Goal: Task Accomplishment & Management: Complete application form

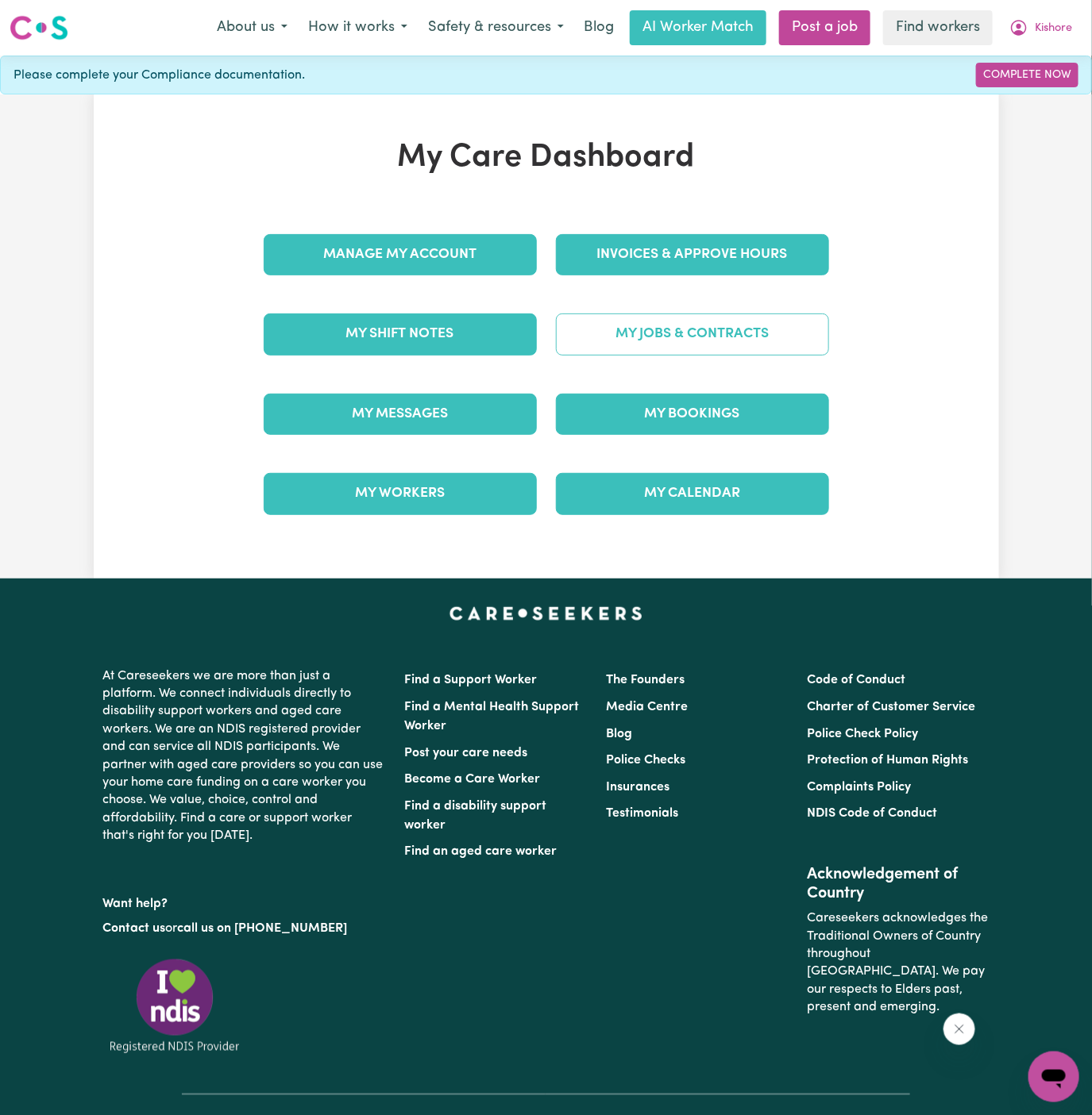
click at [731, 347] on link "My Jobs & Contracts" at bounding box center [692, 334] width 273 height 41
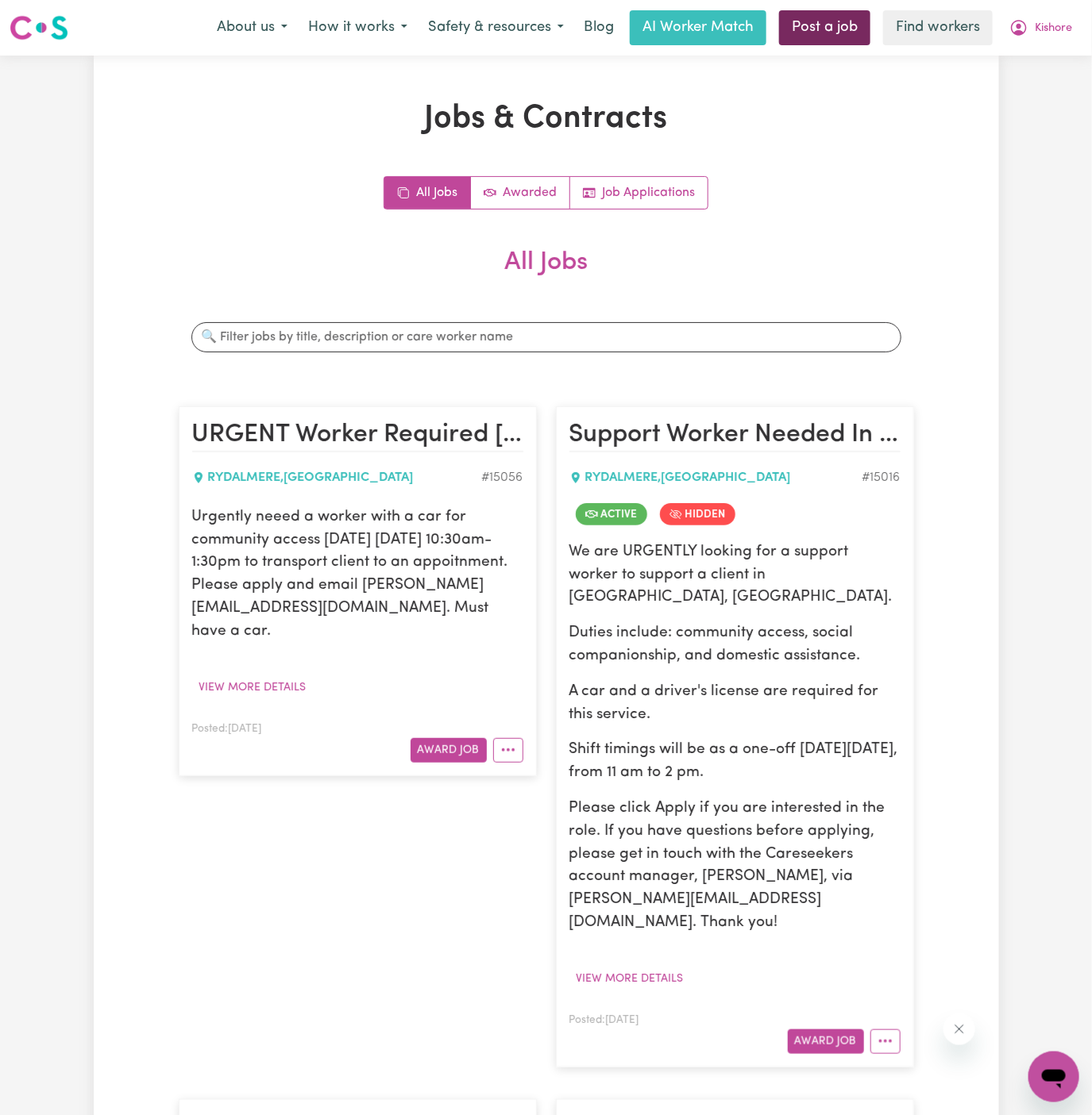
click at [822, 33] on link "Post a job" at bounding box center [824, 28] width 91 height 35
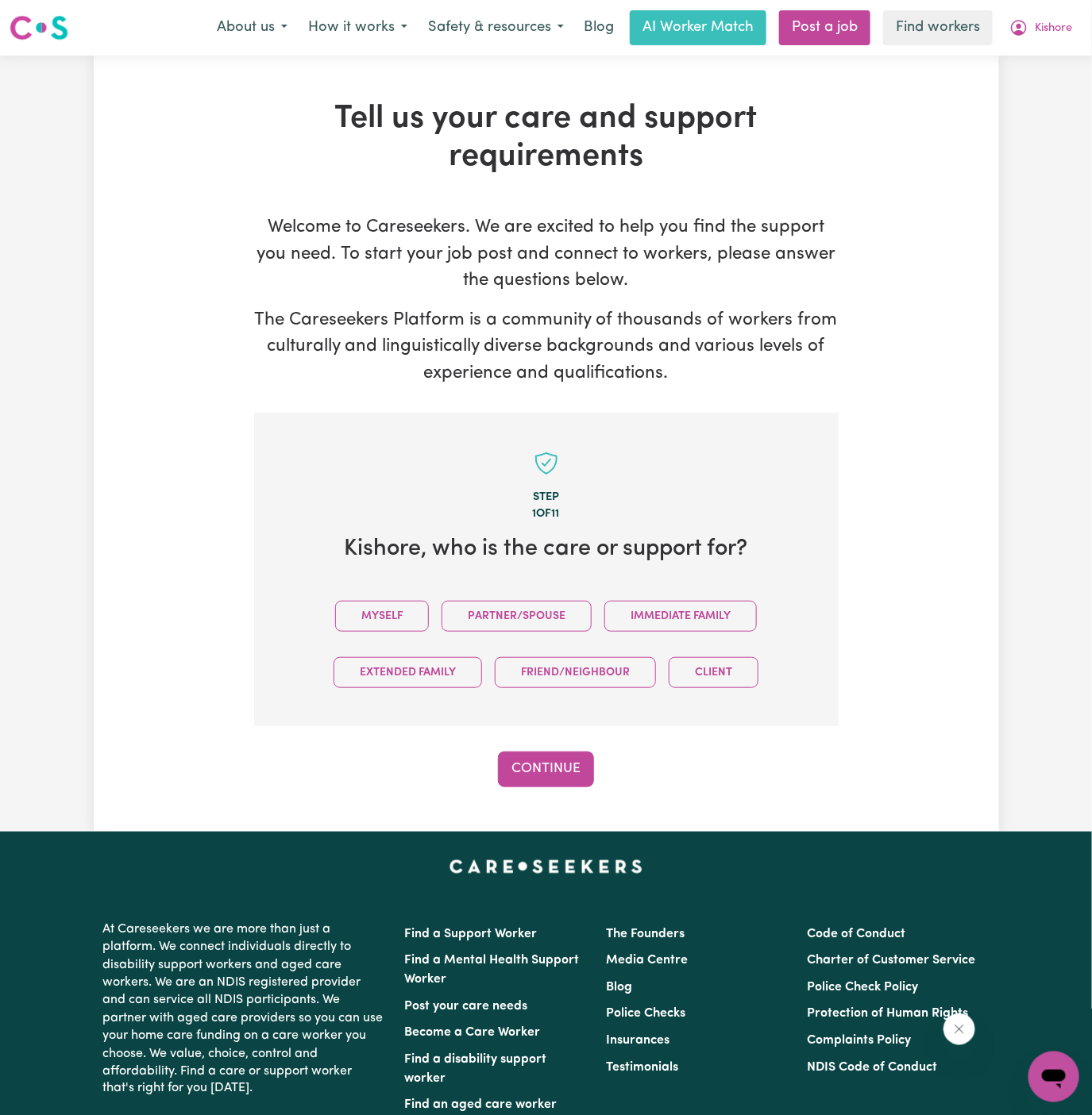
click at [397, 600] on div "Myself Partner/Spouse Immediate Family Extended Family Friend/Neighbour Client" at bounding box center [546, 644] width 534 height 112
click at [399, 602] on button "Myself" at bounding box center [382, 617] width 94 height 31
click at [544, 763] on button "Continue" at bounding box center [546, 769] width 96 height 35
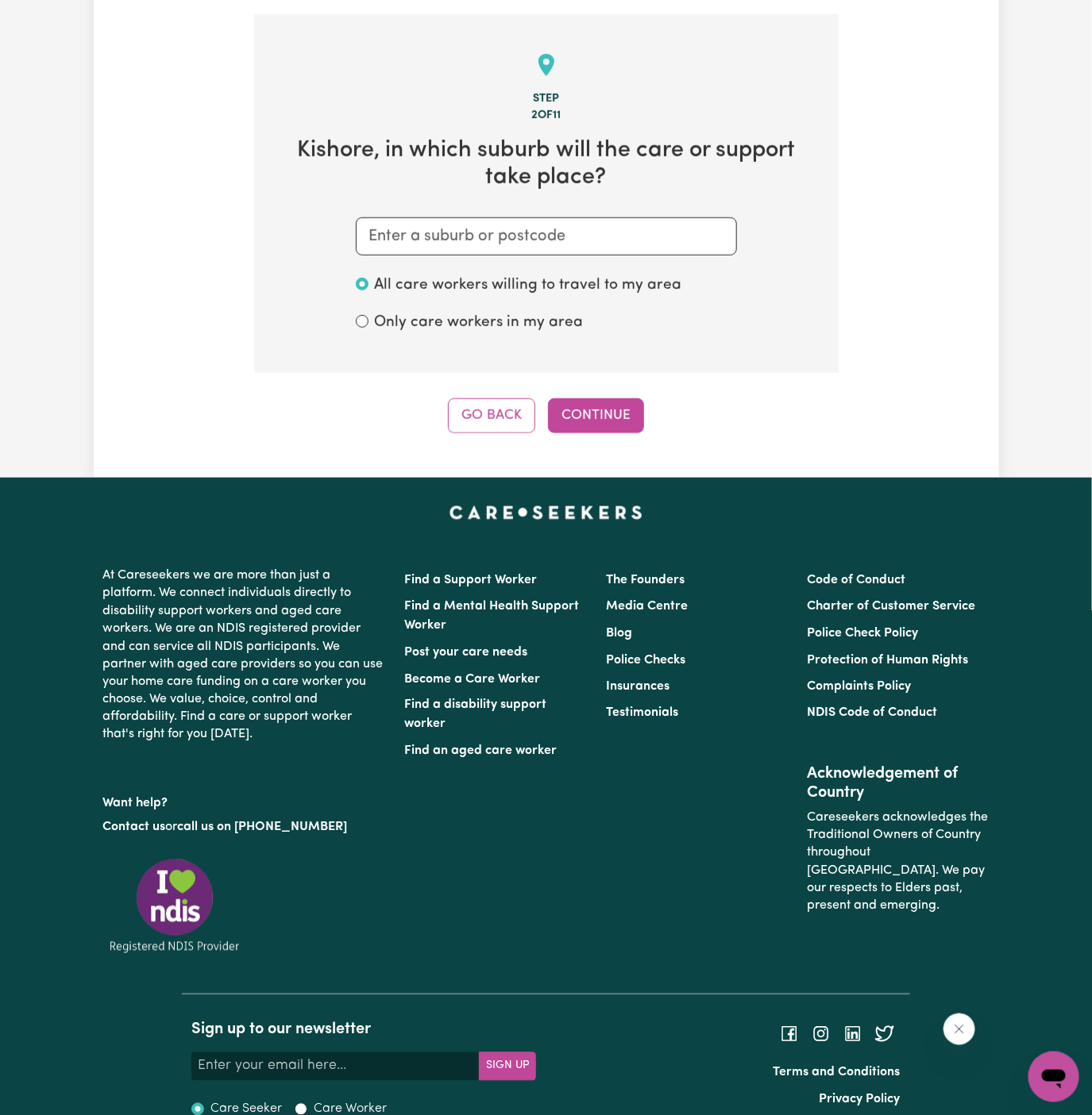
scroll to position [412, 0]
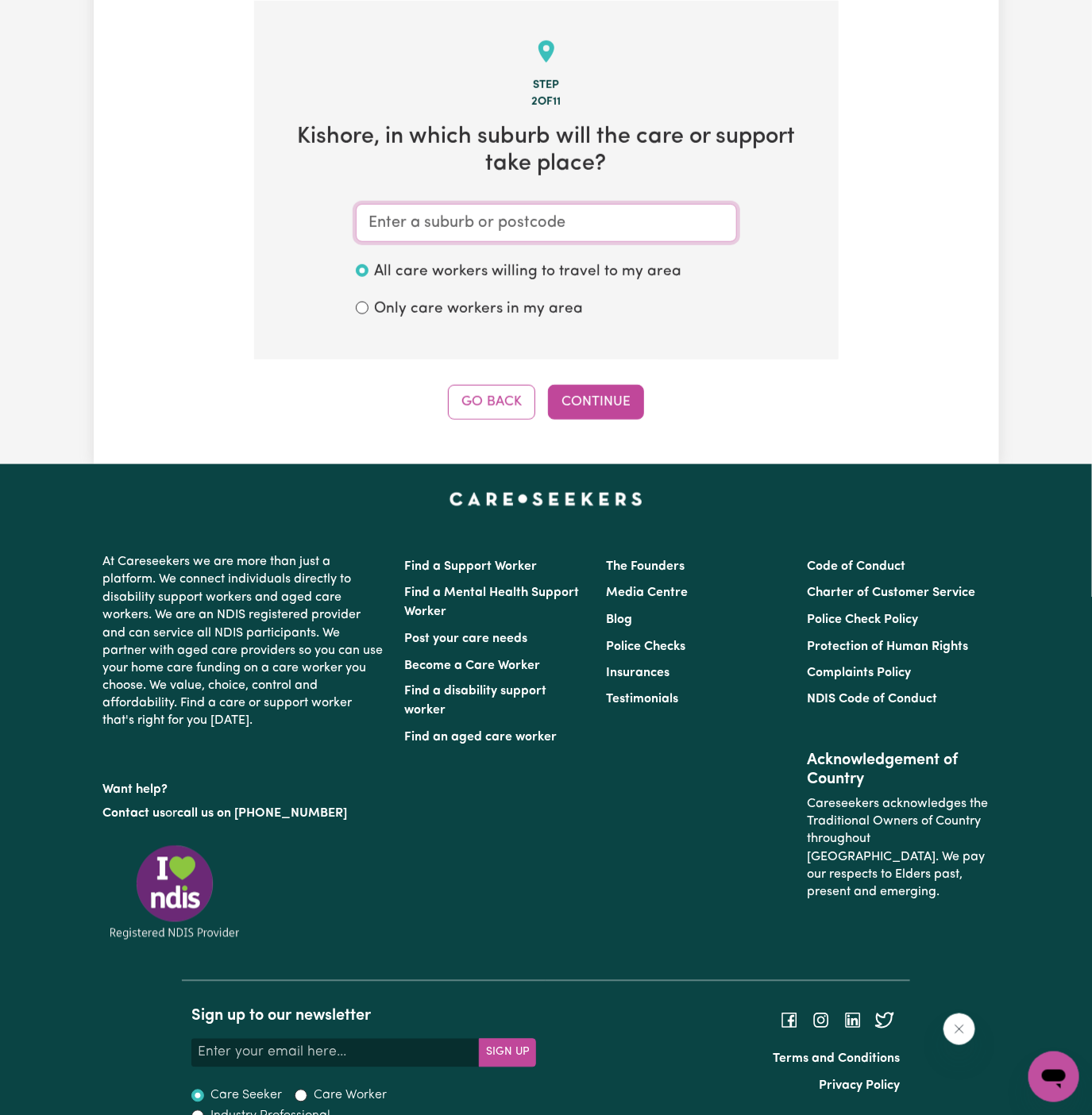
click at [607, 226] on input "text" at bounding box center [546, 223] width 381 height 38
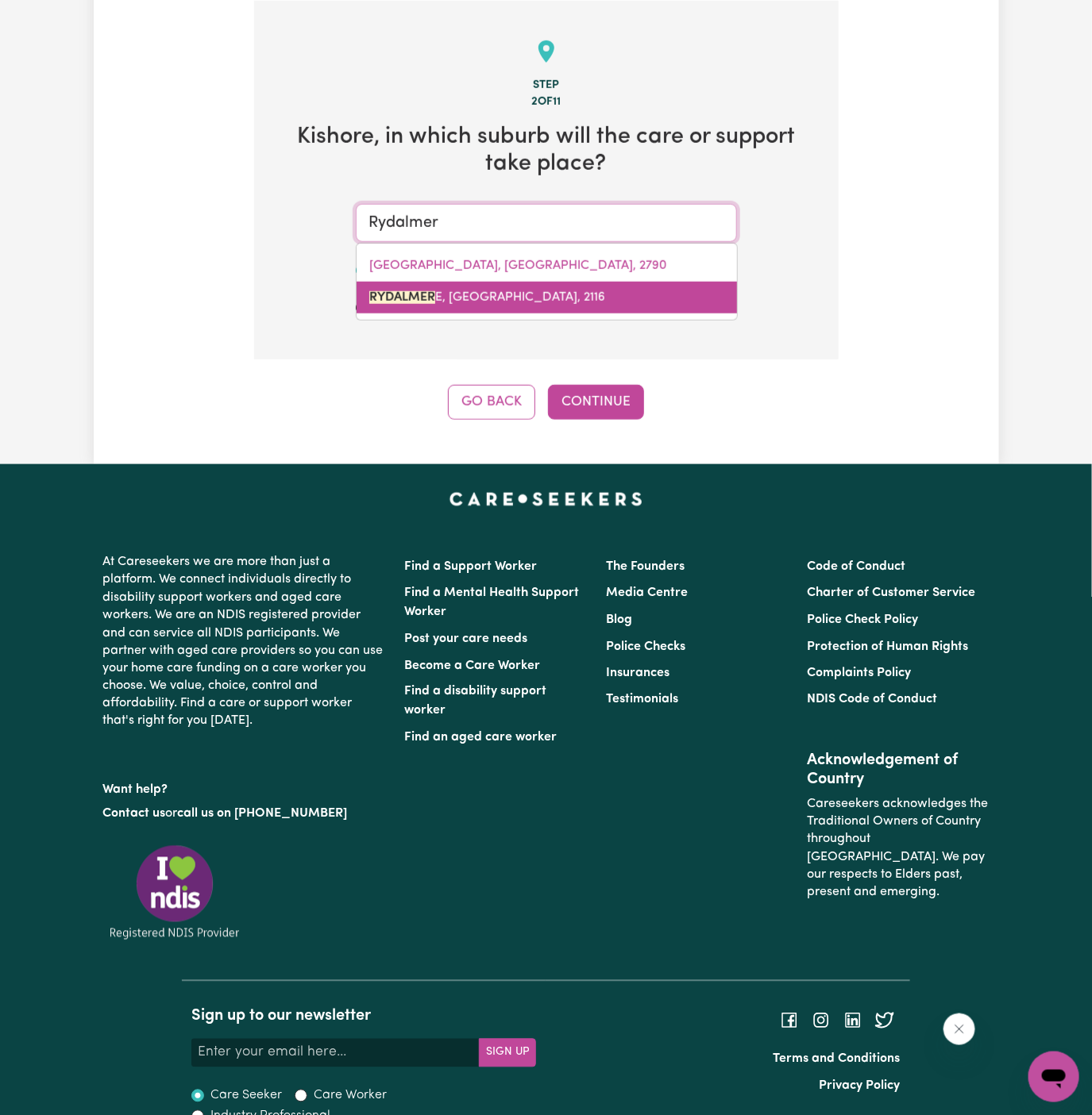
click at [488, 285] on link "RYDALMER E, New South Wales, 2116" at bounding box center [546, 297] width 380 height 32
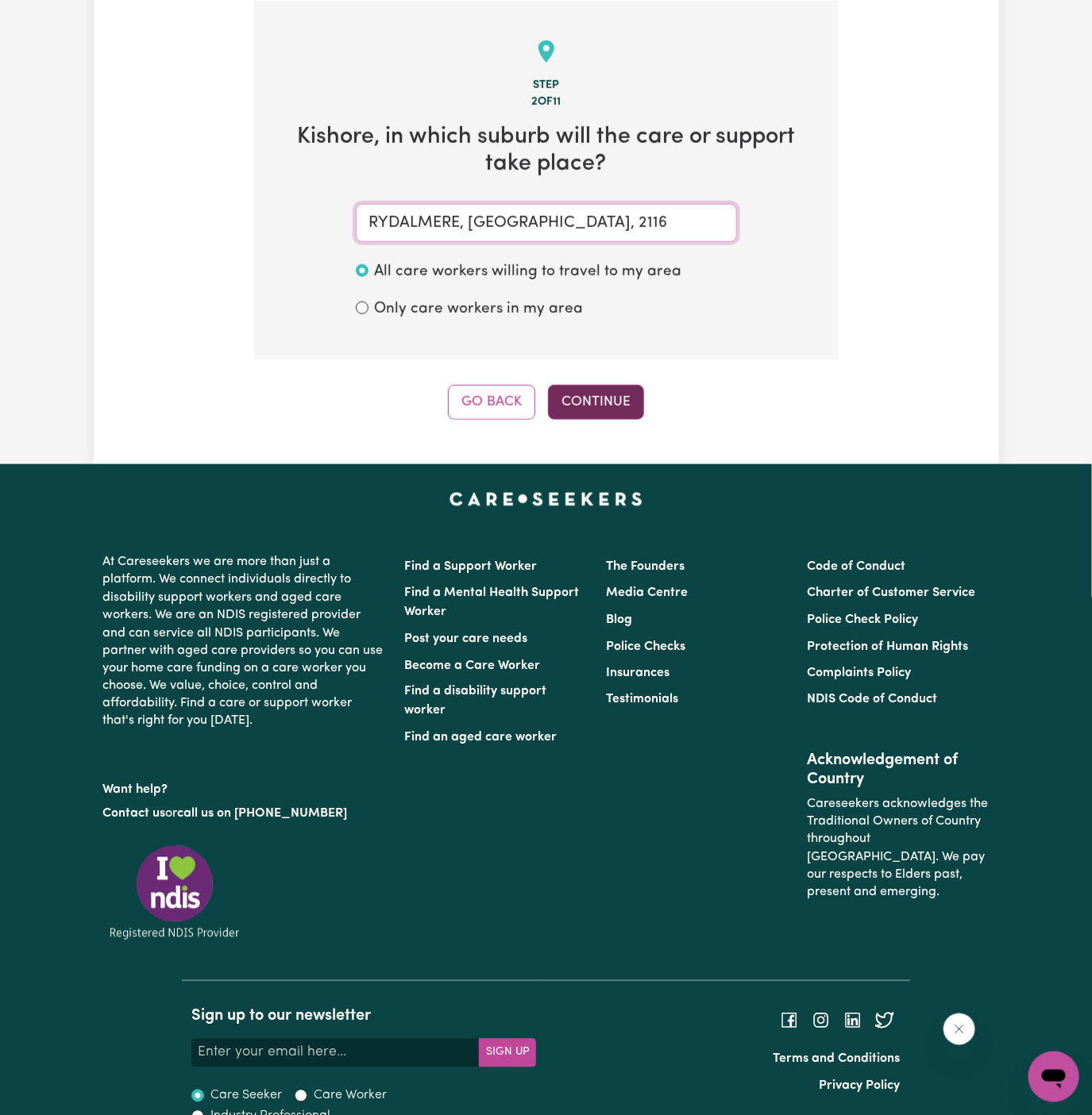
type input "RYDALMERE, New South Wales, 2116"
click at [592, 417] on button "Continue" at bounding box center [595, 402] width 96 height 35
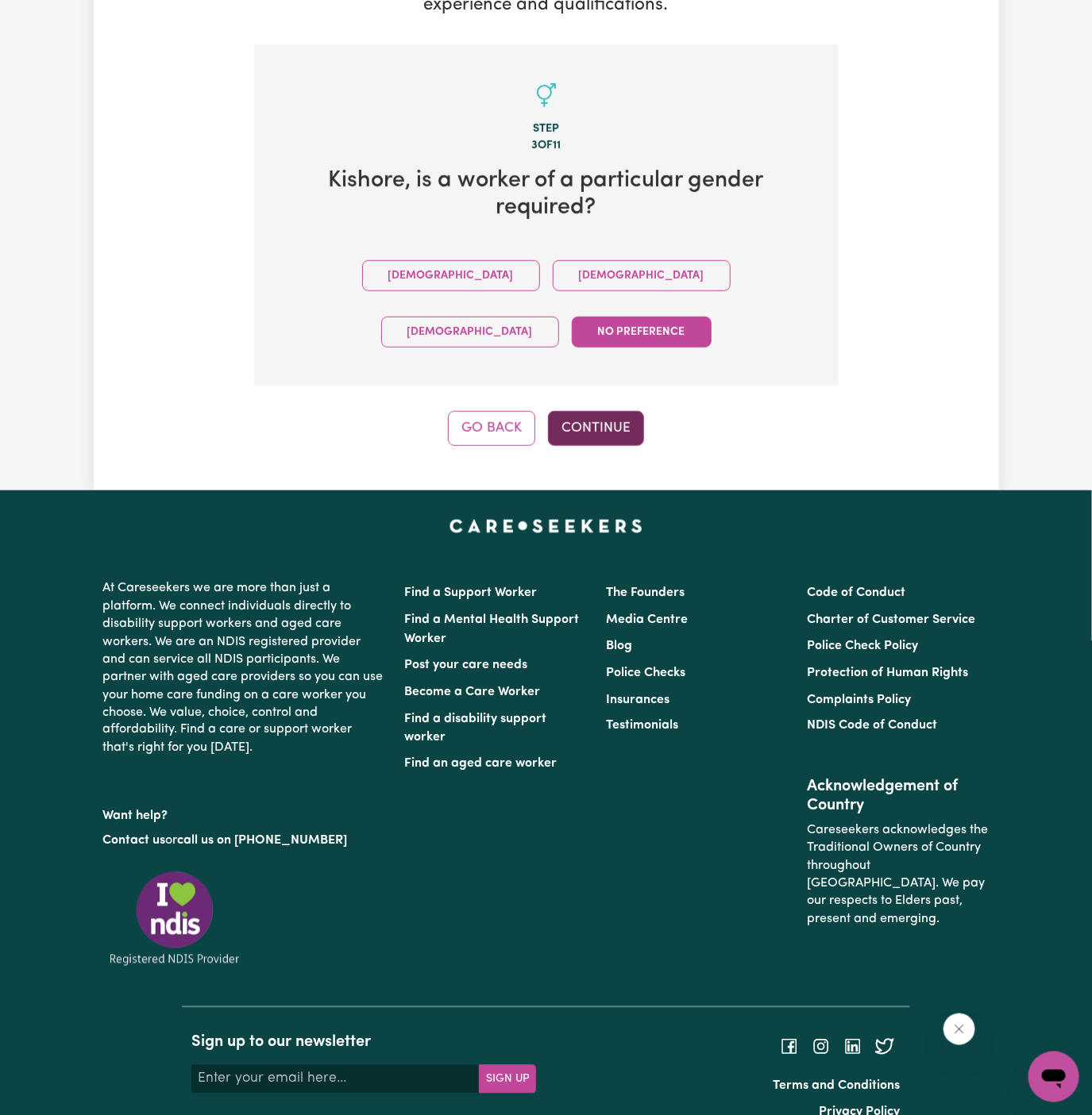
click at [605, 411] on button "Continue" at bounding box center [595, 428] width 96 height 35
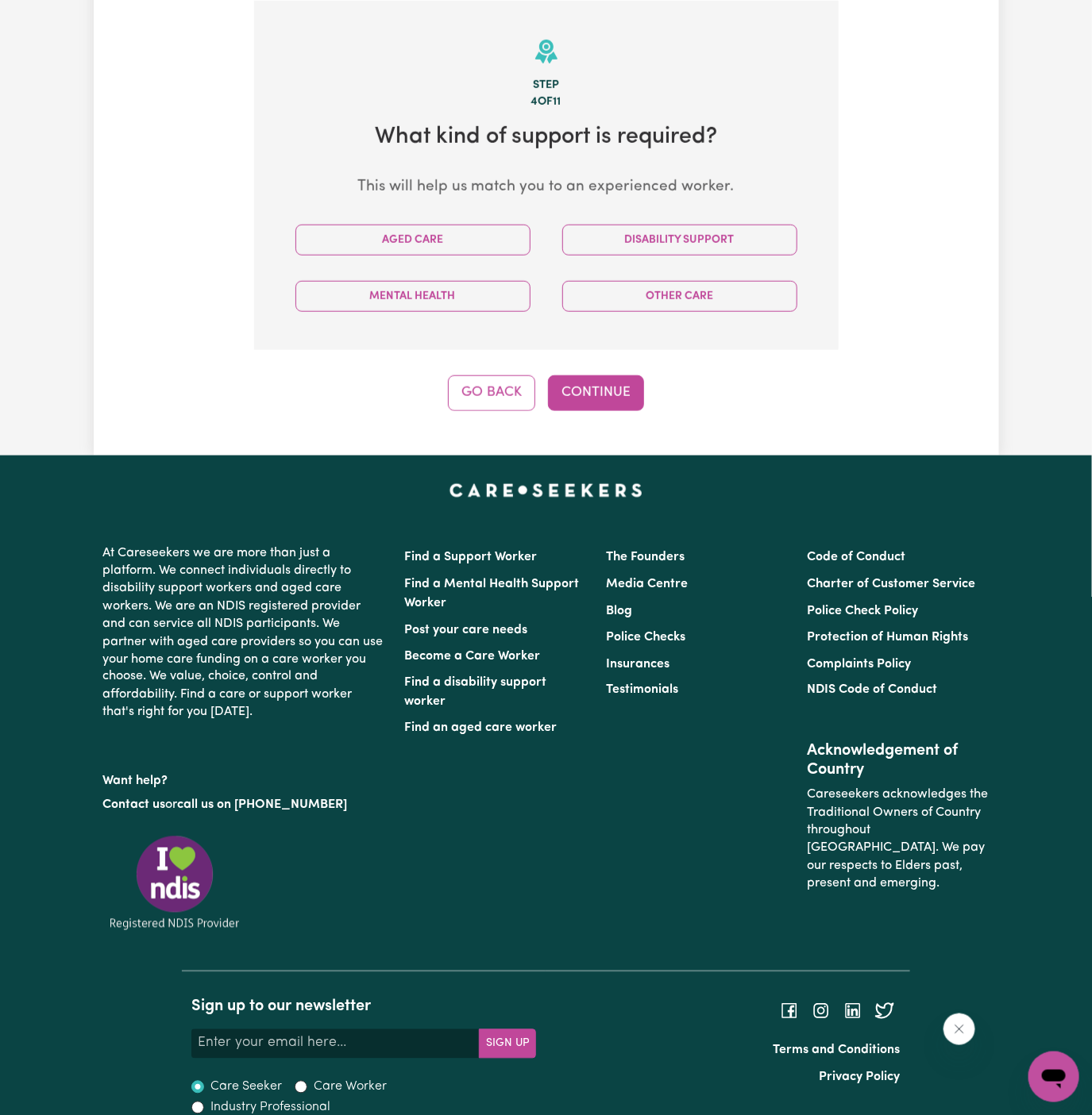
scroll to position [412, 0]
click at [629, 229] on button "Disability Support" at bounding box center [679, 240] width 235 height 31
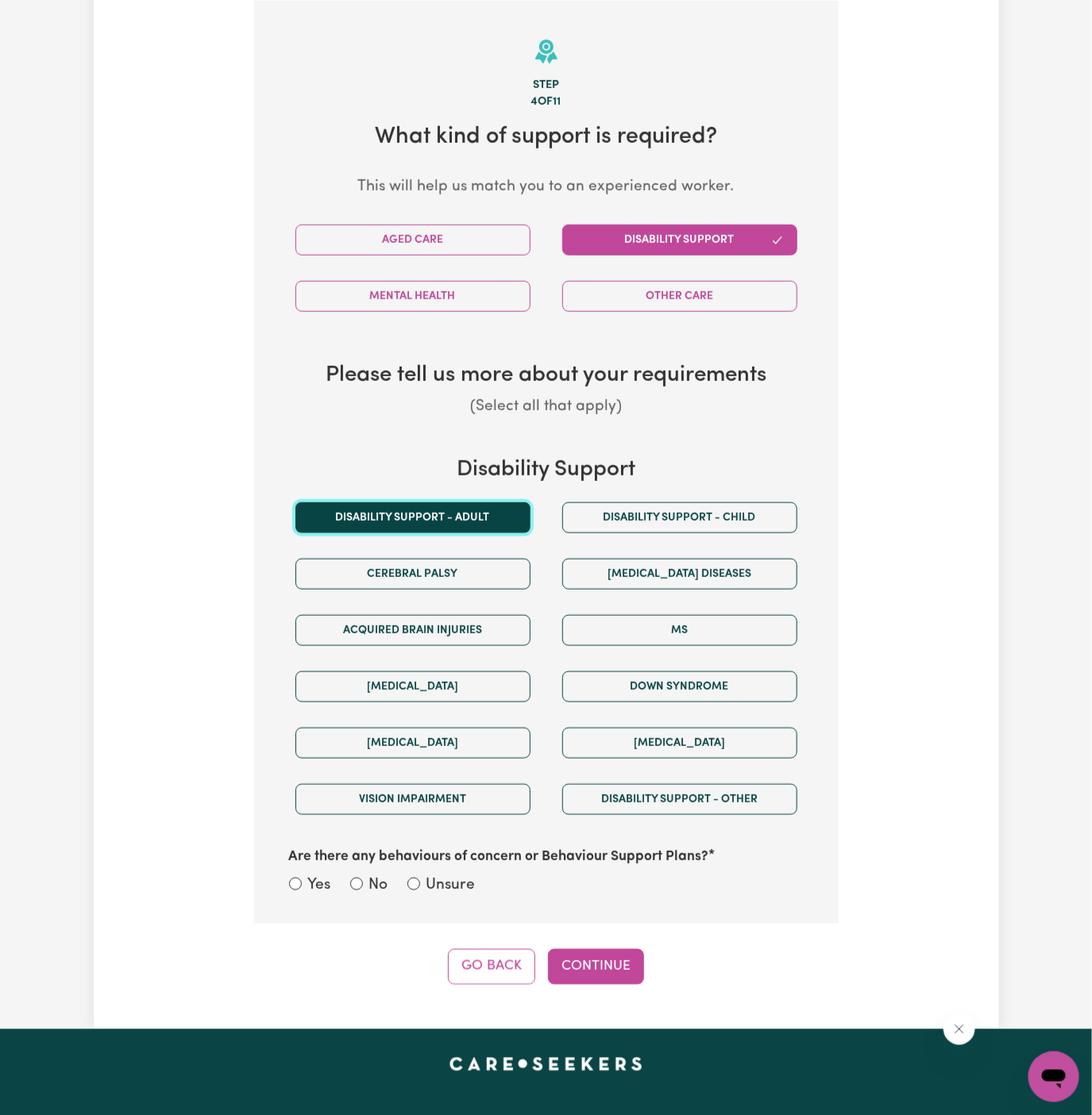
click at [477, 510] on button "Disability support - Adult" at bounding box center [413, 518] width 235 height 31
click at [477, 891] on div "Yes No Unsure" at bounding box center [546, 887] width 515 height 25
click at [434, 868] on div "Are there any behaviours of concern or Behaviour Support Plans? Yes No Unsure" at bounding box center [546, 863] width 534 height 71
click at [438, 863] on label "Are there any behaviours of concern or Behaviour Support Plans?" at bounding box center [498, 857] width 420 height 20
click at [438, 875] on label "Unsure" at bounding box center [450, 886] width 49 height 23
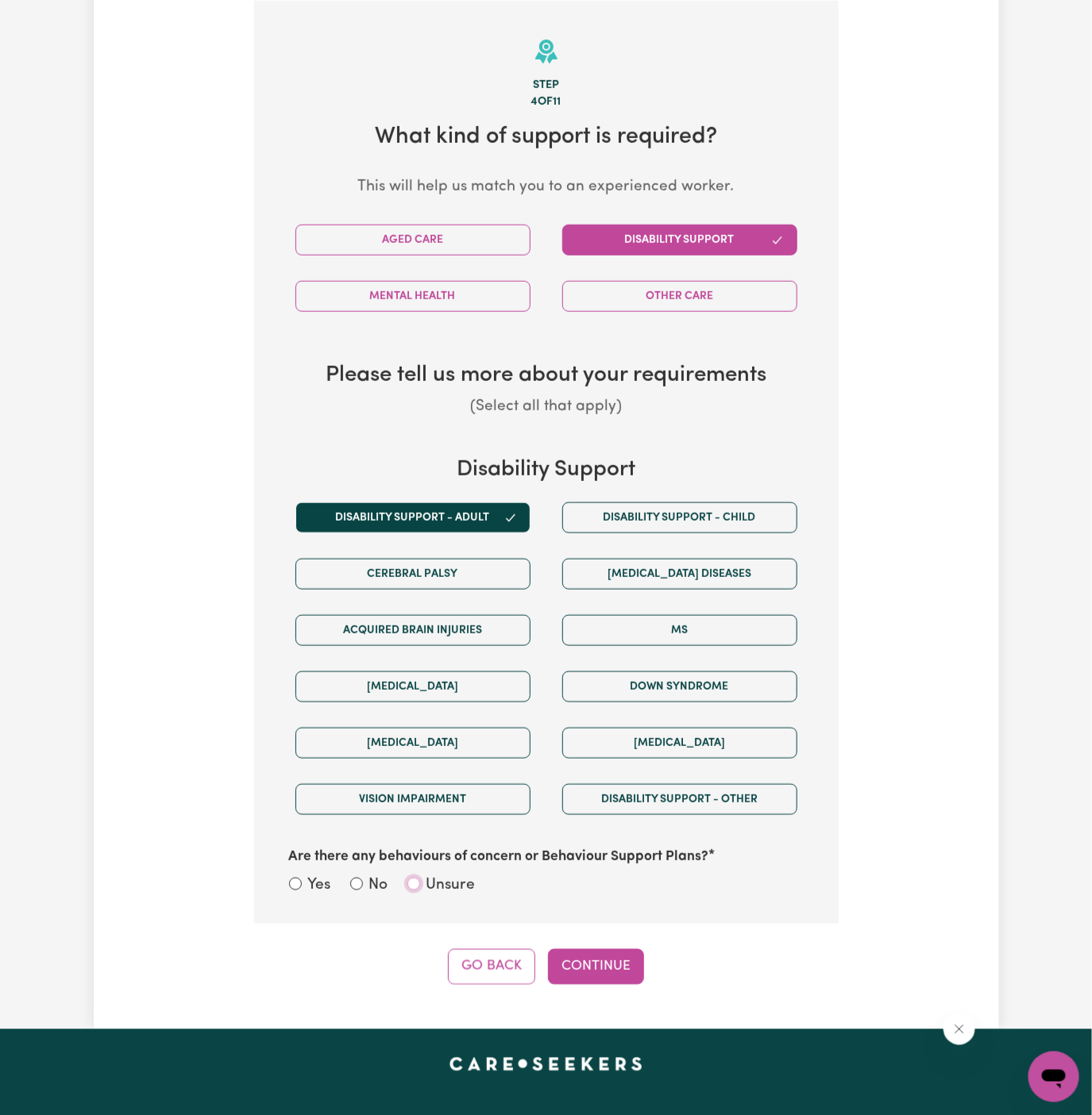
click at [420, 878] on input "Unsure" at bounding box center [413, 884] width 12 height 12
radio input "true"
click at [607, 961] on button "Continue" at bounding box center [595, 967] width 96 height 35
select select "PRIVATELY"
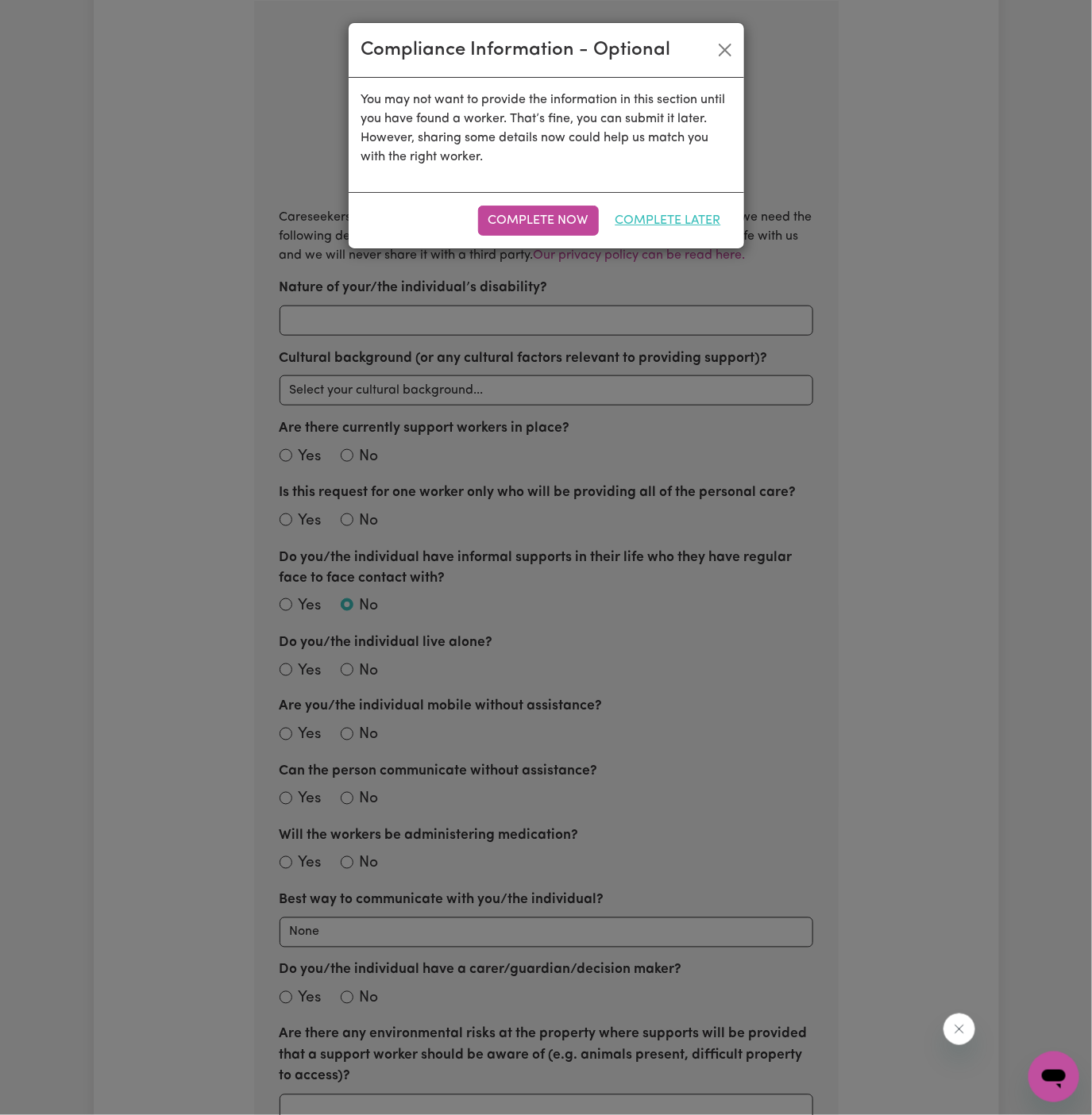
click at [680, 228] on button "Complete Later" at bounding box center [667, 220] width 126 height 30
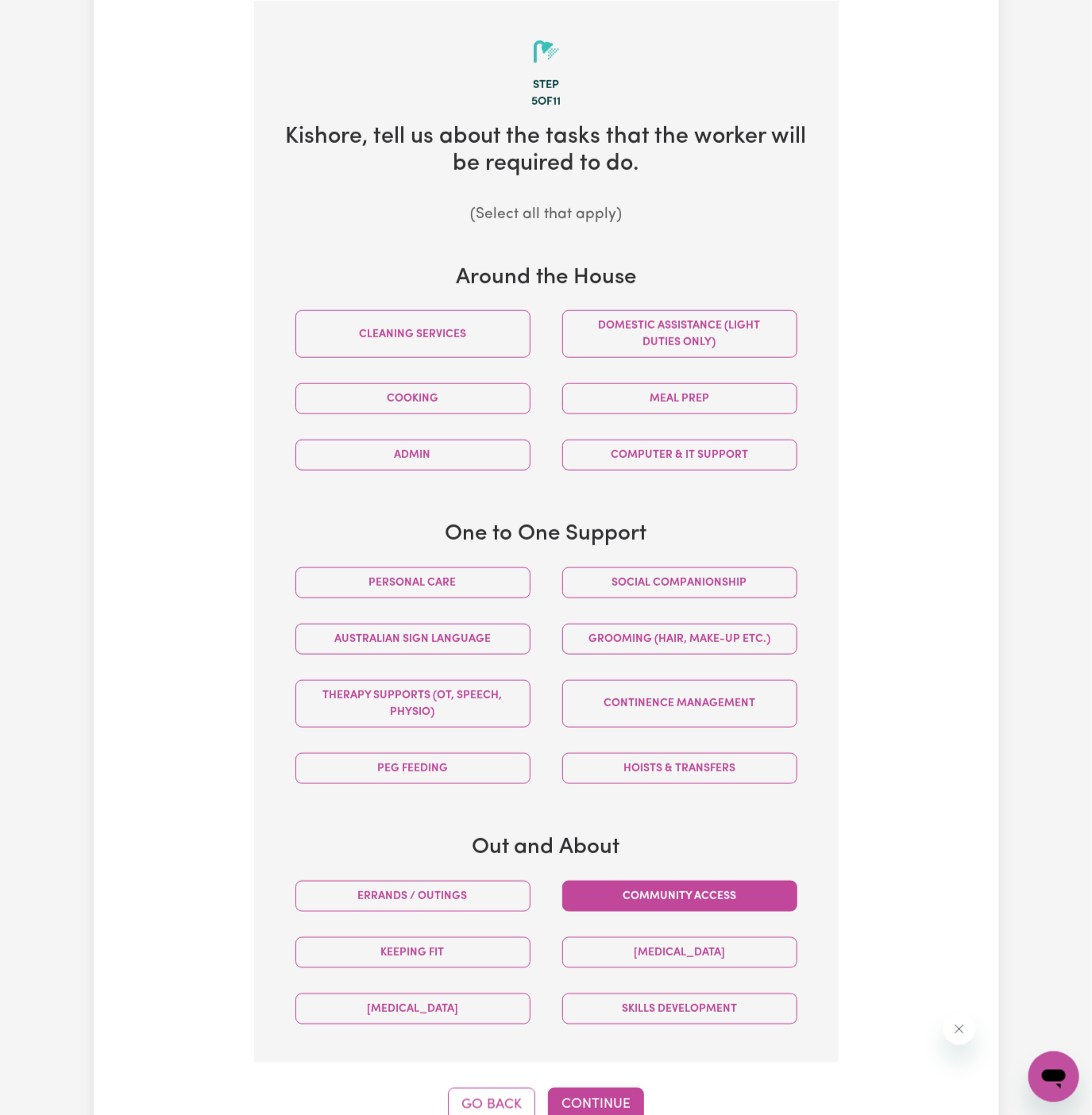
click at [692, 886] on button "Community access" at bounding box center [679, 897] width 235 height 31
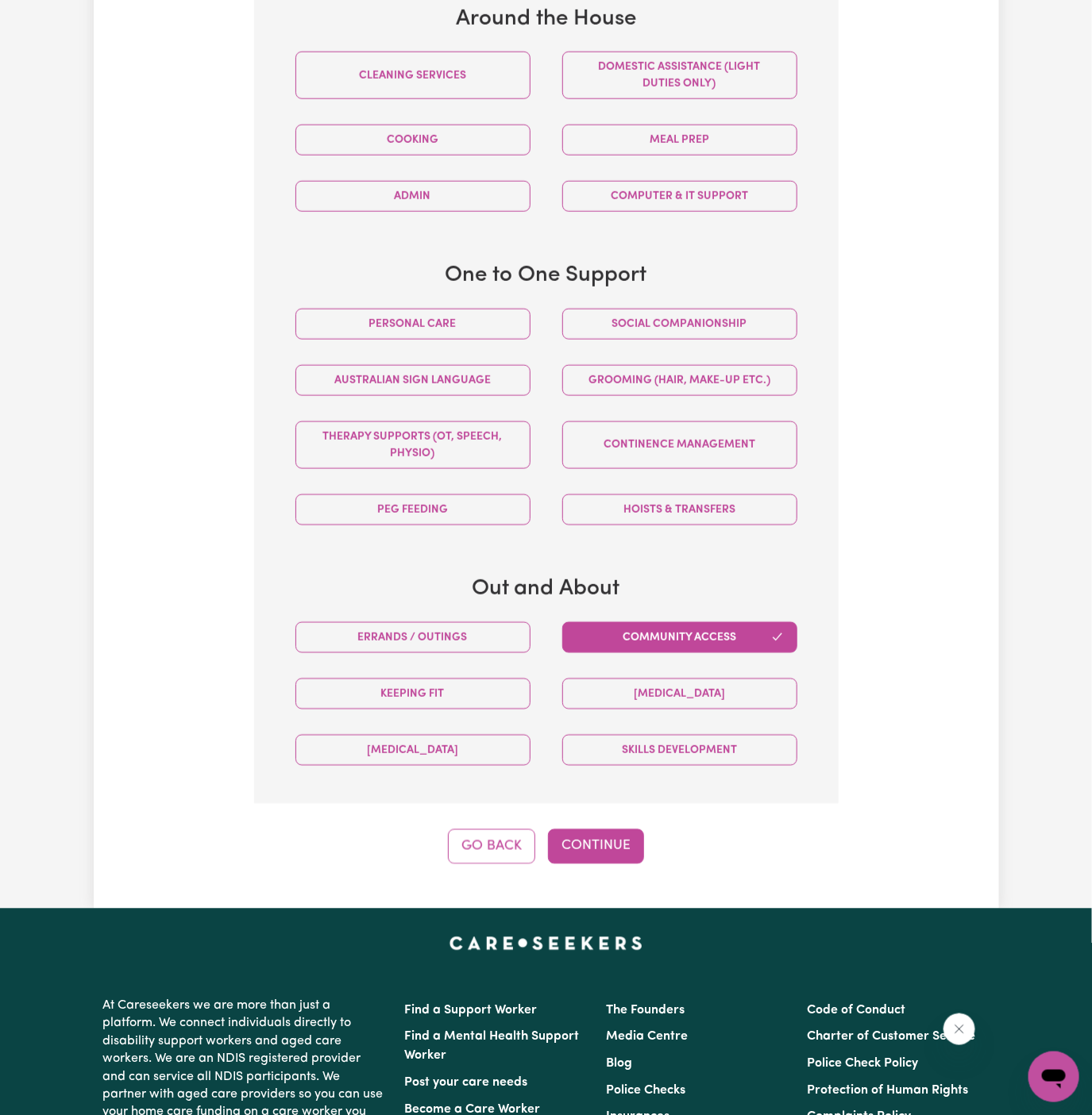
scroll to position [714, 0]
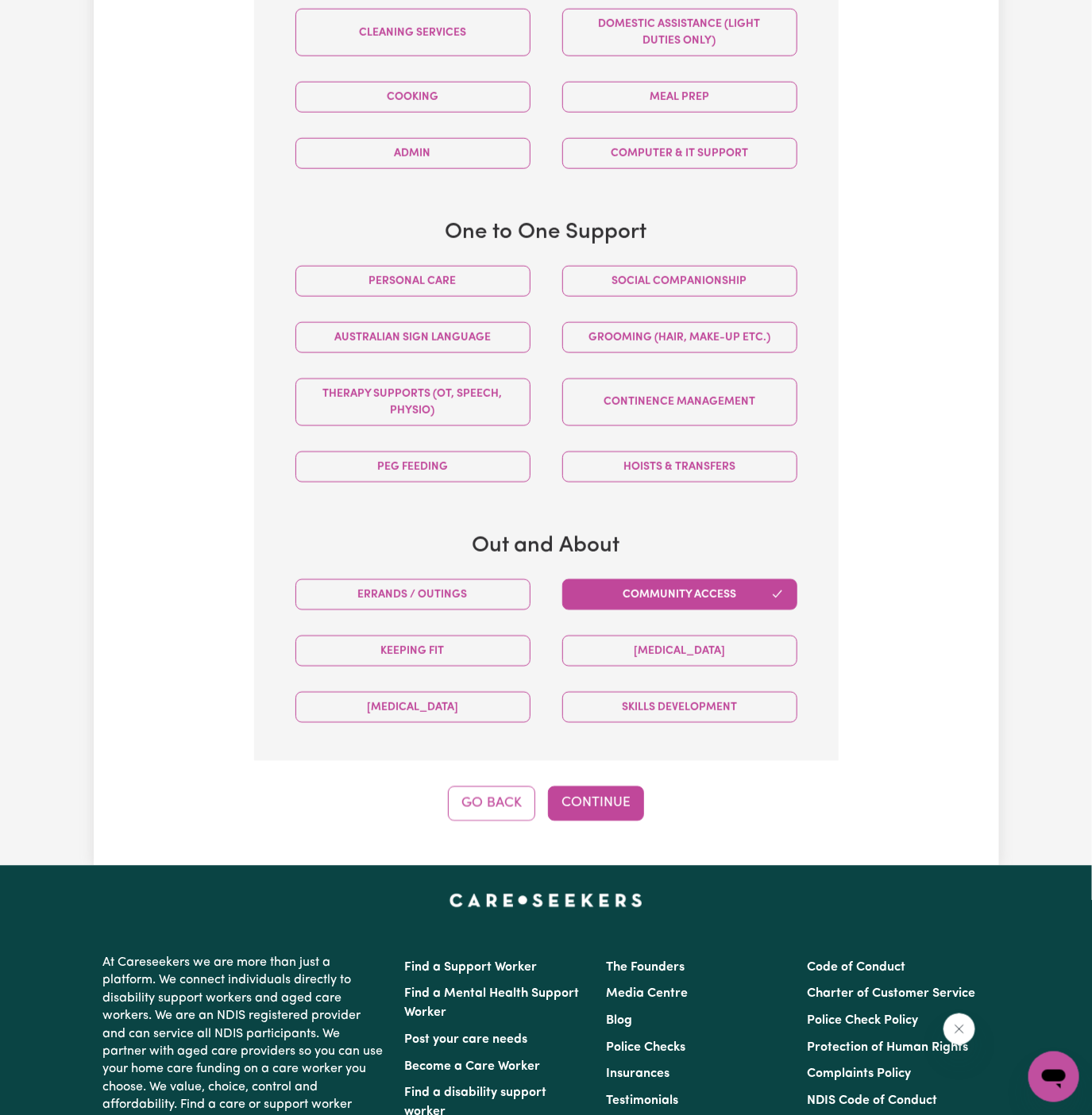
click at [620, 781] on div "Step 5 of 11 Kishore , tell us about the tasks that the worker will be required…" at bounding box center [546, 260] width 584 height 1123
click at [598, 802] on button "Continue" at bounding box center [595, 804] width 96 height 35
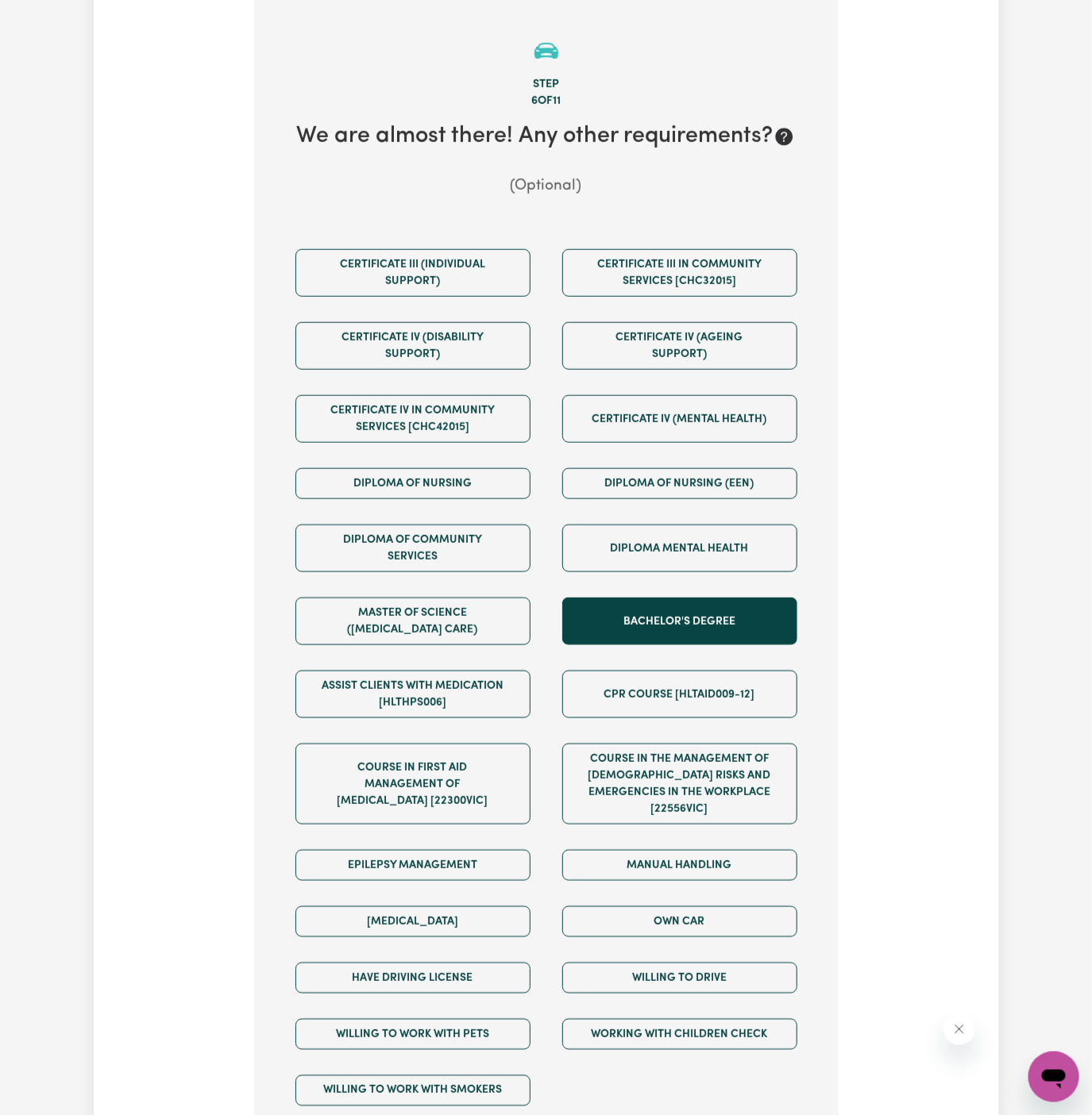
scroll to position [412, 0]
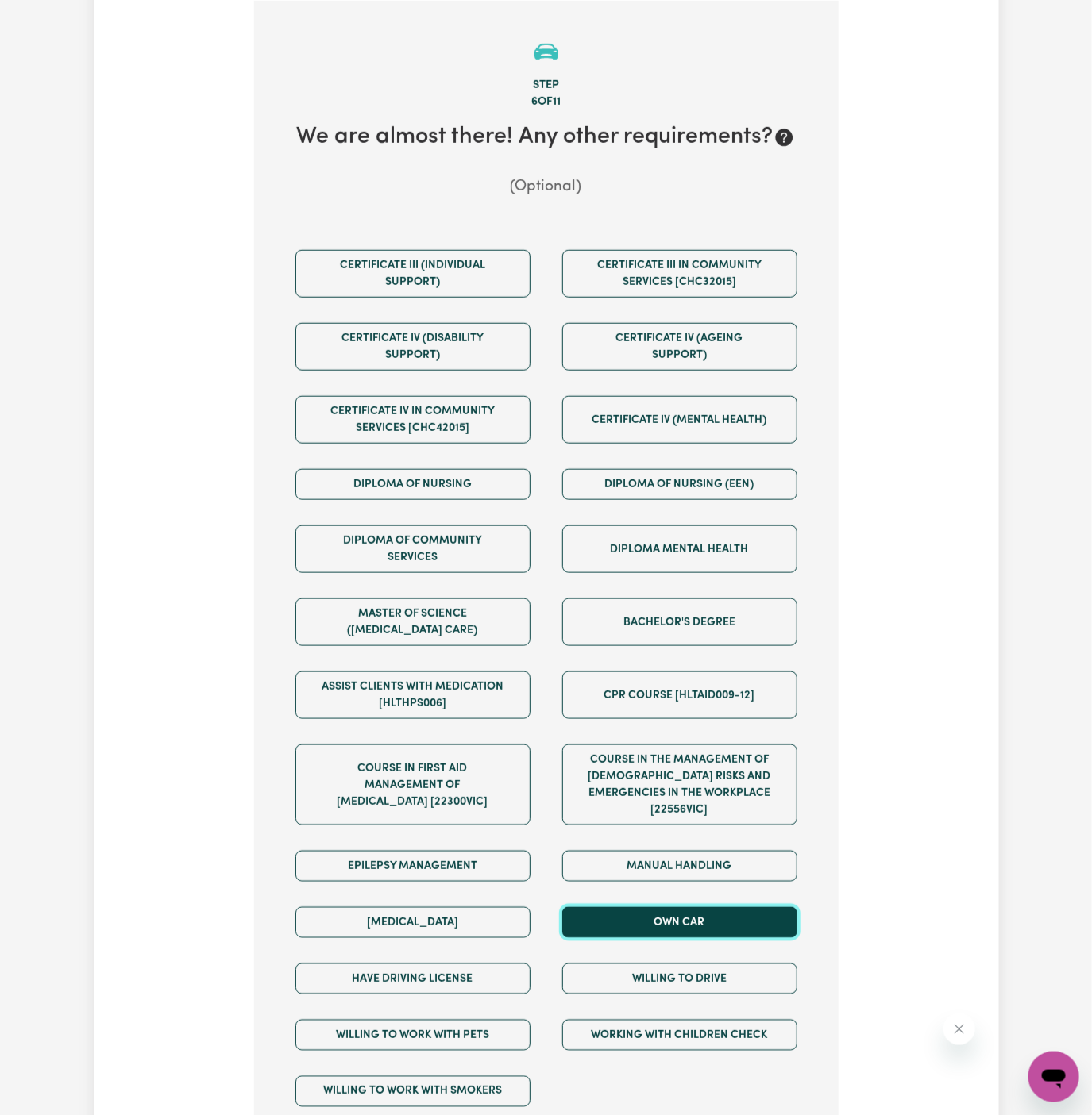
click at [679, 908] on button "Own Car" at bounding box center [679, 923] width 235 height 31
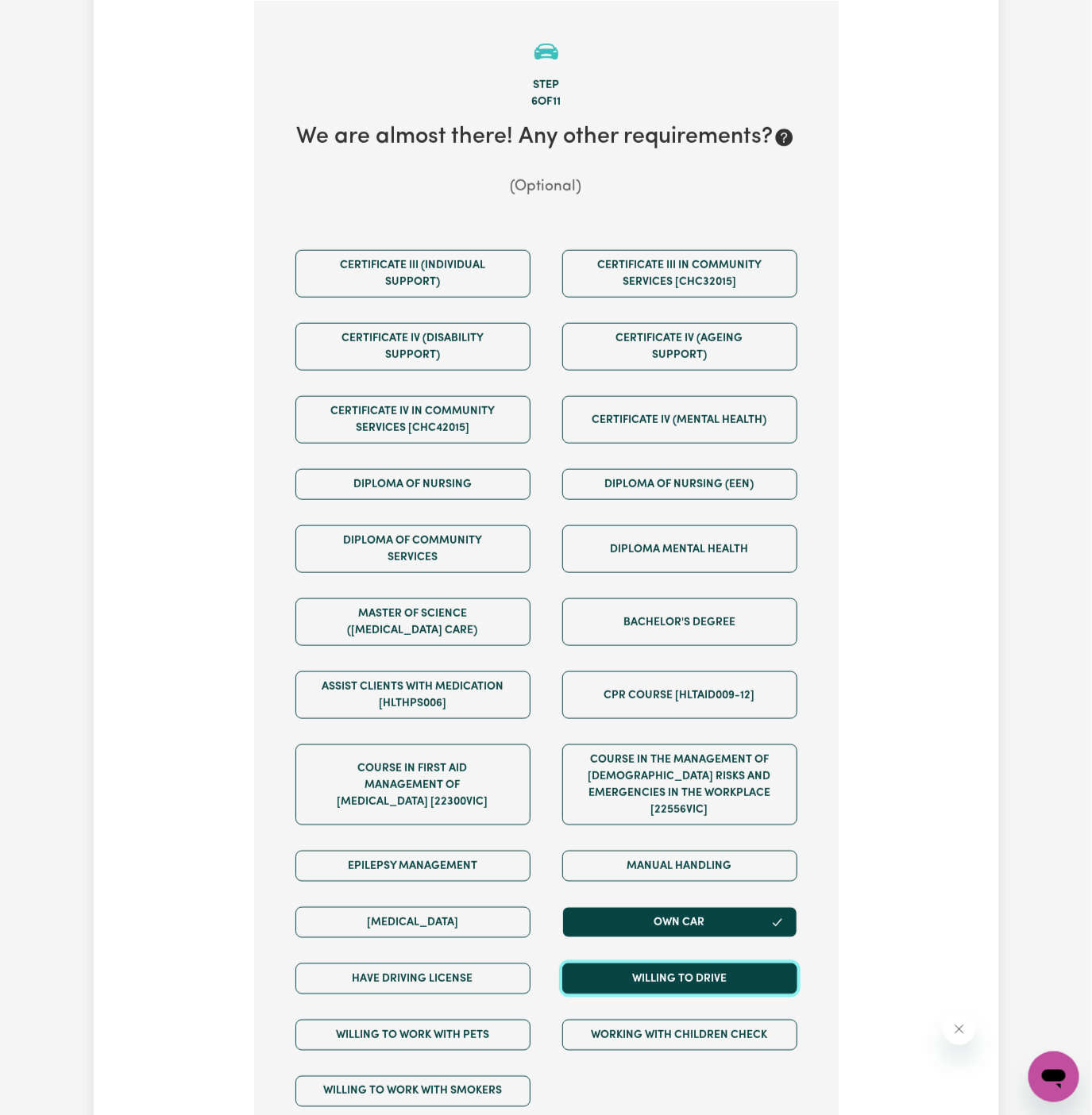
click at [682, 964] on button "Willing to drive" at bounding box center [679, 980] width 235 height 31
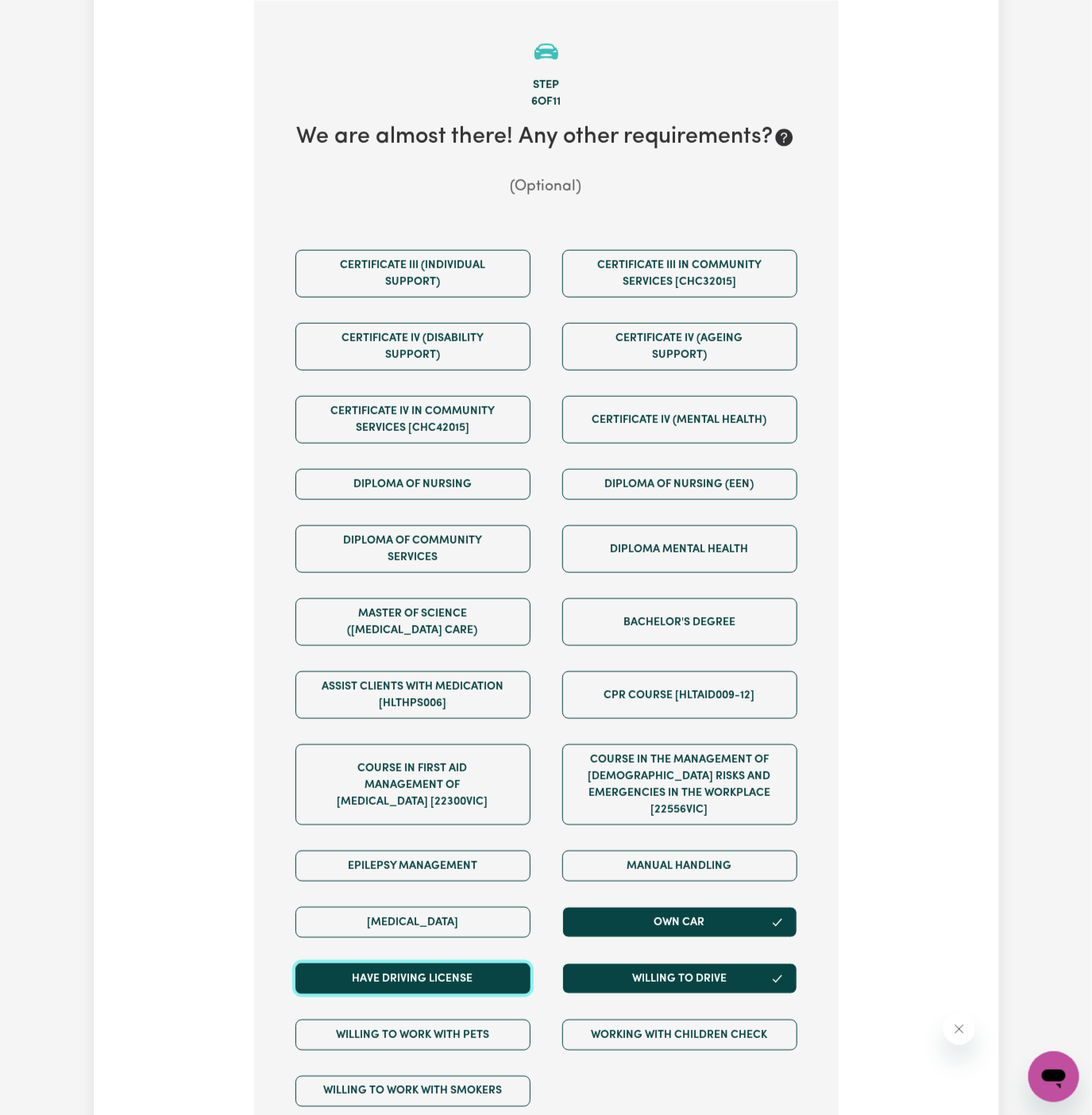
click at [501, 964] on button "Have driving license" at bounding box center [413, 980] width 235 height 31
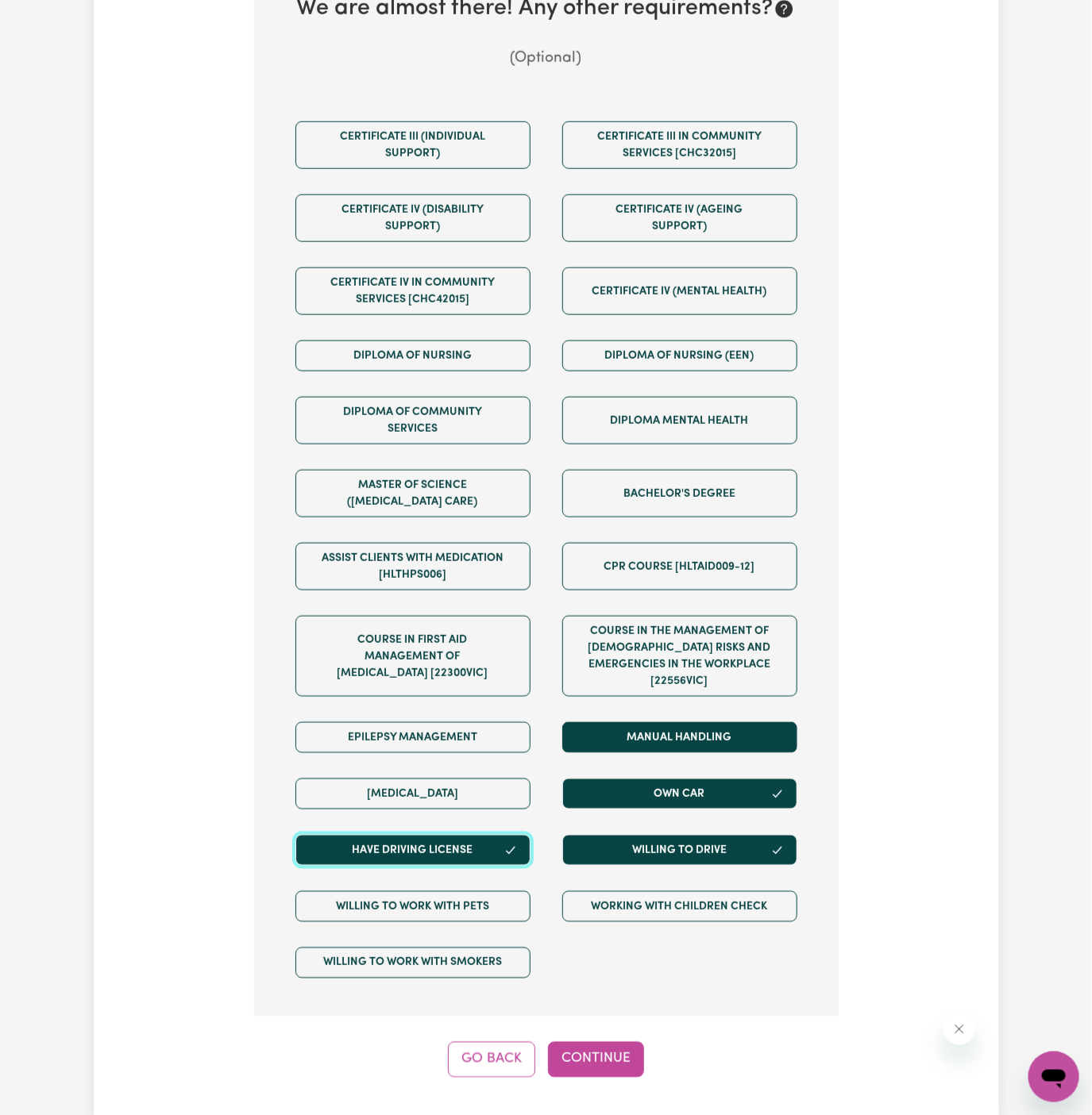
scroll to position [625, 0]
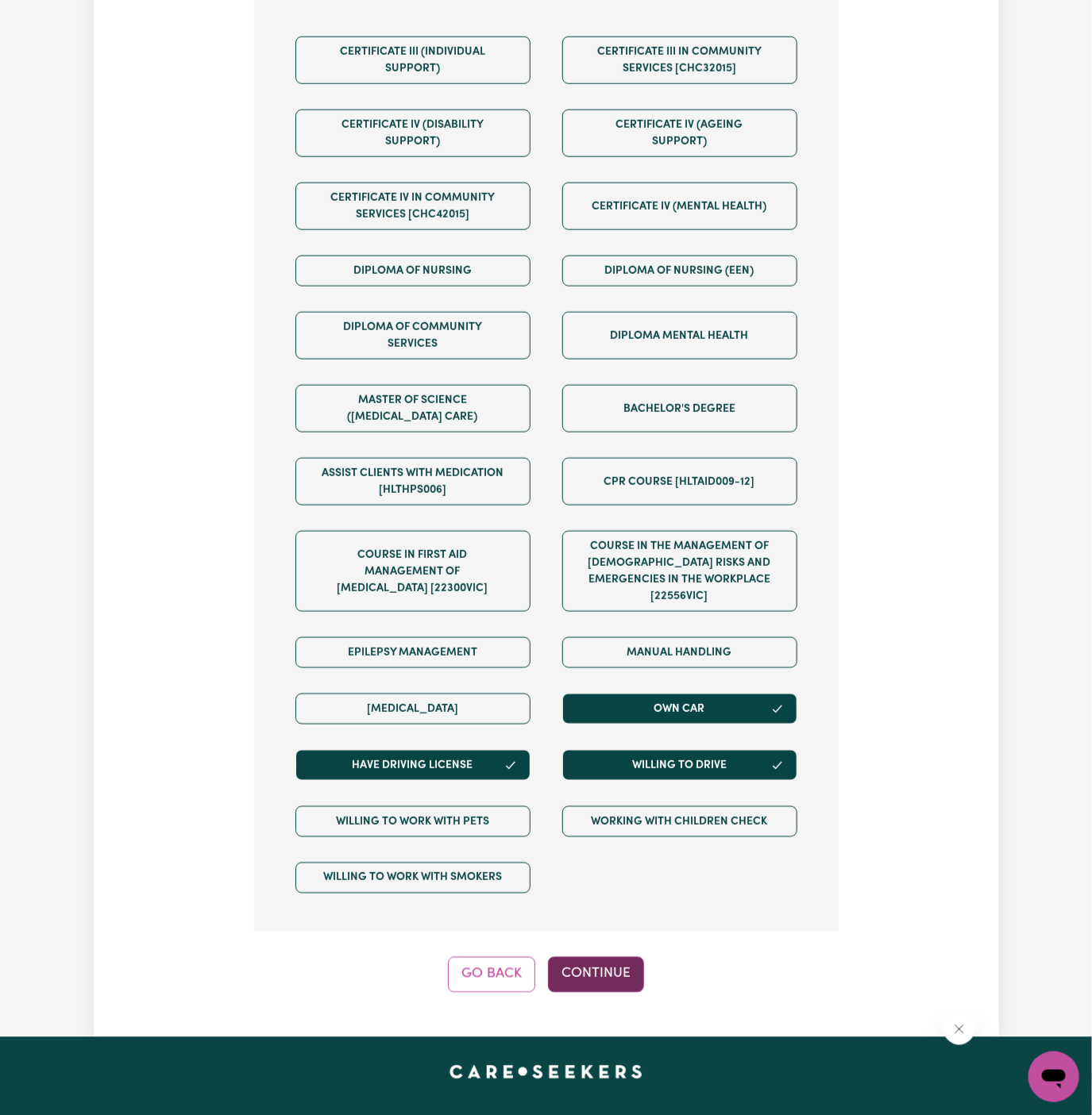
click at [610, 960] on button "Continue" at bounding box center [595, 975] width 96 height 35
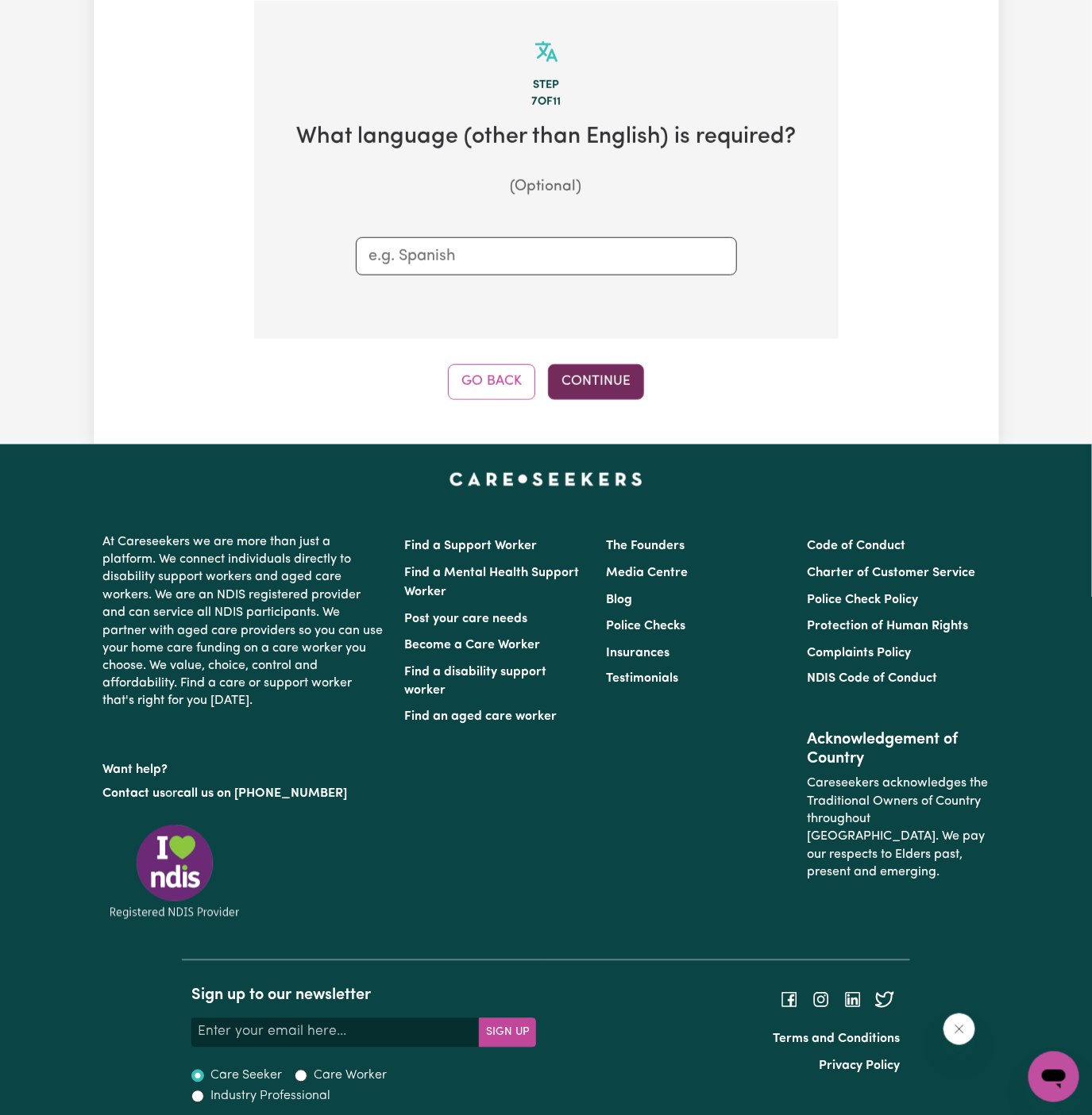
click at [592, 392] on button "Continue" at bounding box center [595, 381] width 96 height 35
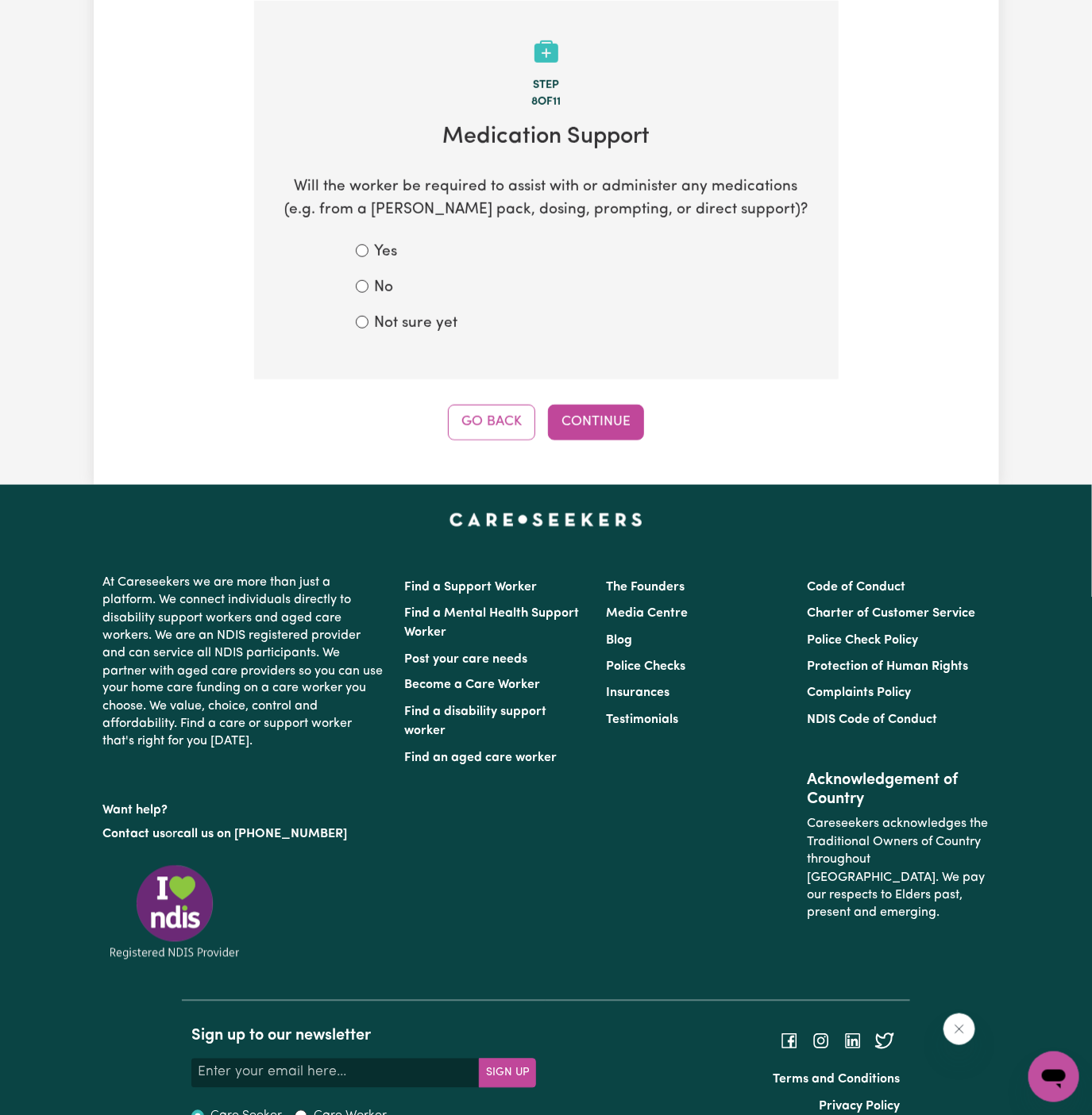
click at [416, 323] on label "Not sure yet" at bounding box center [416, 325] width 84 height 23
click at [369, 323] on input "Not sure yet" at bounding box center [361, 322] width 12 height 12
radio input "true"
click at [383, 292] on label "No" at bounding box center [384, 289] width 19 height 23
click at [369, 292] on input "No" at bounding box center [361, 286] width 12 height 12
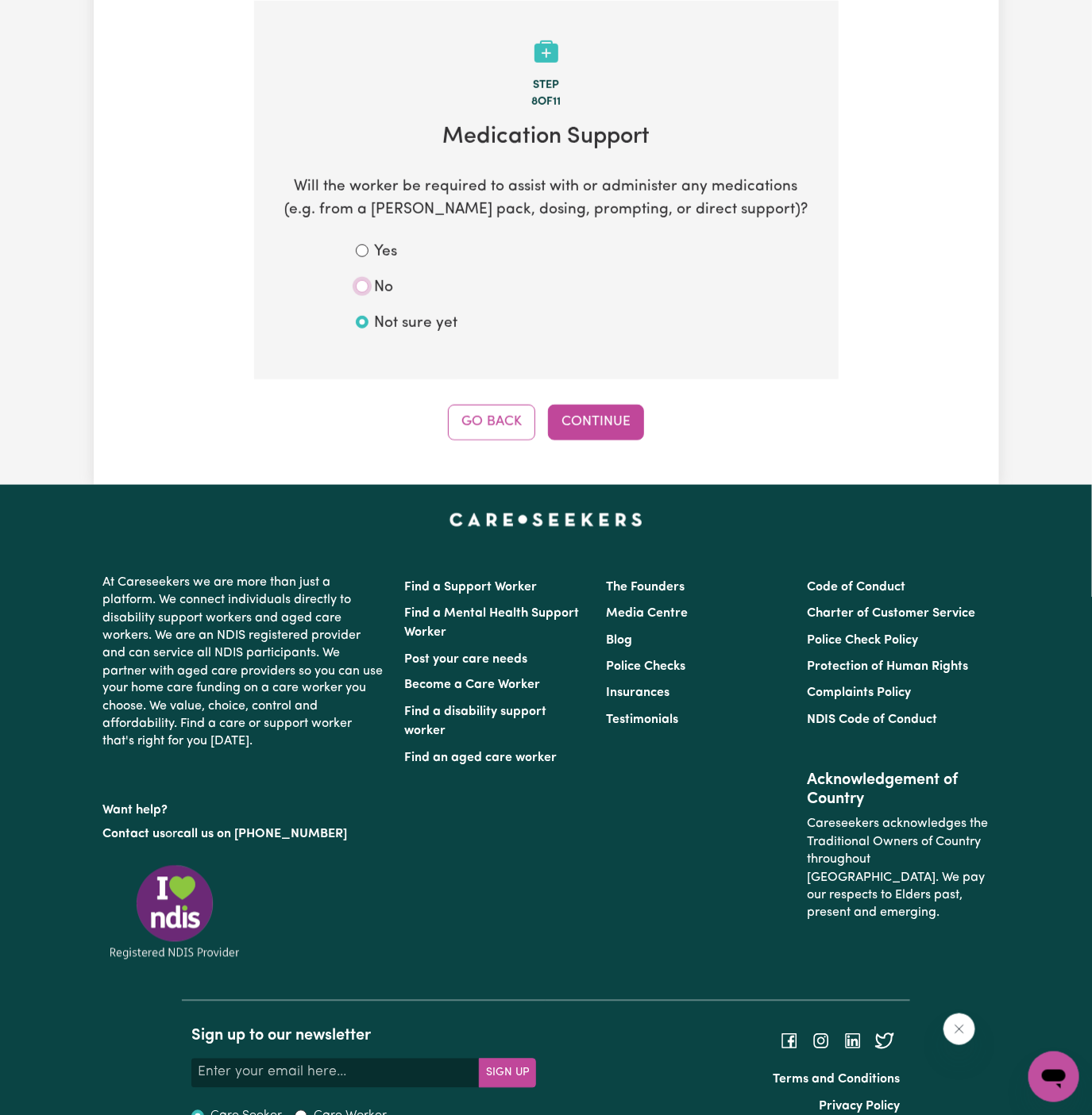
radio input "true"
click at [571, 412] on button "Continue" at bounding box center [595, 423] width 96 height 35
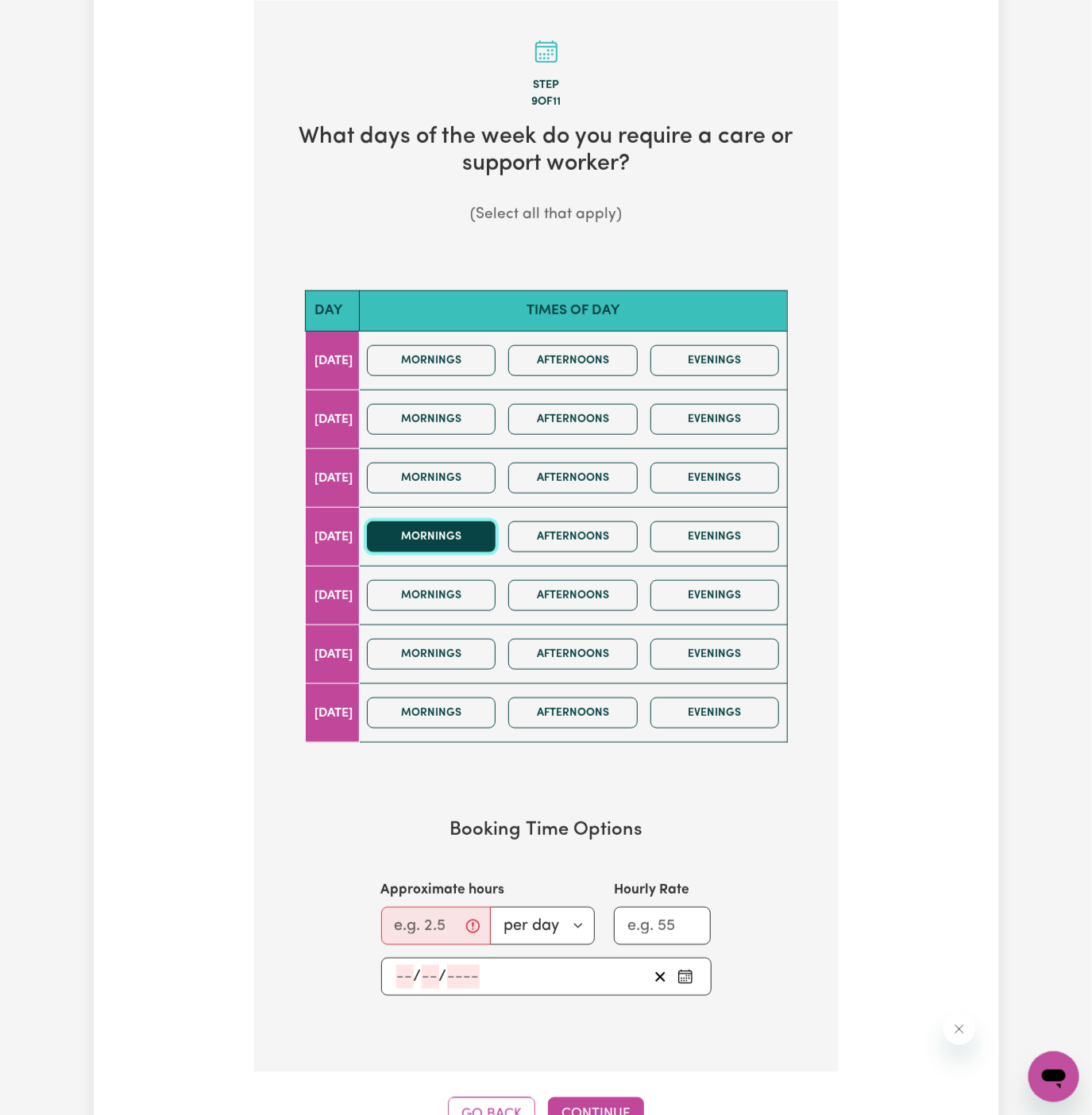
click at [495, 536] on button "Mornings" at bounding box center [431, 537] width 130 height 31
click at [567, 536] on button "Afternoons" at bounding box center [572, 537] width 130 height 31
click at [424, 920] on input "Approximate hours" at bounding box center [436, 927] width 109 height 38
type input "2"
click at [400, 970] on input "number" at bounding box center [405, 977] width 17 height 24
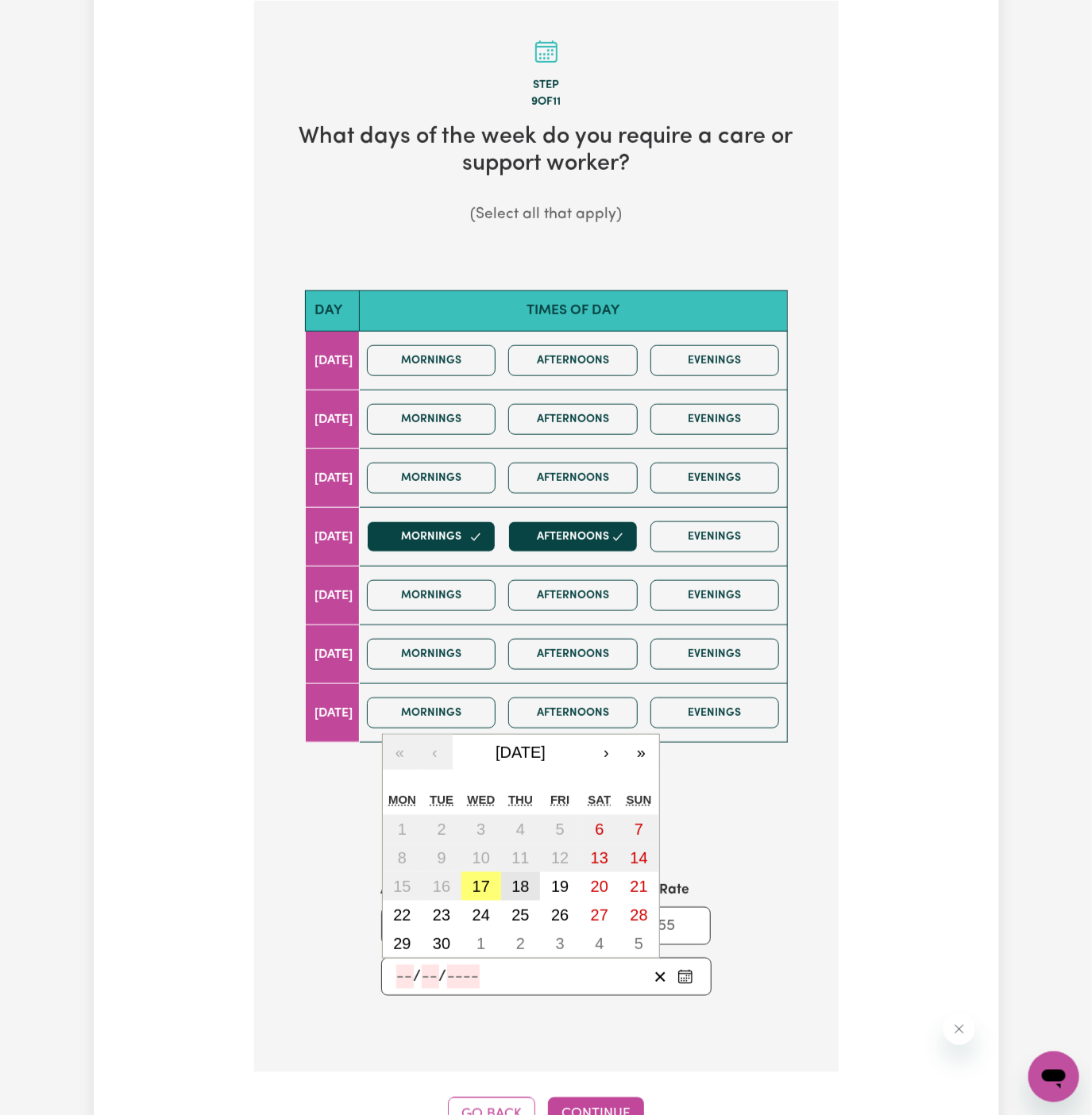
click at [526, 873] on button "18" at bounding box center [521, 887] width 39 height 29
type input "2025-09-18"
type input "18"
type input "9"
type input "2025"
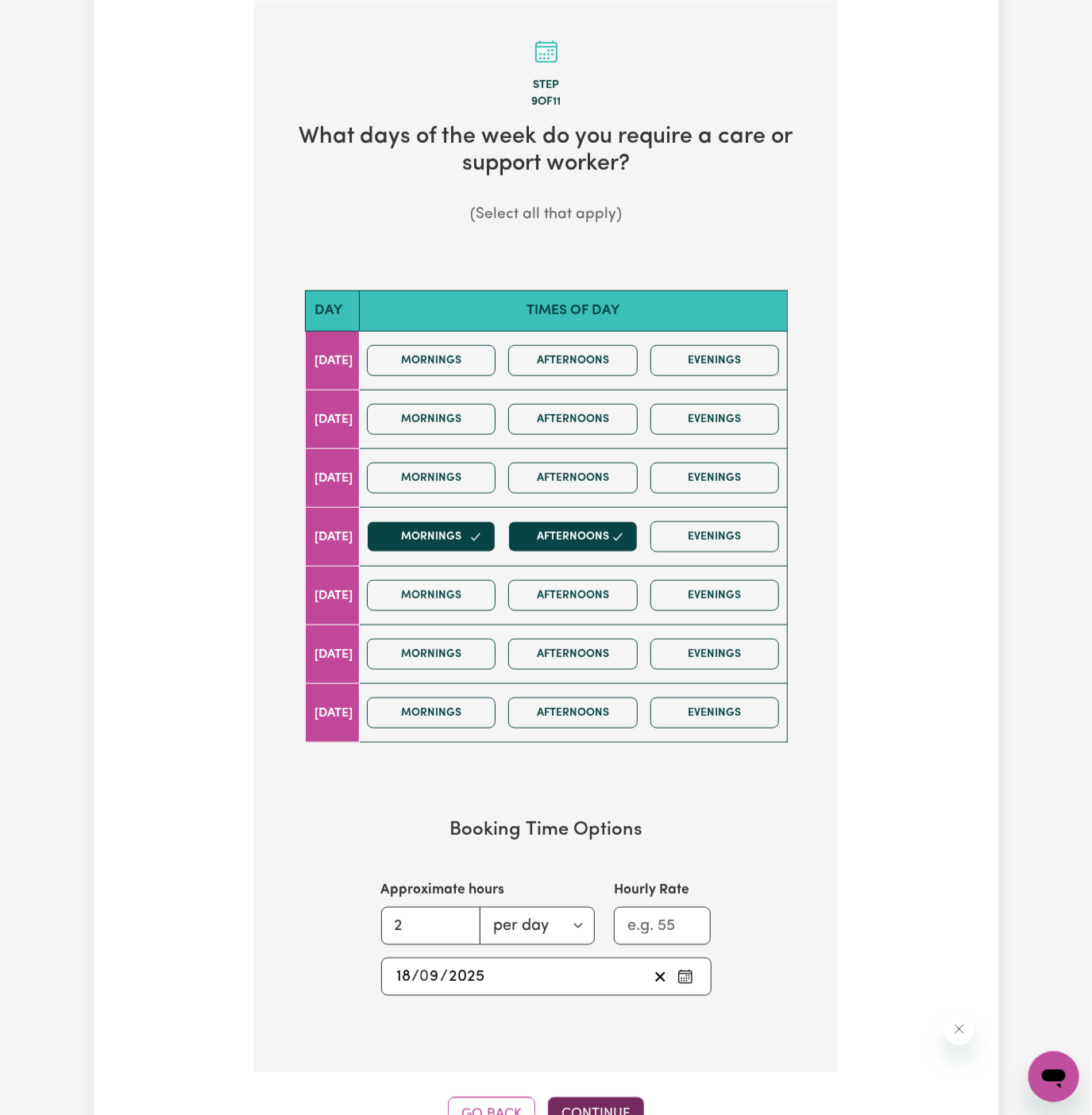
click at [594, 1103] on button "Continue" at bounding box center [595, 1115] width 96 height 35
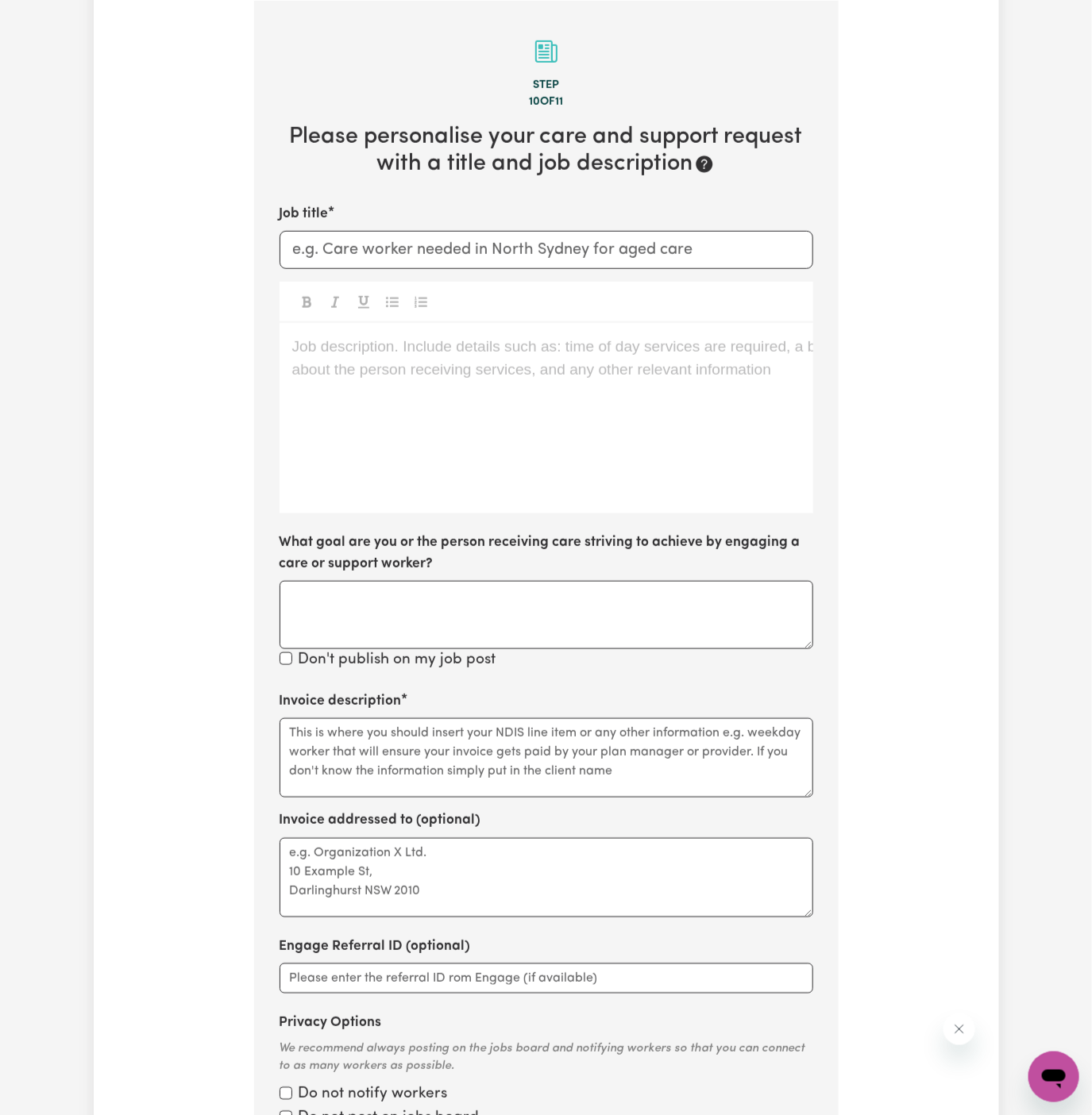
click at [594, 351] on p "Job description. Include details such as: time of day services are required, a …" at bounding box center [546, 348] width 508 height 23
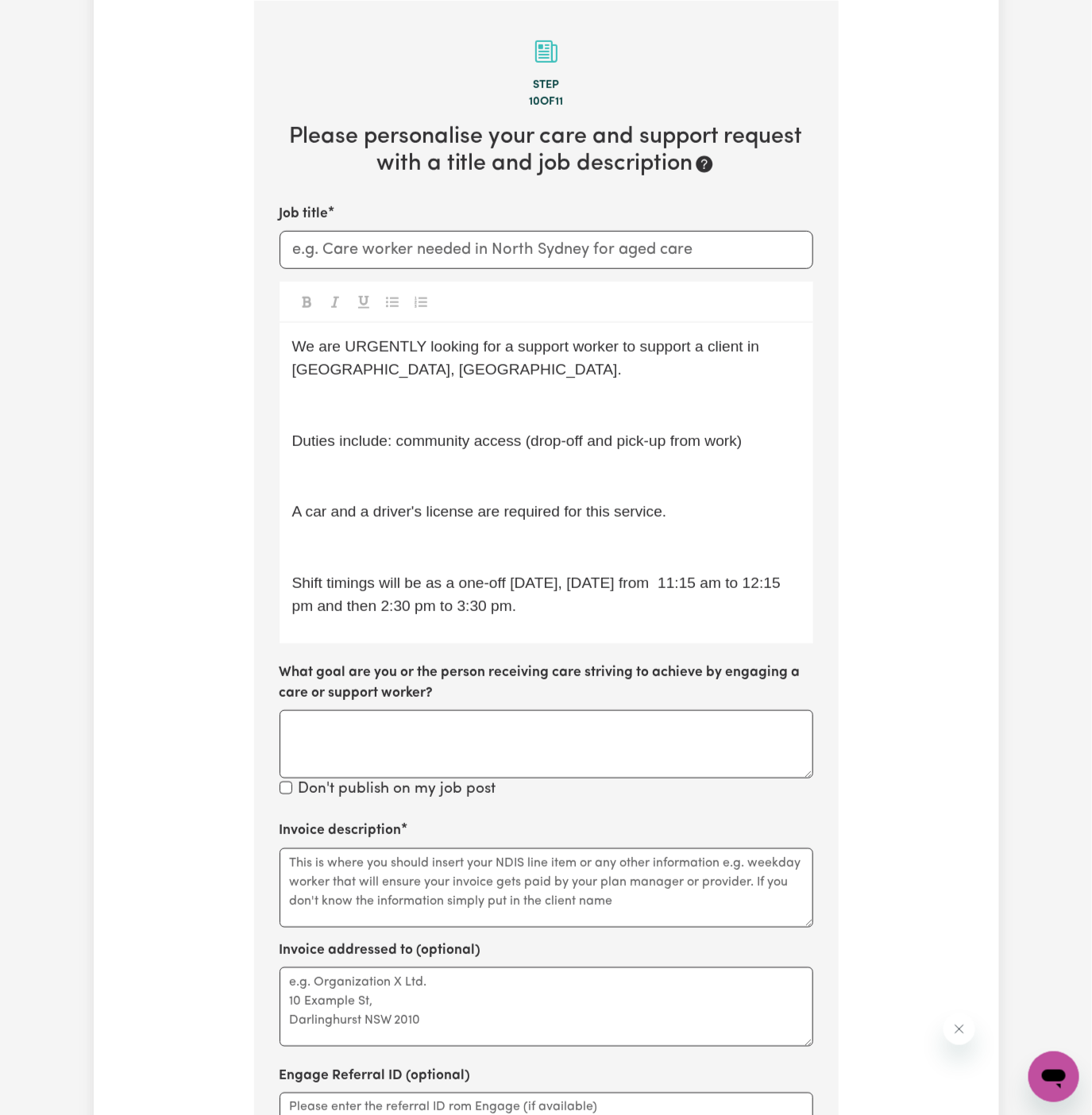
click at [383, 381] on div "We are URGENTLY looking for a support worker to support a client in Rydalmere, …" at bounding box center [546, 482] width 534 height 320
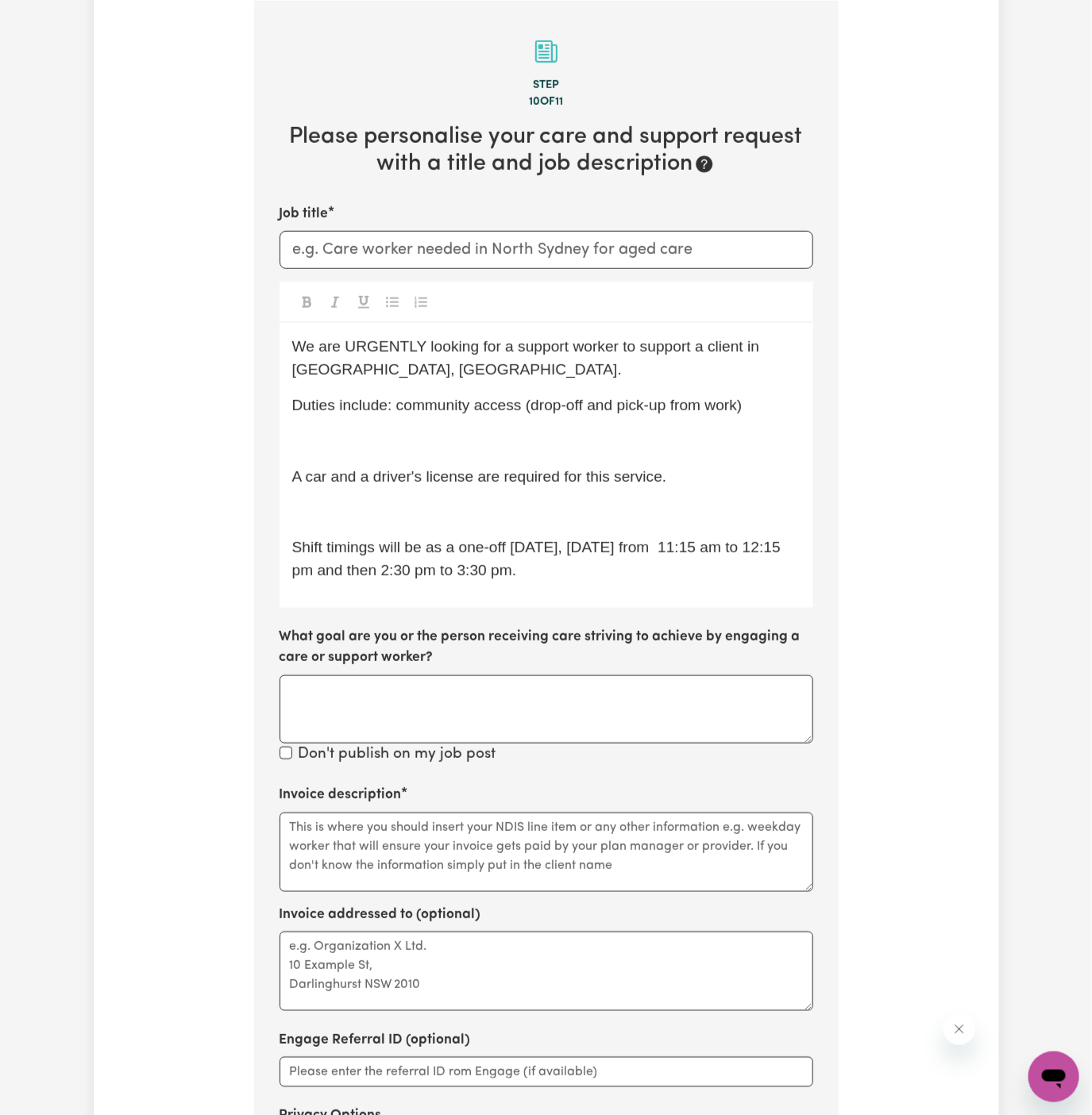
click at [346, 466] on p "A car and a driver's license are required for this service." at bounding box center [546, 477] width 508 height 23
click at [346, 457] on div "We are URGENTLY looking for a support worker to support a client in Rydalmere, …" at bounding box center [546, 465] width 534 height 284
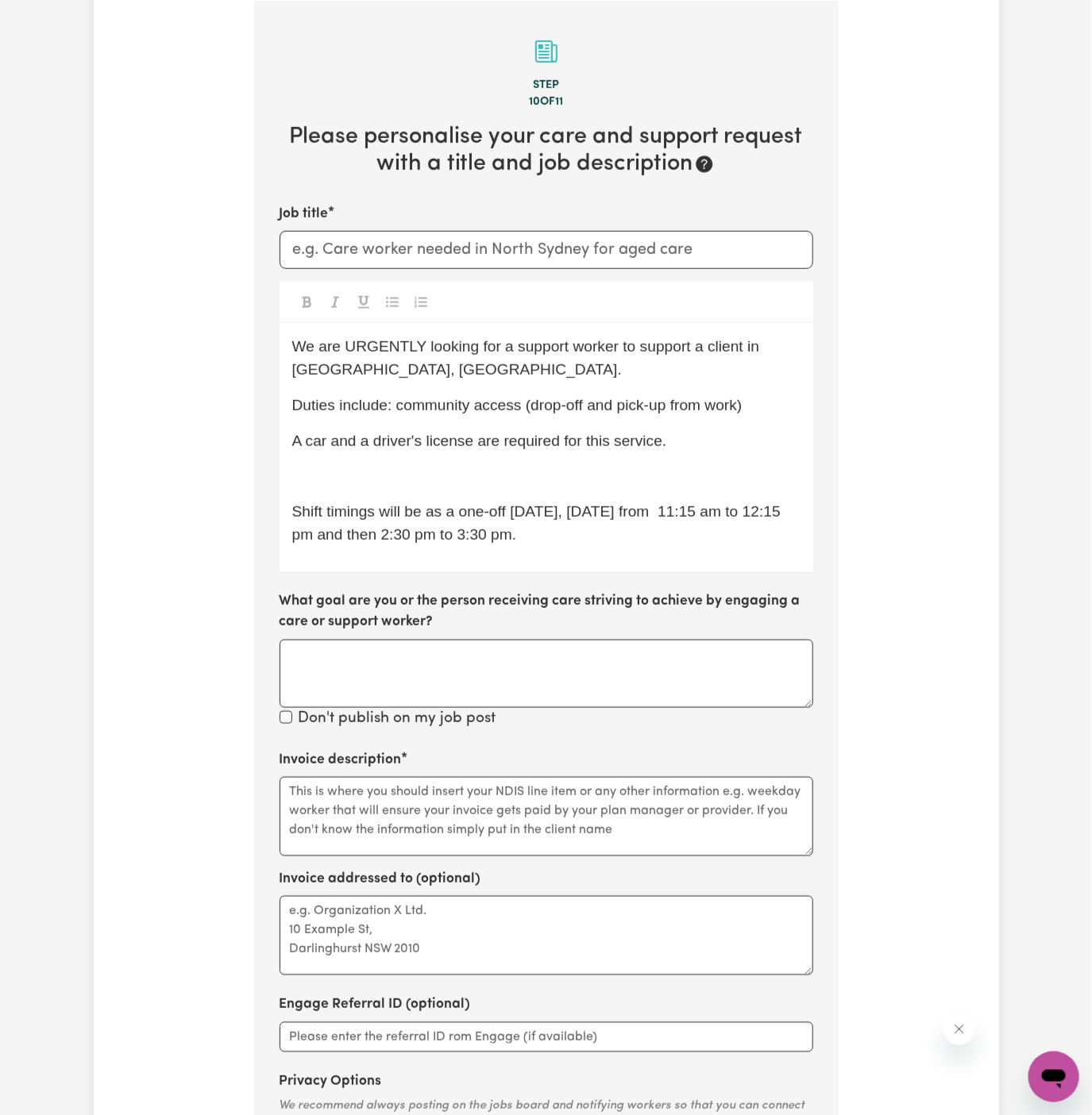
click at [347, 476] on p "﻿" at bounding box center [546, 477] width 508 height 23
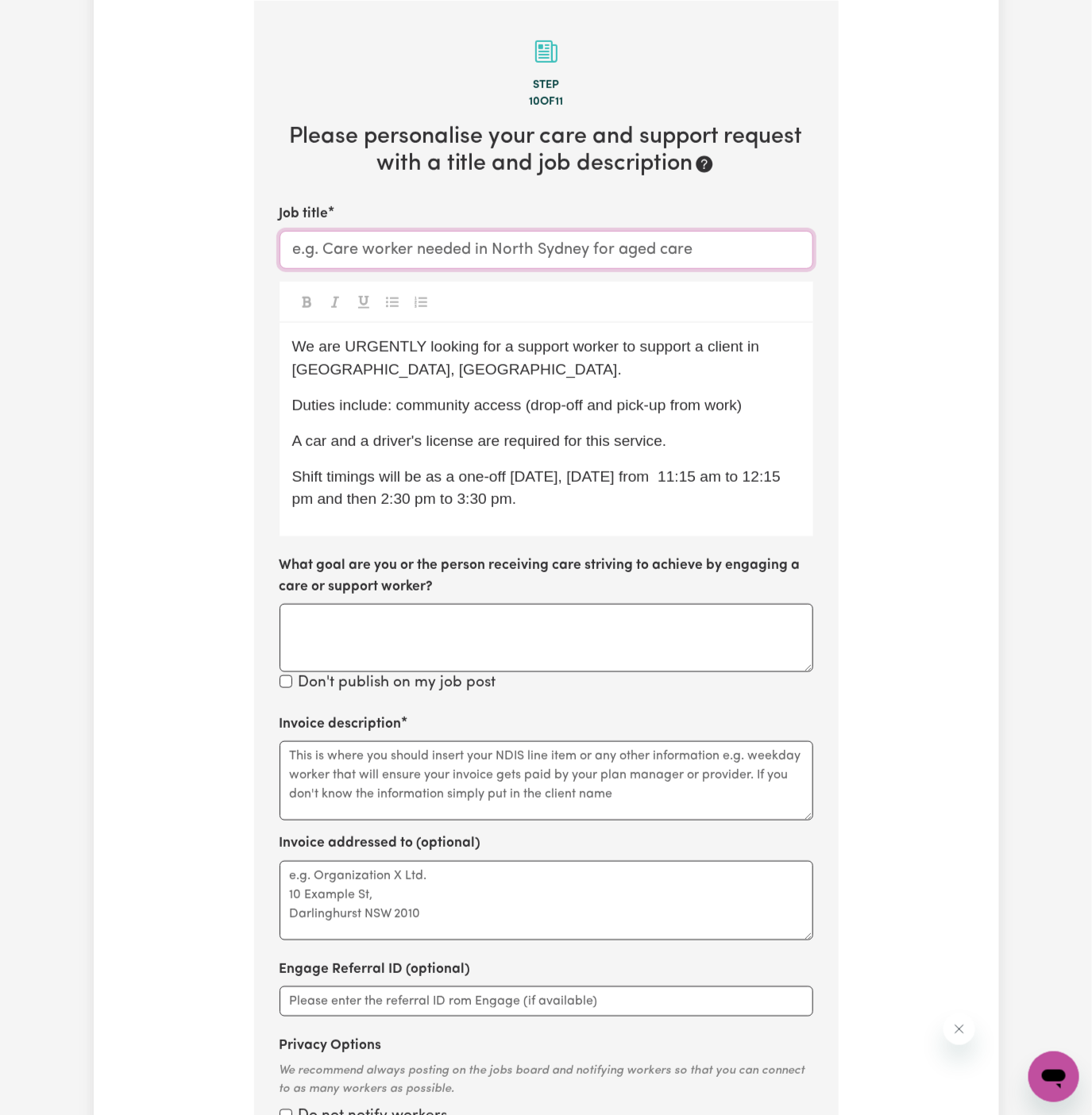
click at [582, 237] on input "Job title" at bounding box center [546, 251] width 534 height 38
click at [657, 346] on span "We are URGENTLY looking for a support worker to support a client in Rydalmere, …" at bounding box center [527, 357] width 472 height 39
drag, startPoint x: 408, startPoint y: 371, endPoint x: 279, endPoint y: 373, distance: 129.0
click at [279, 373] on div "We are URGENTLY looking for a support worker to support a client in Rydalmere, …" at bounding box center [546, 429] width 534 height 213
copy span "Rydalmere, NSW."
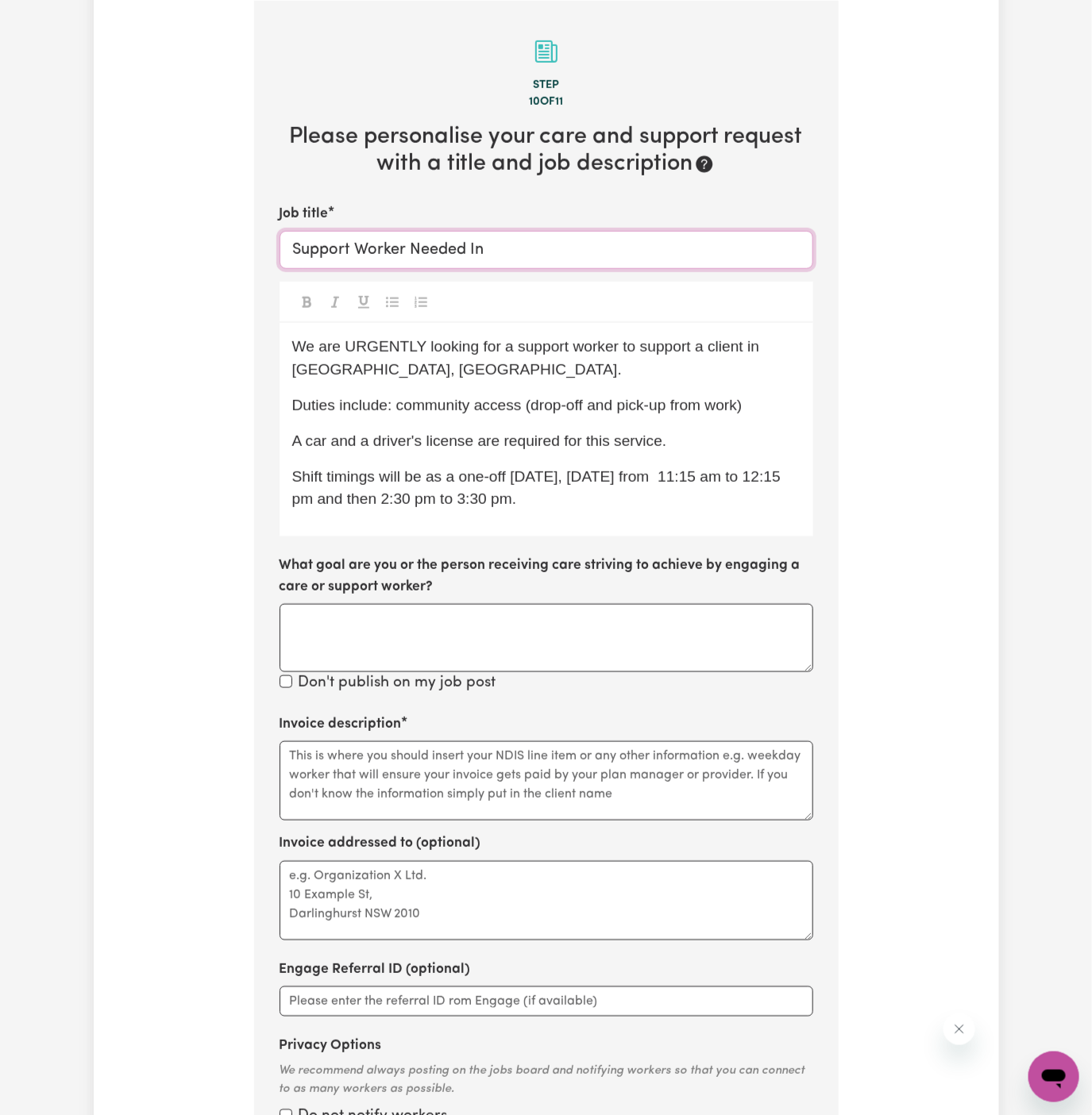
click at [527, 248] on input "Support Worker Needed In" at bounding box center [546, 251] width 534 height 38
paste input "Rydalmere, NSW."
type input "Support Worker Needed In Rydalmere, NSW."
click at [565, 433] on span "A car and a driver's license are required for this service." at bounding box center [479, 441] width 375 height 16
drag, startPoint x: 524, startPoint y: 405, endPoint x: 394, endPoint y: 408, distance: 130.0
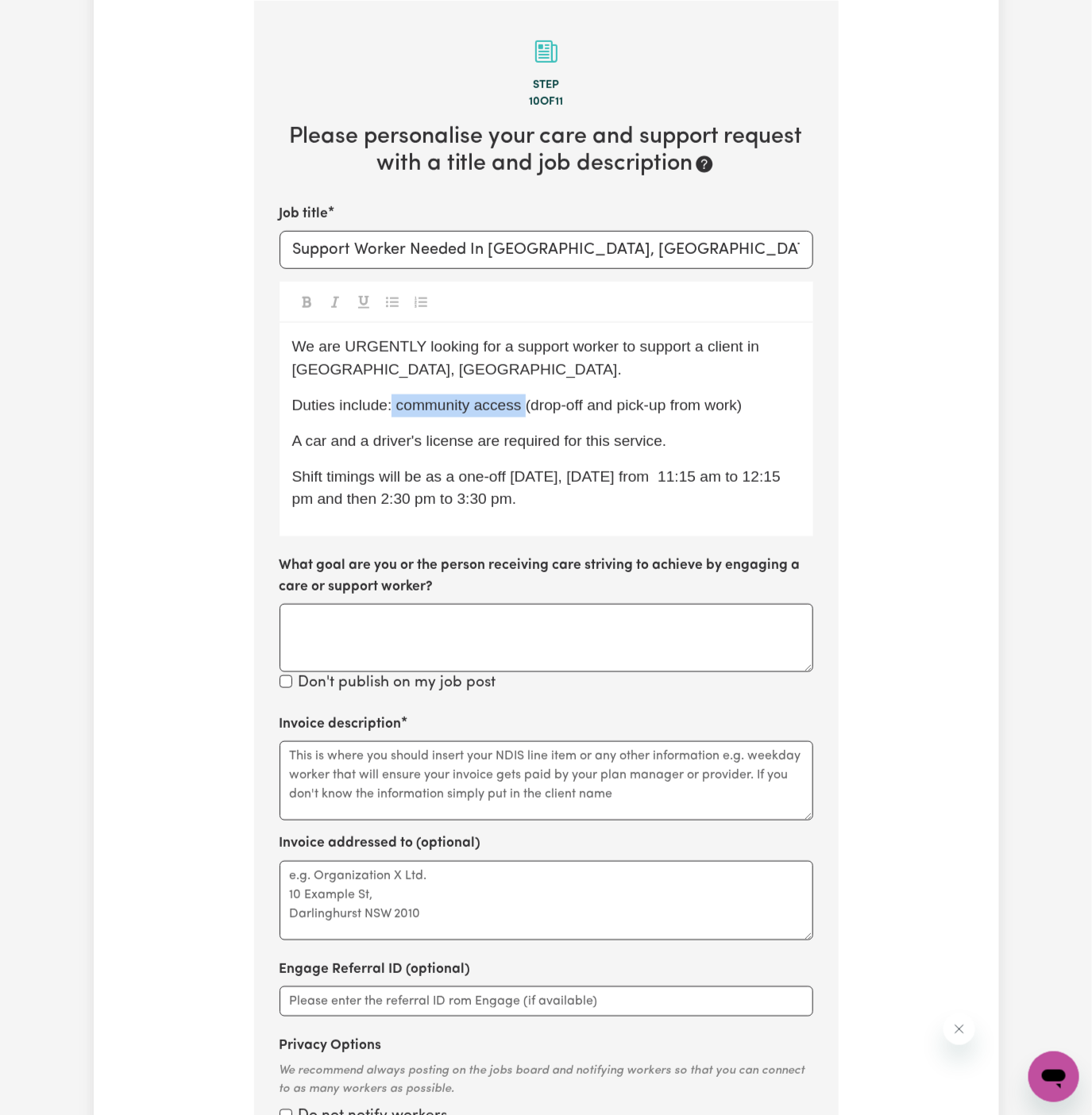
click at [394, 408] on span "Duties include: community access (drop-off and pick-up from work)" at bounding box center [517, 404] width 450 height 16
copy span "community access"
click at [460, 776] on textarea "Invoice description" at bounding box center [546, 781] width 534 height 80
paste textarea "community access"
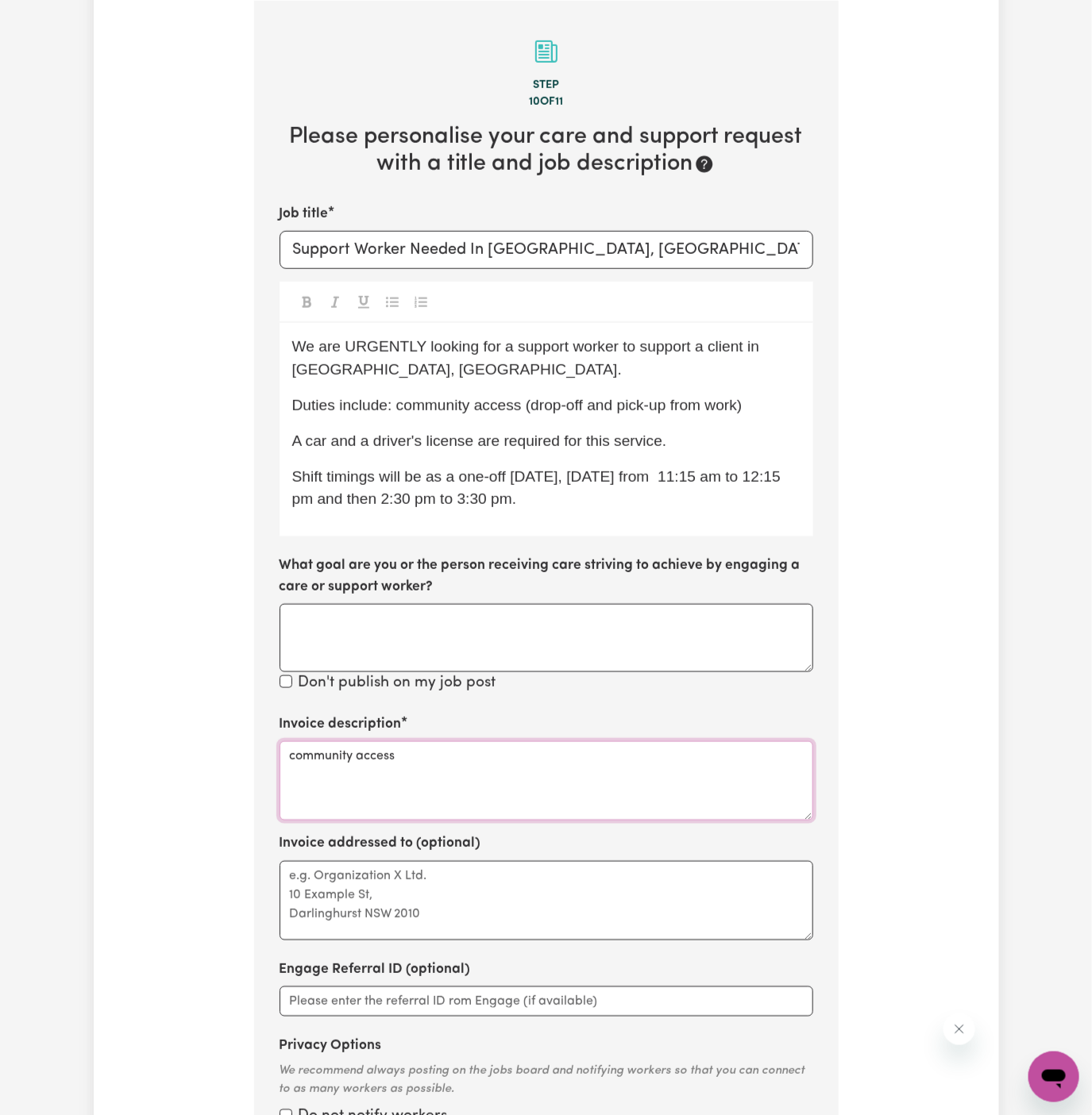
type textarea "community access"
click at [453, 862] on textarea "Invoice addressed to (optional)" at bounding box center [546, 901] width 534 height 80
type textarea "c/o Hands of care"
click at [548, 716] on div "Invoice description community access" at bounding box center [546, 767] width 534 height 107
click at [628, 497] on p "Shift timings will be as a one-off tomorrow, Thursday 18/09 from 11:15 am to 12…" at bounding box center [546, 489] width 508 height 46
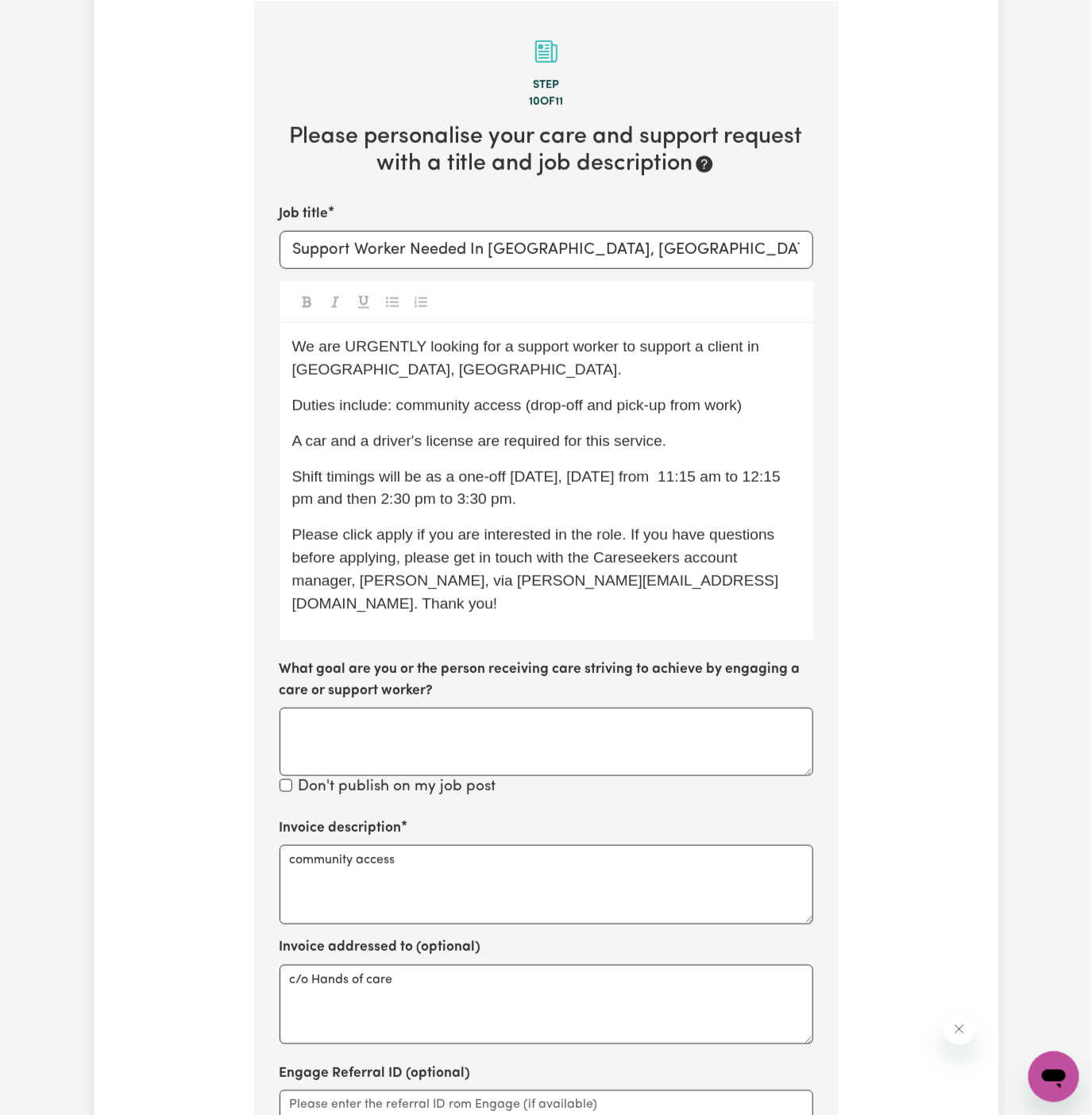
click at [484, 570] on span "Please click apply if you are interested in the role. If you have questions bef…" at bounding box center [535, 569] width 487 height 85
click at [391, 529] on span "Please click apply if you are interested in the role. If you have questions bef…" at bounding box center [535, 569] width 487 height 85
click at [506, 551] on span "Please click Apply if you are interested in the role. If you have questions bef…" at bounding box center [536, 569] width 488 height 85
click at [528, 566] on p "Please click Apply if you are interested in the role. If you have questions bef…" at bounding box center [546, 570] width 508 height 91
click at [573, 616] on div "We are URGENTLY looking for a support worker to support a client in Rydalmere, …" at bounding box center [546, 481] width 534 height 318
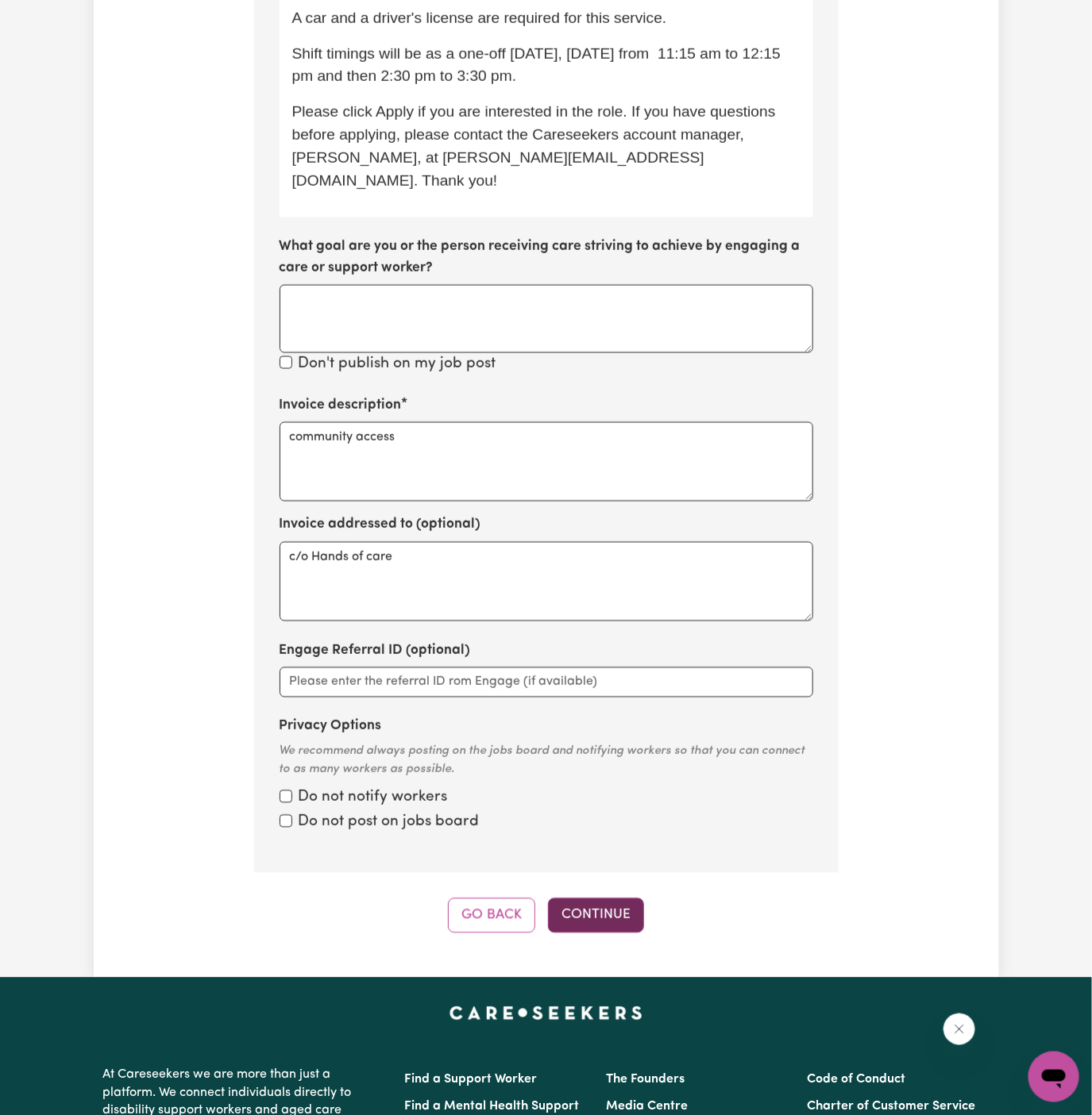
click at [587, 899] on button "Continue" at bounding box center [595, 916] width 96 height 35
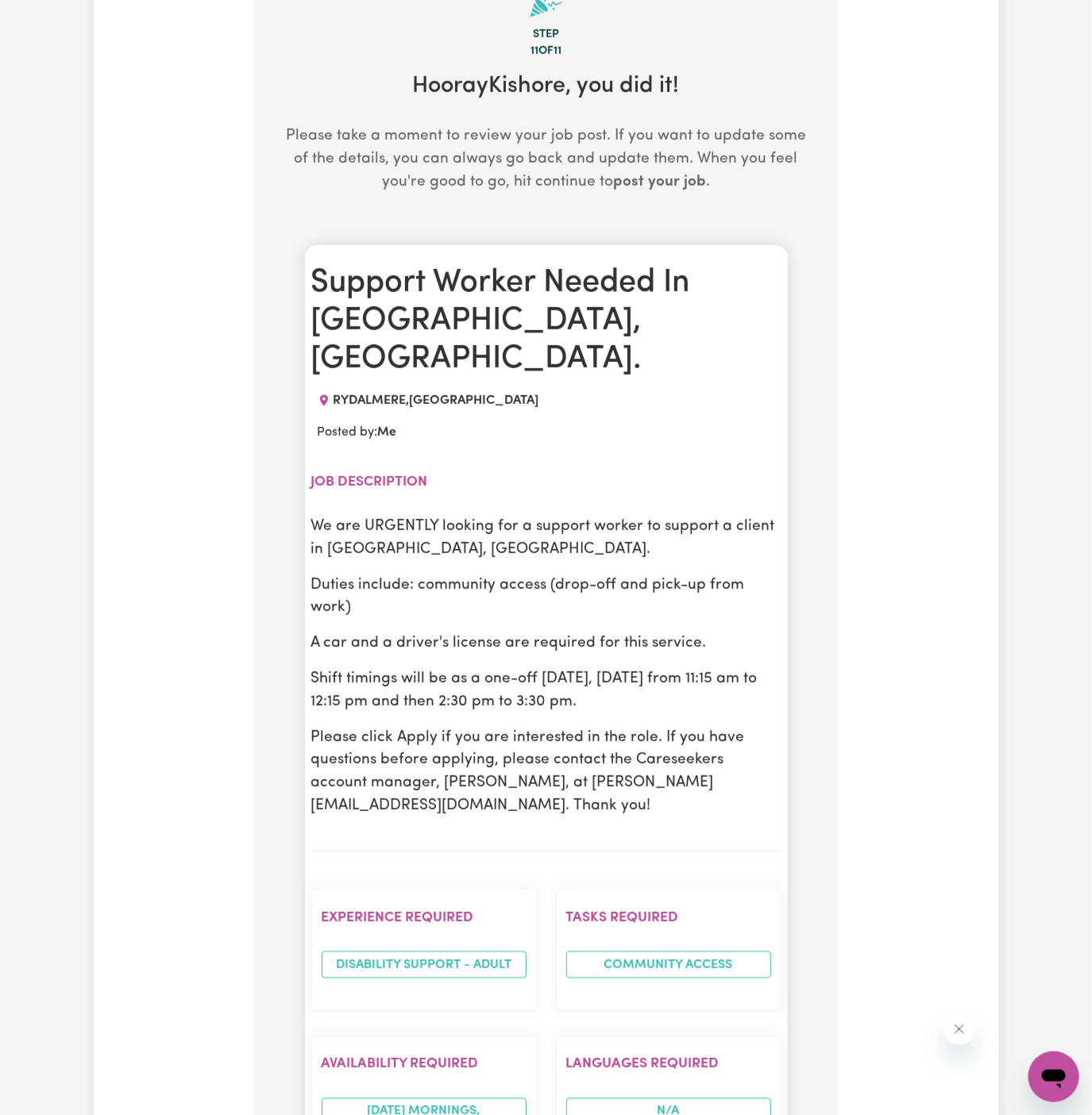
scroll to position [412, 0]
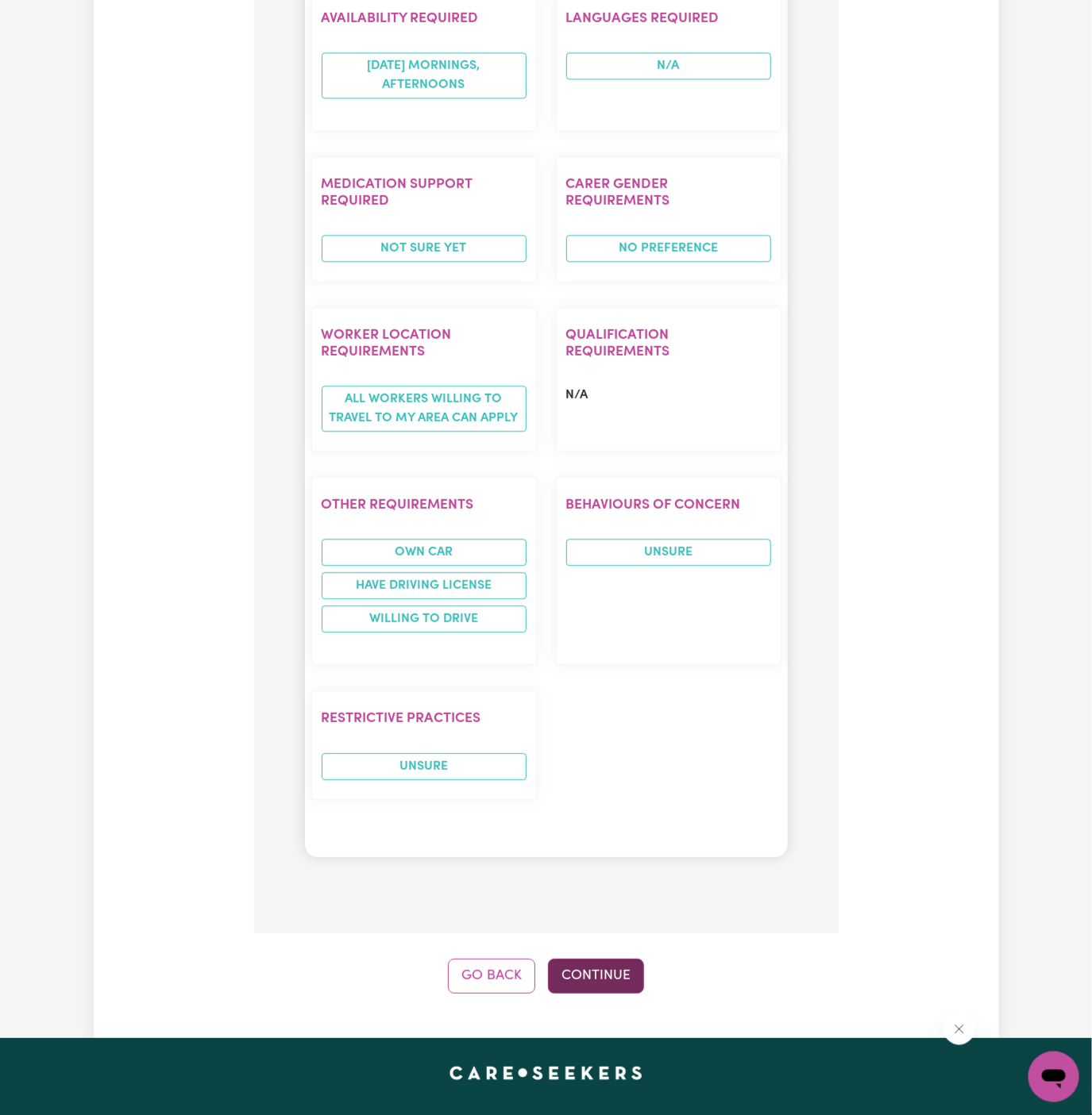
click at [590, 959] on button "Continue" at bounding box center [595, 977] width 96 height 35
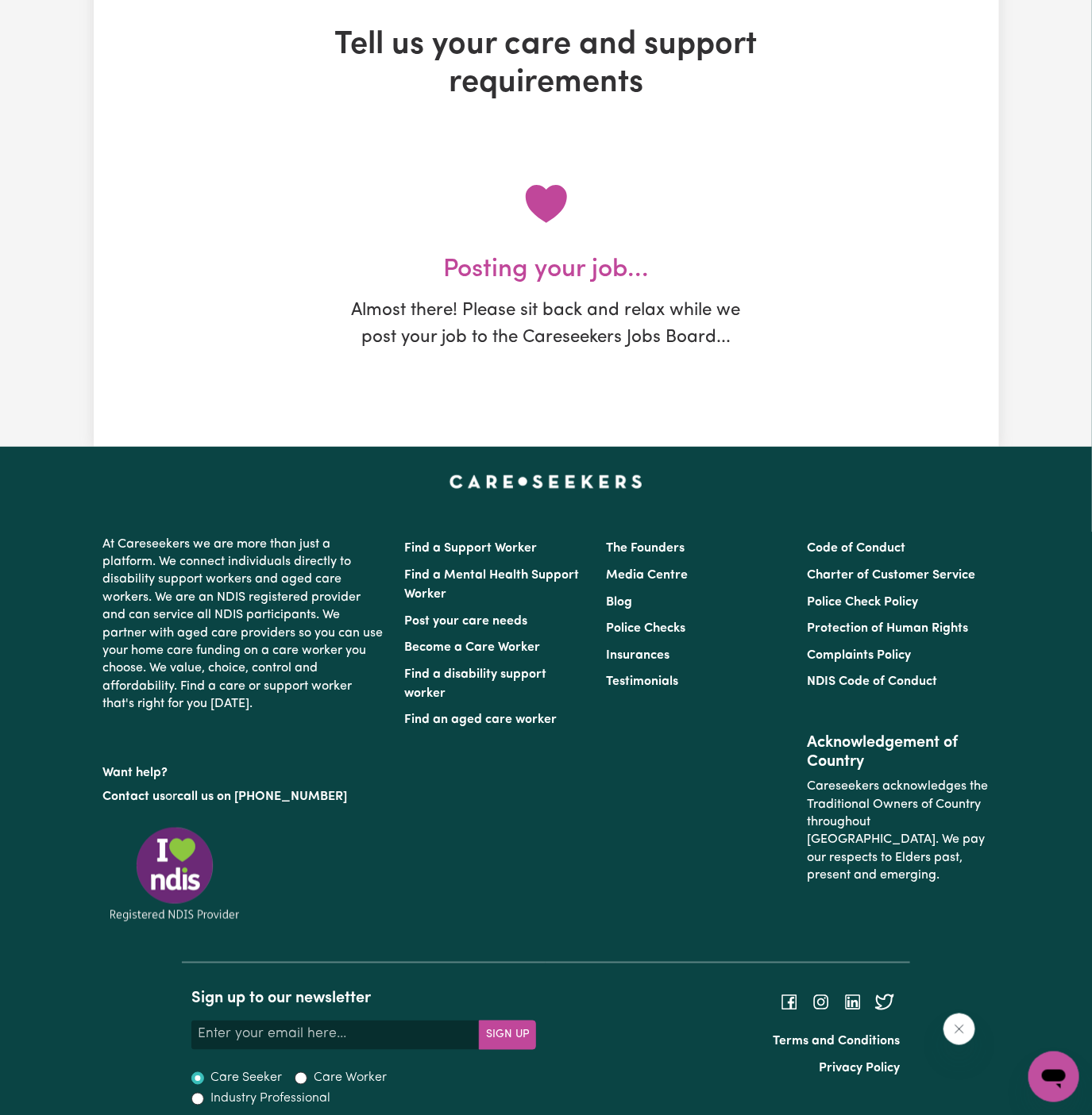
scroll to position [0, 0]
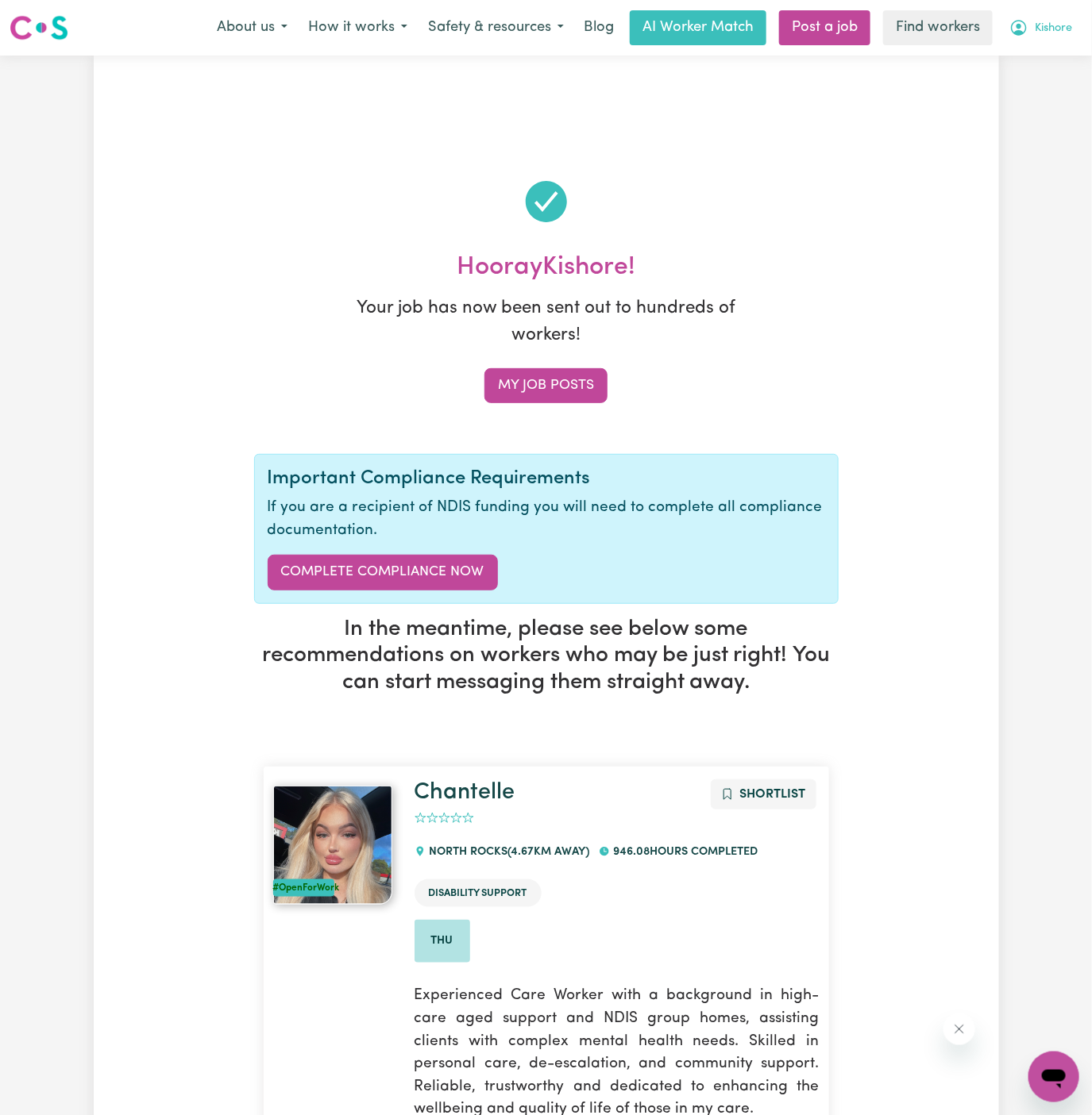
click at [1054, 32] on span "Kishore" at bounding box center [1053, 29] width 37 height 17
click at [1053, 60] on link "My Dashboard" at bounding box center [1018, 61] width 126 height 30
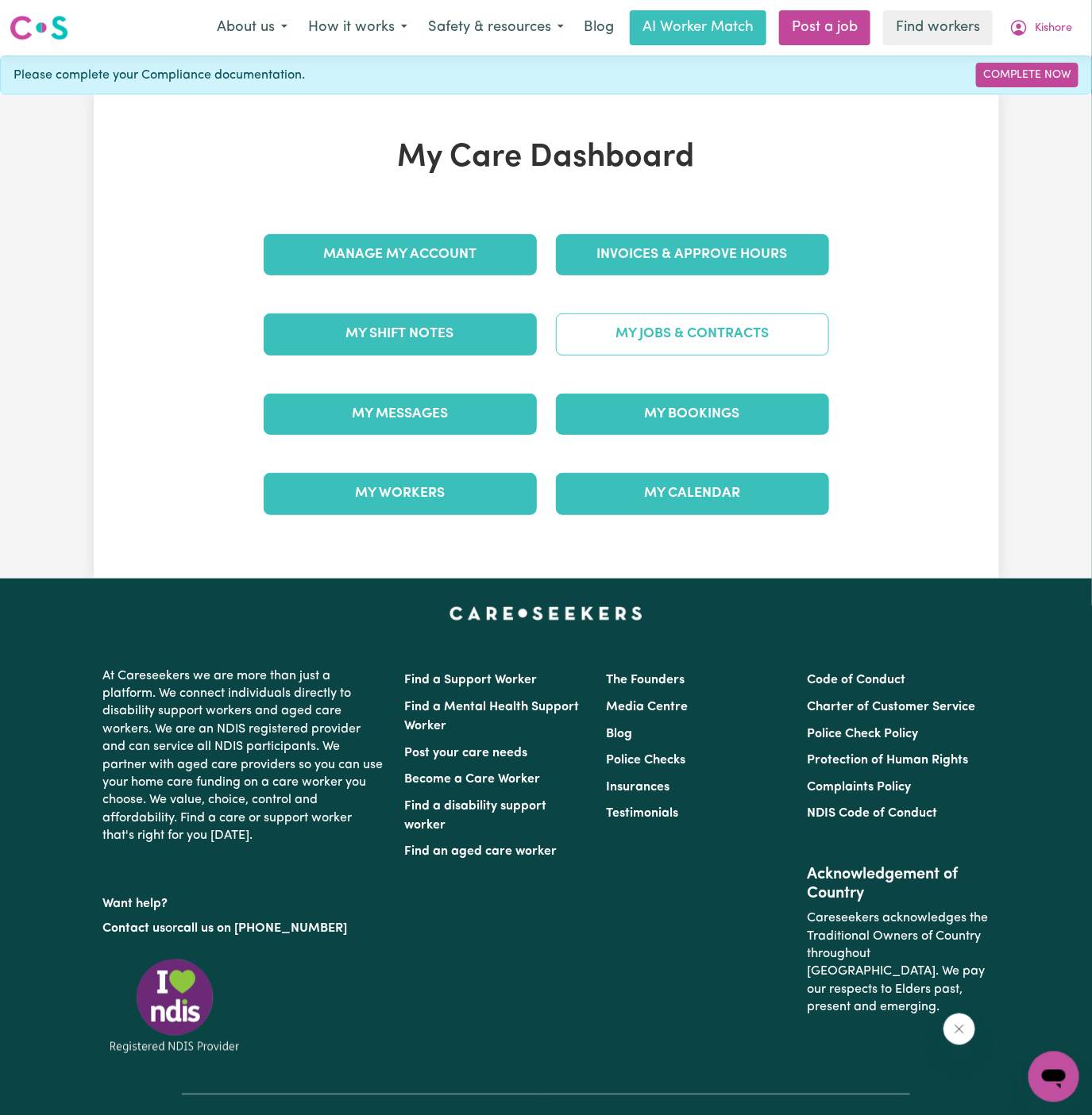
click at [758, 319] on link "My Jobs & Contracts" at bounding box center [692, 334] width 273 height 41
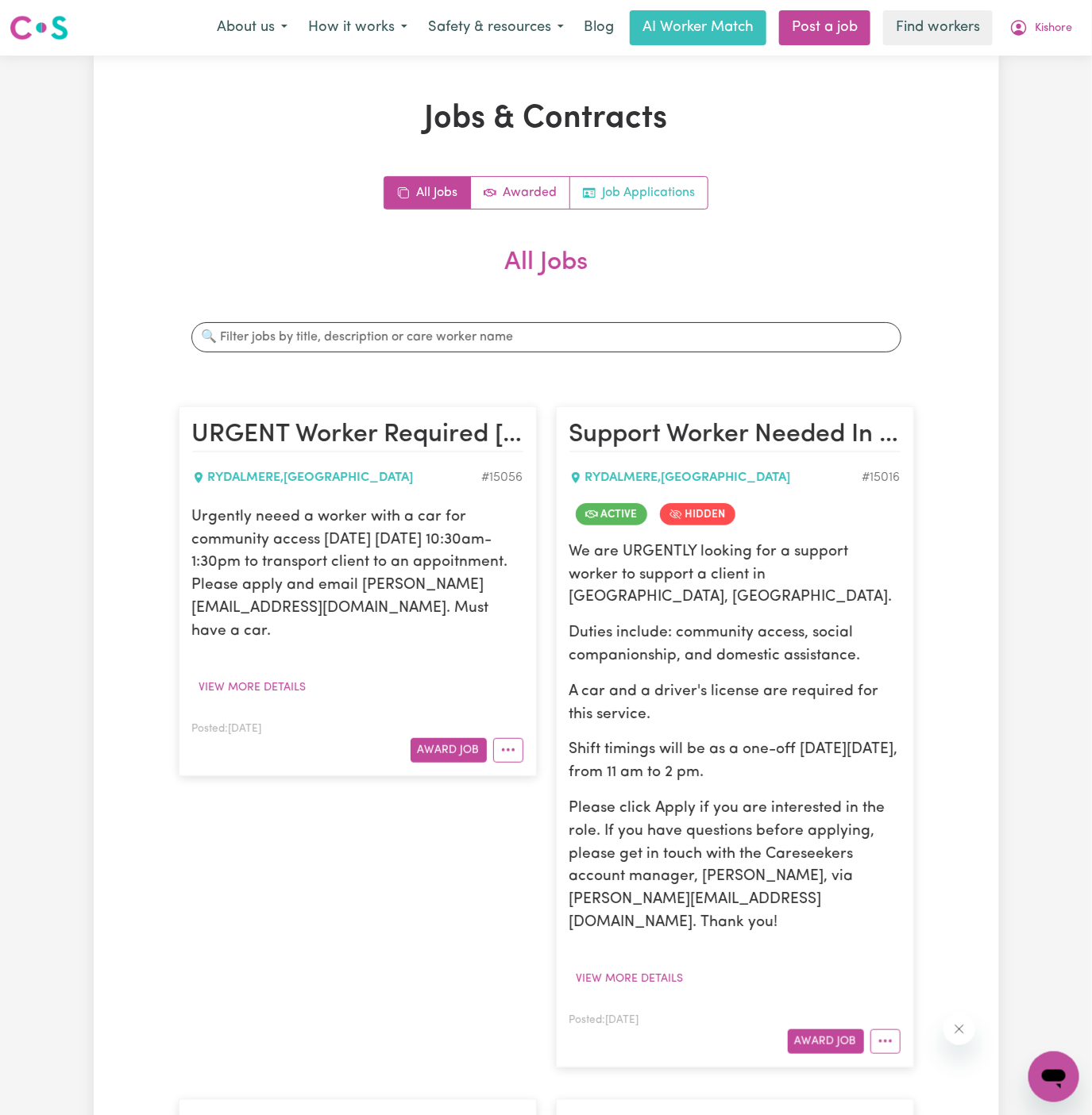
click at [660, 193] on link "Job Applications" at bounding box center [639, 192] width 137 height 32
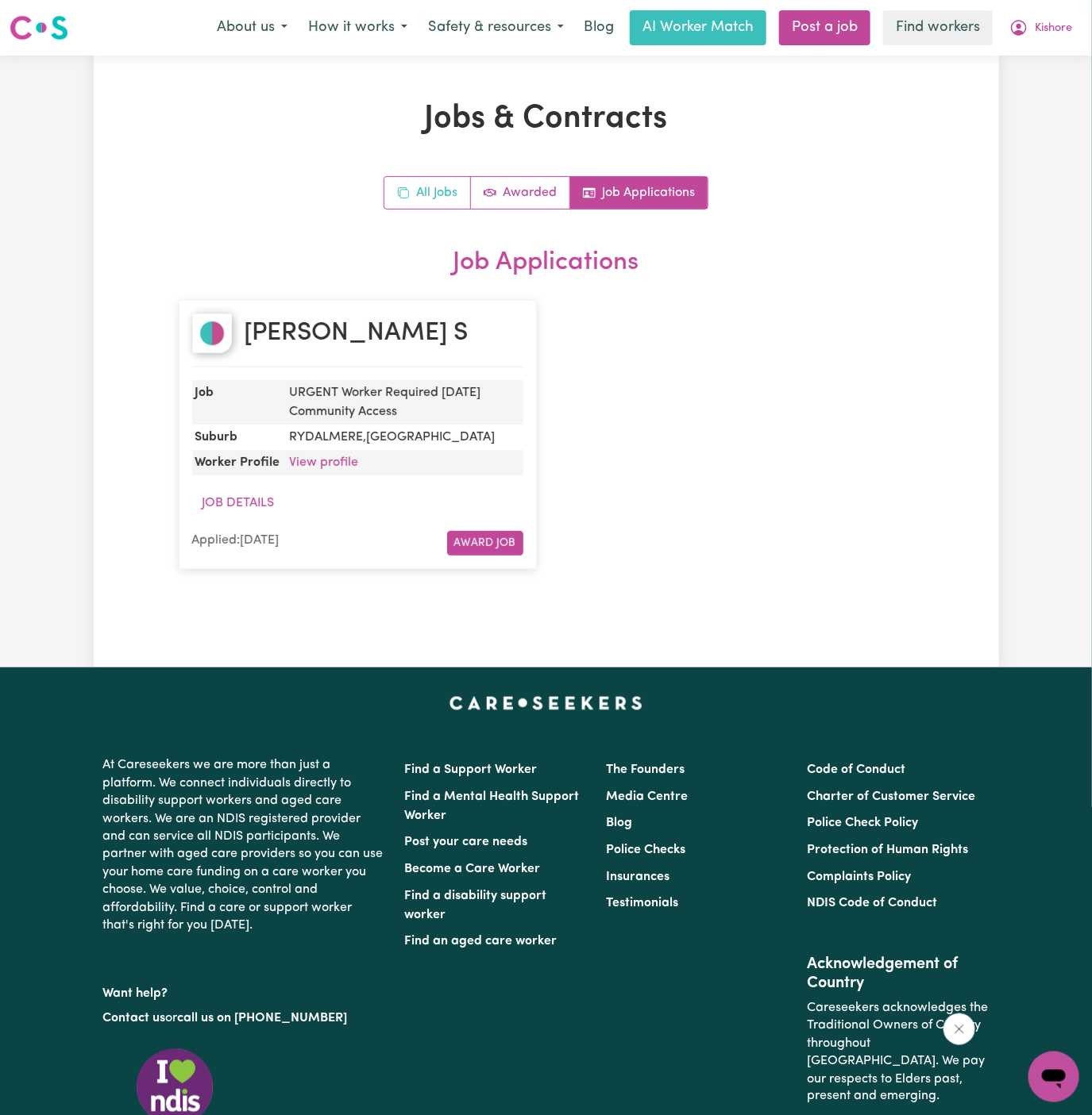
click at [432, 202] on link "All Jobs" at bounding box center [427, 192] width 86 height 32
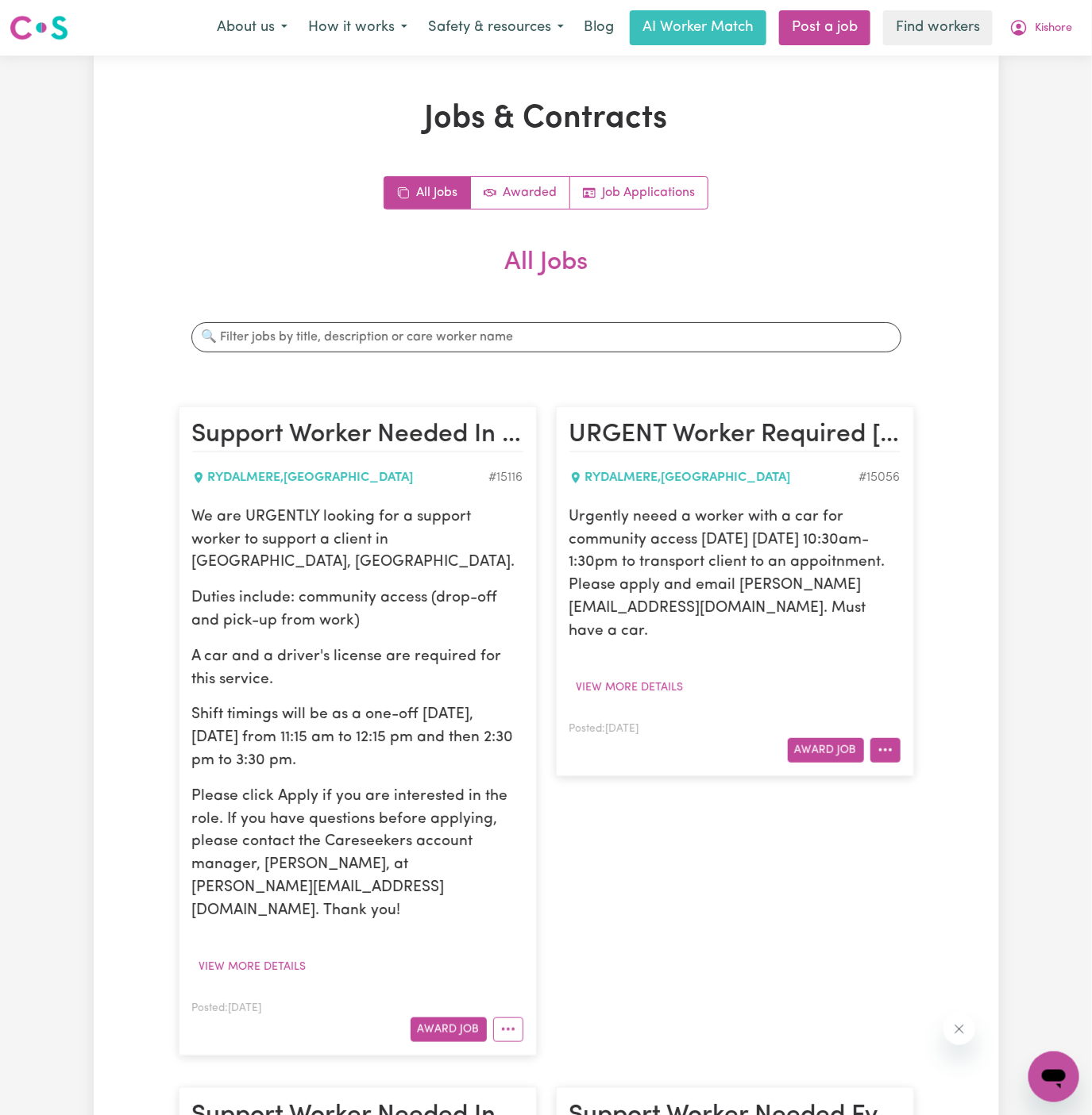
click at [891, 758] on button "More options" at bounding box center [885, 751] width 30 height 25
click at [910, 791] on link "Hide Job" at bounding box center [934, 787] width 126 height 32
click at [1047, 30] on span "Kishore" at bounding box center [1053, 29] width 37 height 17
click at [1047, 50] on link "My Dashboard" at bounding box center [1018, 61] width 126 height 30
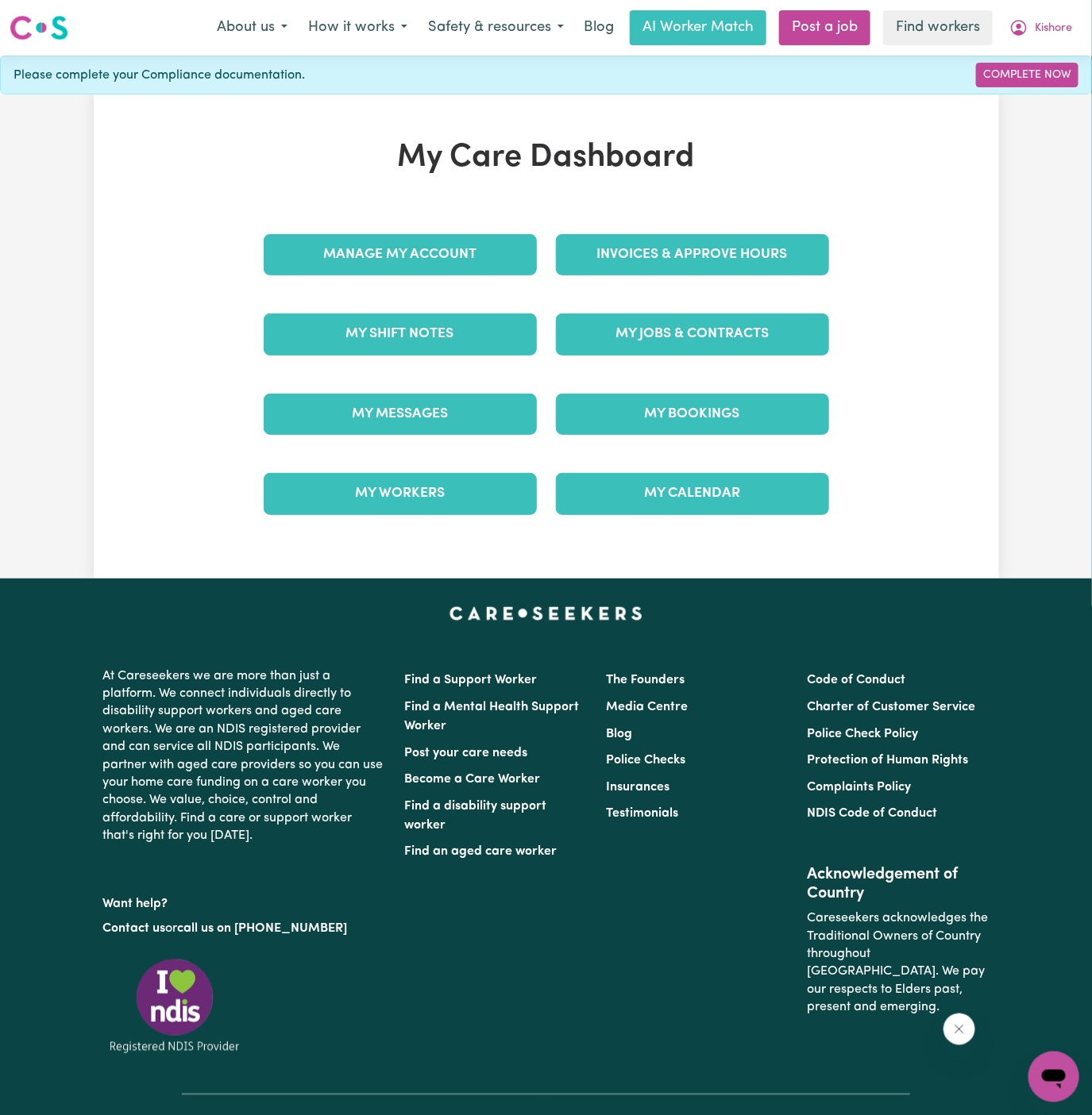
click at [1048, 7] on nav "Menu About us How it works Safety & resources Blog AI Worker Match Post a job F…" at bounding box center [546, 28] width 1092 height 56
click at [448, 262] on link "Manage My Account" at bounding box center [400, 255] width 273 height 41
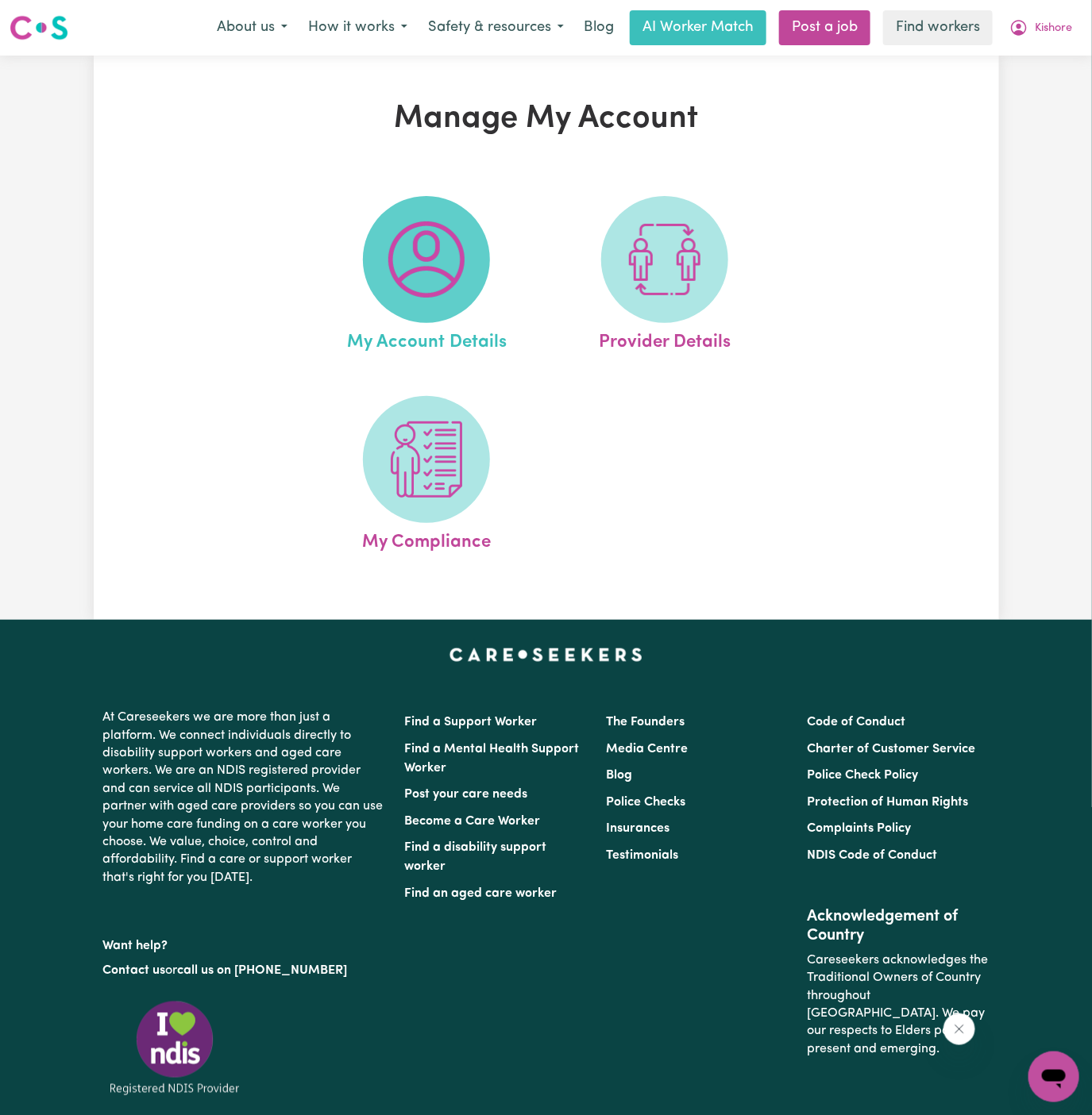
click at [447, 268] on img at bounding box center [425, 259] width 76 height 76
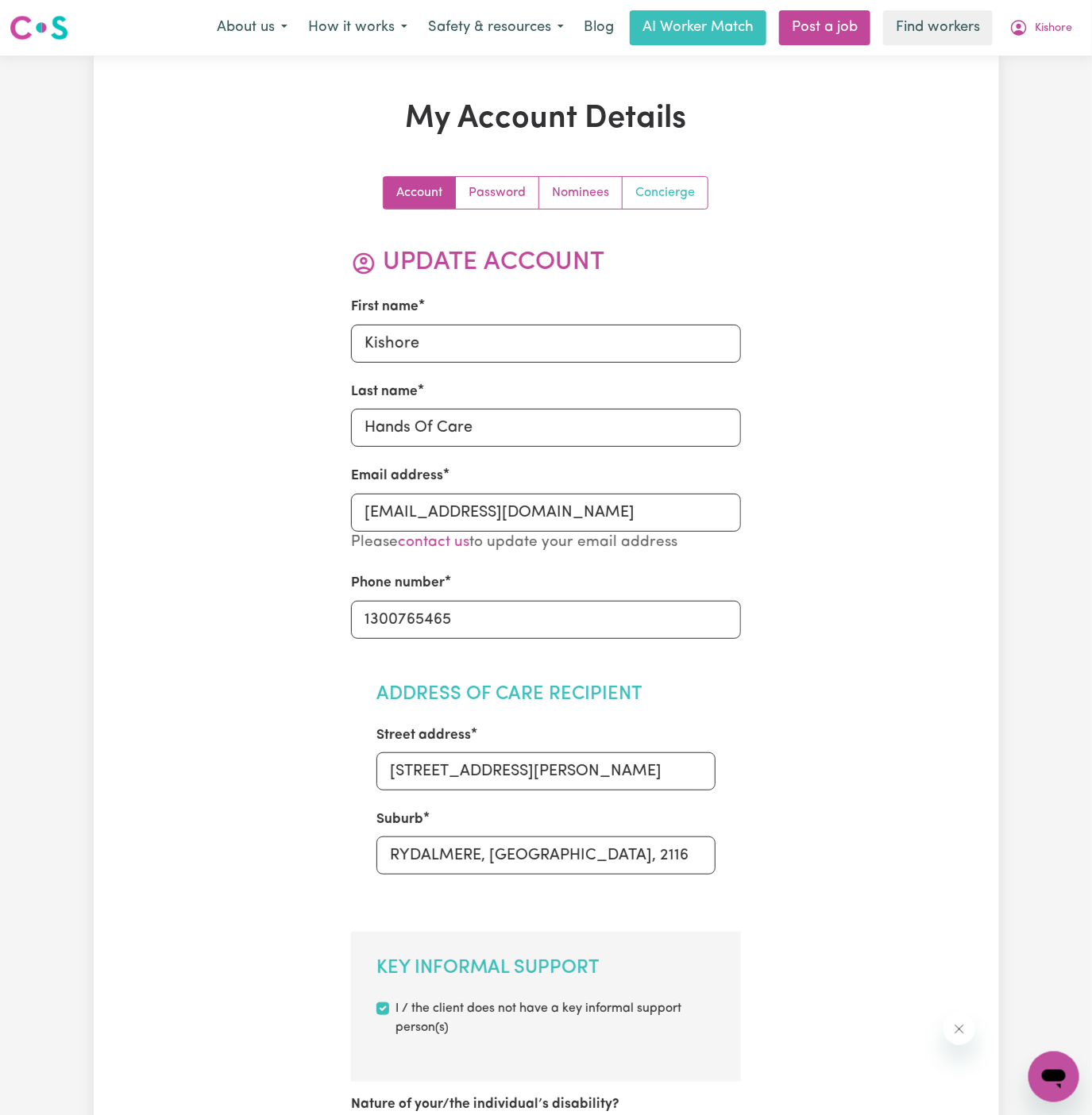
click at [698, 189] on link "Concierge" at bounding box center [665, 192] width 85 height 32
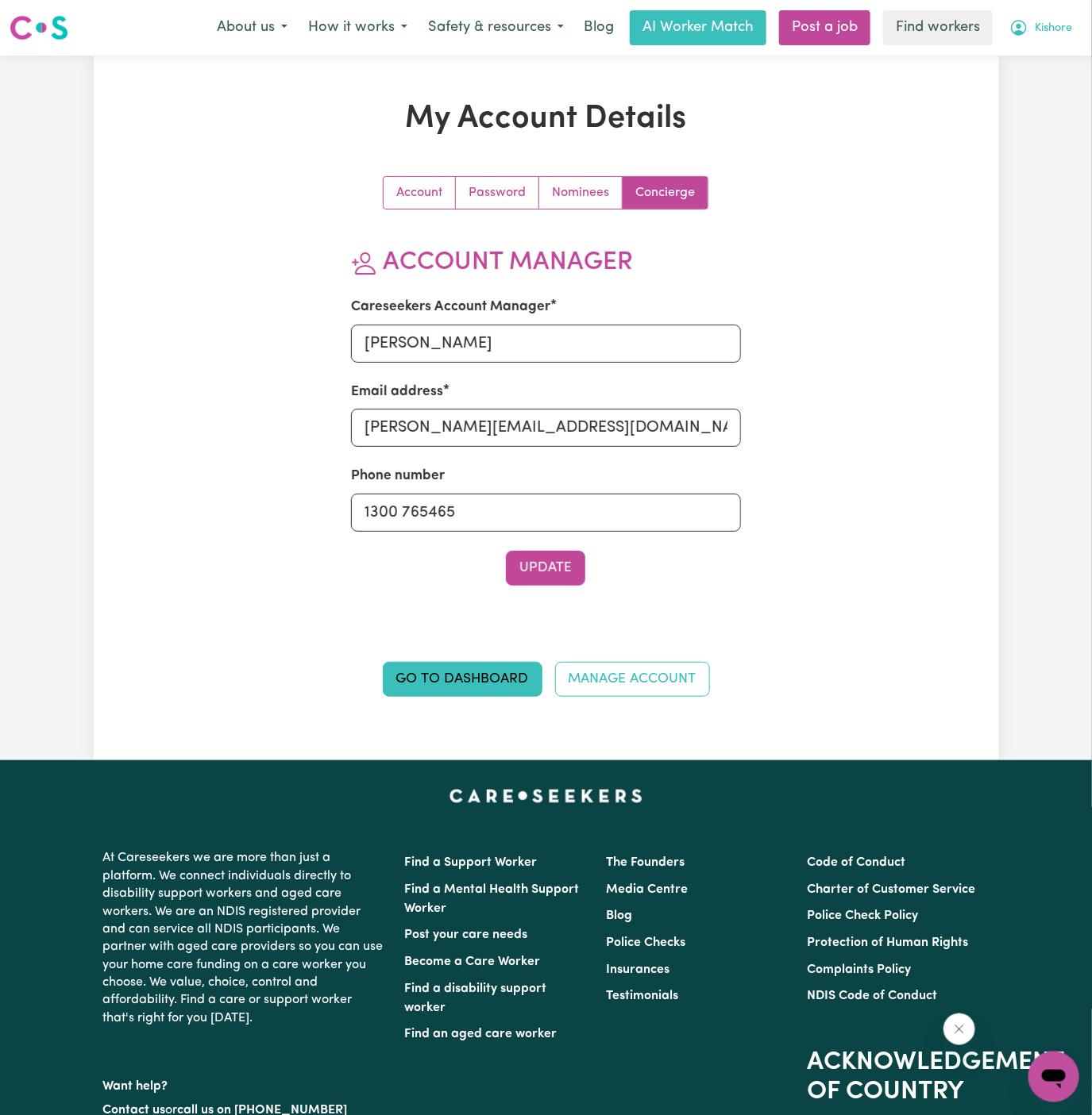
click at [1053, 30] on span "Kishore" at bounding box center [1053, 29] width 37 height 17
click at [1046, 86] on link "Logout" at bounding box center [1018, 90] width 126 height 30
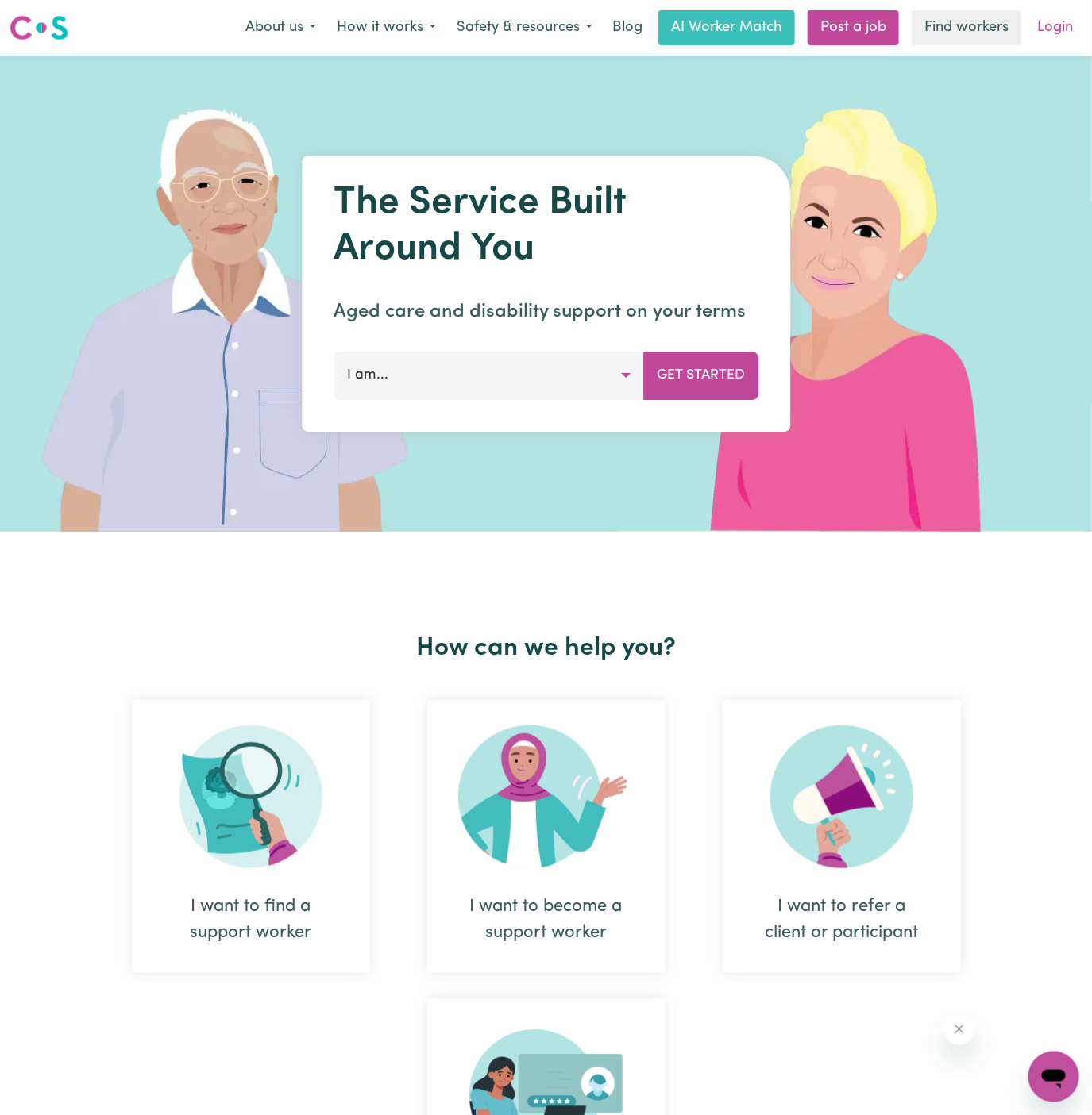
click at [1055, 20] on link "Login" at bounding box center [1055, 28] width 55 height 35
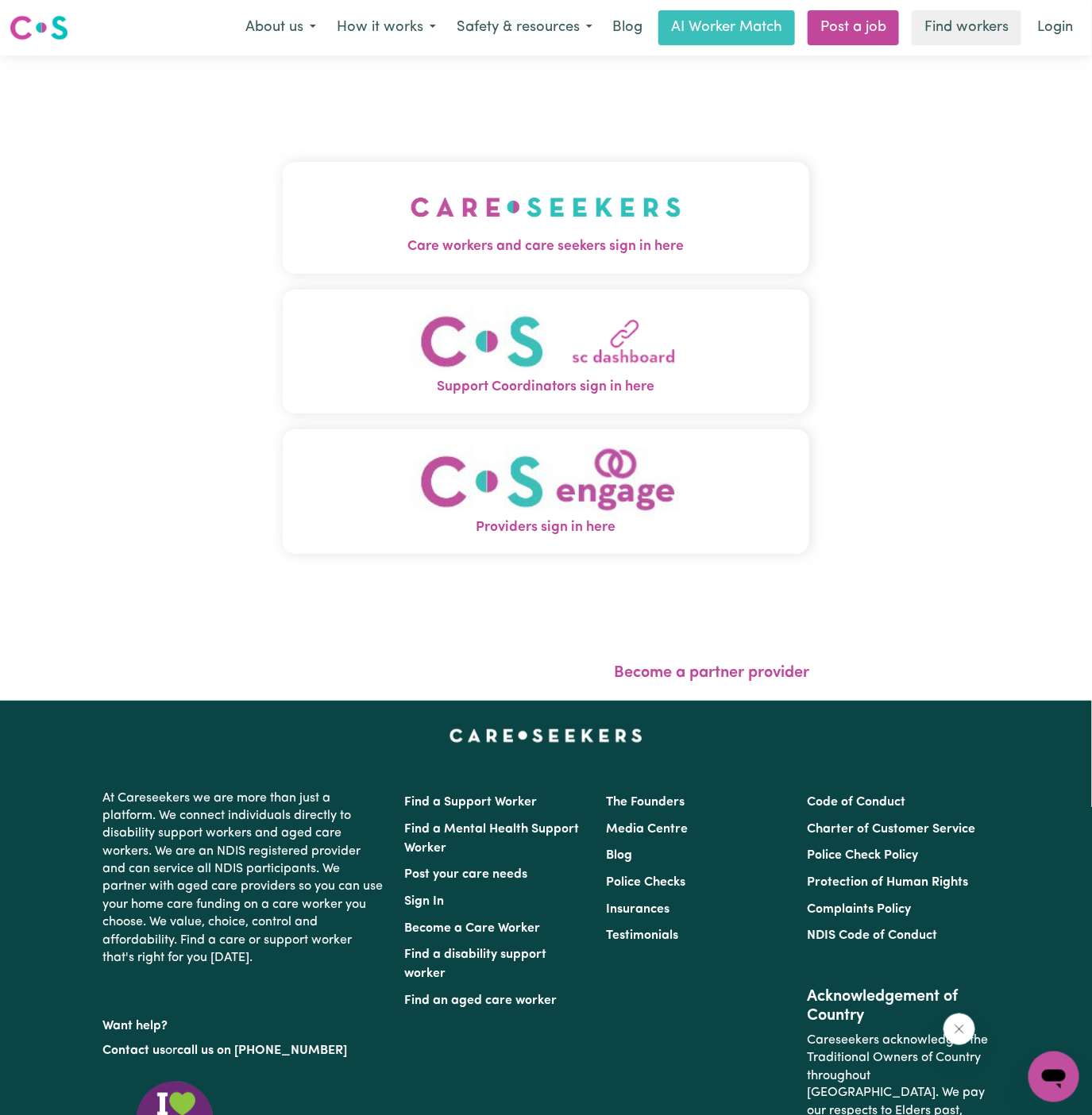
click at [619, 220] on img "Care workers and care seekers sign in here" at bounding box center [546, 206] width 271 height 59
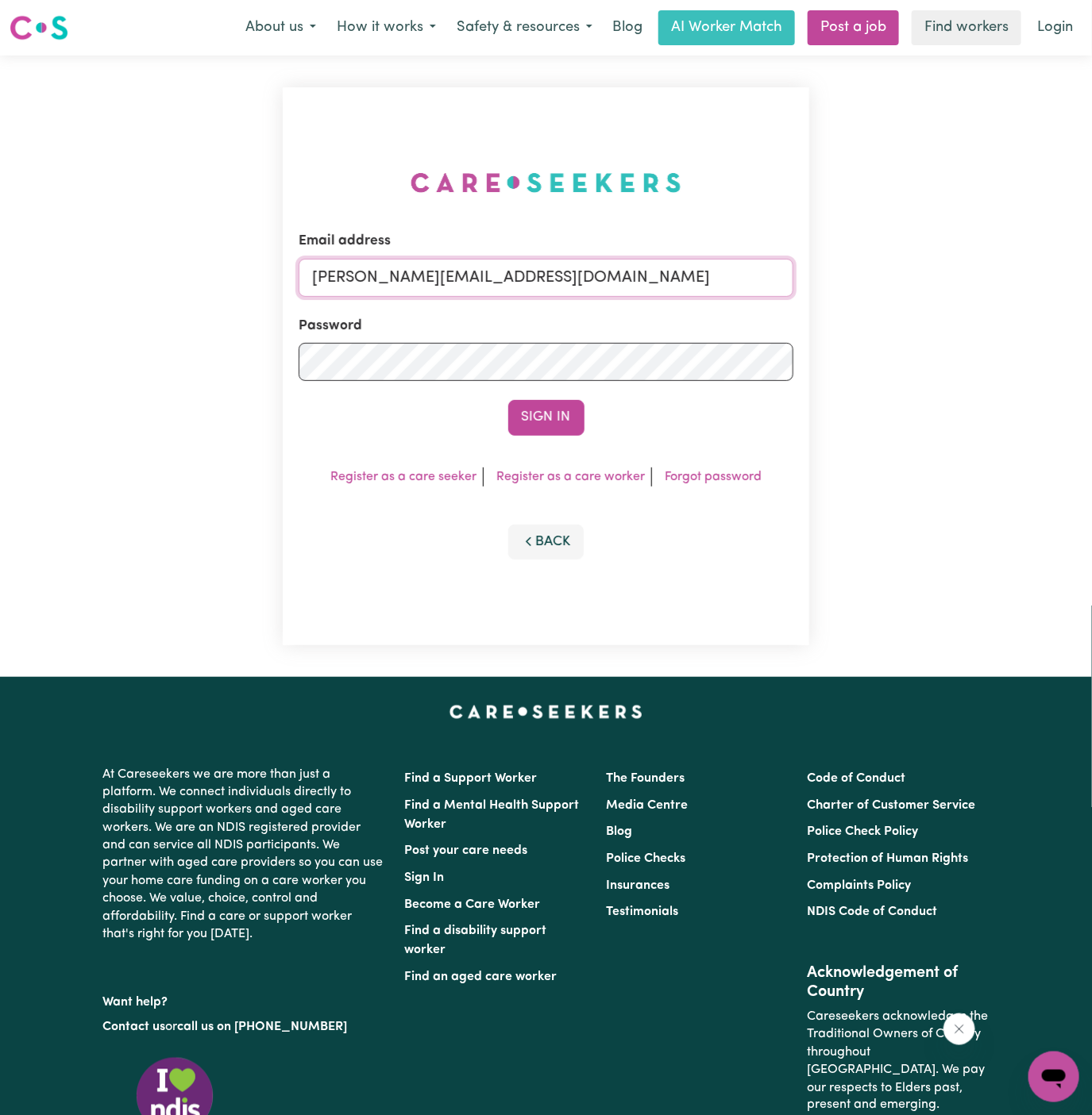
click at [679, 268] on input "dyan@careseekers.com.au" at bounding box center [546, 278] width 496 height 38
click at [612, 278] on input "dyan@careseekers.com.aukisho" at bounding box center [546, 278] width 496 height 38
click at [461, 270] on input "dyan@careseekers.com.aukisho" at bounding box center [546, 278] width 496 height 38
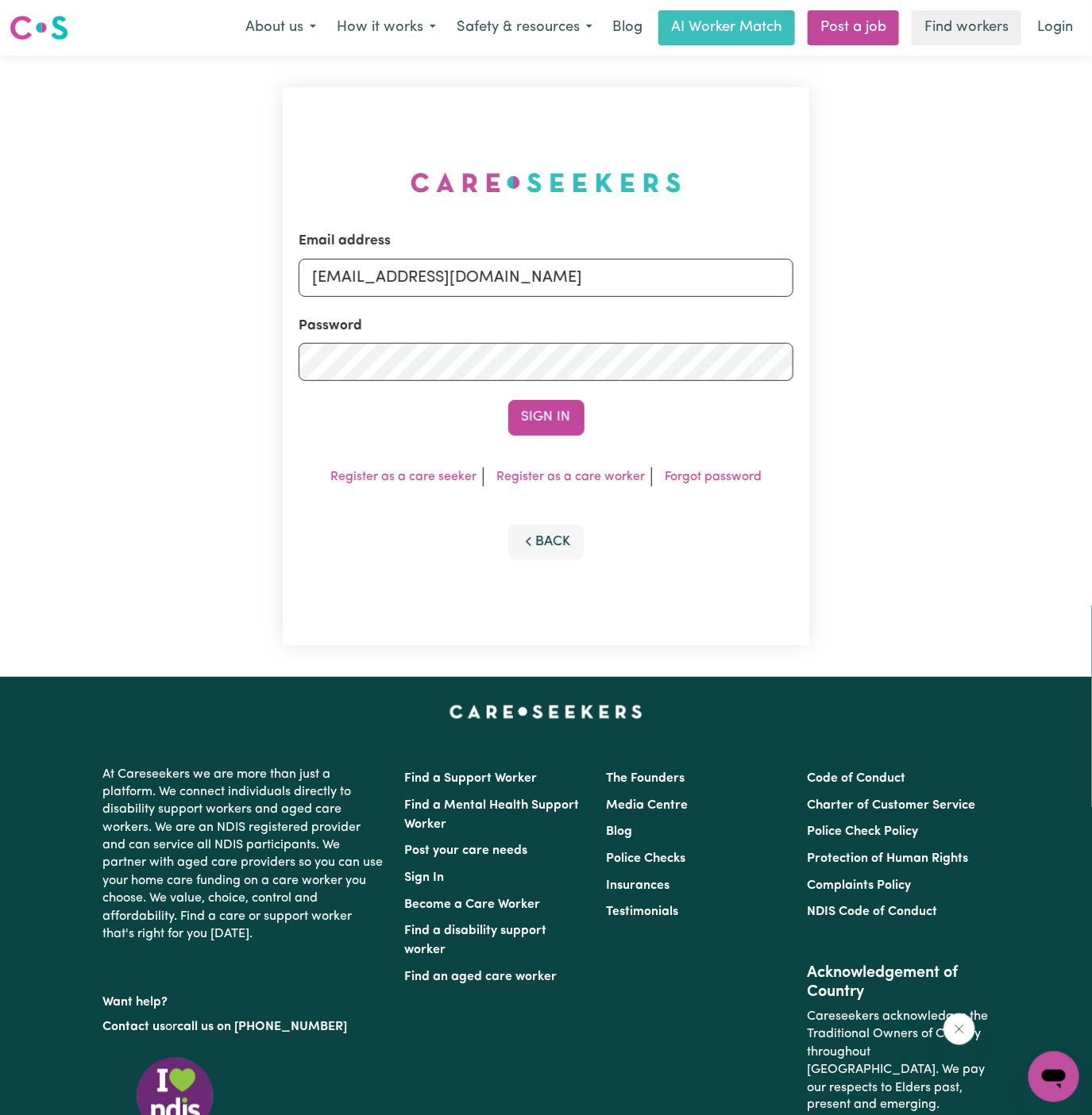
drag, startPoint x: 391, startPoint y: 286, endPoint x: 859, endPoint y: 303, distance: 468.3
click at [859, 303] on div "Email address superuser~ClientLeumeahALC@careseekers.com.au Password Sign In Re…" at bounding box center [546, 366] width 1092 height 621
click at [478, 275] on input "superuser~ClientLeumeahALC@careseekers.com.au" at bounding box center [546, 278] width 496 height 38
drag, startPoint x: 462, startPoint y: 275, endPoint x: 690, endPoint y: 275, distance: 228.0
click at [690, 275] on input "superuser~ClientLeumeahALC@careseekers.com.au" at bounding box center [546, 278] width 496 height 38
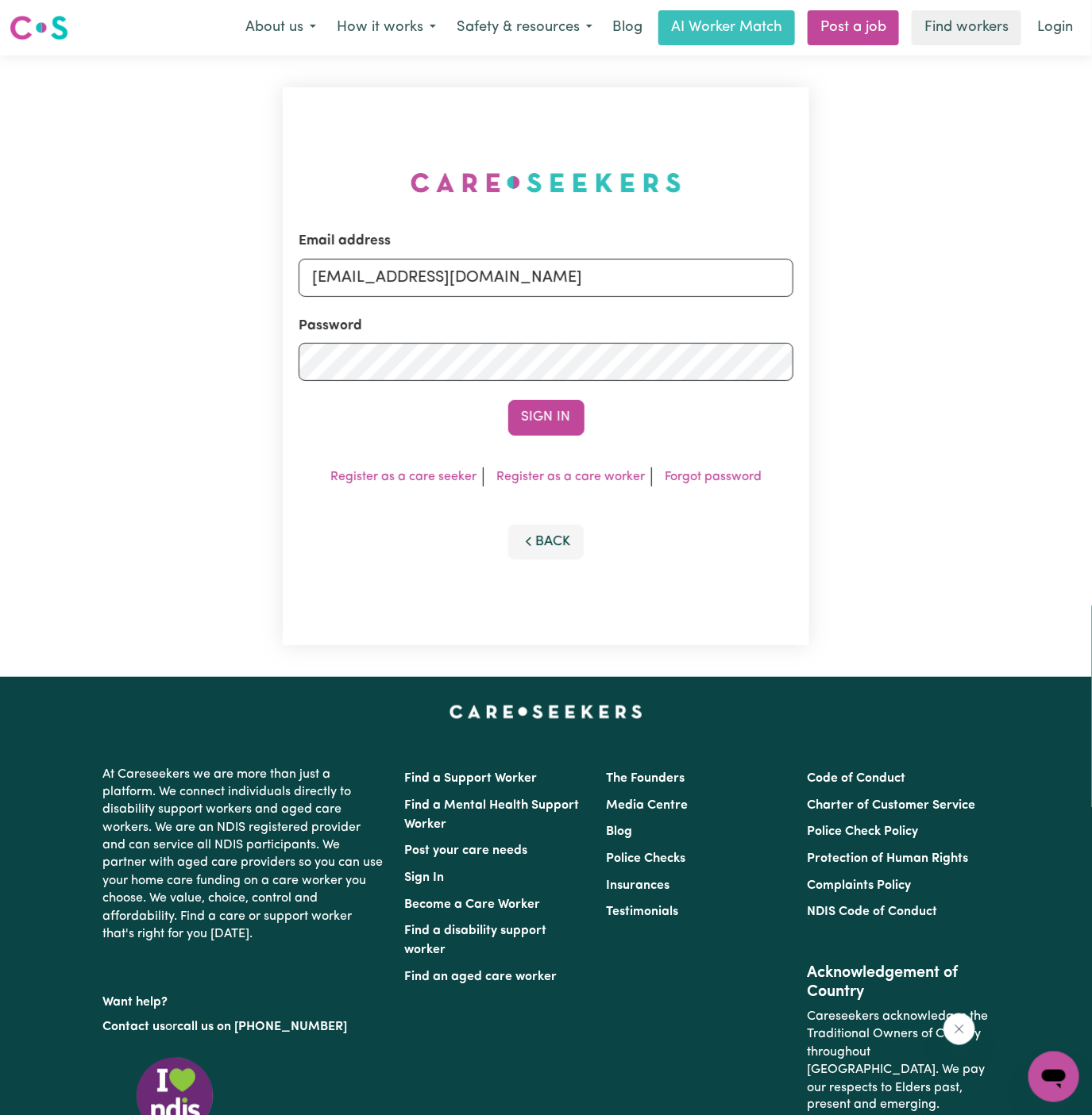
click at [690, 274] on input "superuser~ClientLeumeahALC@careseekers.com.au" at bounding box center [546, 278] width 496 height 38
drag, startPoint x: 720, startPoint y: 276, endPoint x: 399, endPoint y: 277, distance: 321.0
click at [399, 277] on input "superuser~ClientLeumeahALC@careseekers.com.au" at bounding box center [546, 278] width 496 height 38
type input "superuser~KishoreHOC@careseekers.com.au"
click at [569, 422] on button "Sign In" at bounding box center [546, 418] width 76 height 35
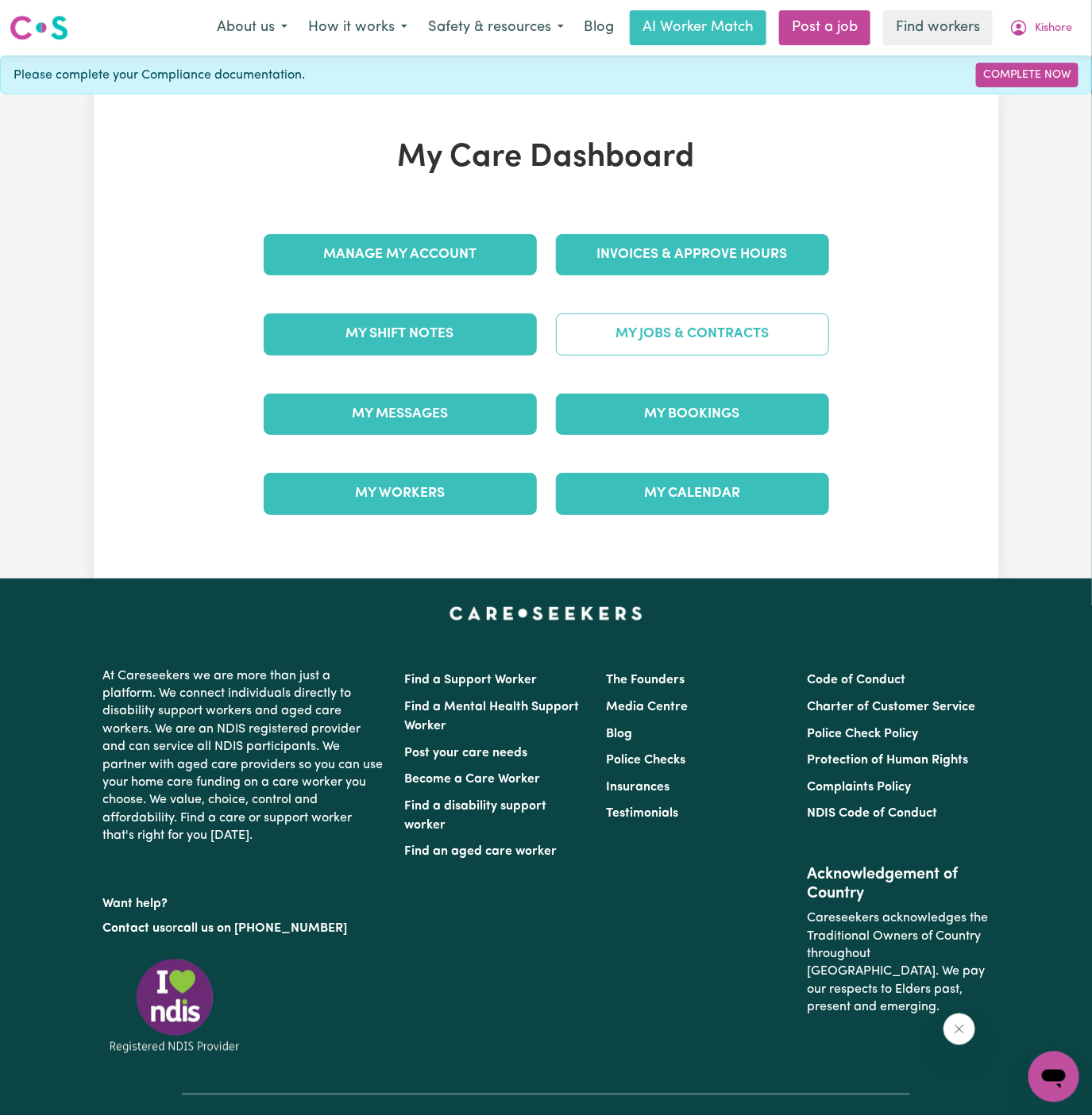
click at [726, 330] on link "My Jobs & Contracts" at bounding box center [692, 334] width 273 height 41
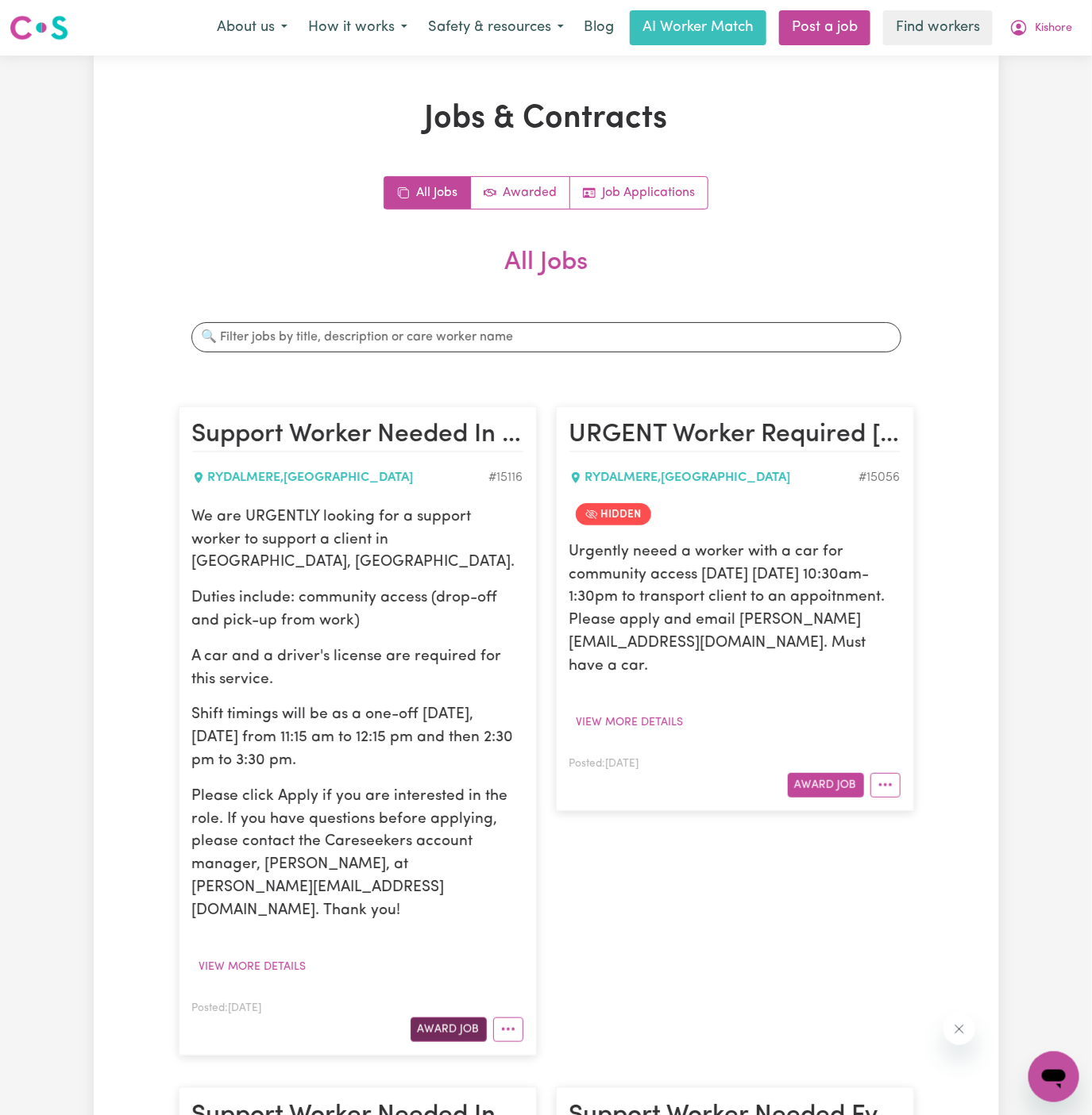
click at [459, 1018] on button "Award Job" at bounding box center [448, 1030] width 76 height 25
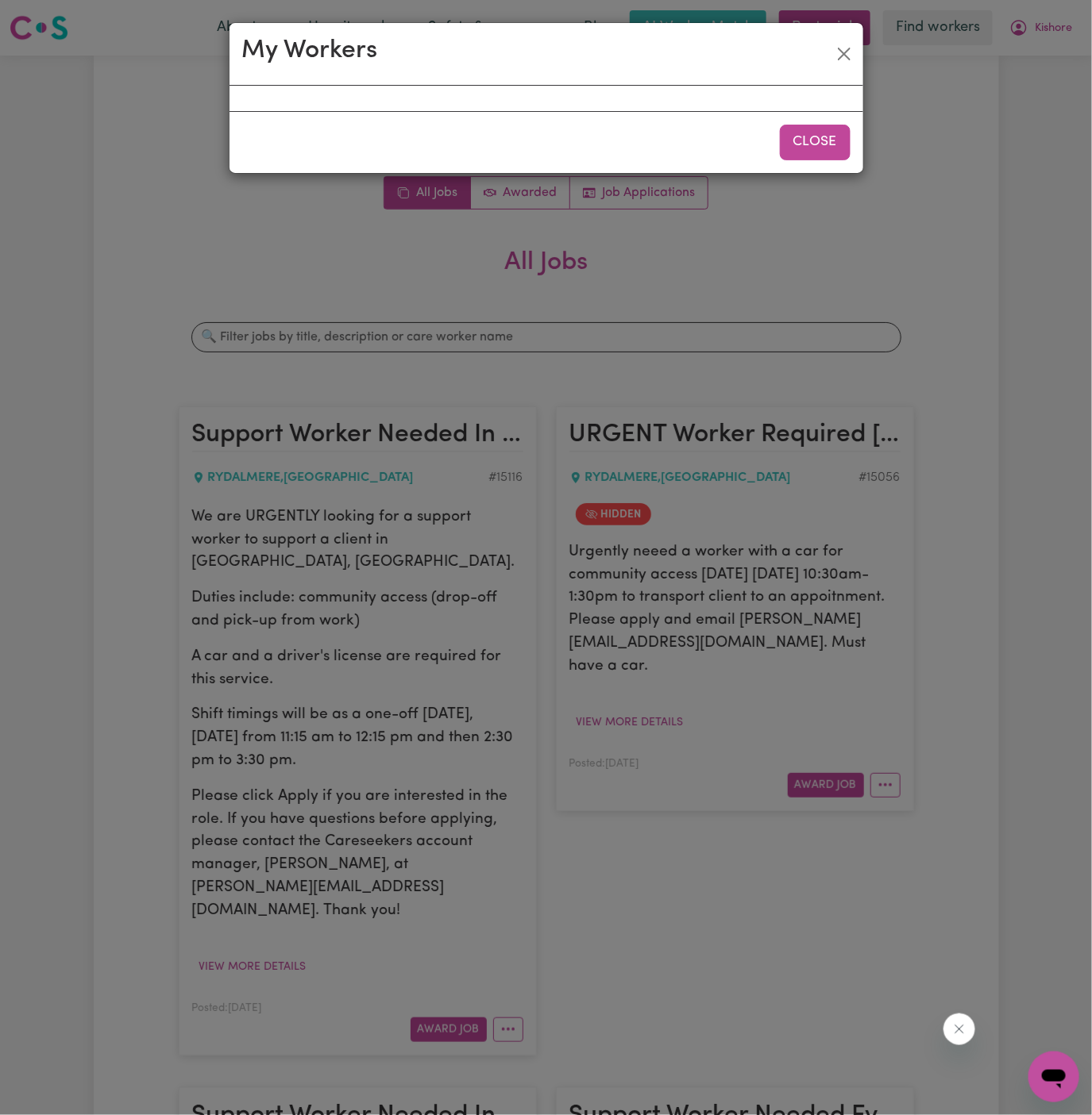
click at [818, 144] on button "Close" at bounding box center [815, 142] width 71 height 35
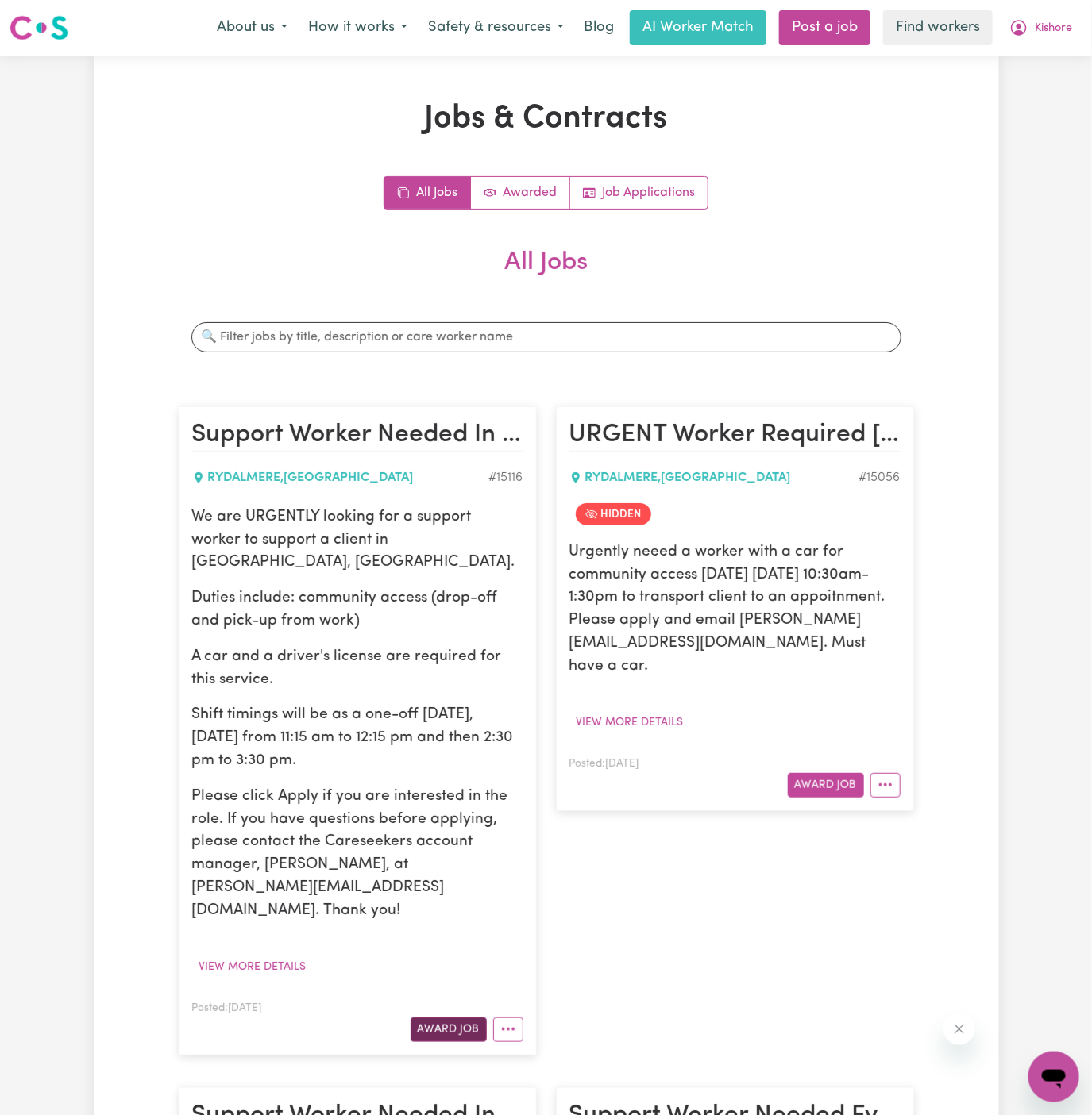
click at [458, 1018] on button "Award Job" at bounding box center [448, 1030] width 76 height 25
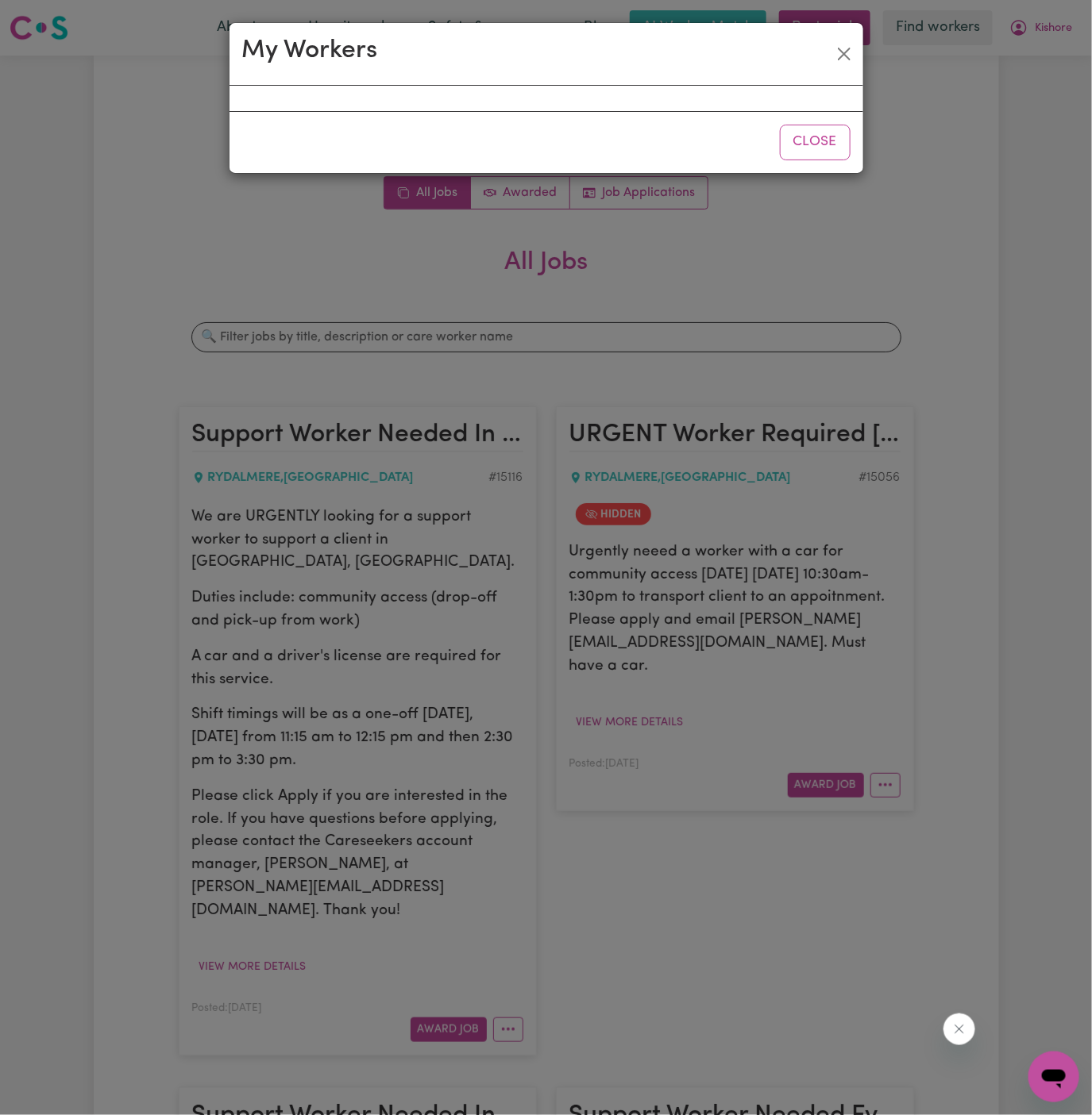
click at [801, 121] on div "Close" at bounding box center [546, 142] width 634 height 61
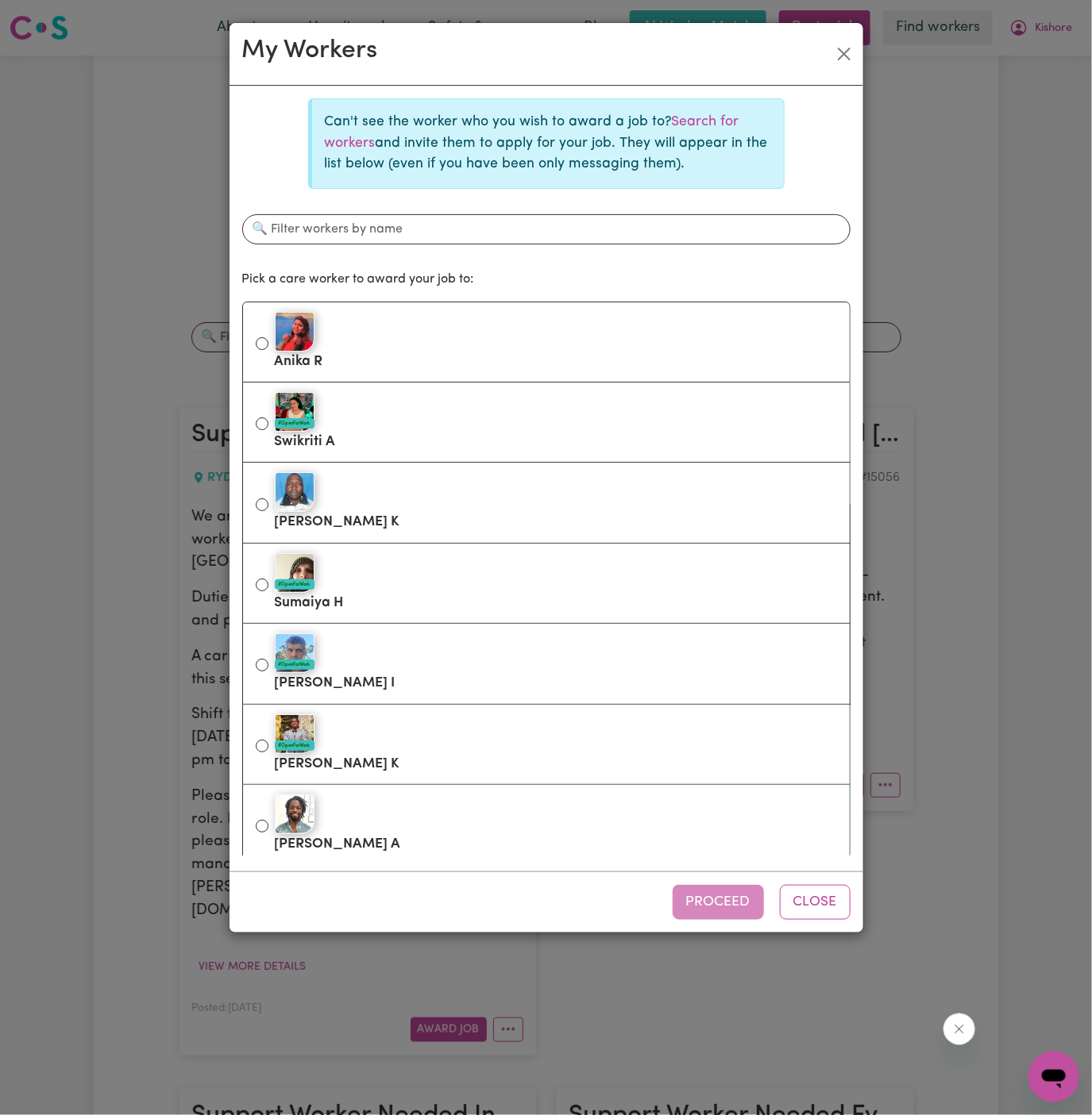
click at [713, 112] on p "Can't see the worker who you wish to award a job to? Search for workers and inv…" at bounding box center [547, 143] width 447 height 62
click at [710, 121] on link "Search for workers" at bounding box center [532, 133] width 415 height 35
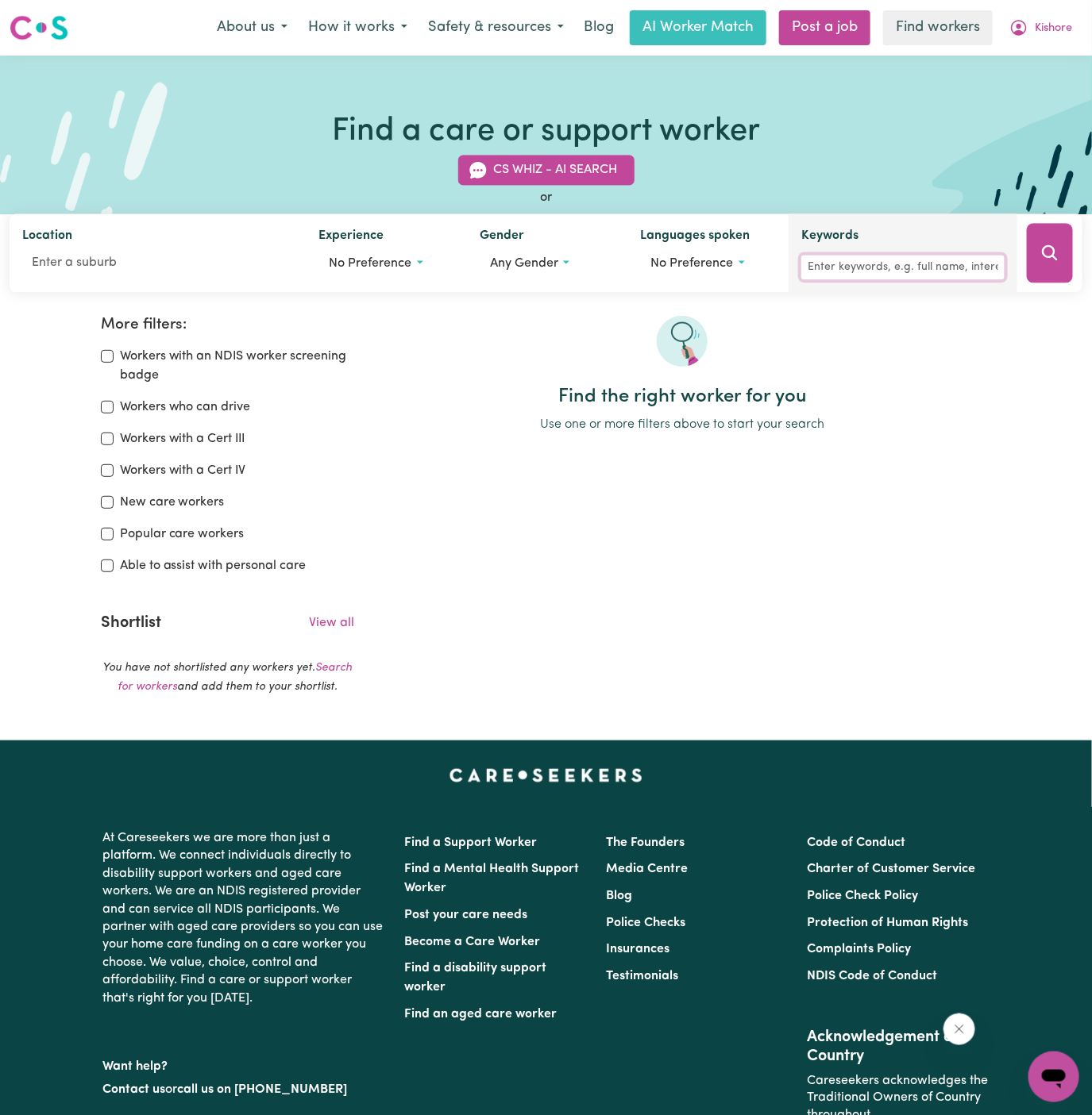
click at [854, 260] on input "Keywords" at bounding box center [903, 268] width 204 height 25
type input "bibek"
click at [1048, 260] on icon "Search" at bounding box center [1050, 254] width 19 height 19
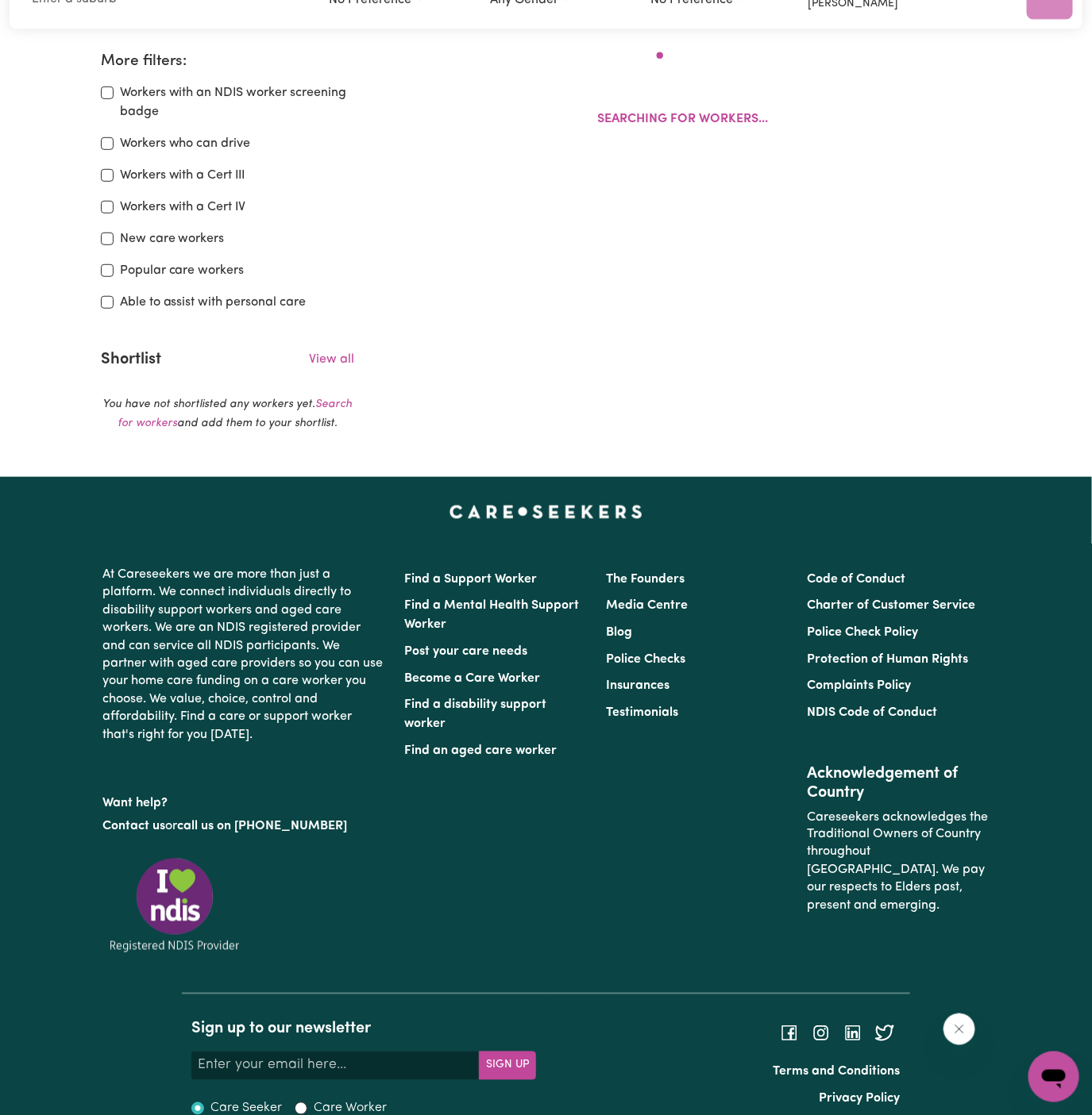
scroll to position [264, 0]
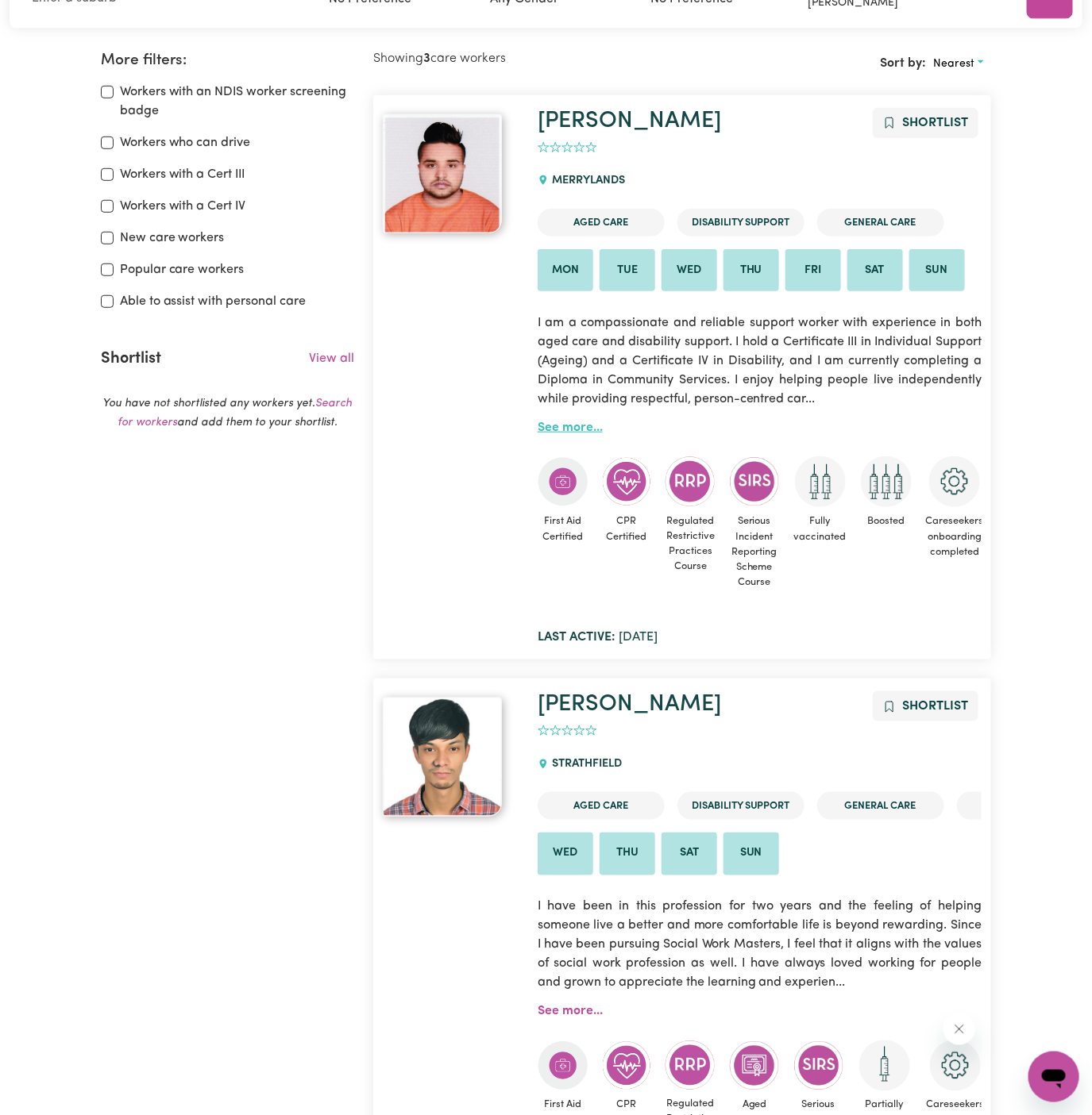
click at [567, 428] on link "See more..." at bounding box center [570, 427] width 65 height 12
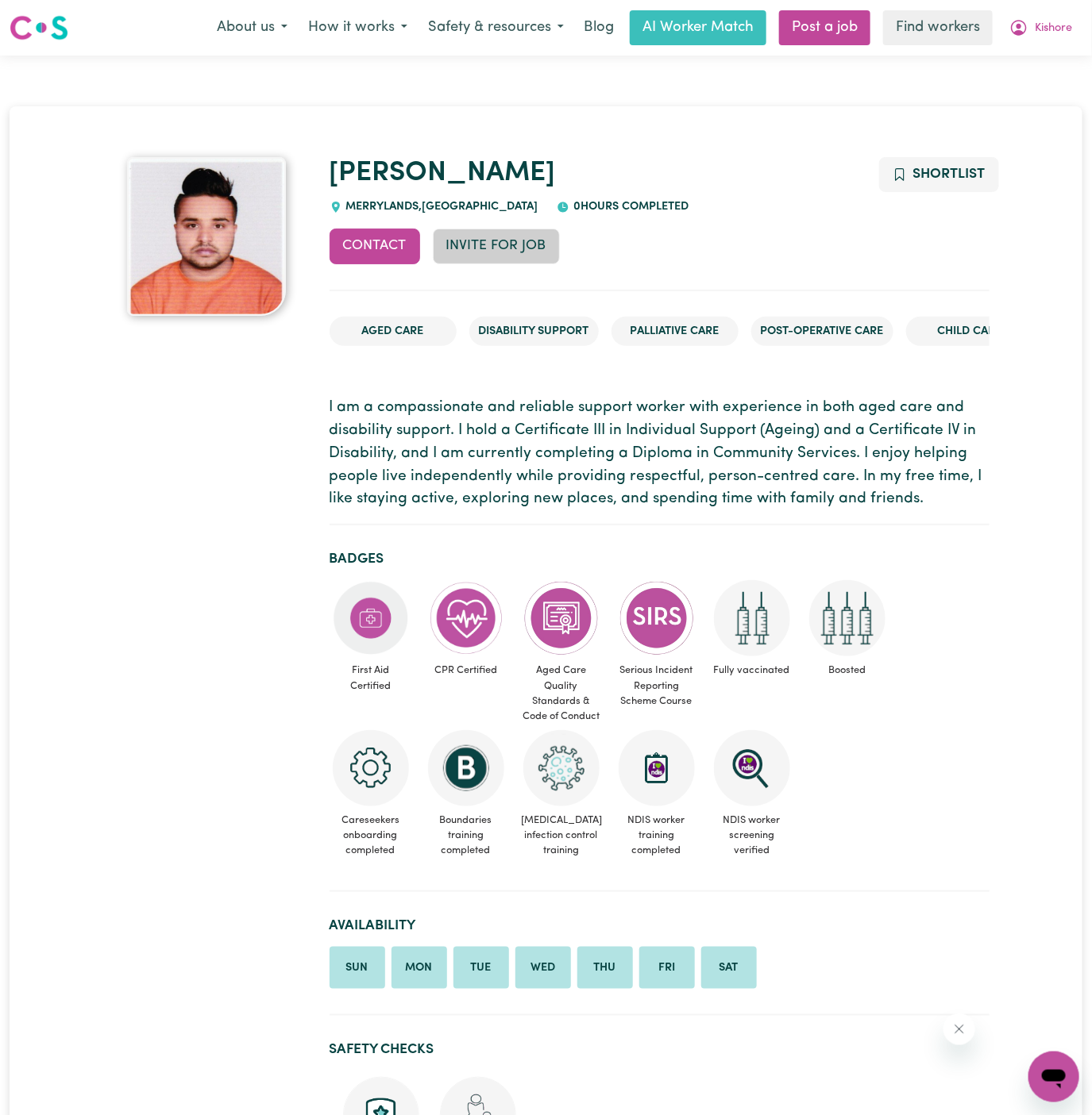
click at [484, 253] on button "Invite for Job" at bounding box center [497, 246] width 127 height 35
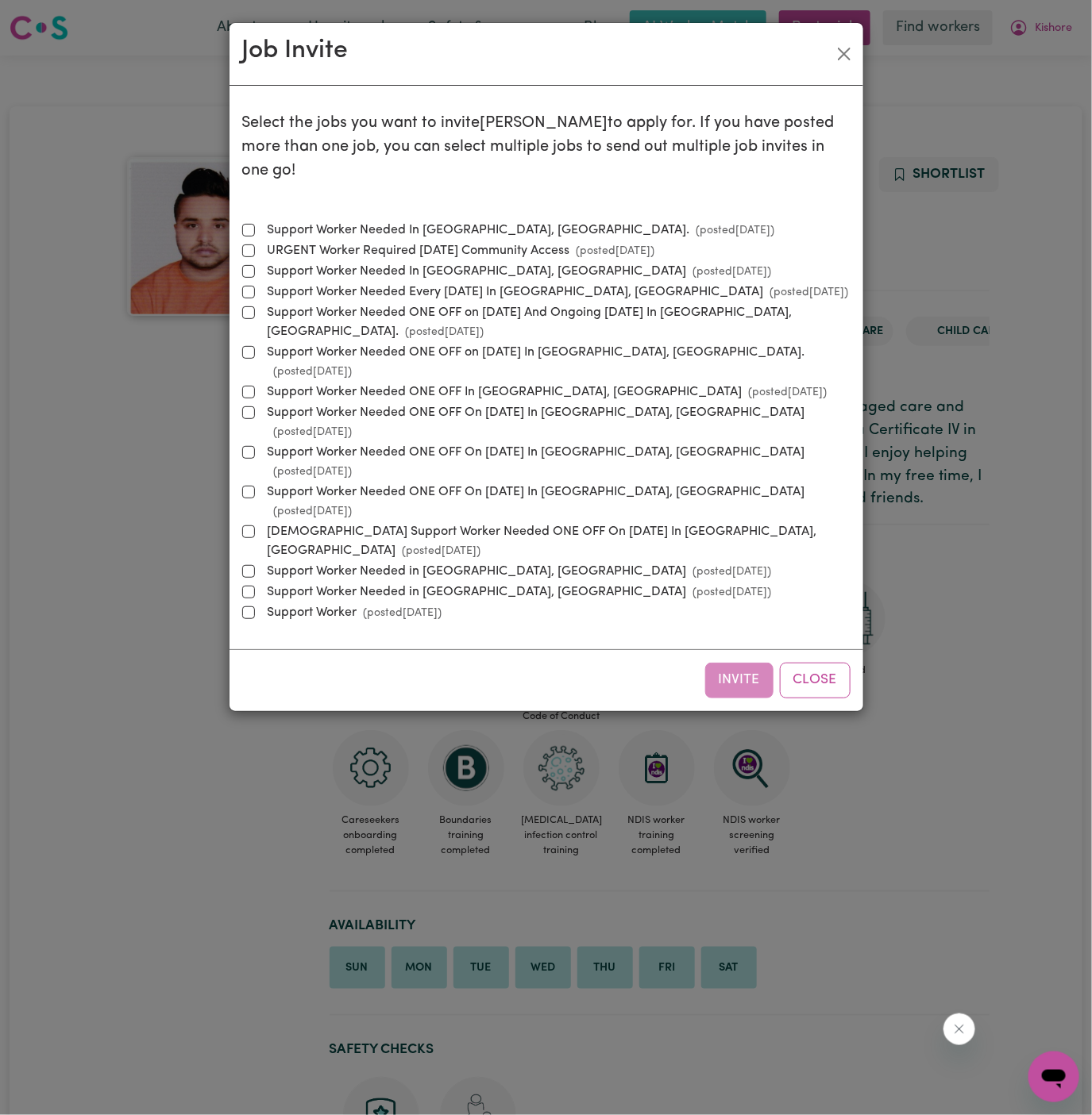
click at [518, 221] on label "Support Worker Needed In Rydalmere, NSW. (posted Sep 17 2025 )" at bounding box center [518, 230] width 514 height 19
click at [255, 224] on input "Support Worker Needed In Rydalmere, NSW. (posted Sep 17 2025 )" at bounding box center [248, 230] width 12 height 12
checkbox input "true"
click at [756, 663] on button "Invite" at bounding box center [739, 680] width 68 height 35
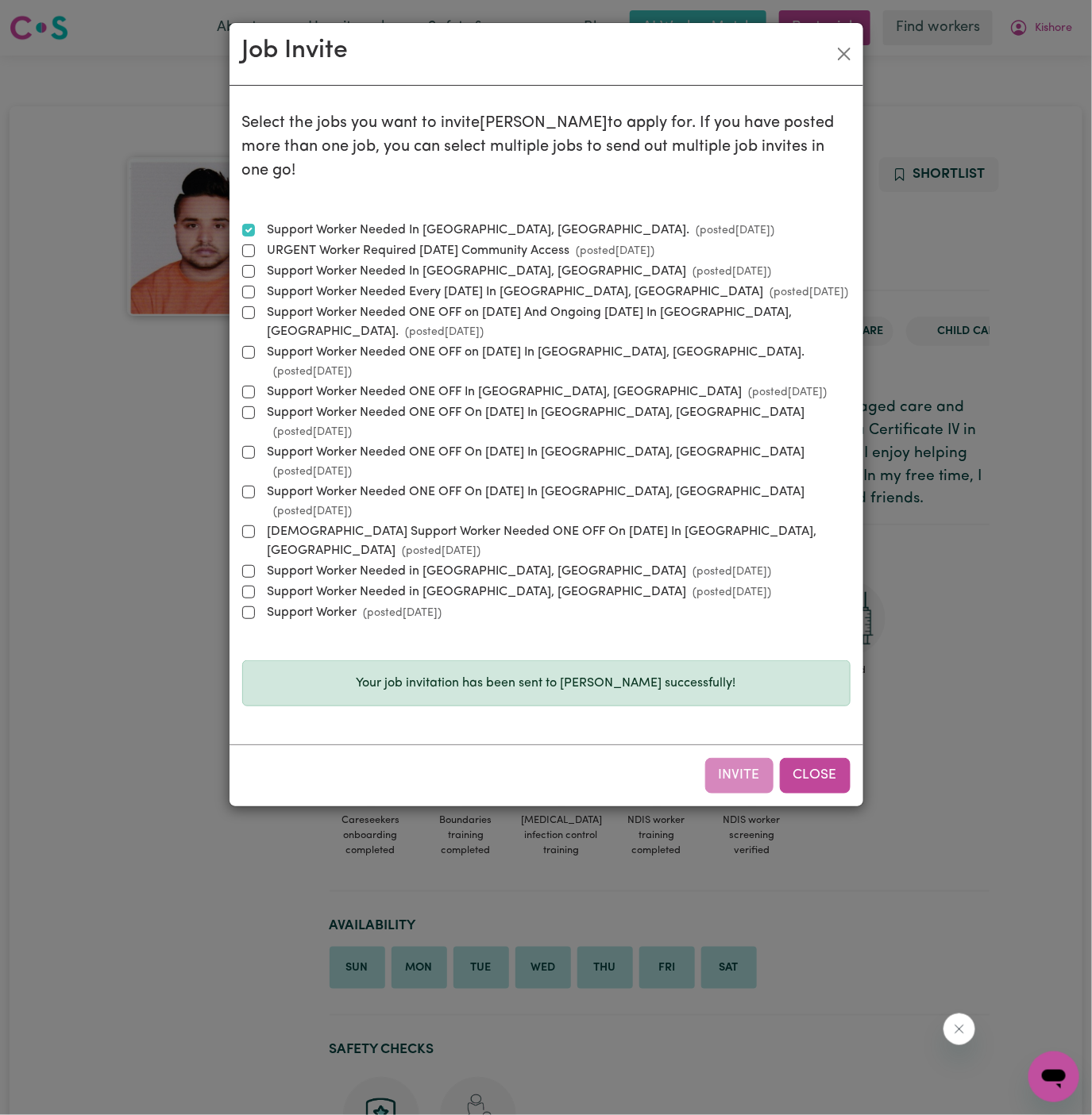
click at [836, 758] on button "Close" at bounding box center [815, 775] width 71 height 35
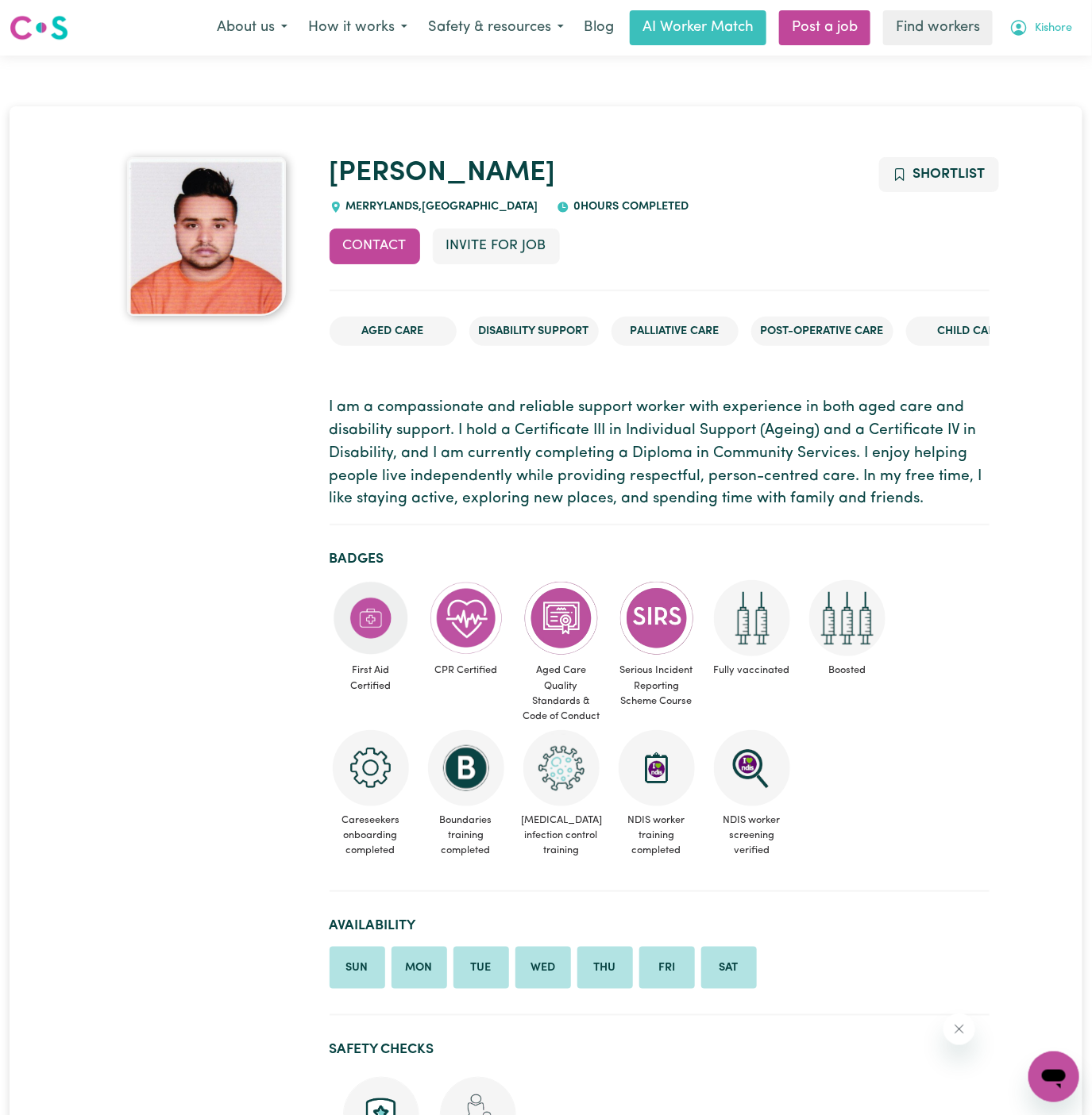
click at [1056, 36] on span "Kishore" at bounding box center [1053, 29] width 37 height 17
click at [1034, 48] on link "My Dashboard" at bounding box center [1018, 61] width 126 height 30
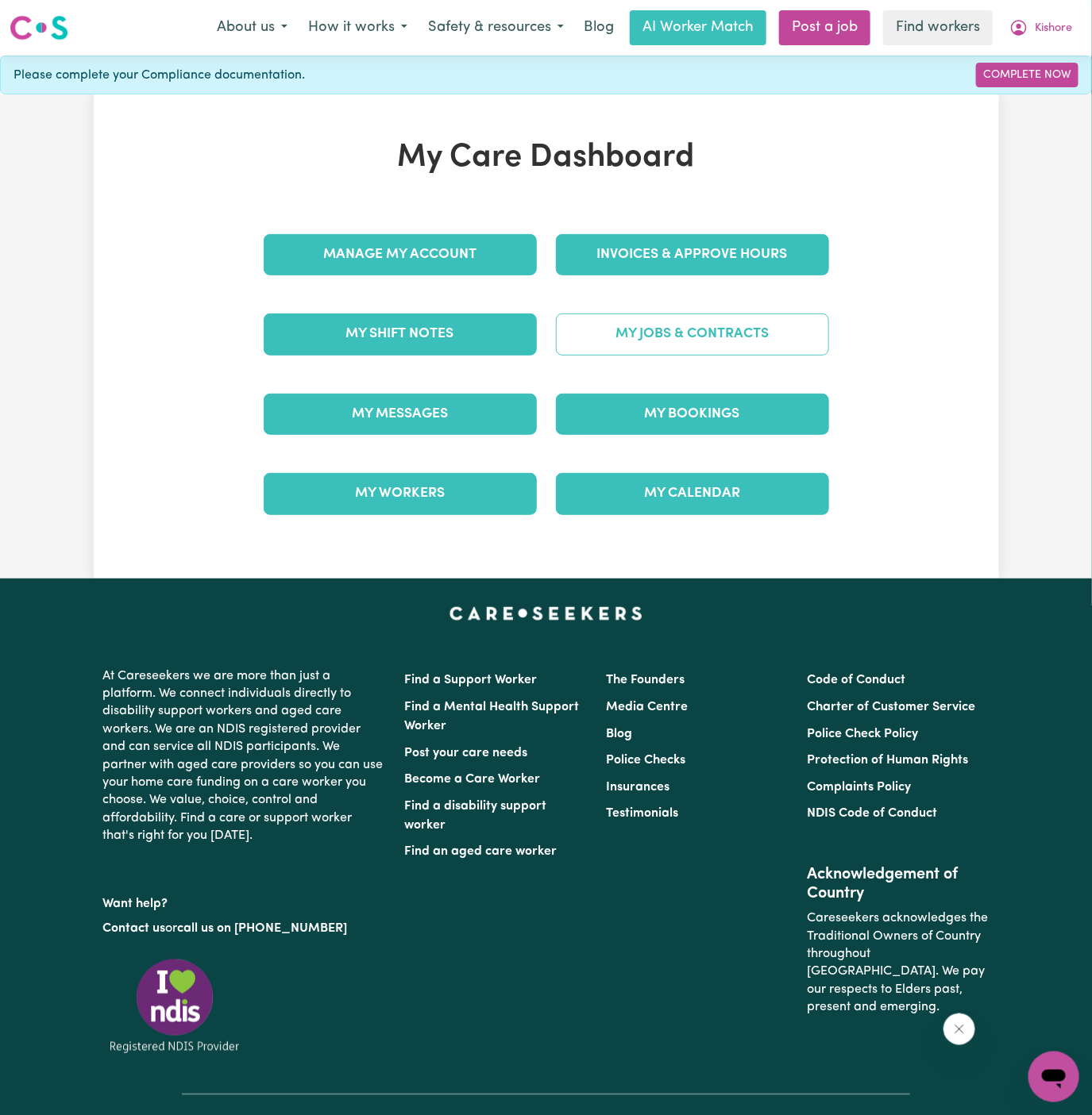
click at [736, 319] on link "My Jobs & Contracts" at bounding box center [692, 334] width 273 height 41
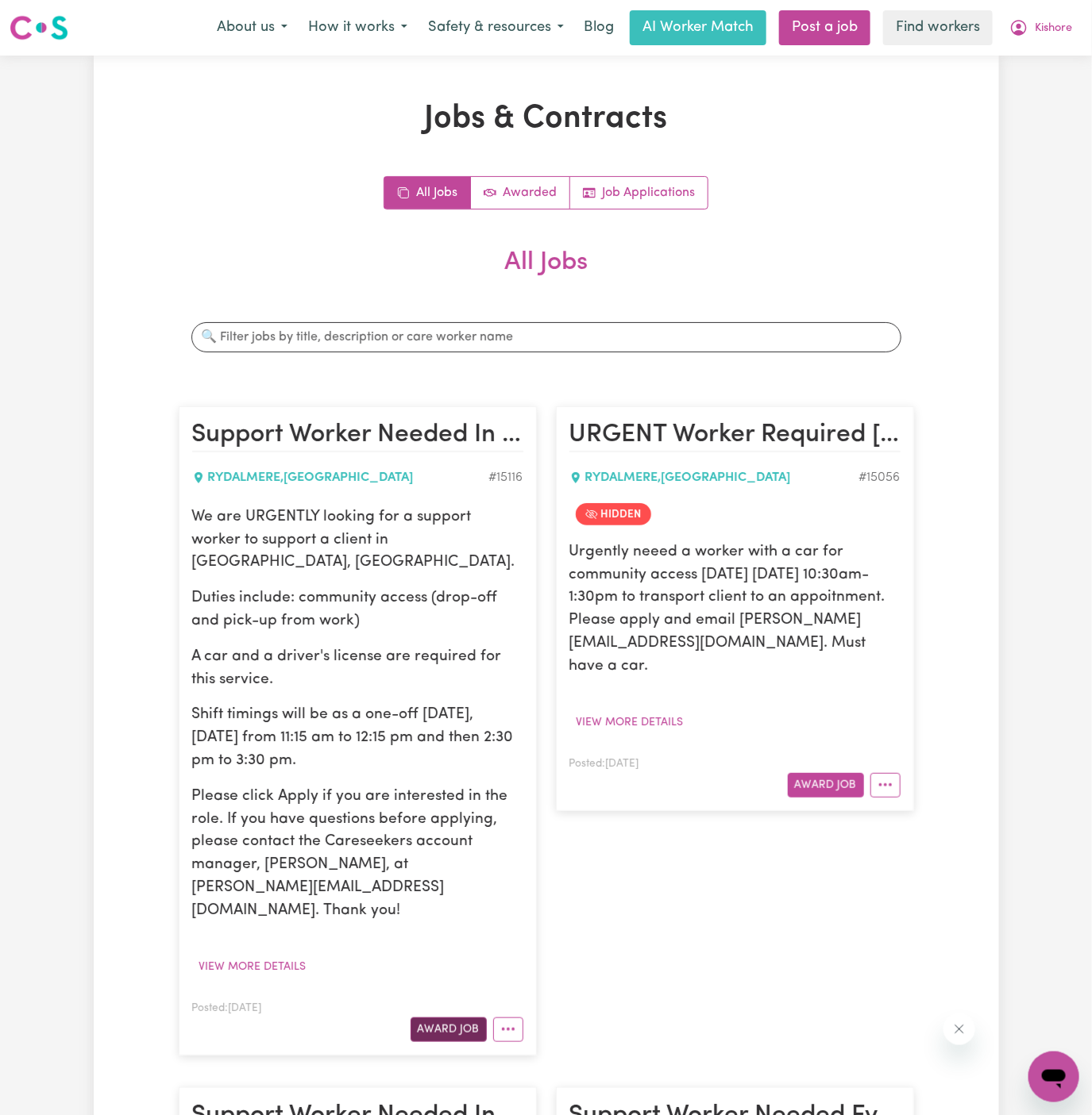
click at [449, 1018] on button "Award Job" at bounding box center [448, 1030] width 76 height 25
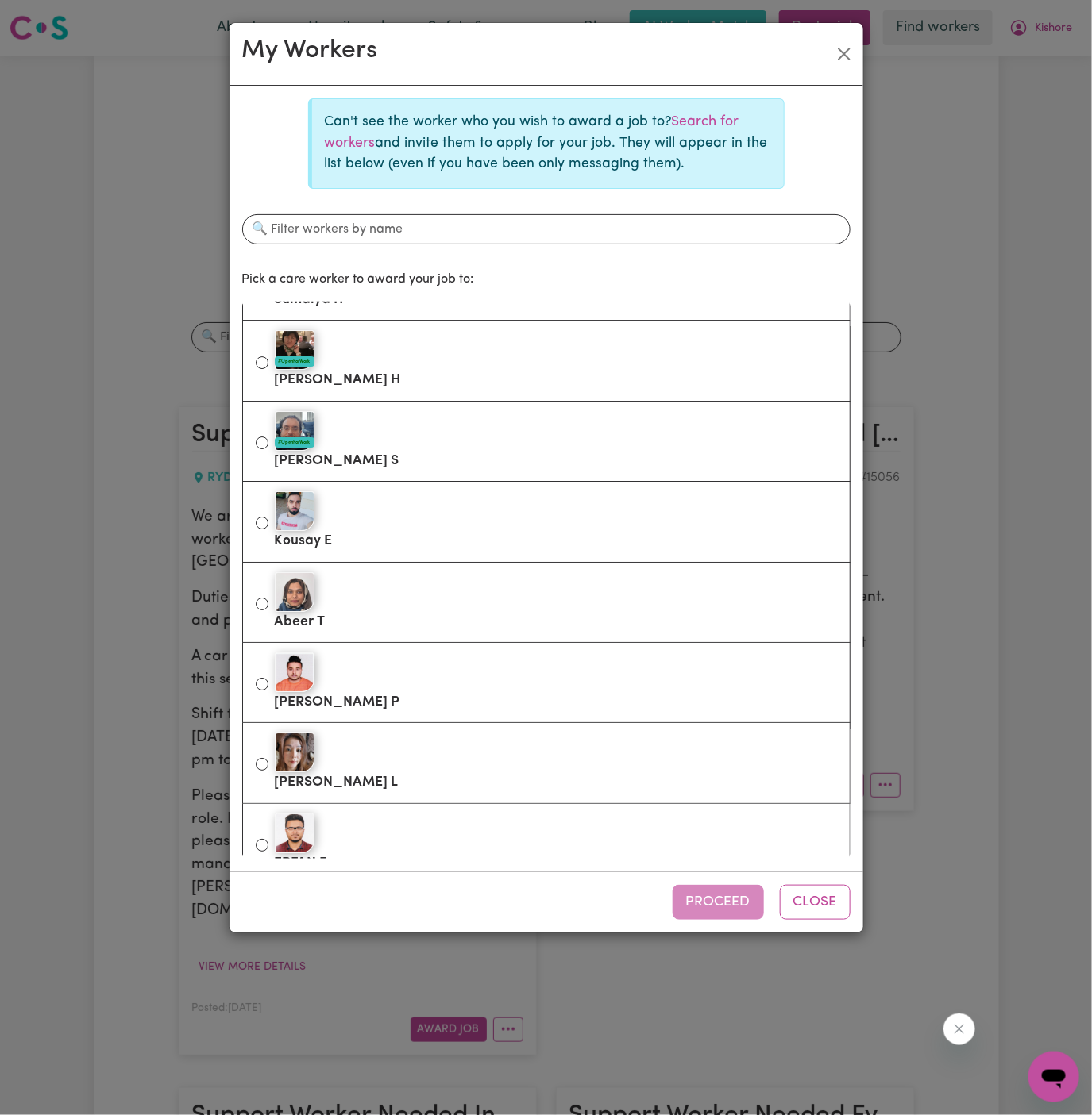
scroll to position [2012, 0]
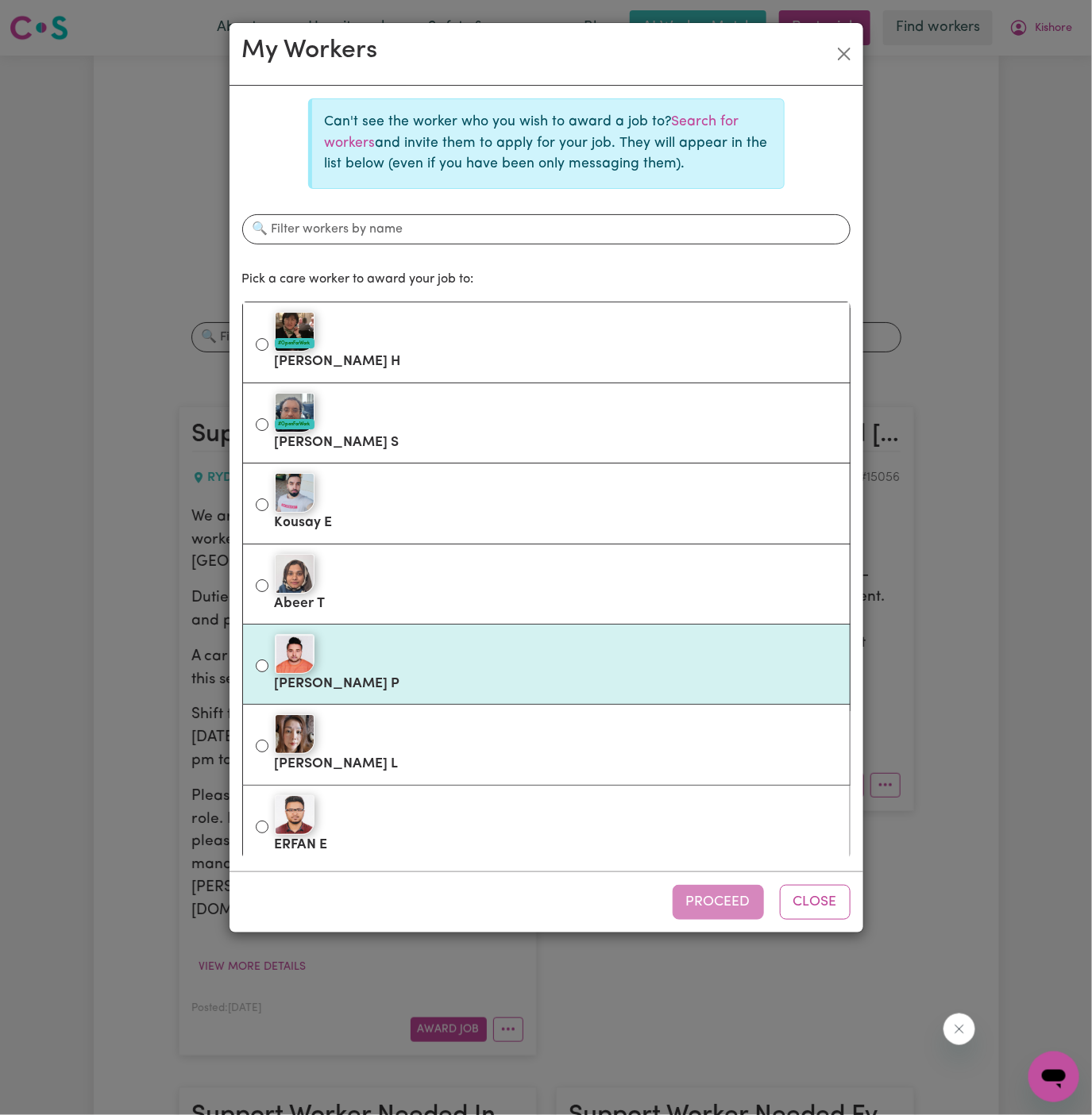
click at [465, 657] on div at bounding box center [555, 654] width 562 height 39
click at [268, 660] on input "Bibek P" at bounding box center [261, 666] width 12 height 12
radio input "true"
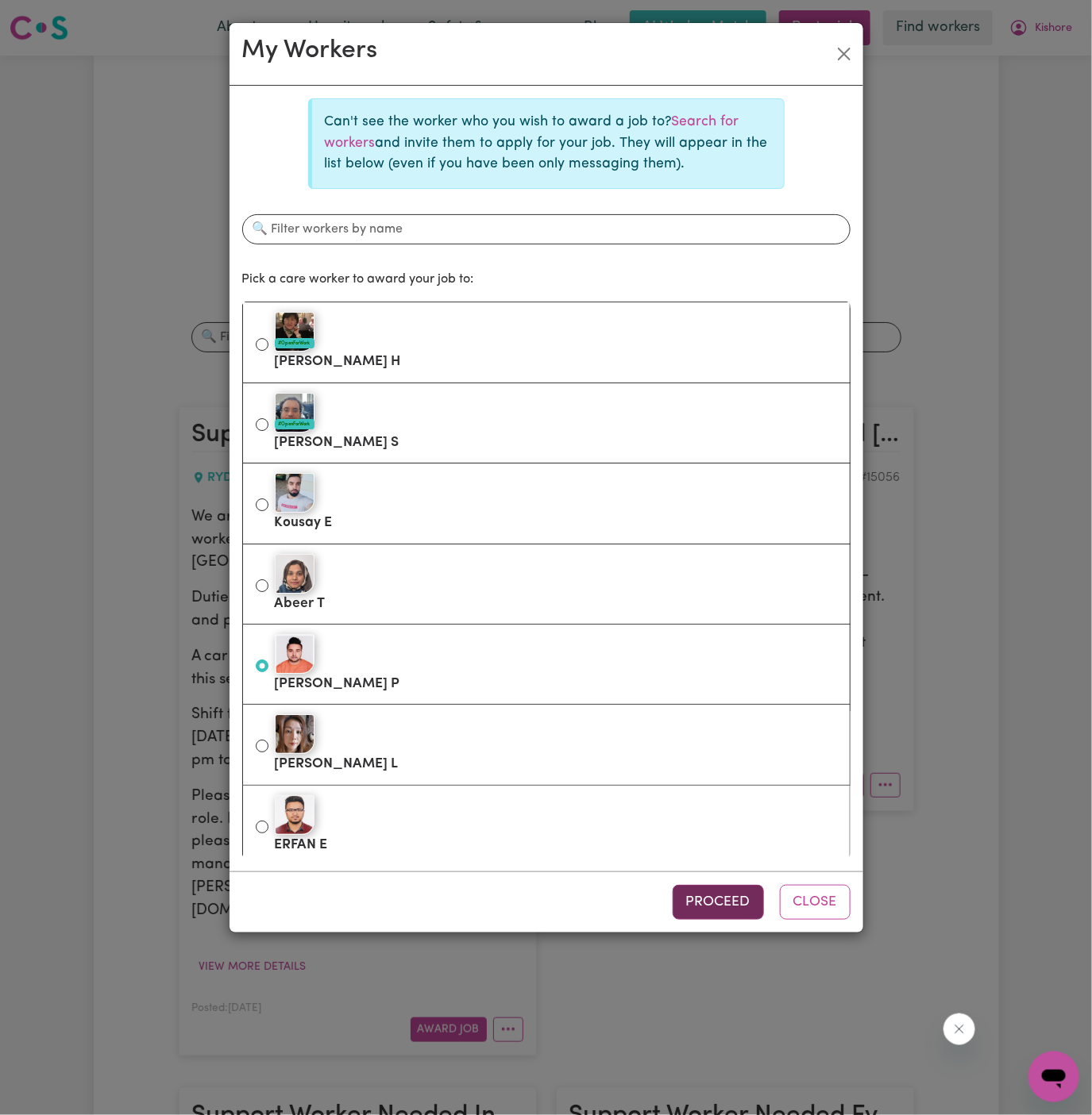
click at [723, 903] on button "Proceed" at bounding box center [717, 903] width 91 height 35
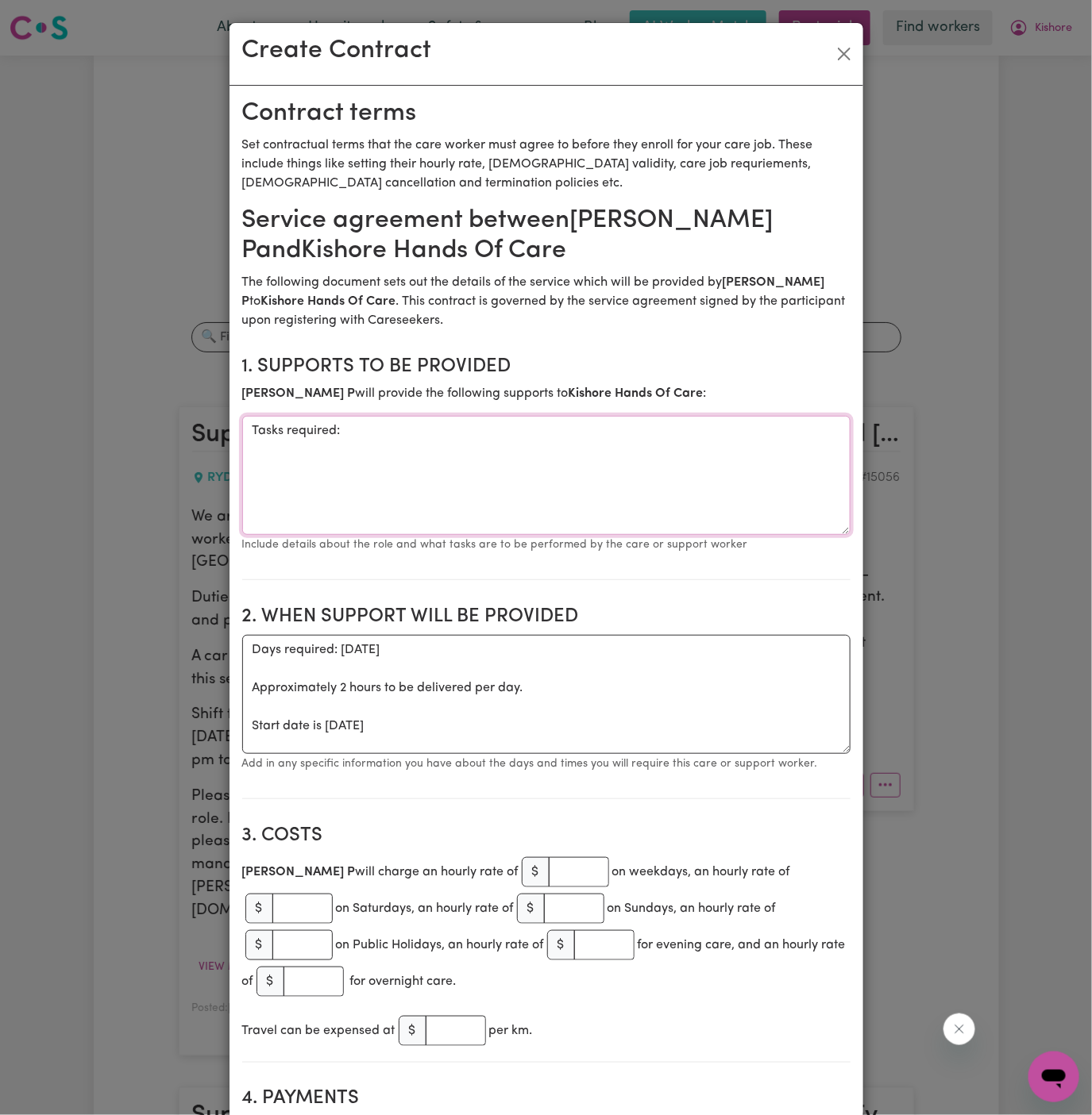
click at [379, 452] on textarea "Tasks required:" at bounding box center [546, 475] width 608 height 119
drag, startPoint x: 353, startPoint y: 442, endPoint x: 241, endPoint y: 442, distance: 112.0
click at [242, 442] on textarea "Tasks required:" at bounding box center [546, 475] width 608 height 119
drag, startPoint x: 355, startPoint y: 428, endPoint x: 117, endPoint y: 428, distance: 238.0
click at [117, 428] on div "Create Contract Contract terms Set contractual terms that the care worker must …" at bounding box center [546, 557] width 1092 height 1115
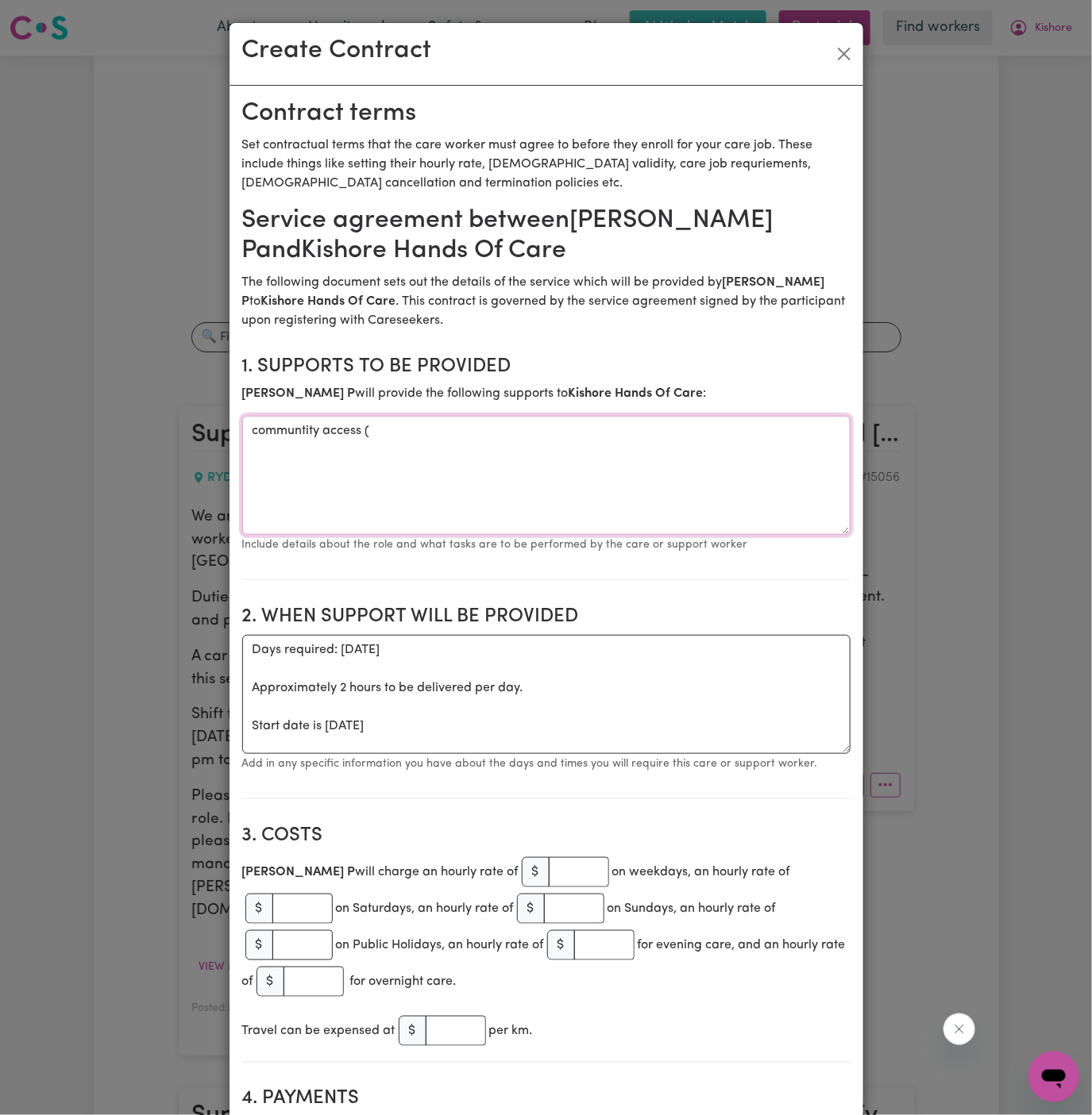
paste textarea "(drop-off and pick-up from work)"
click at [281, 429] on textarea "communtity access ((drop-off and pick-up from work)" at bounding box center [546, 475] width 608 height 119
click at [301, 432] on textarea "communtity access ((drop-off and pick-up from work)" at bounding box center [546, 475] width 608 height 119
click at [313, 433] on textarea "communitity access ((drop-off and pick-up from work)" at bounding box center [546, 475] width 608 height 119
click at [382, 483] on textarea "community access ((drop-off and pick-up from work)" at bounding box center [546, 475] width 608 height 119
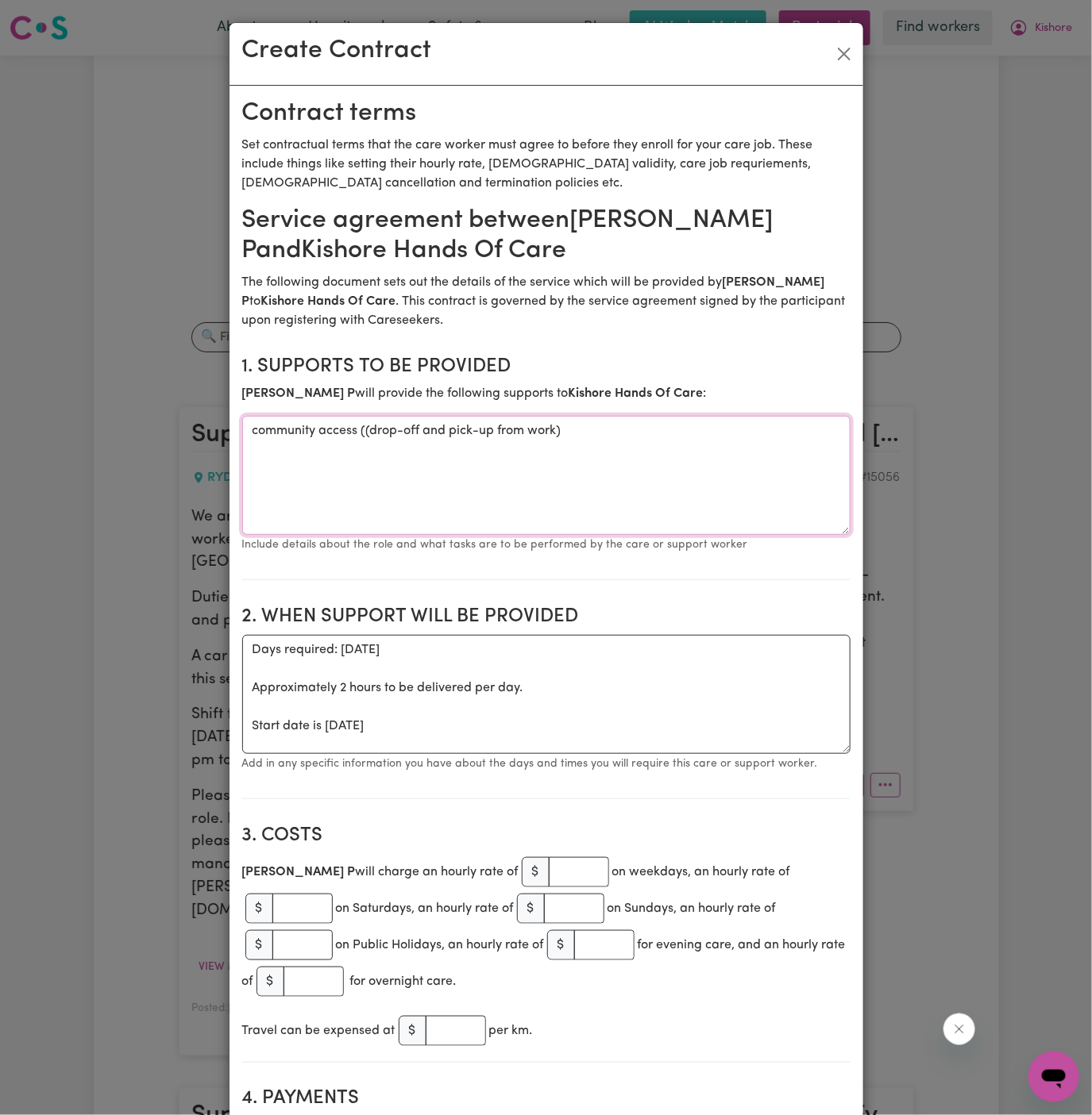
click at [382, 483] on textarea "community access ((drop-off and pick-up from work)" at bounding box center [546, 475] width 608 height 119
type textarea "community access ((drop-off and pick-up from work)"
click at [421, 686] on textarea "Days required: thursday Approximately 2 hours to be delivered per day. Start da…" at bounding box center [546, 694] width 608 height 119
drag, startPoint x: 324, startPoint y: 730, endPoint x: 221, endPoint y: 637, distance: 138.8
click at [215, 637] on div "Create Contract Contract terms Set contractual terms that the care worker must …" at bounding box center [546, 557] width 1092 height 1115
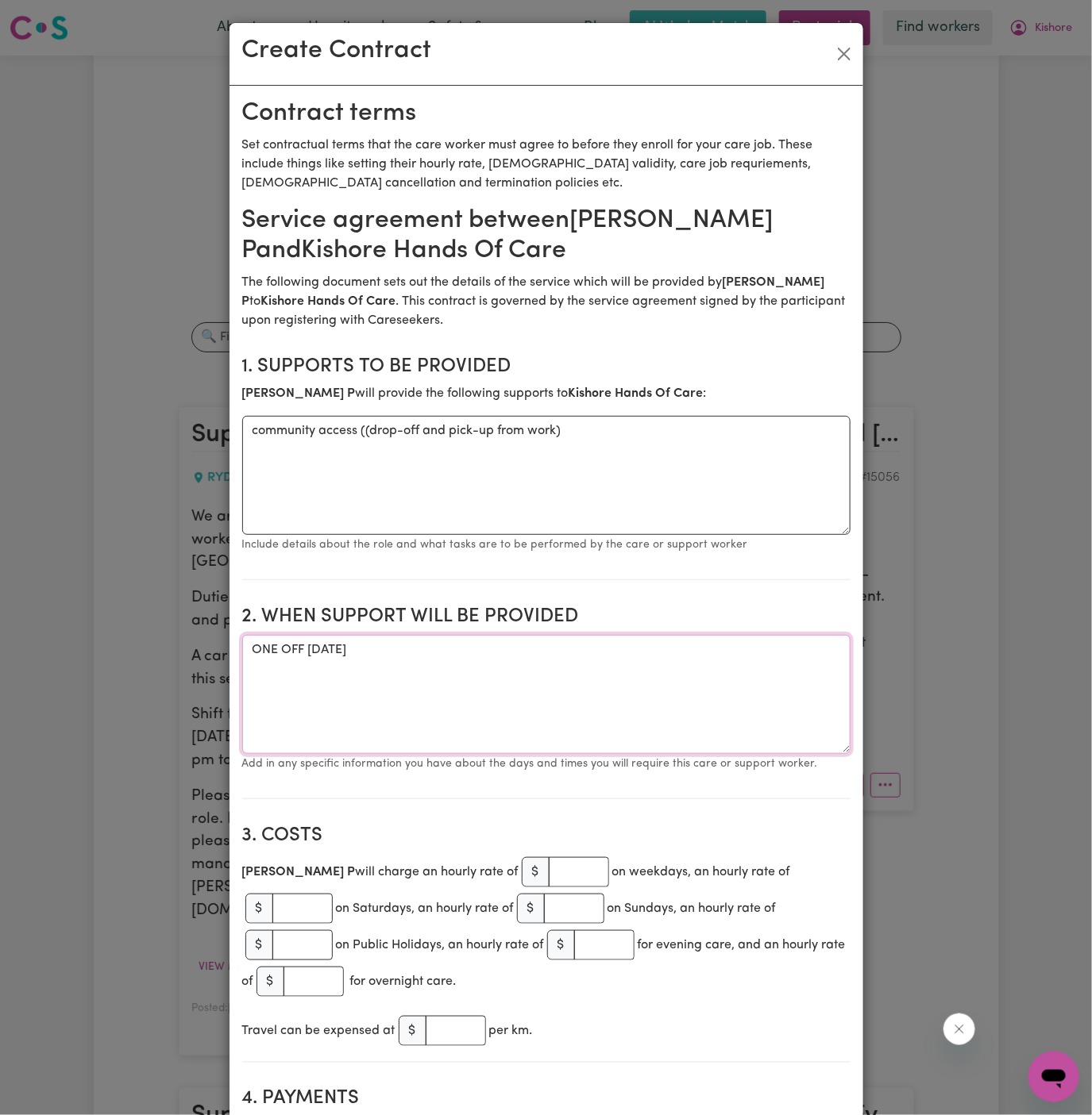
click at [483, 646] on textarea "ONE OFF Thursday 18 September 2025" at bounding box center [546, 694] width 608 height 119
click at [687, 649] on textarea "ONE OFF Thursday 18 September 2025 from 11:15 am to 12:15 pm and then 230 pm to…" at bounding box center [546, 694] width 608 height 119
click at [746, 652] on textarea "ONE OFF Thursday 18 September 2025 from 11:15 am to 12:15 pm and then 2:30 pm t…" at bounding box center [546, 694] width 608 height 119
click at [750, 652] on textarea "ONE OFF Thursday 18 September 2025 from 11:15 am to 12:15 pm and then 2:30 pm t…" at bounding box center [546, 694] width 608 height 119
click at [682, 663] on textarea "ONE OFF Thursday 18 September 2025 from 11:15 am to 12:15 pm and then 2:30 pm t…" at bounding box center [546, 694] width 608 height 119
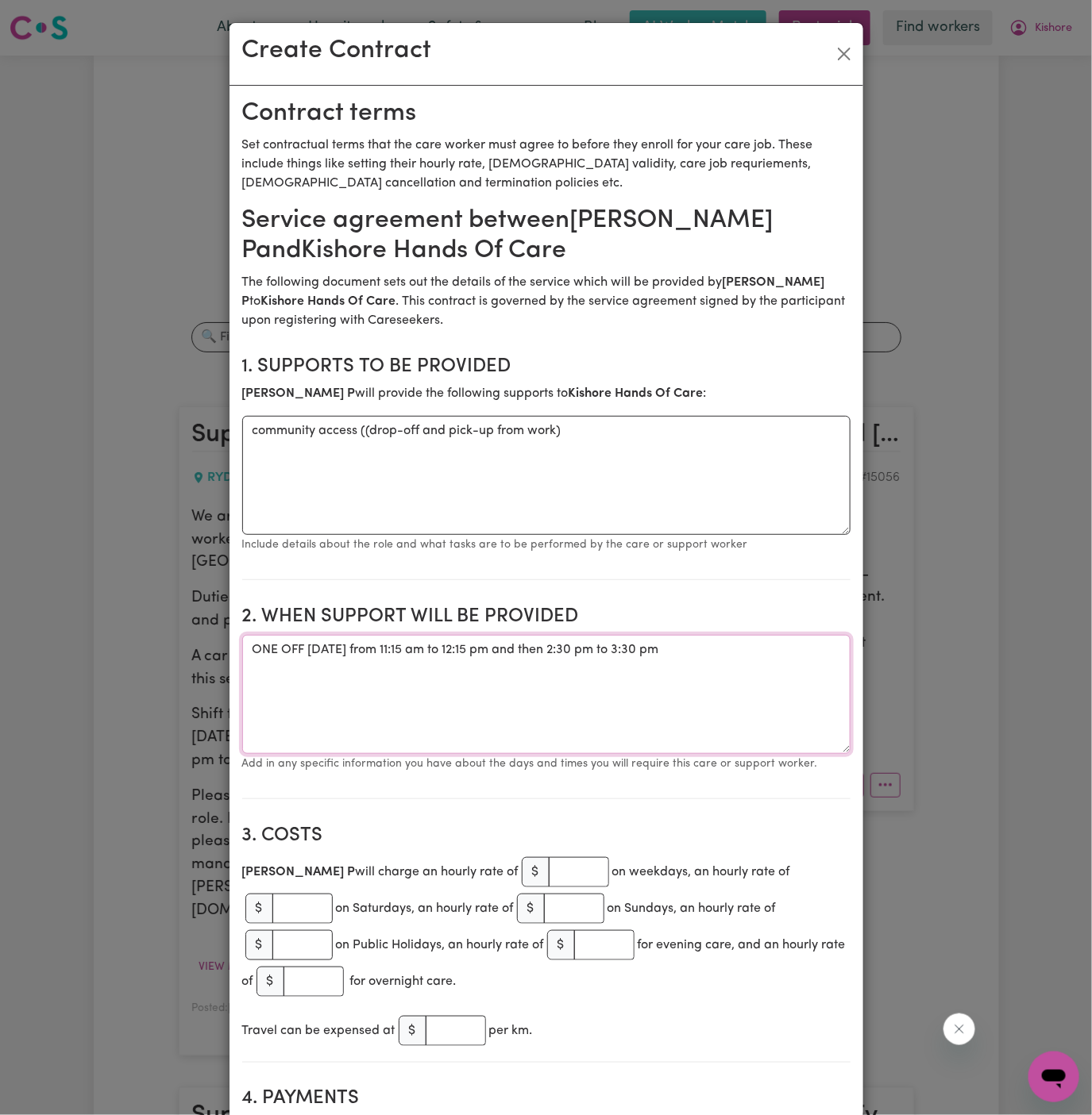
type textarea "ONE OFF Thursday 18 September 2025 from 11:15 am to 12:15 pm and then 2:30 pm t…"
click at [548, 874] on input "number" at bounding box center [578, 872] width 61 height 30
type input "45"
click at [459, 1016] on input "number" at bounding box center [455, 1030] width 61 height 30
type input ".90"
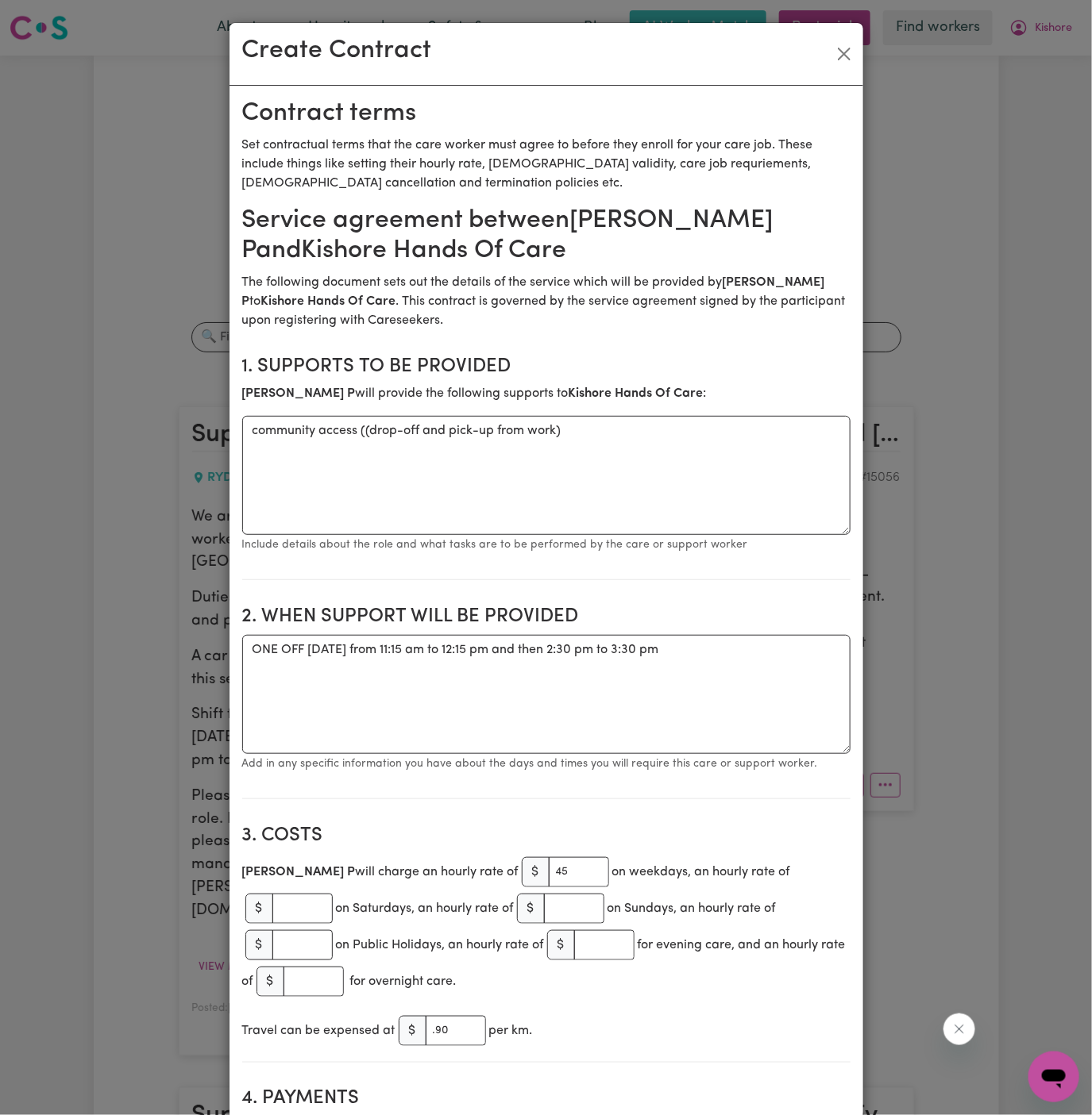
click at [579, 1013] on div "Travel can be expensed at $ .90 per km." at bounding box center [546, 1031] width 608 height 36
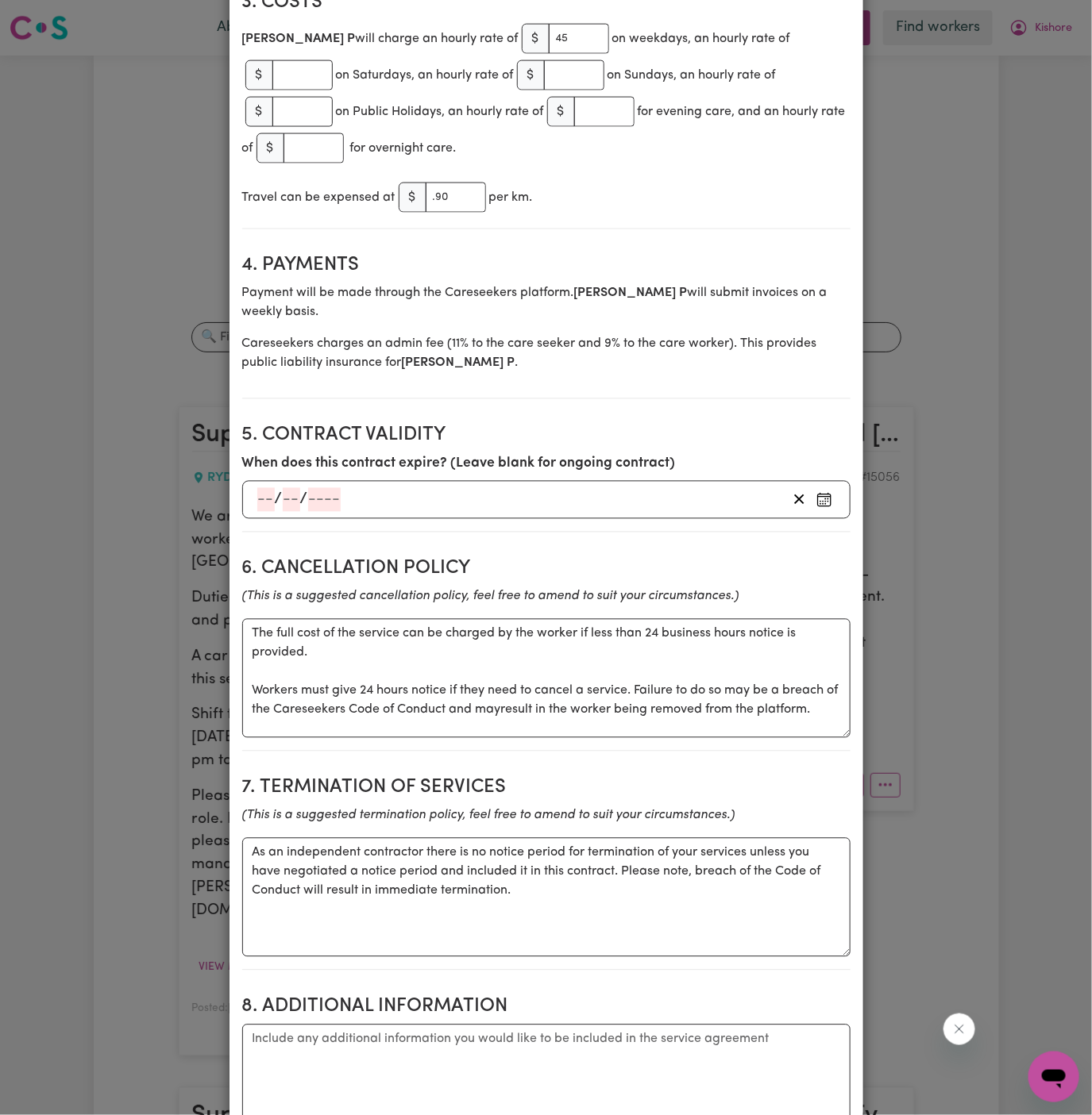
scroll to position [1216, 0]
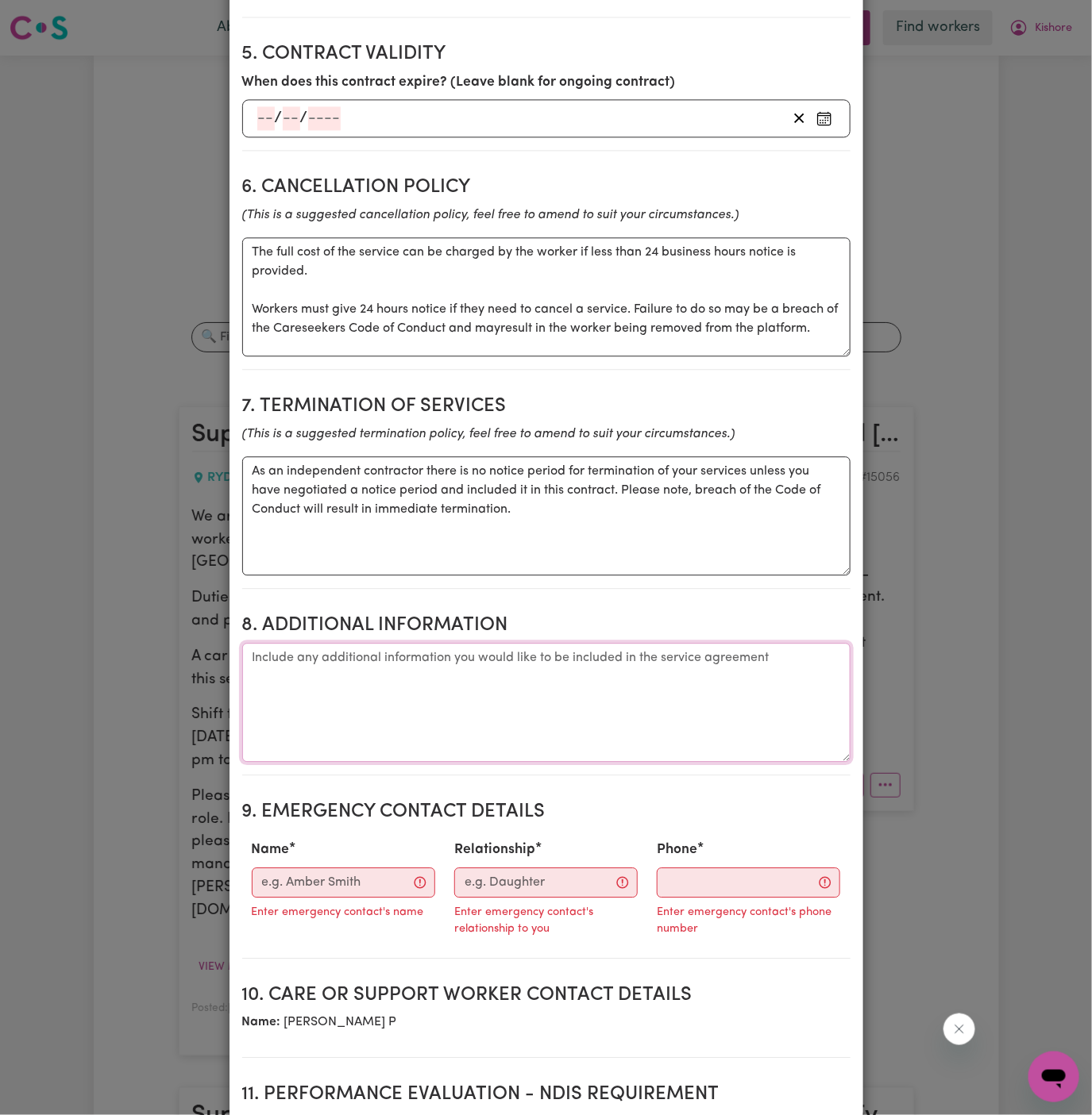
click at [399, 643] on textarea "Additional information" at bounding box center [546, 703] width 608 height 119
paste textarea "4 Joseph St, Rydalmere, 2113"
click at [555, 643] on textarea "Client's Address: 4 Joseph St, Rydalmere, 2113" at bounding box center [546, 703] width 608 height 119
type textarea "Client's Address: 4 Joseph St, Rydalmere NSW 2113"
click at [309, 868] on input "Name" at bounding box center [343, 883] width 183 height 30
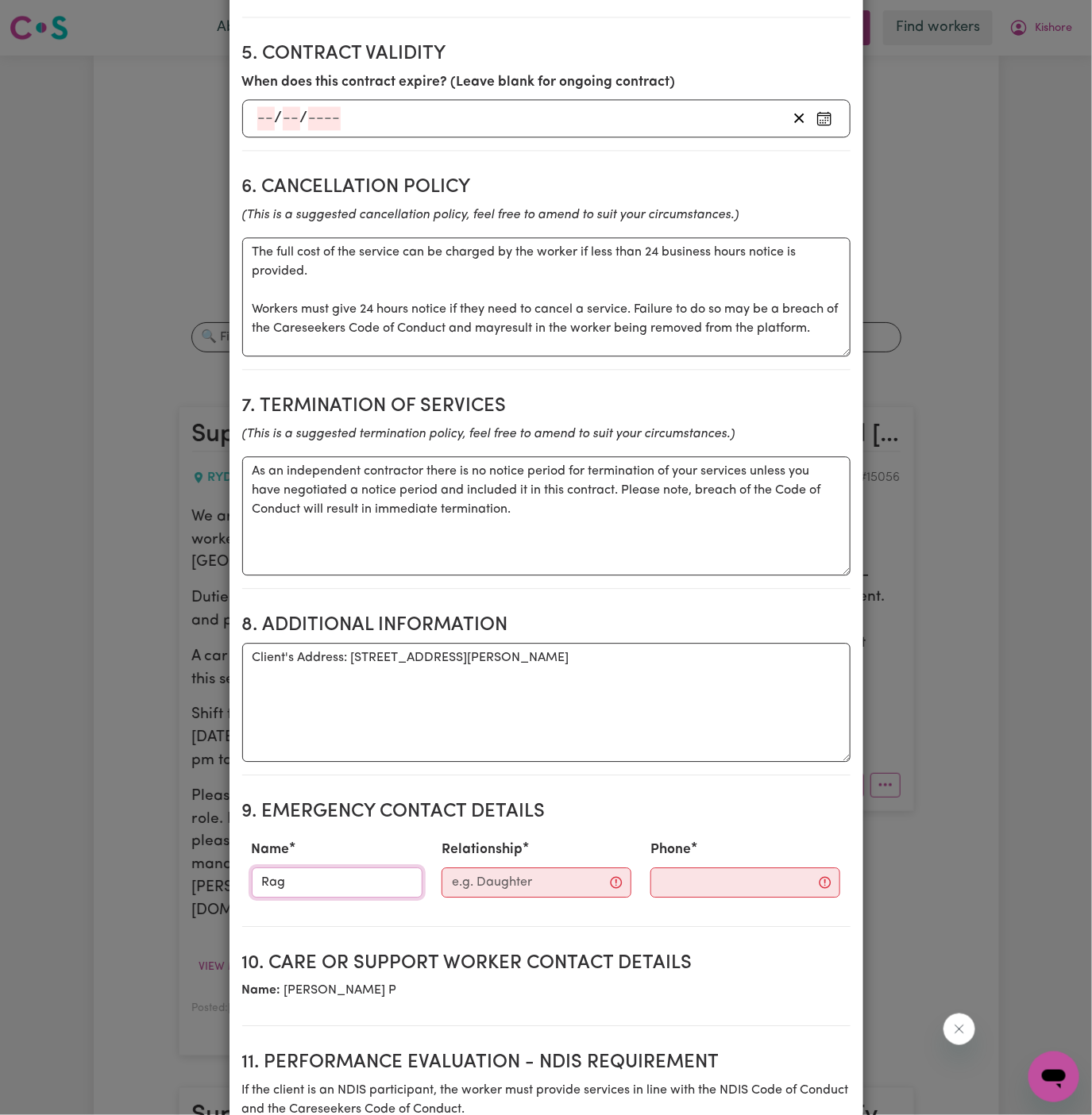
type input "Raghav"
click at [529, 868] on input "Relationship" at bounding box center [537, 883] width 190 height 30
click at [674, 868] on input "Phone" at bounding box center [745, 883] width 190 height 30
paste input "02 7232 2841"
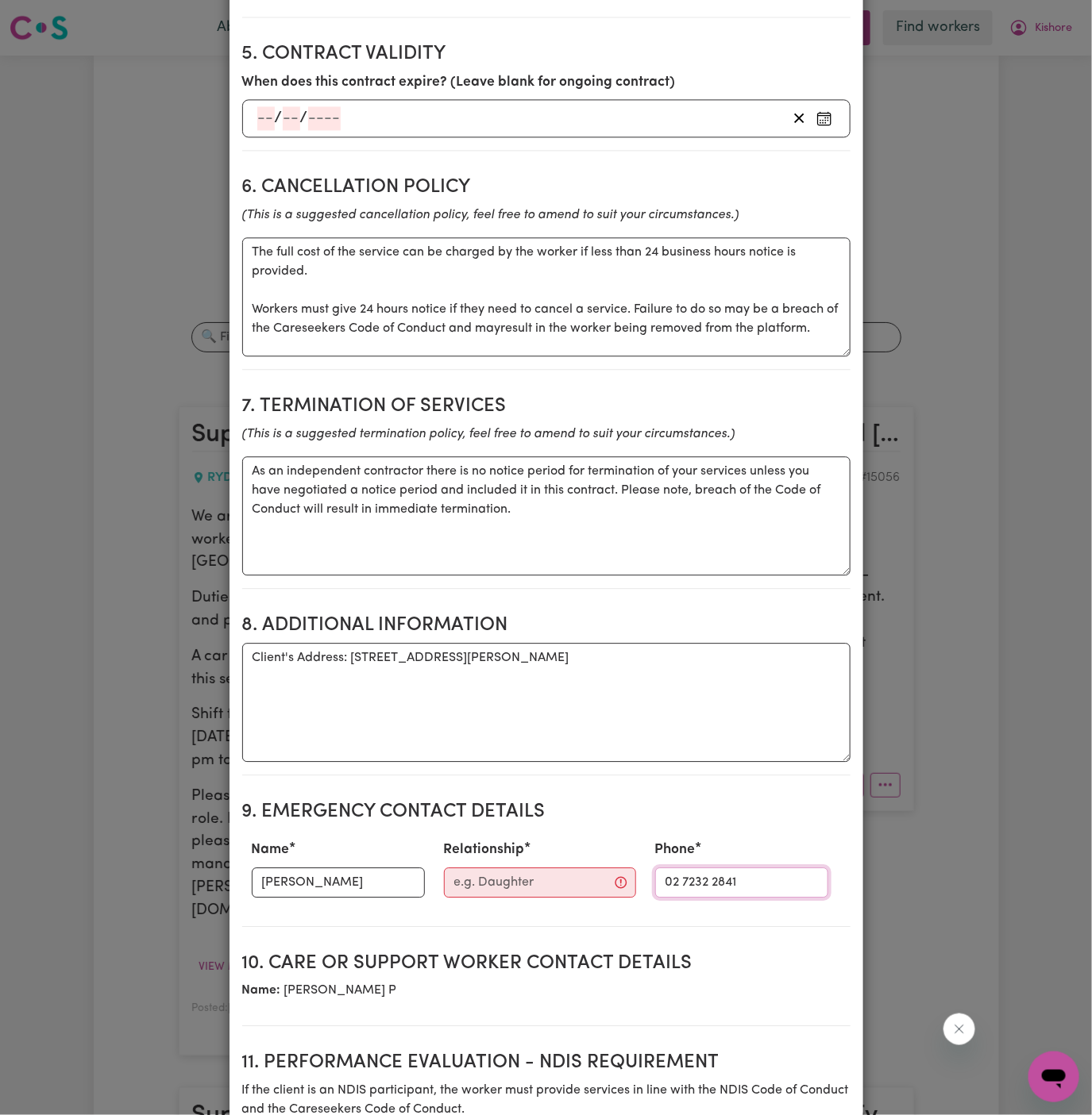
type input "02 7232 2841"
click at [524, 868] on input "Relationship" at bounding box center [540, 883] width 192 height 30
type input "Case Manager"
click at [570, 953] on h2 "10. Care or support worker contact details" at bounding box center [546, 964] width 608 height 23
click at [543, 655] on textarea "Client's Address: 4 Joseph St, Rydalmere NSW 2113" at bounding box center [546, 703] width 608 height 119
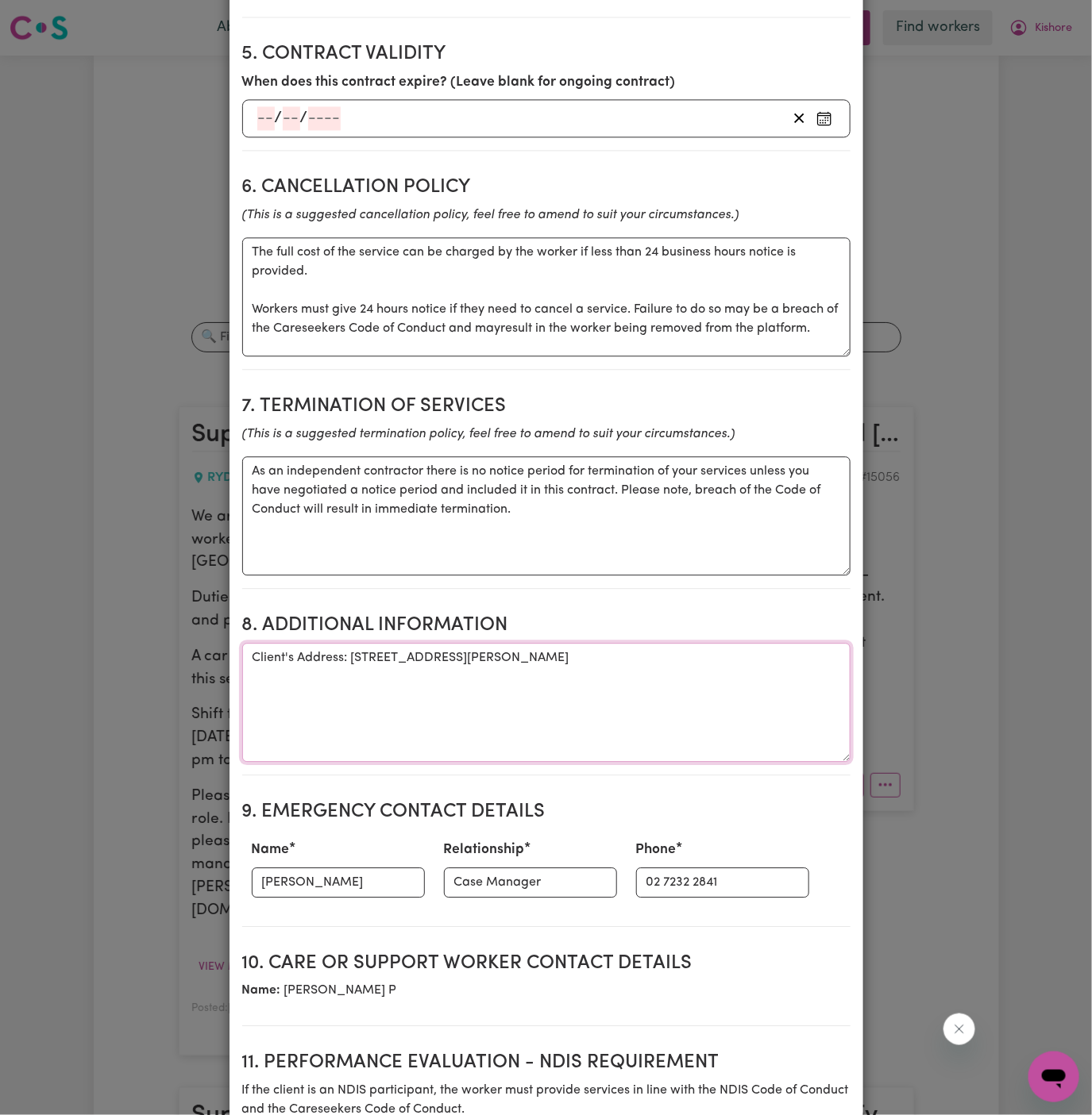
click at [597, 650] on textarea "Client's Address: 4 Joseph St, Rydalmere NSW 2113" at bounding box center [546, 703] width 608 height 119
click at [602, 643] on textarea "Client's Address: 4 Joseph St, Rydalmere NSW 2113" at bounding box center [546, 703] width 608 height 119
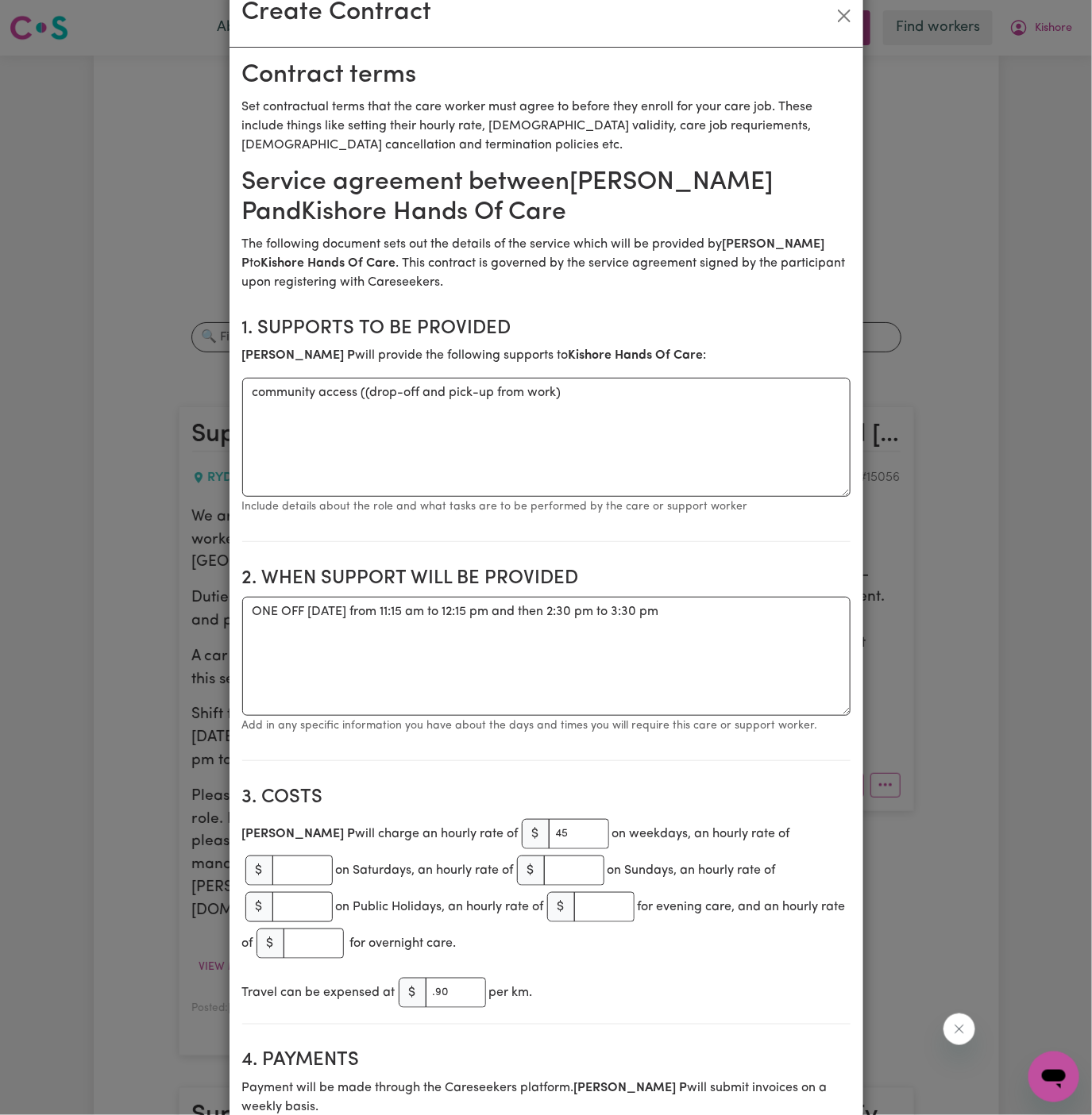
scroll to position [12, 0]
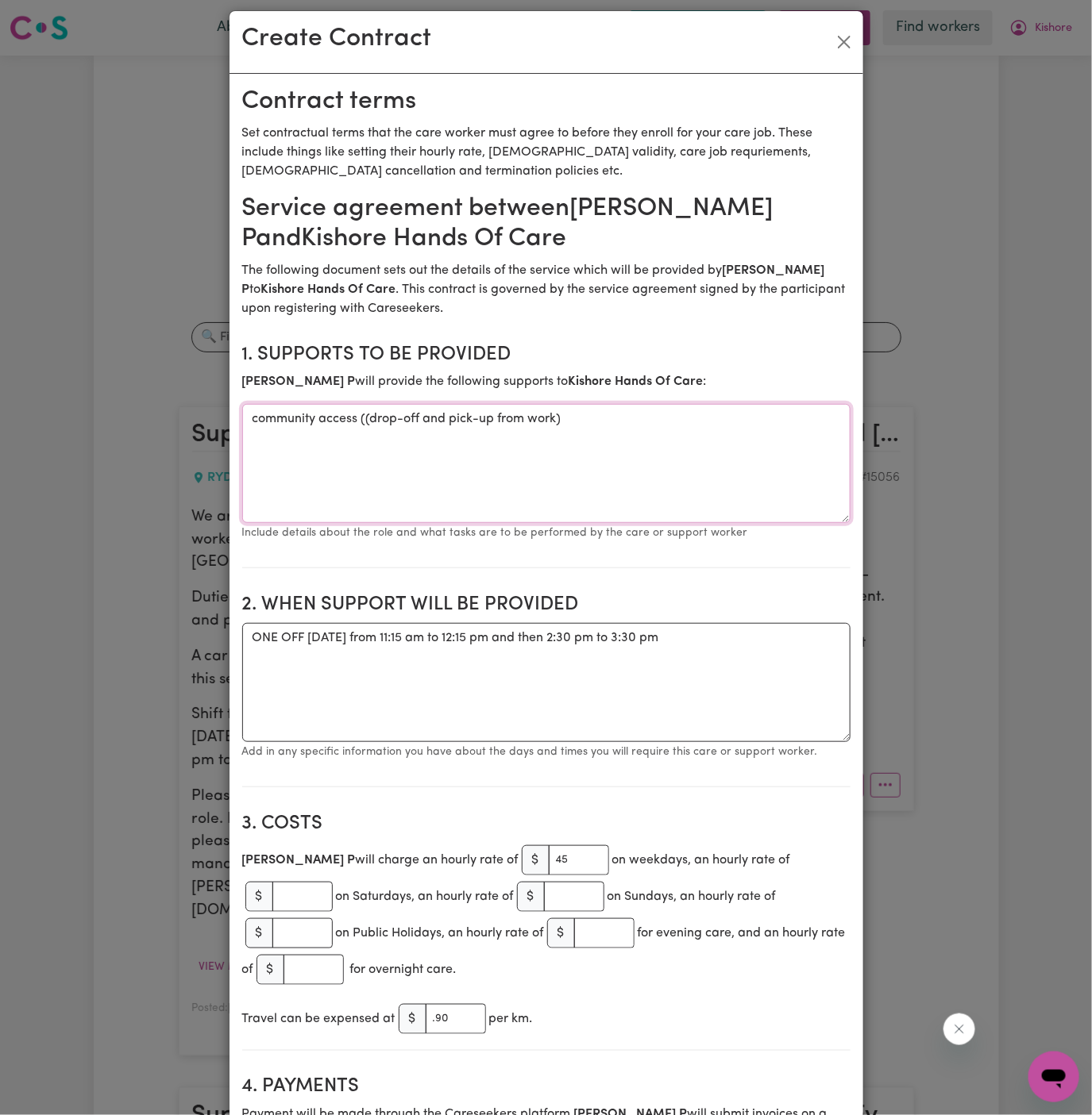
click at [364, 419] on textarea "community access ((drop-off and pick-up from work)" at bounding box center [546, 464] width 608 height 119
click at [462, 477] on textarea "community access (drop-off and pick-up from work)" at bounding box center [546, 464] width 608 height 119
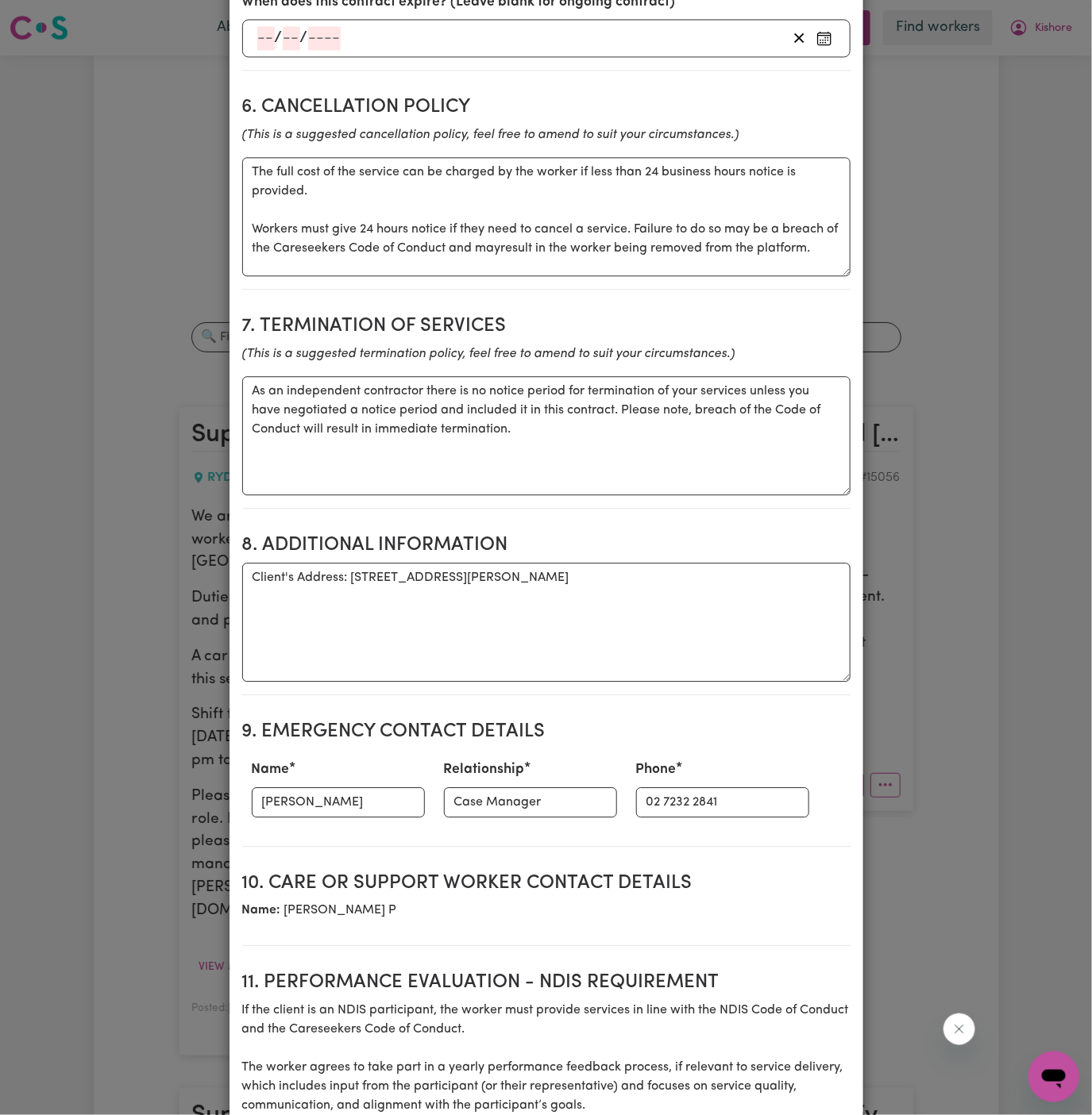
scroll to position [1381, 0]
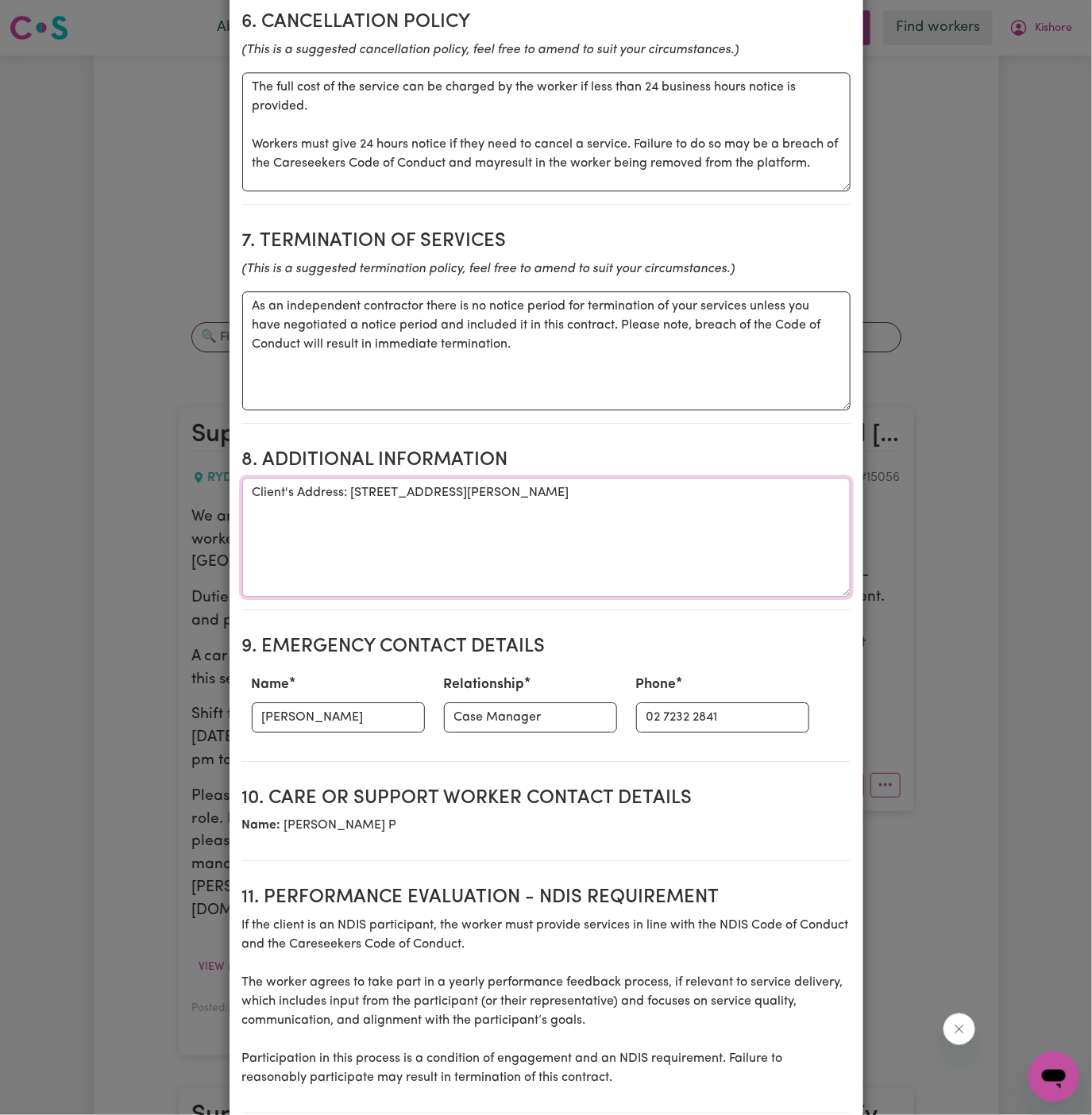
click at [559, 483] on textarea "Client's Address: 4 Joseph St, Rydalmere NSW 2113" at bounding box center [546, 538] width 608 height 119
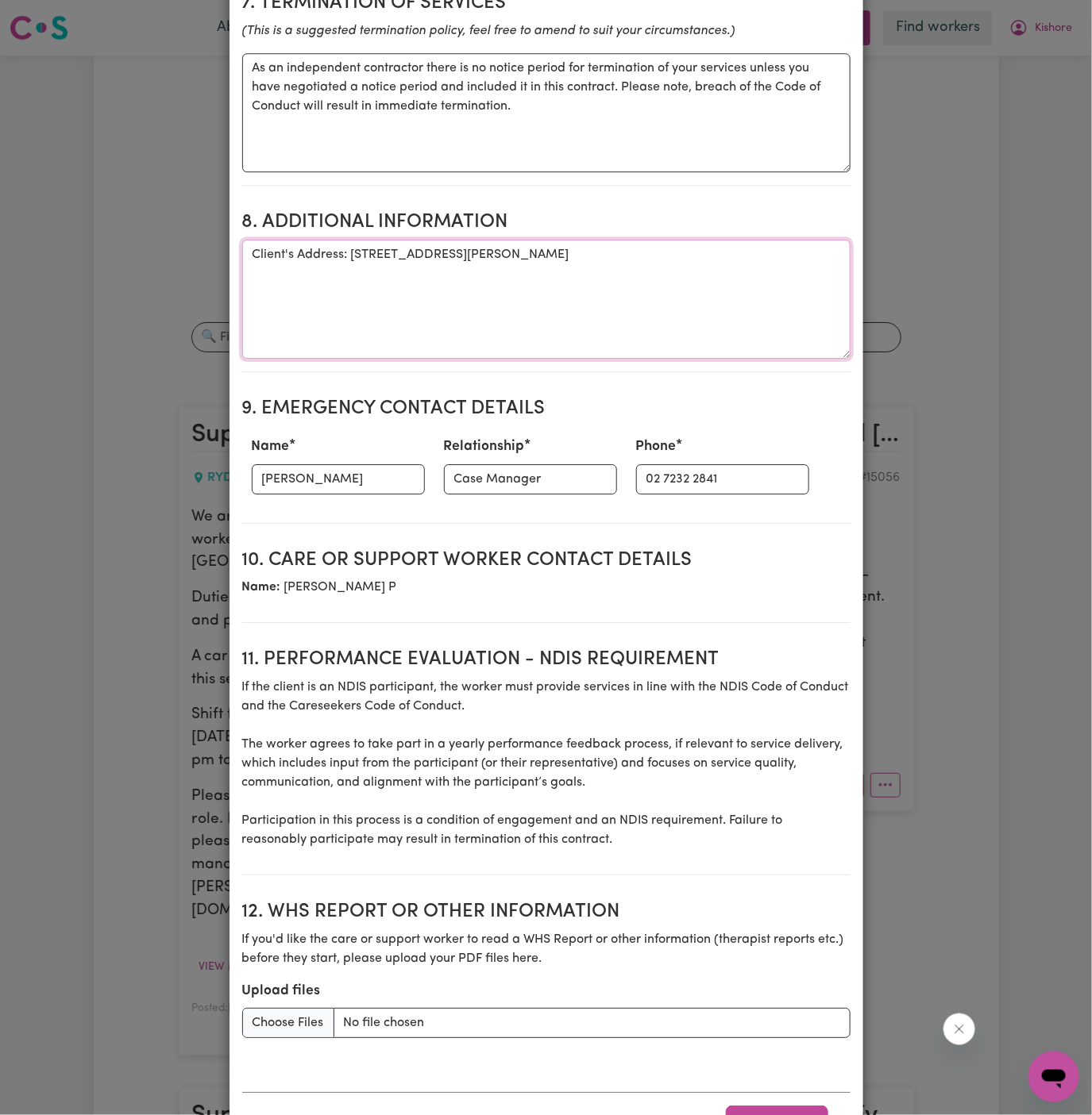
scroll to position [1650, 0]
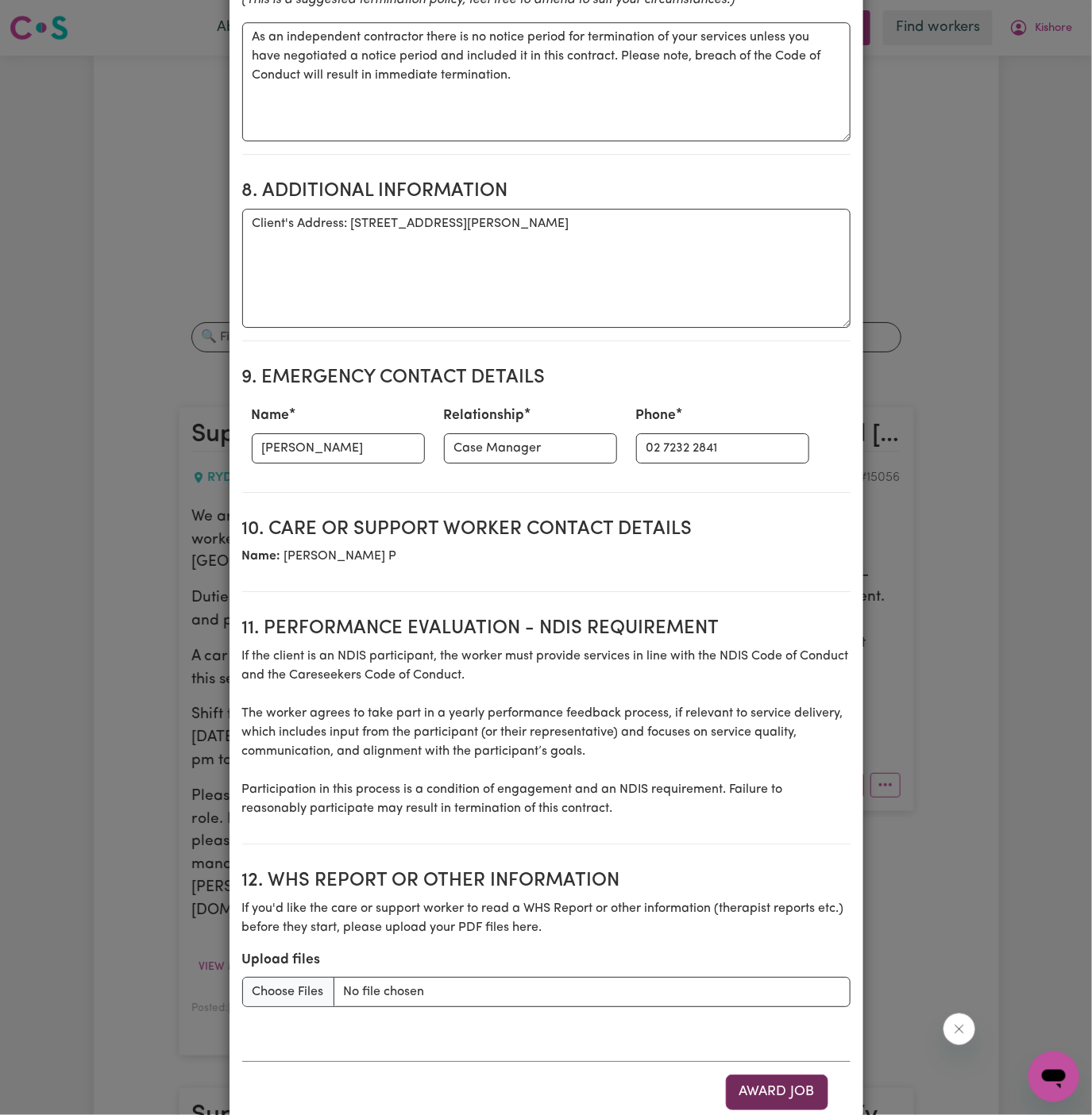
click at [785, 1075] on button "Award Job" at bounding box center [777, 1092] width 103 height 35
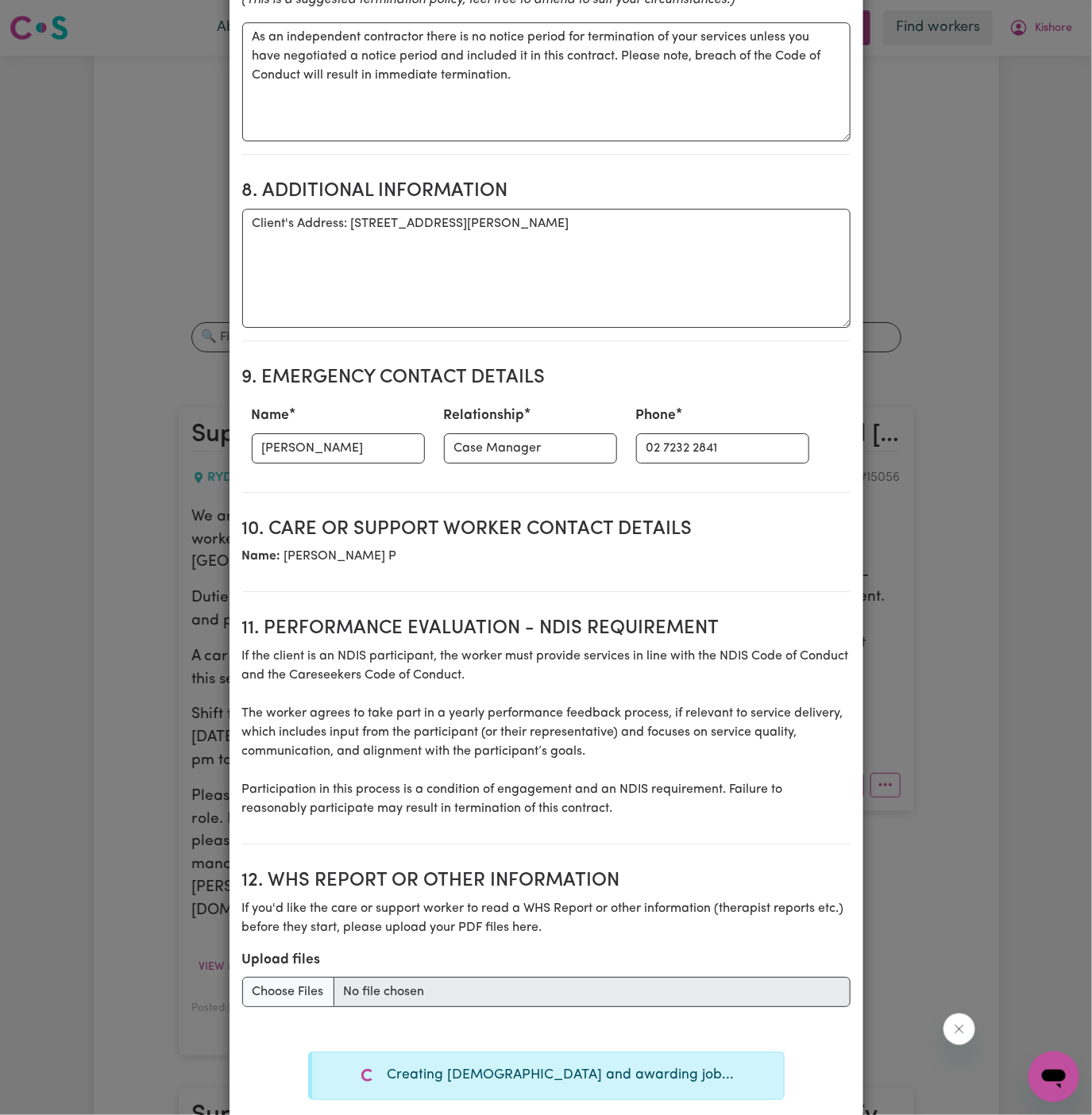
type textarea "Tasks required:"
type textarea "Days required: thursday Approximately 2 hours to be delivered per day. Start da…"
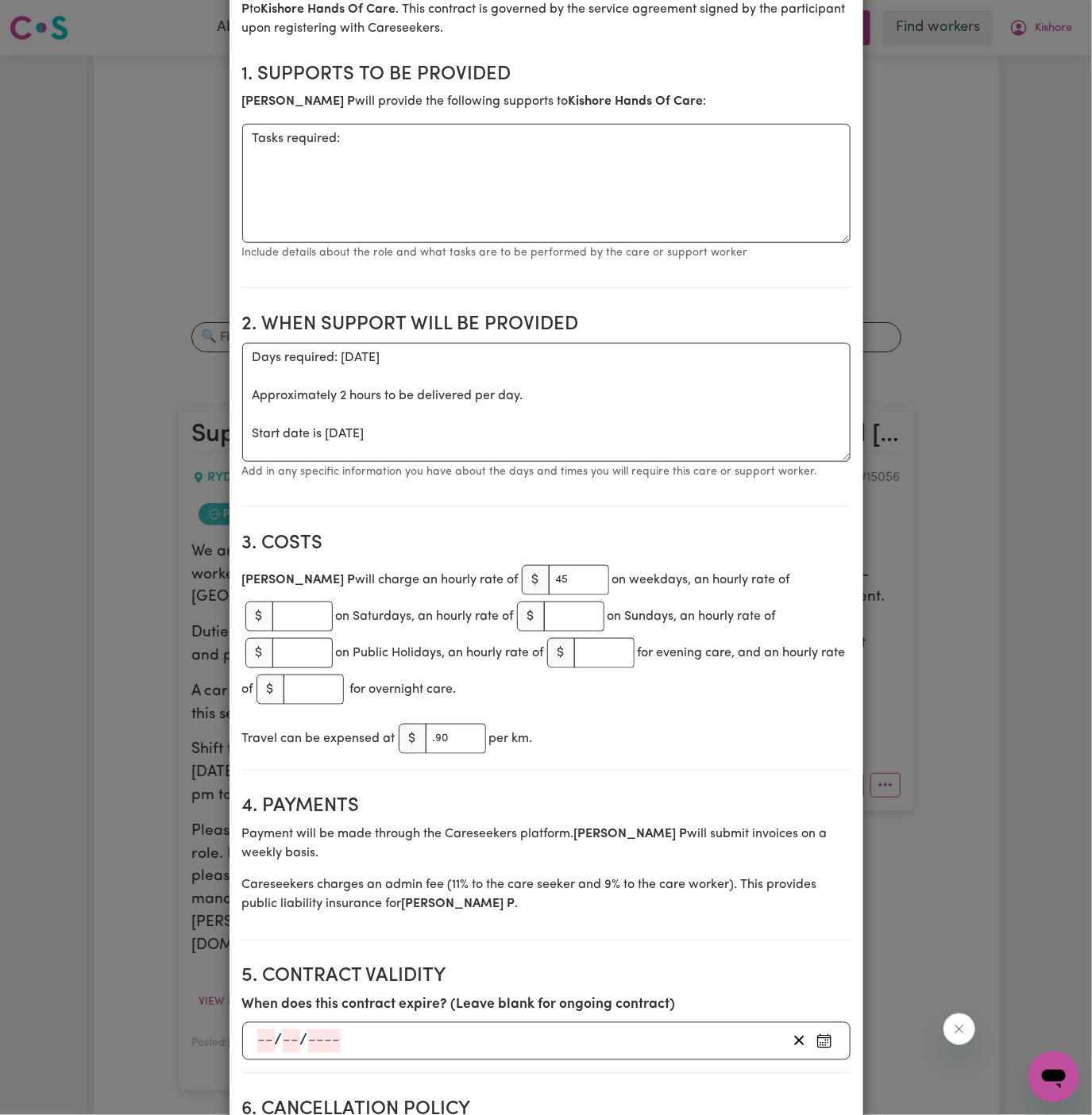
scroll to position [0, 0]
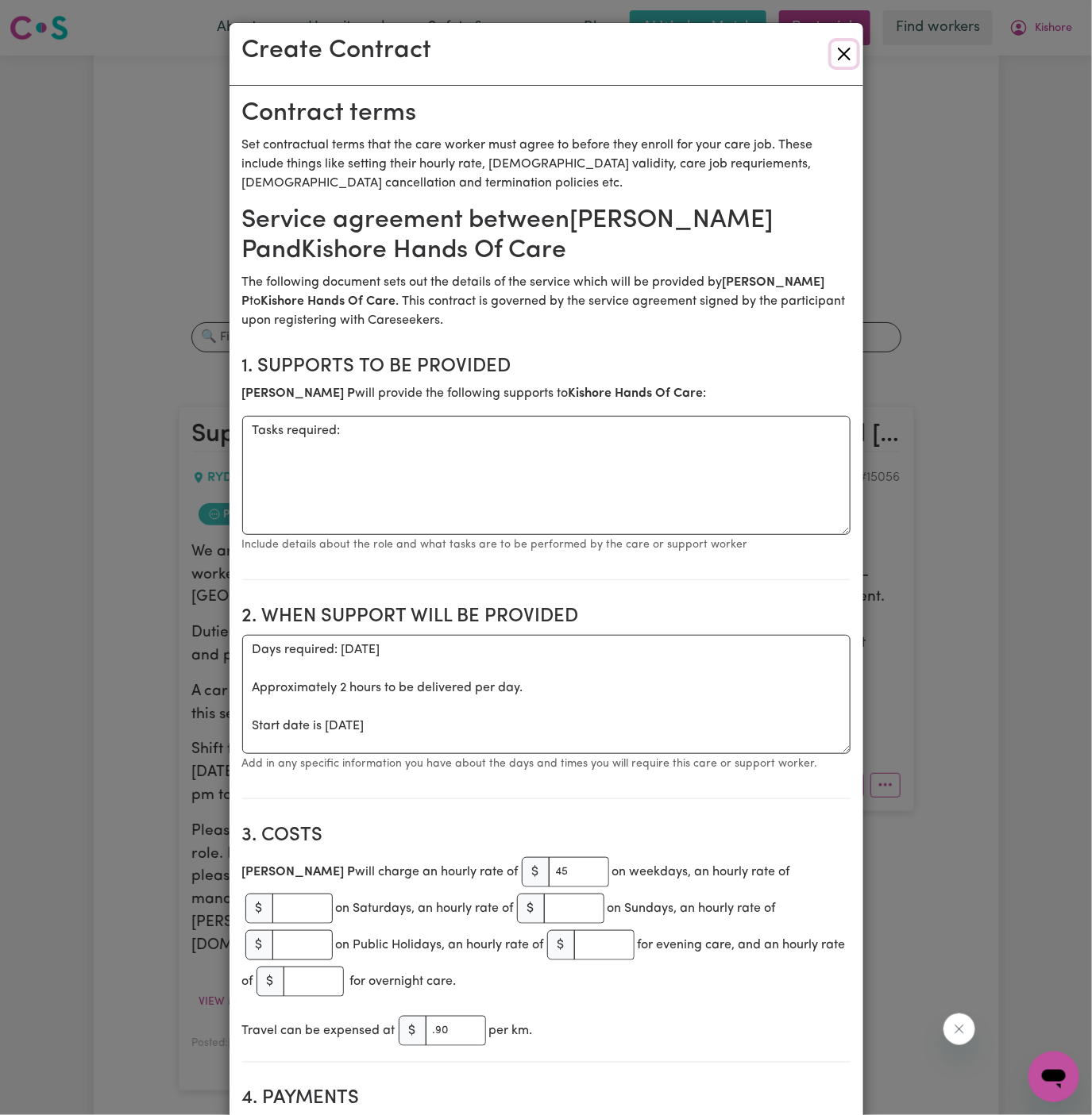
click at [845, 57] on button "Close" at bounding box center [844, 54] width 25 height 25
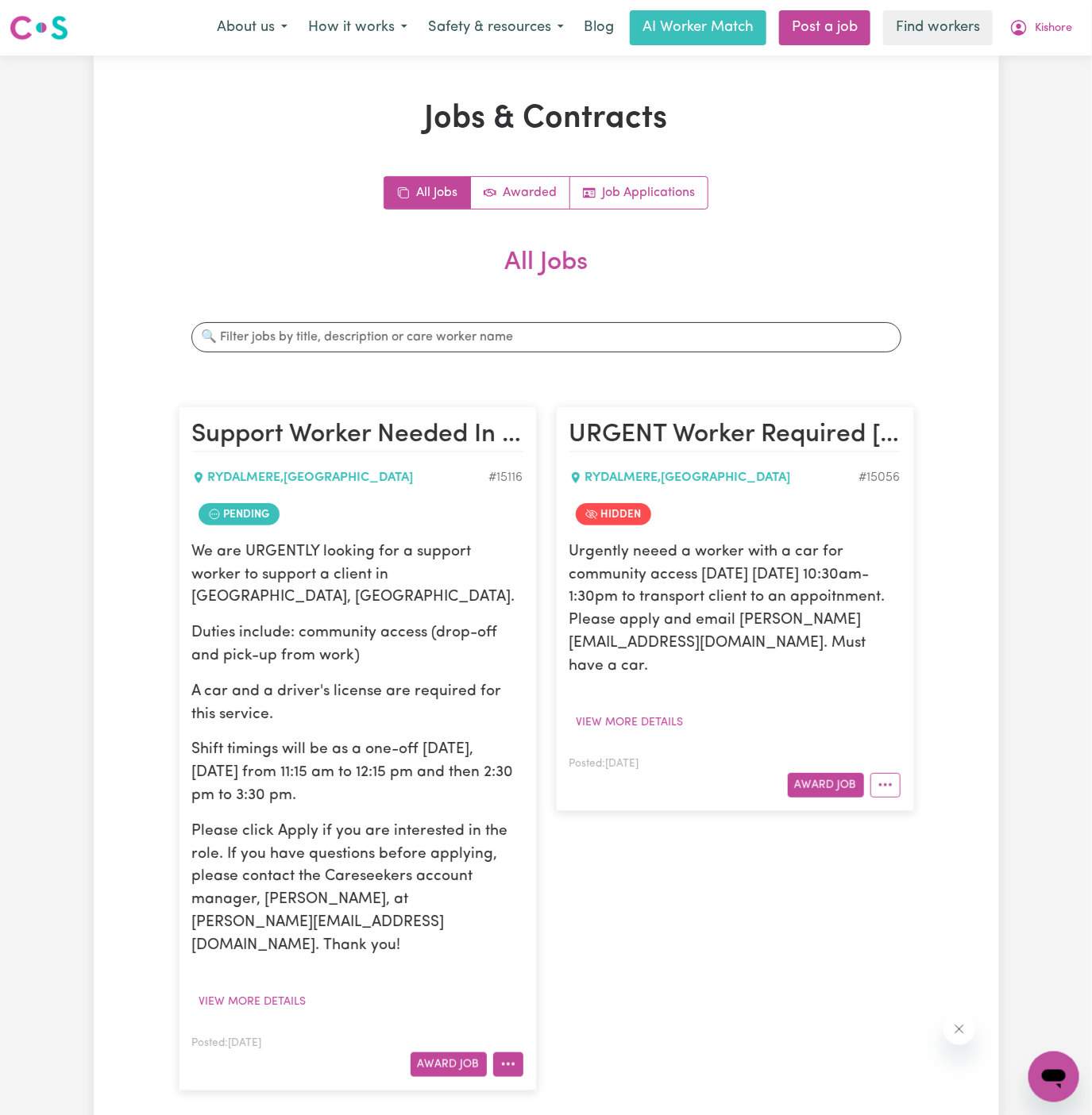
click at [511, 1056] on icon "More options" at bounding box center [508, 1064] width 16 height 16
click at [597, 885] on link "Make Booking" at bounding box center [570, 901] width 154 height 32
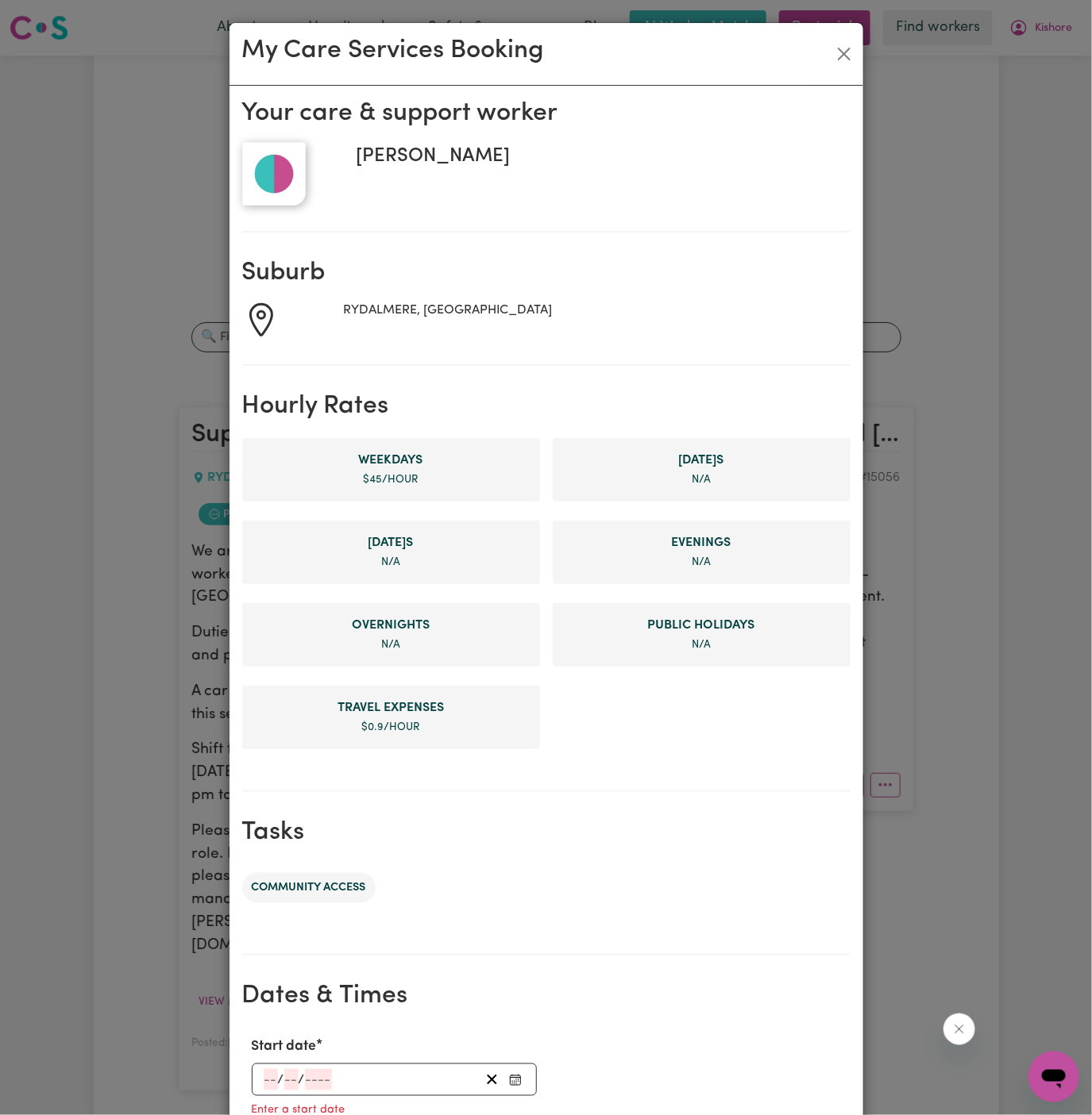
scroll to position [364, 0]
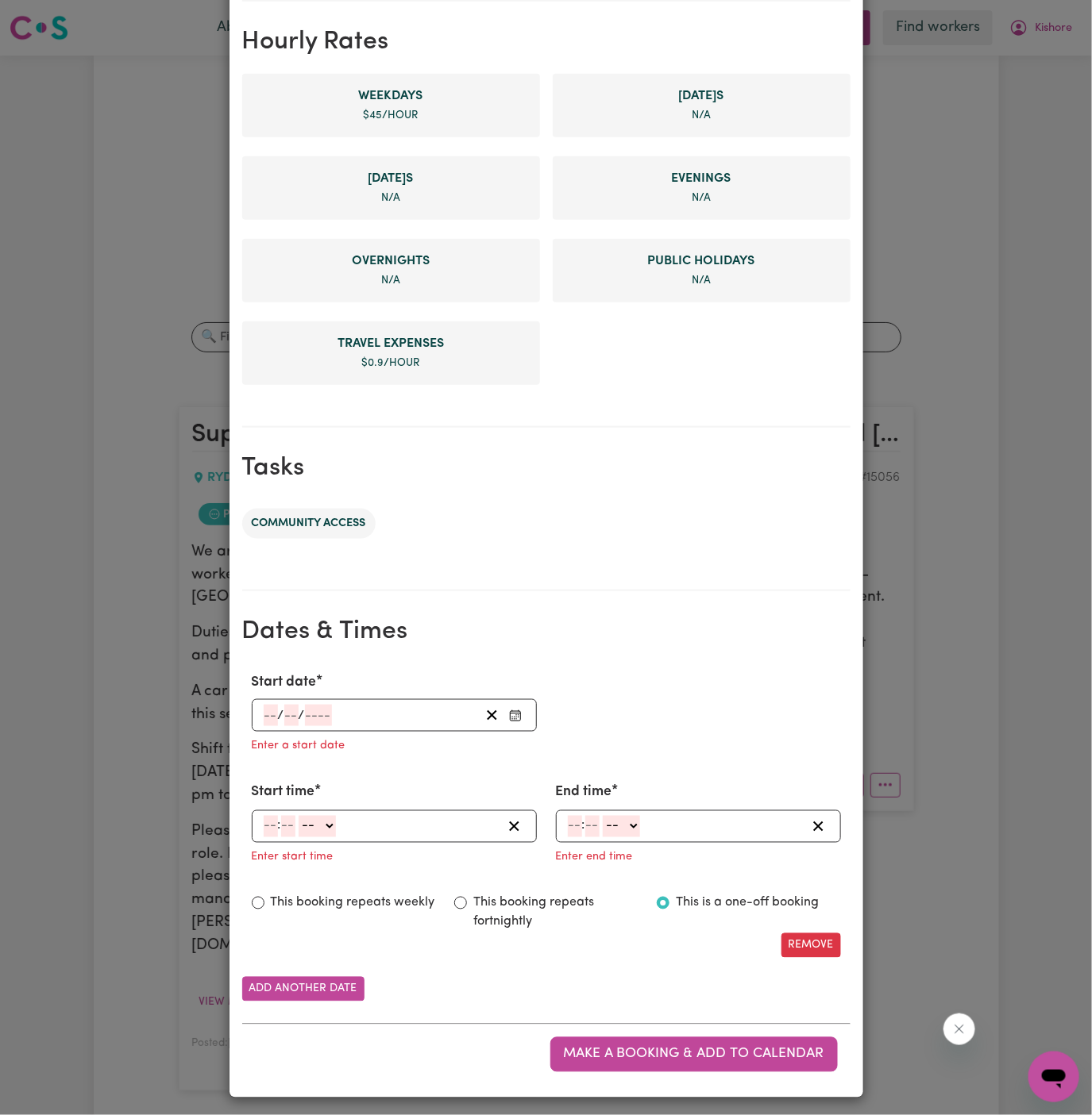
click at [264, 711] on input "number" at bounding box center [270, 715] width 14 height 21
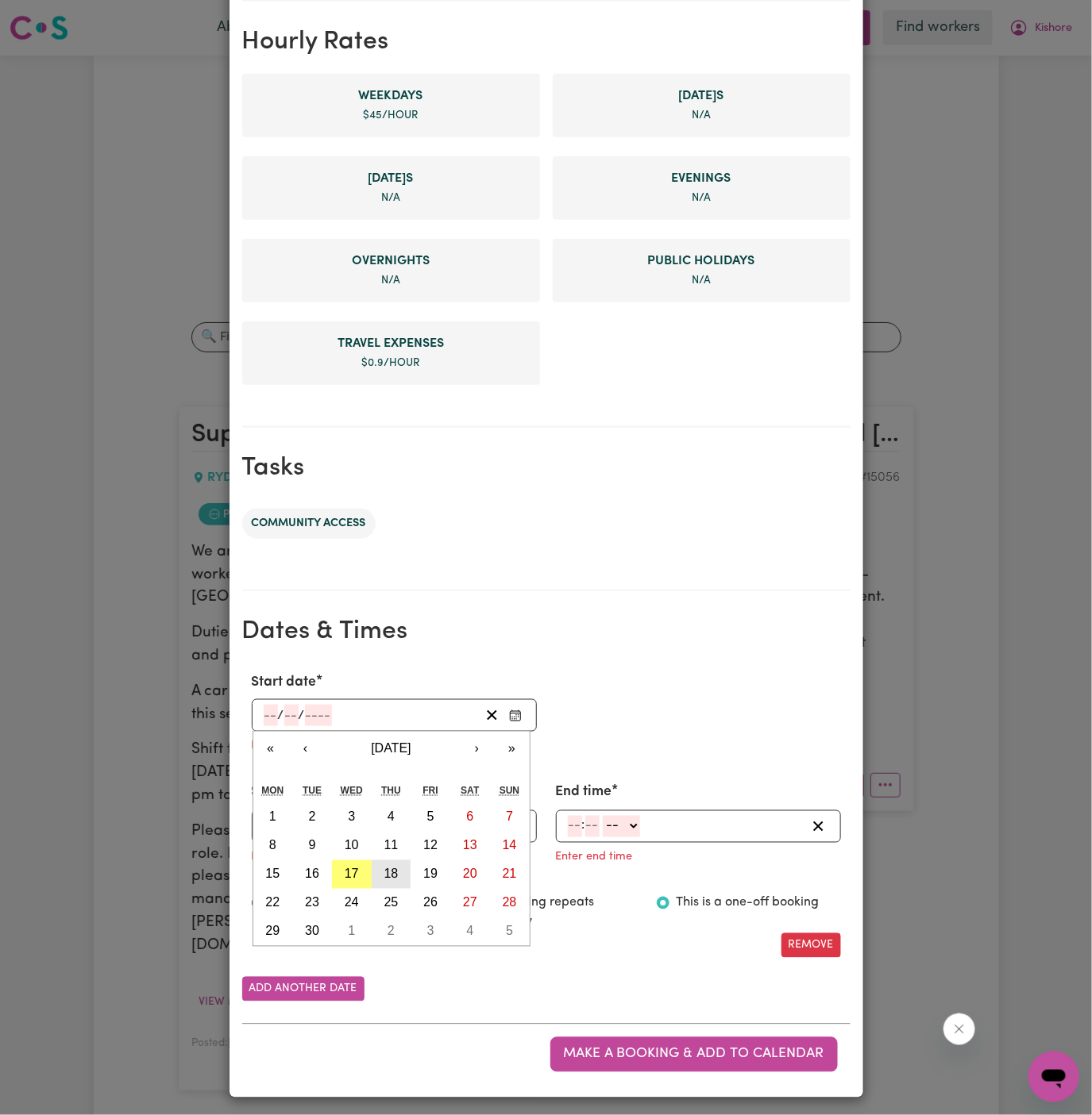
click at [387, 873] on abbr "18" at bounding box center [391, 875] width 14 height 13
type input "2025-09-18"
type input "18"
type input "9"
type input "2025"
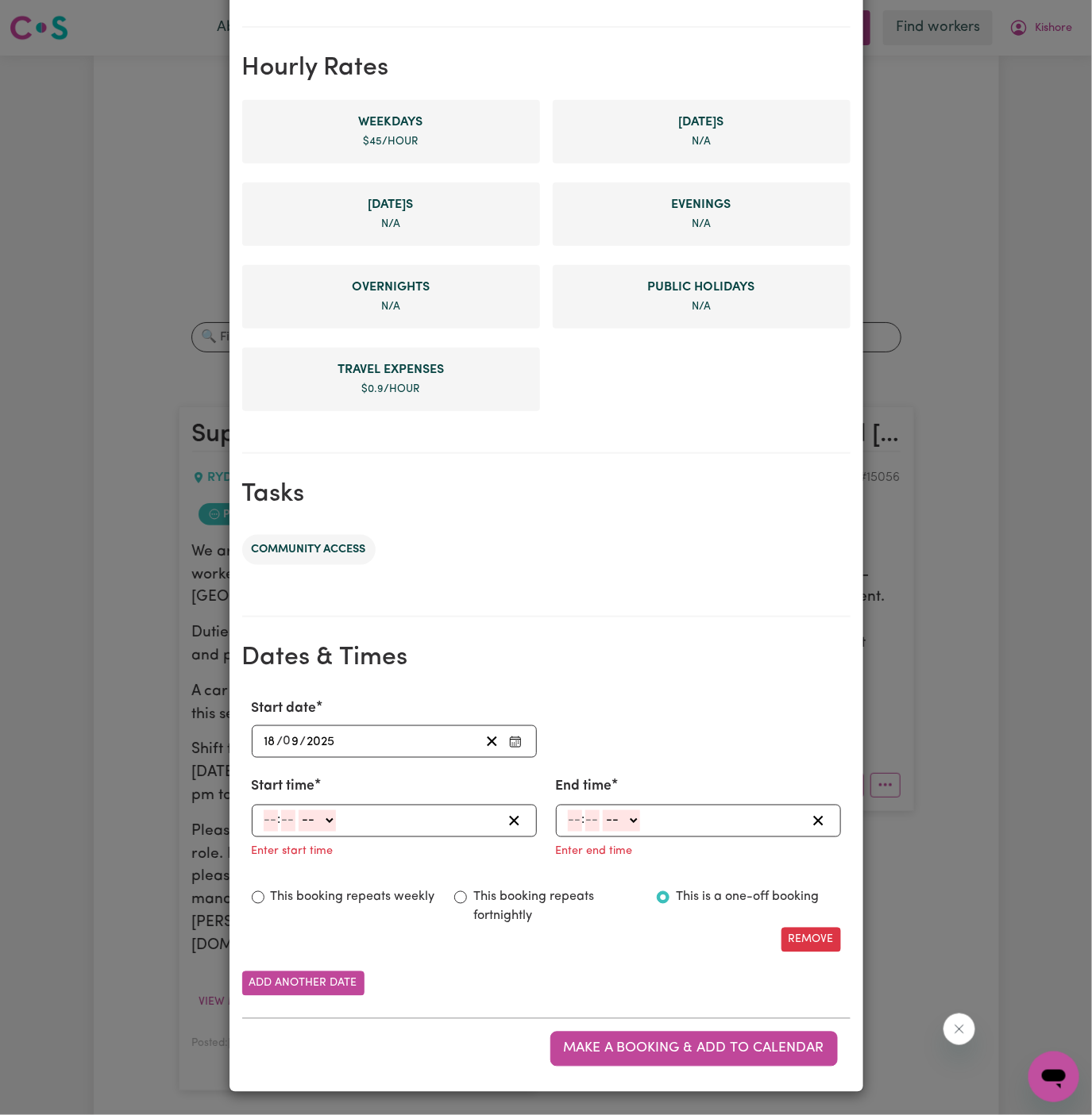
scroll to position [333, 0]
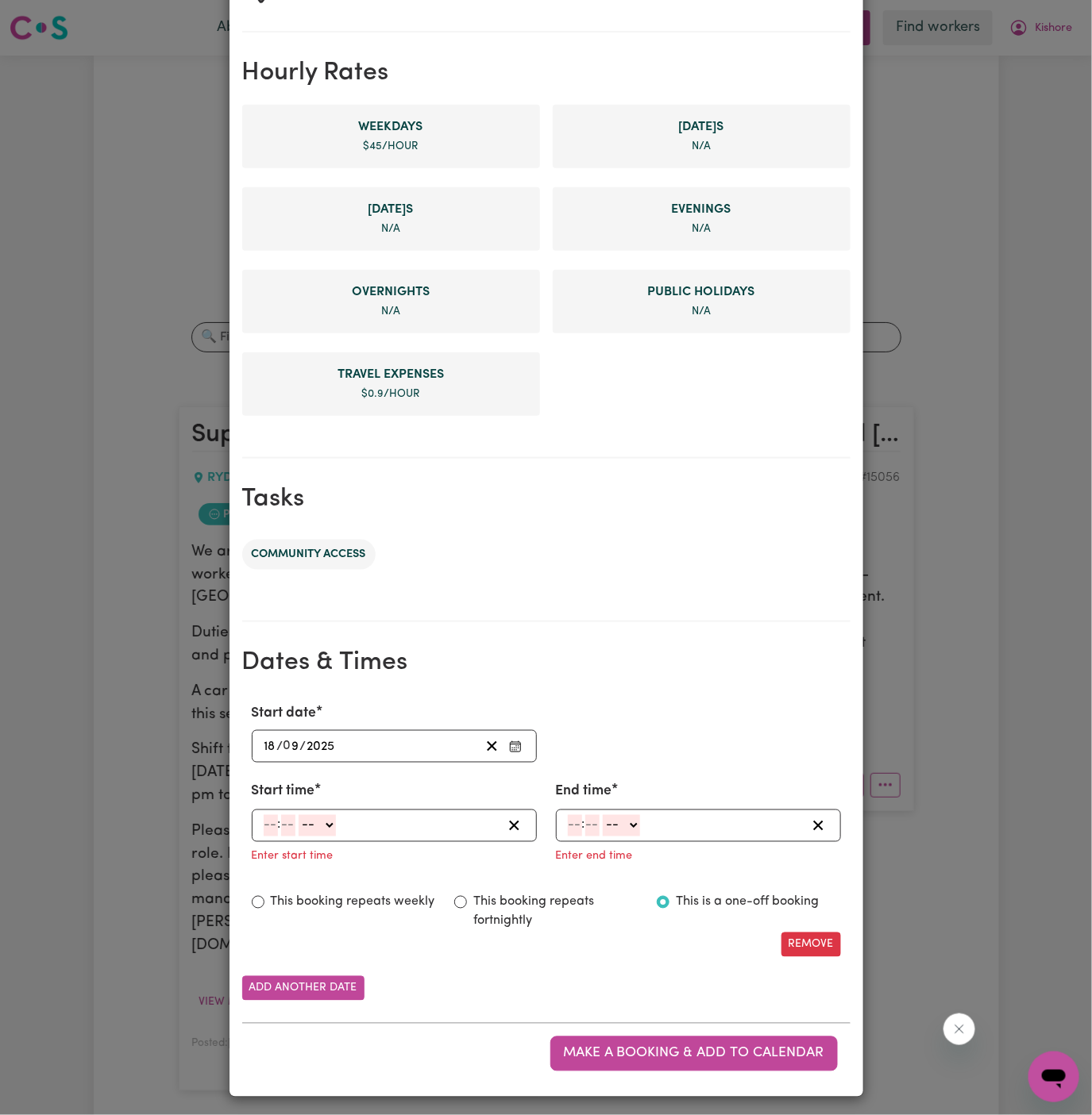
click at [265, 821] on input "number" at bounding box center [270, 826] width 14 height 21
type input "11"
type input "15"
click at [311, 824] on select "-- AM PM" at bounding box center [312, 826] width 37 height 21
select select "am"
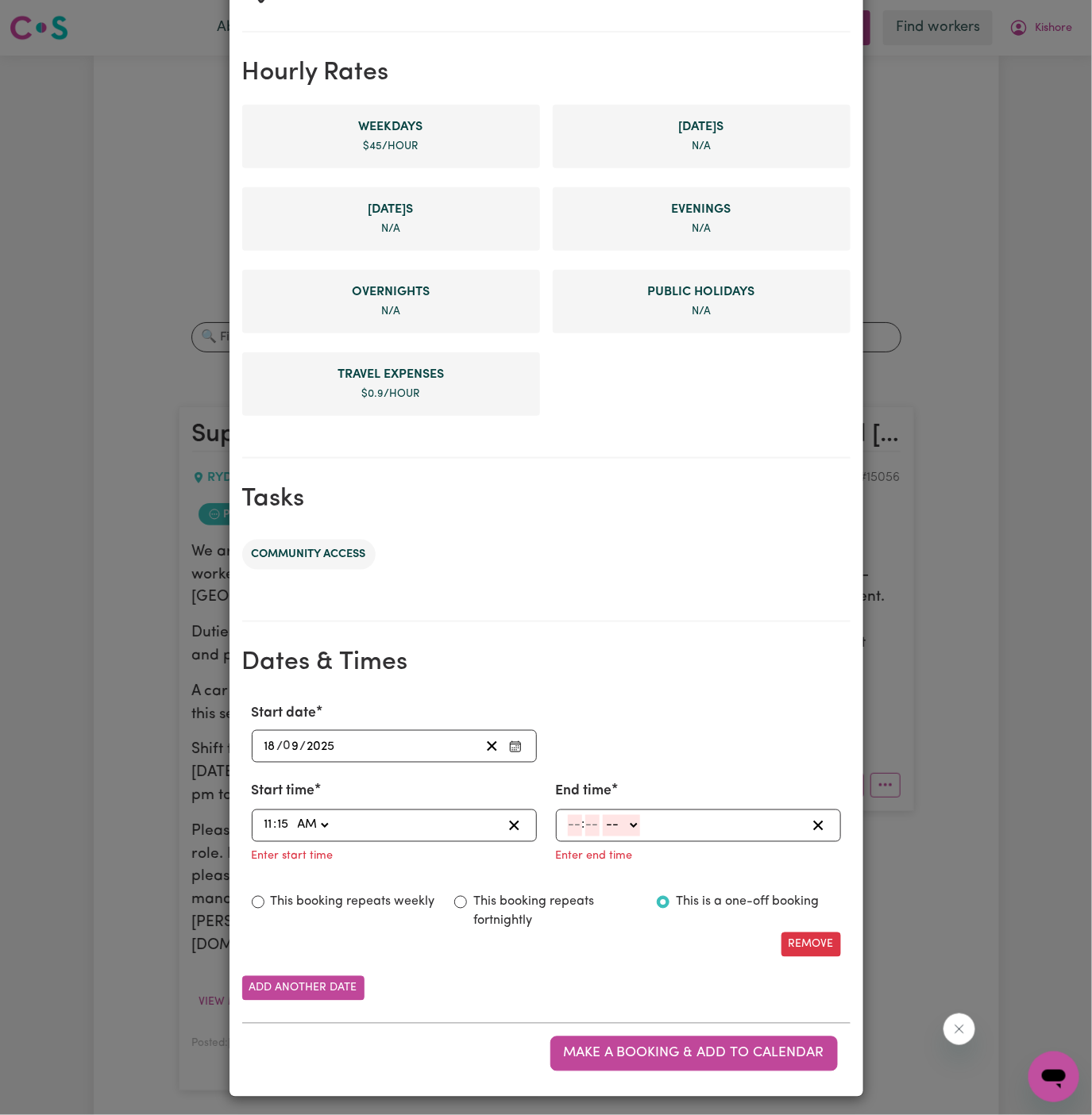
click at [294, 815] on select "-- AM PM" at bounding box center [312, 826] width 37 height 21
type input "11:15"
click at [578, 817] on input "number" at bounding box center [574, 826] width 14 height 21
type input "12"
type input "15"
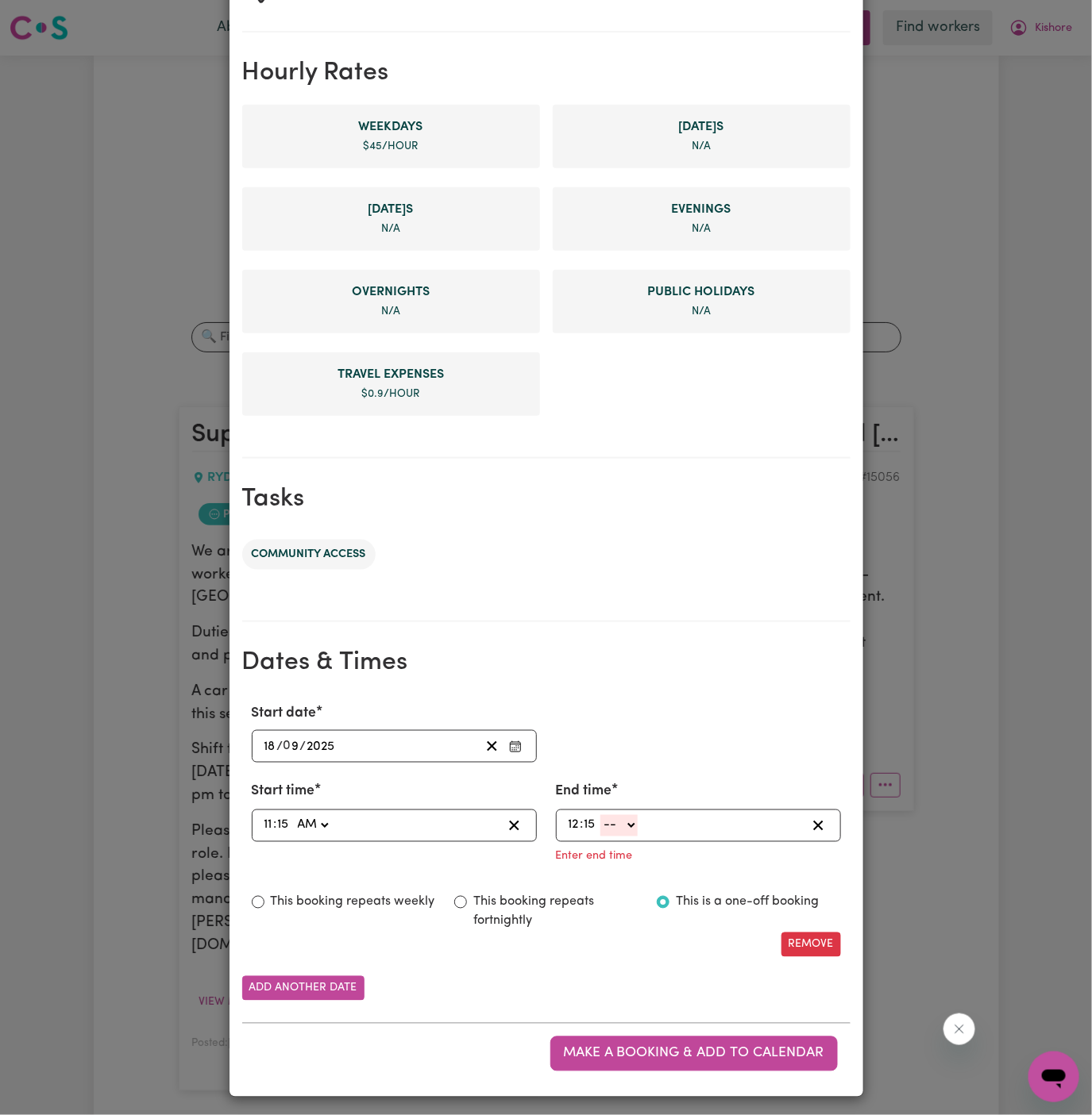
click at [620, 822] on select "-- AM PM" at bounding box center [619, 826] width 37 height 21
select select "pm"
click at [600, 836] on select "-- AM PM" at bounding box center [619, 826] width 37 height 21
type input "12:15"
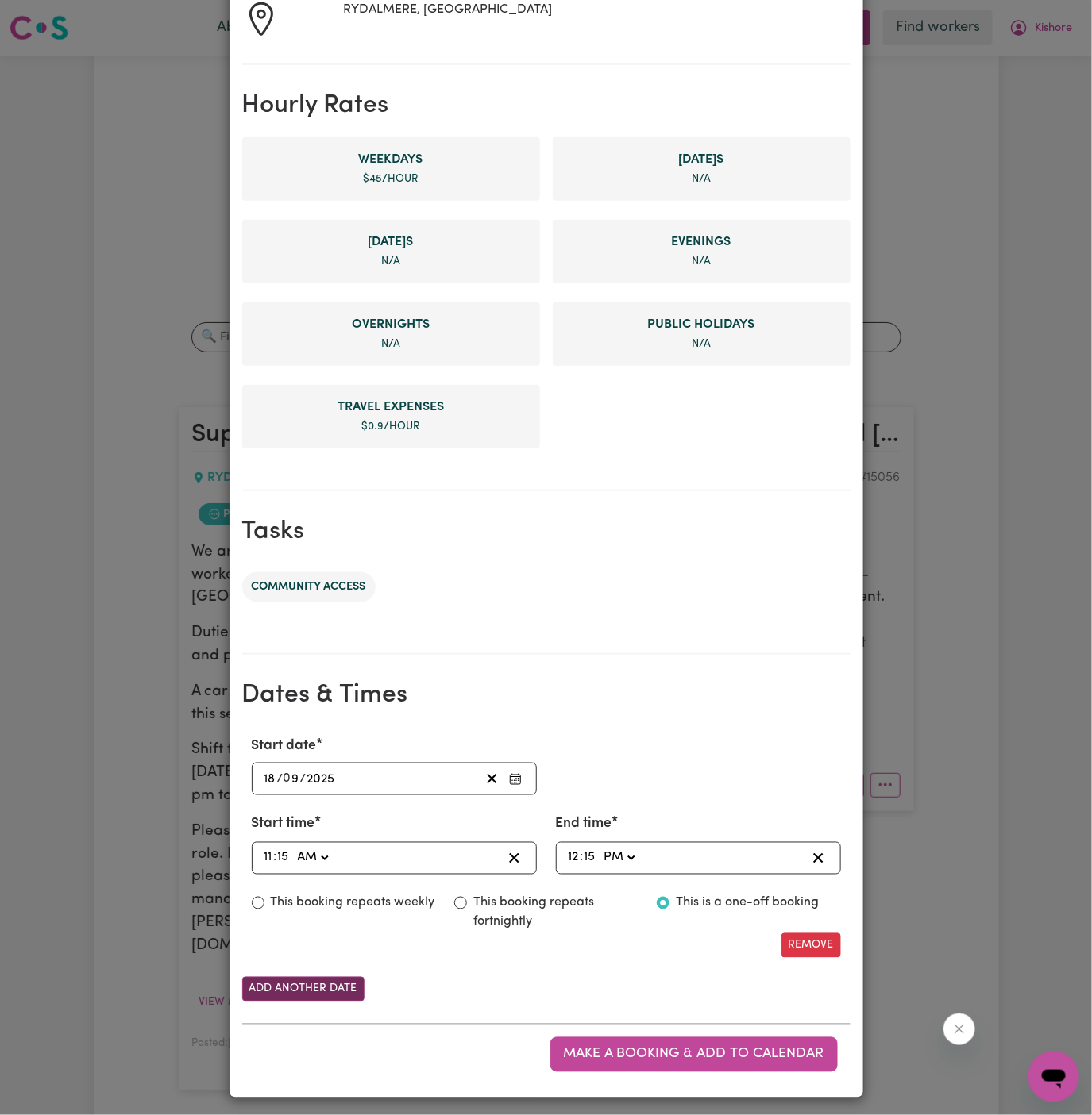
click at [316, 986] on button "Add another date" at bounding box center [303, 990] width 122 height 25
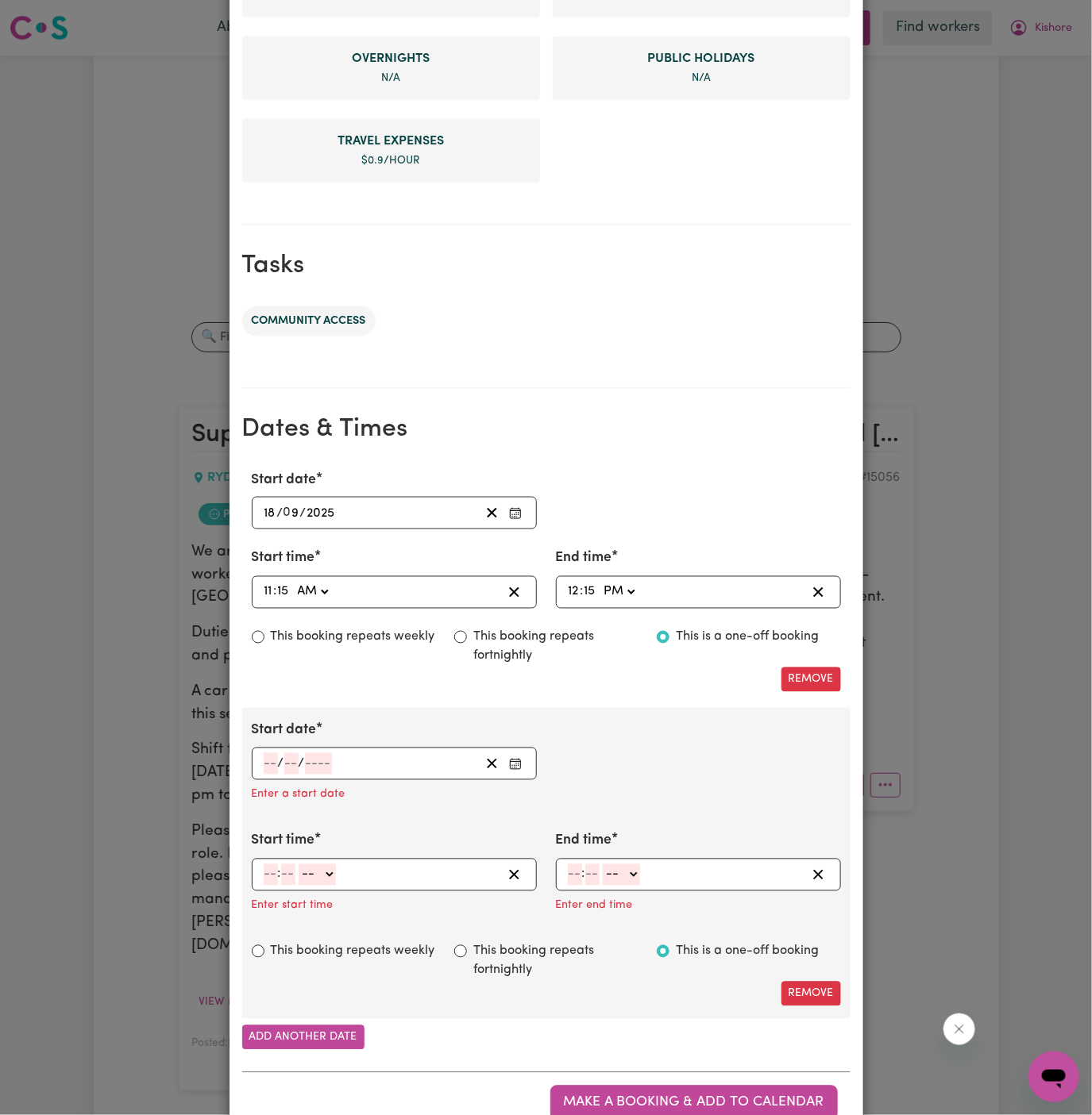
scroll to position [615, 0]
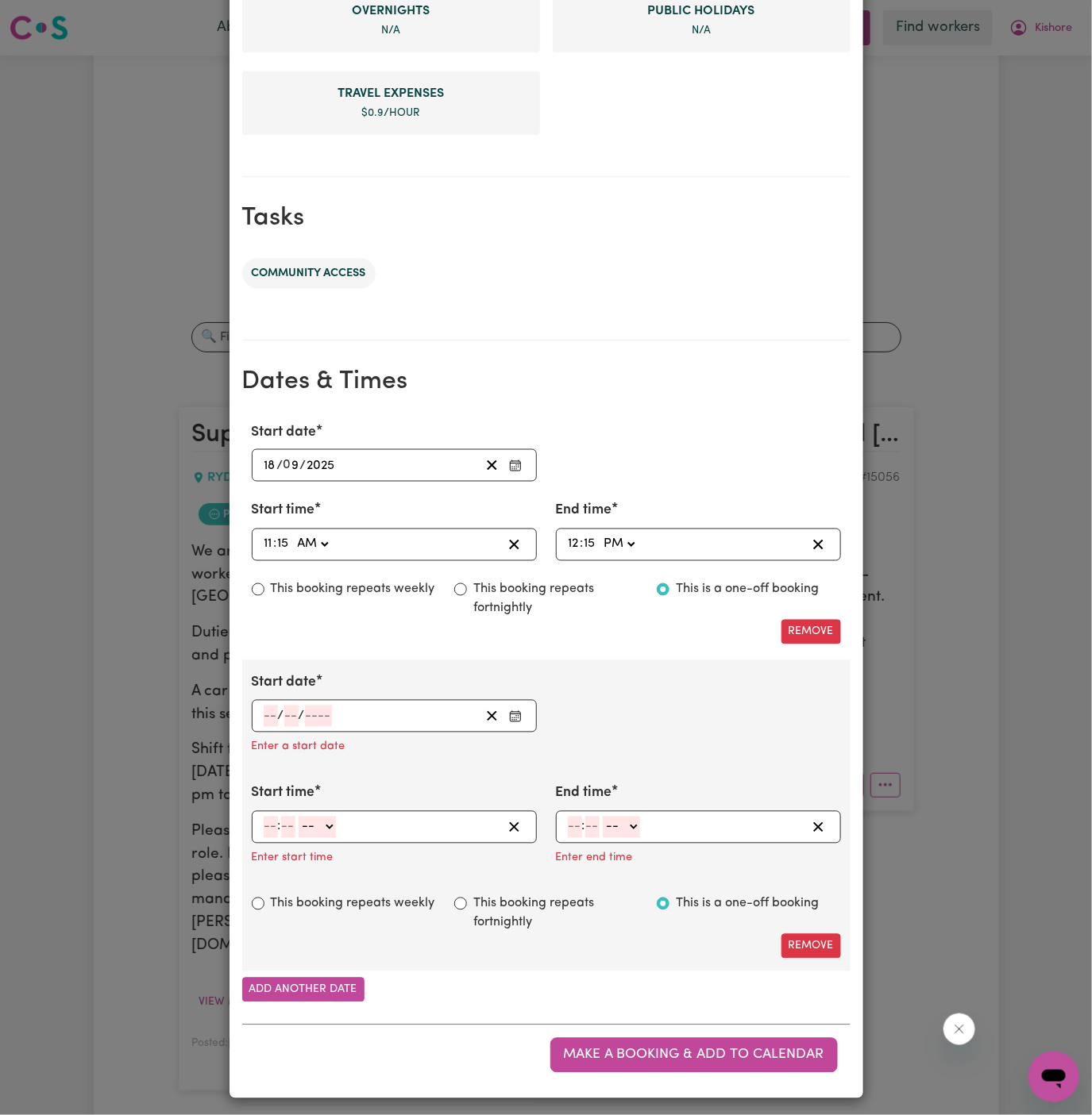
click at [267, 710] on input "number" at bounding box center [270, 716] width 14 height 21
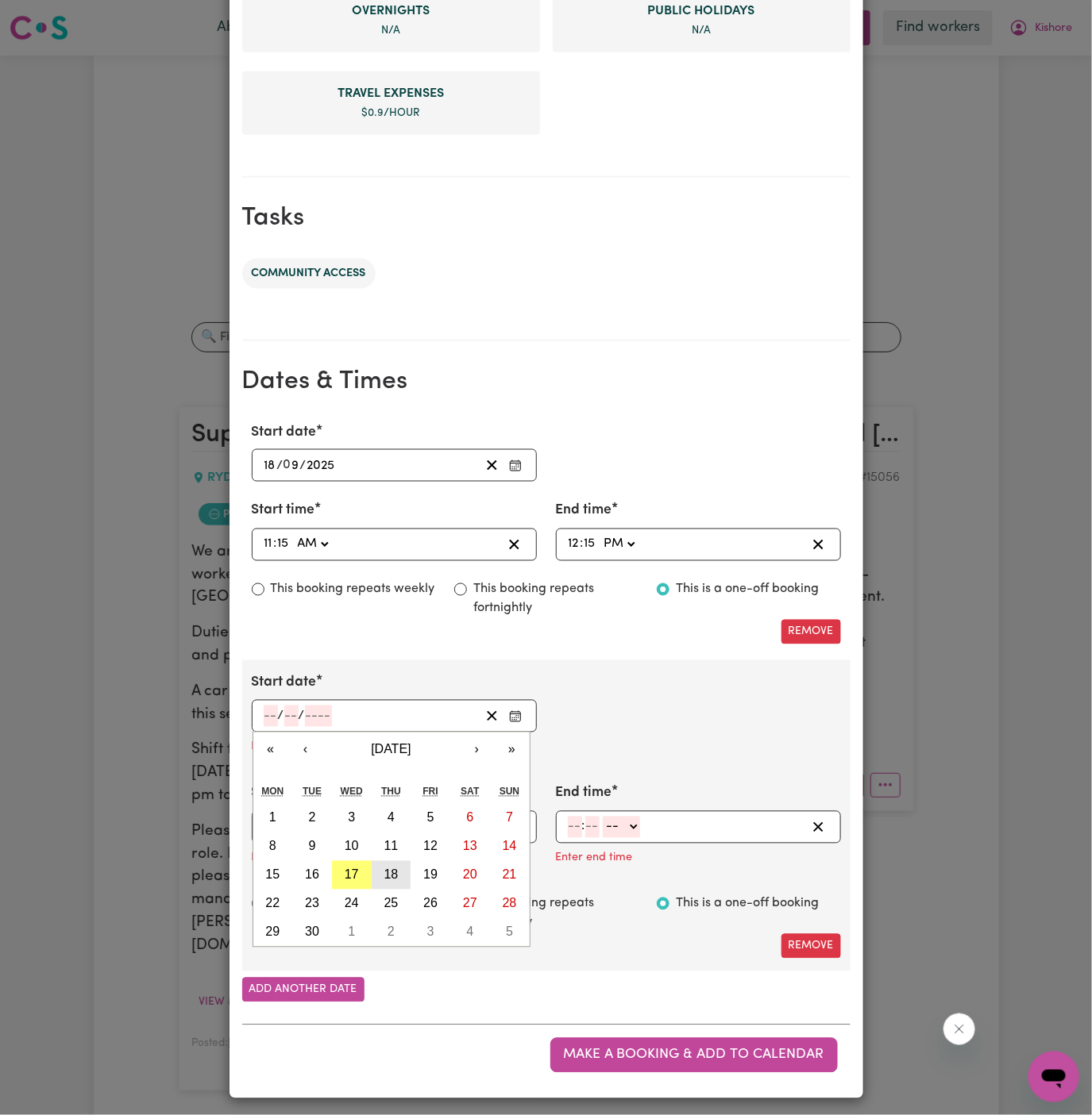
click at [384, 876] on abbr "18" at bounding box center [391, 875] width 14 height 13
type input "2025-09-18"
type input "18"
type input "9"
type input "2025"
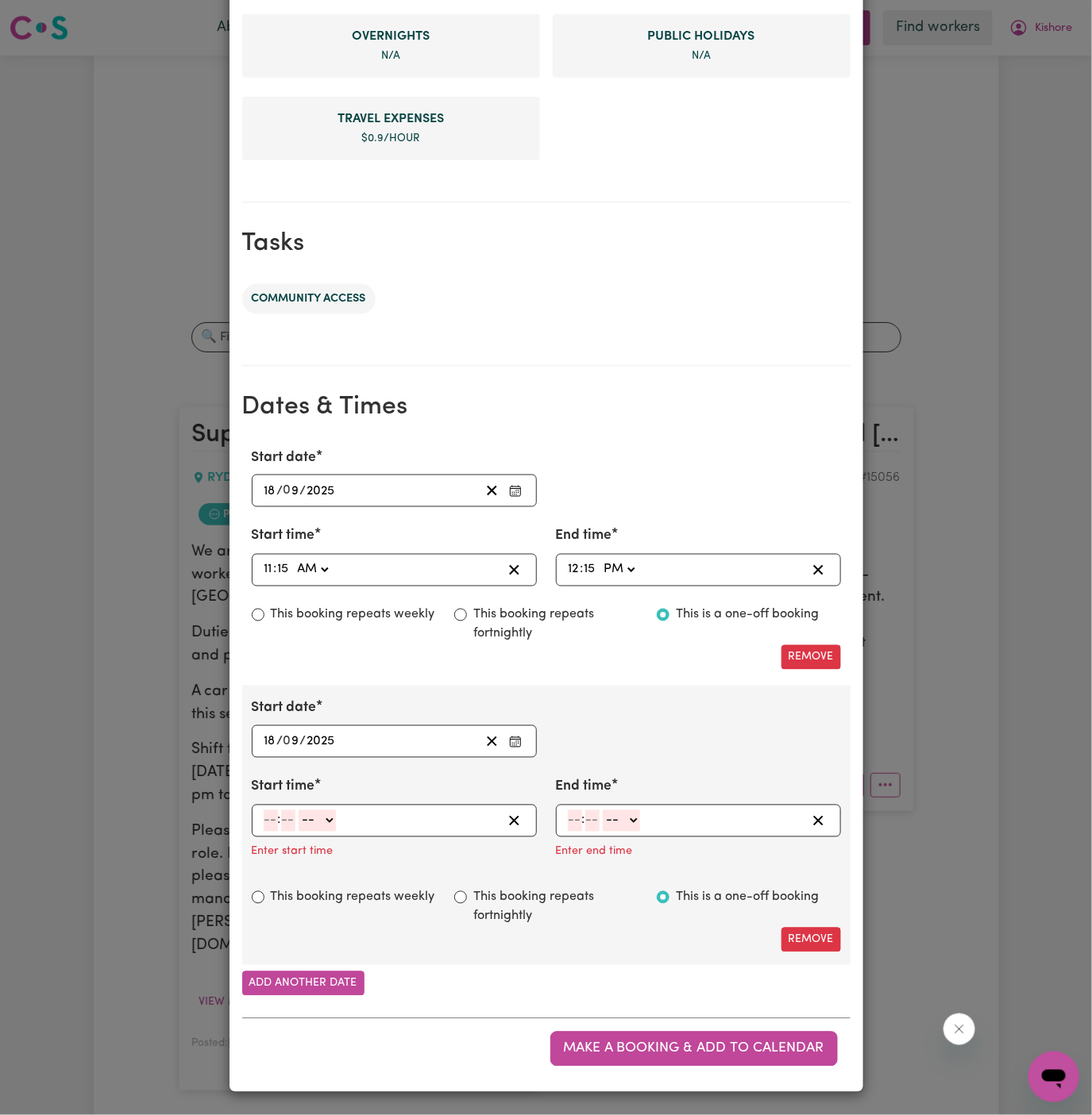
scroll to position [583, 0]
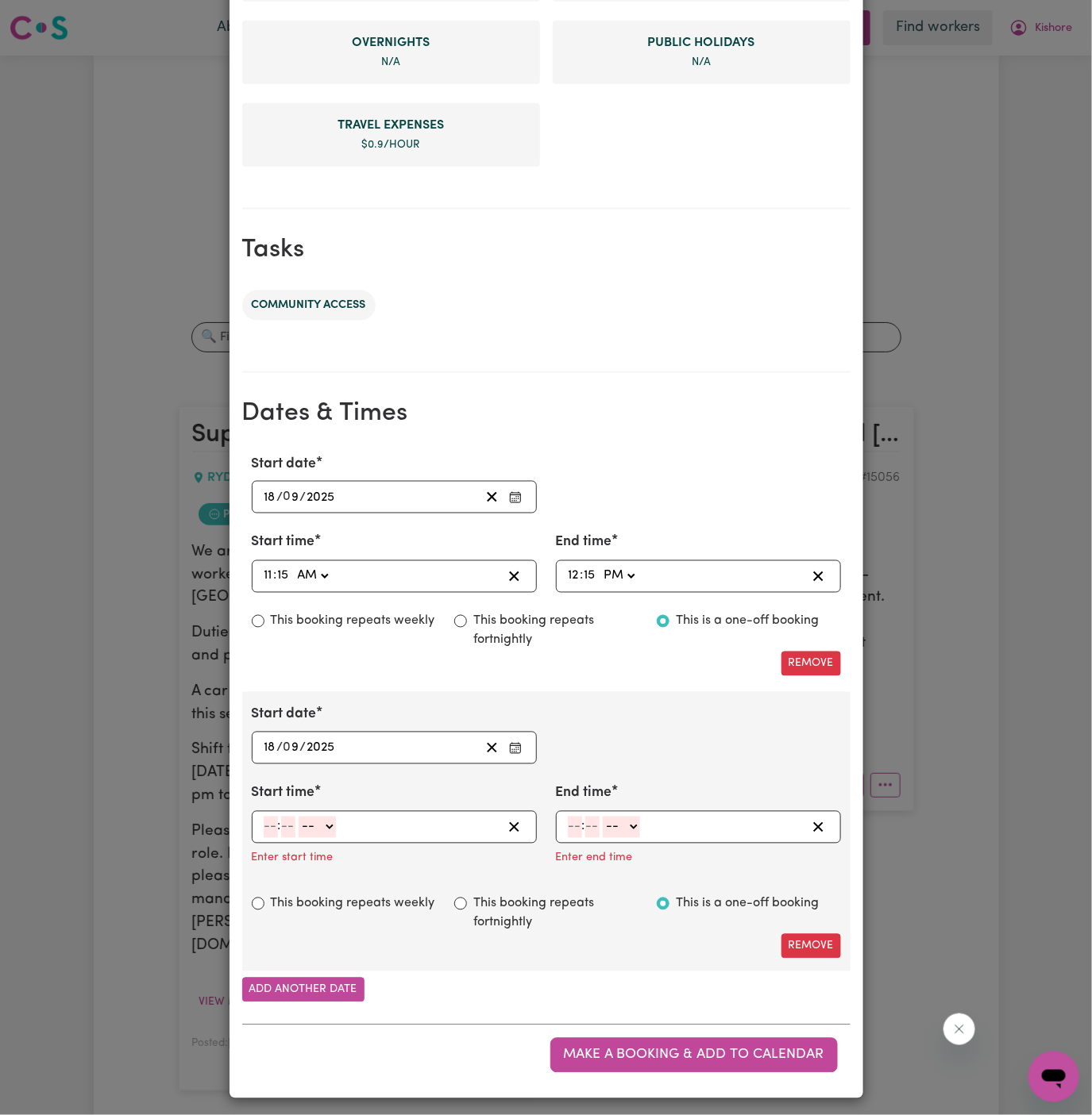
click at [269, 823] on input "number" at bounding box center [270, 828] width 14 height 21
type input "2"
type input "30"
click at [312, 834] on div "2 : 30 -- AM PM" at bounding box center [394, 828] width 285 height 33
click at [323, 831] on select "-- AM PM" at bounding box center [314, 828] width 37 height 21
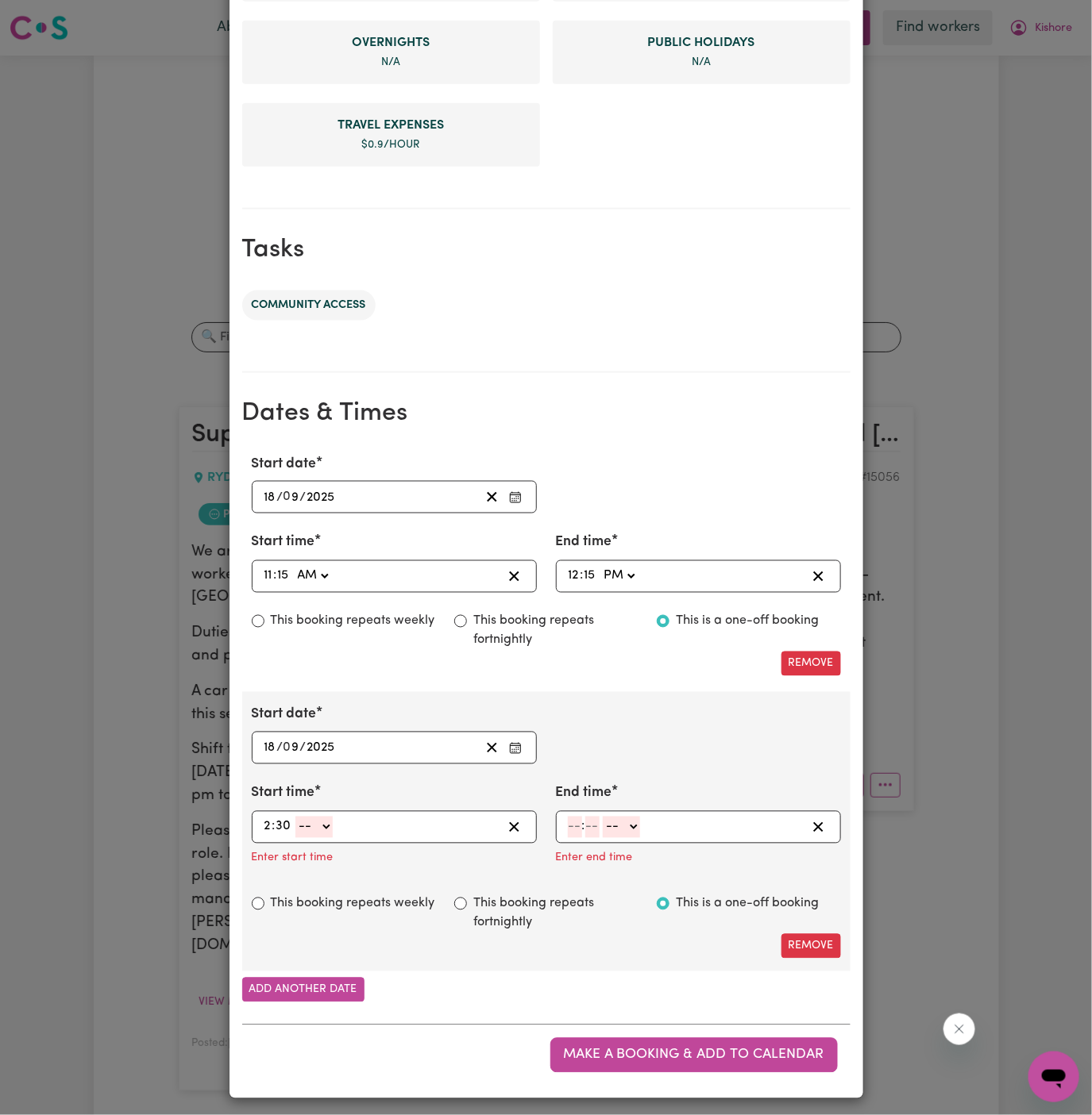
select select "am"
click at [296, 817] on select "-- AM PM" at bounding box center [314, 828] width 37 height 21
type input "02:30"
click at [332, 831] on select "AM PM" at bounding box center [314, 828] width 37 height 21
select select "pm"
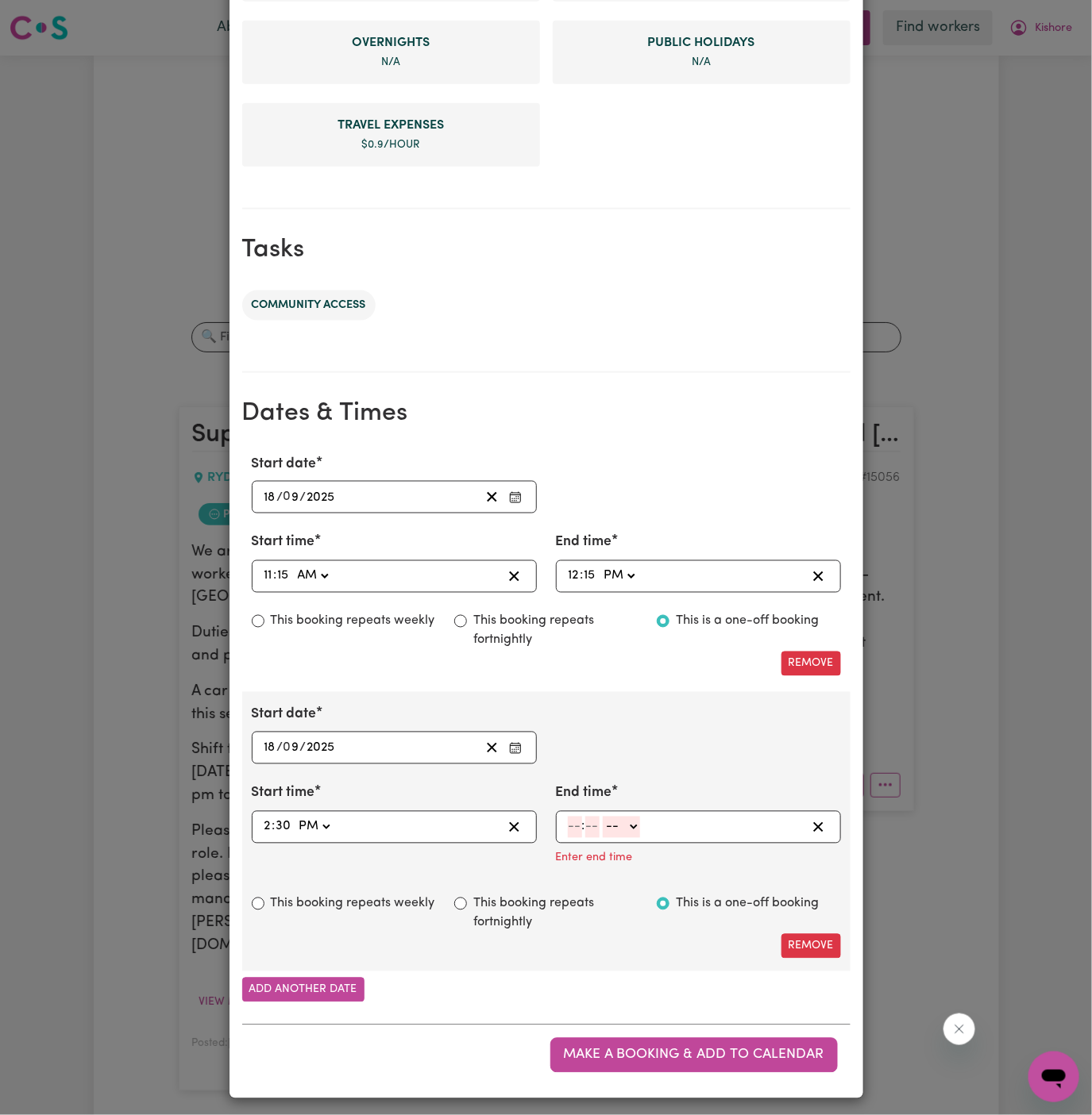
click at [296, 817] on select "AM PM" at bounding box center [314, 828] width 37 height 21
type input "14:30"
click at [573, 827] on input "number" at bounding box center [574, 828] width 14 height 21
type input "3"
type input "30"
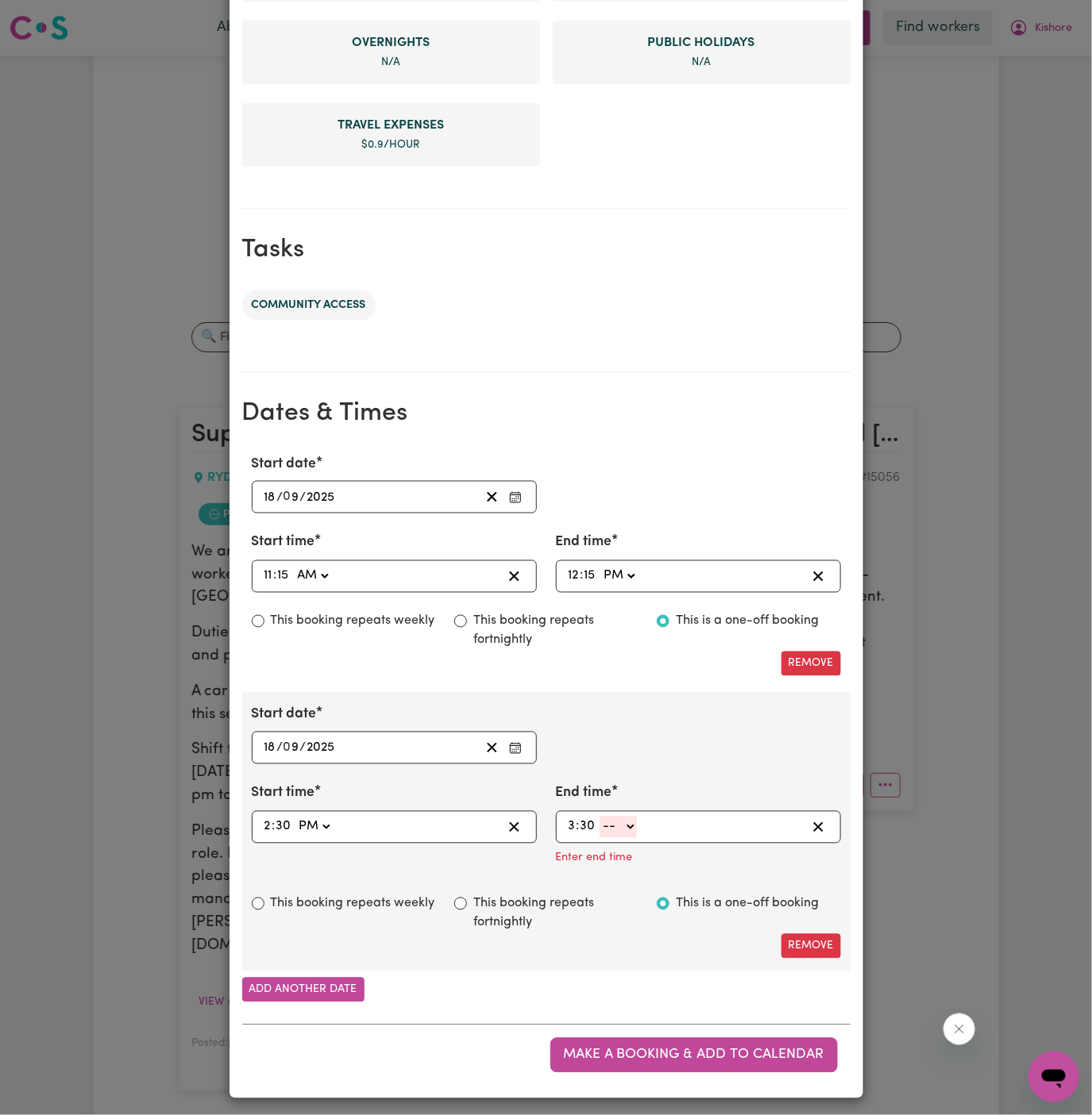
click at [635, 827] on select "-- AM PM" at bounding box center [618, 828] width 37 height 21
select select "pm"
click at [599, 838] on select "-- AM PM" at bounding box center [618, 828] width 37 height 21
type input "15:30"
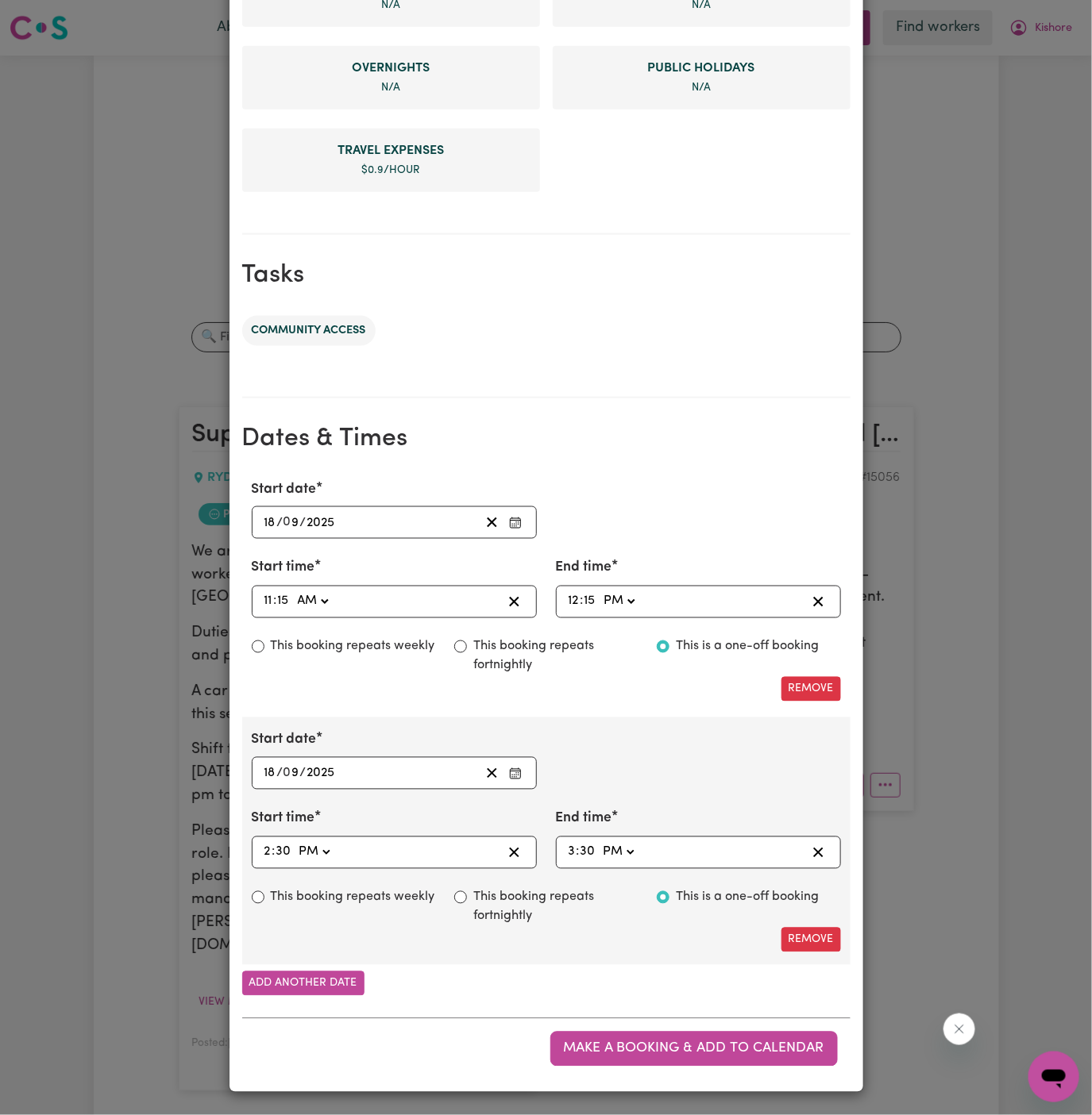
scroll to position [550, 0]
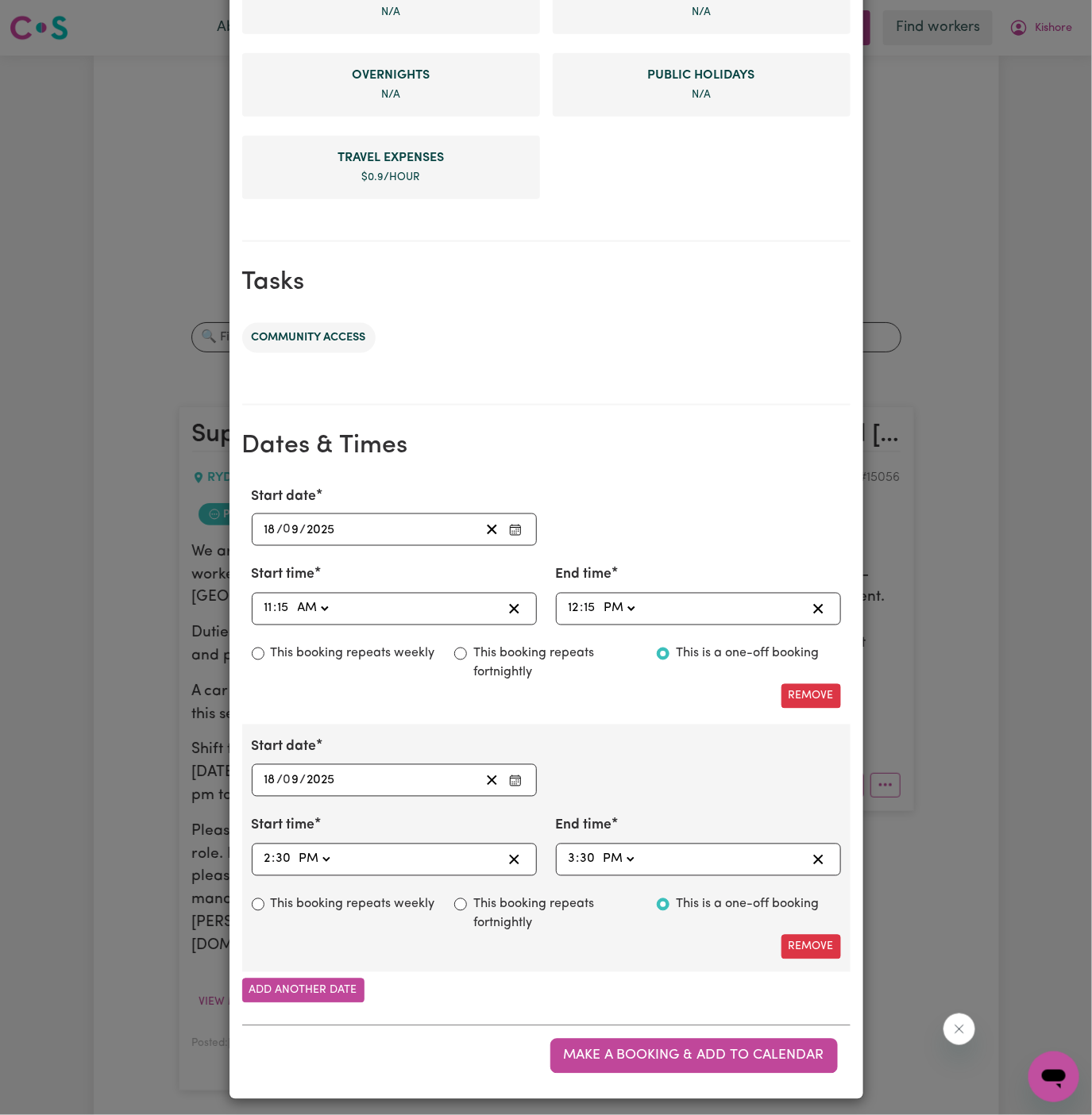
click at [629, 954] on div "Start date 2025-09-18 18 / 0 9 / 2025 « ‹ September 2025 › » Mon Tue Wed Thu Fr…" at bounding box center [546, 849] width 608 height 248
click at [696, 1050] on span "Make a booking & add to calendar" at bounding box center [693, 1056] width 260 height 13
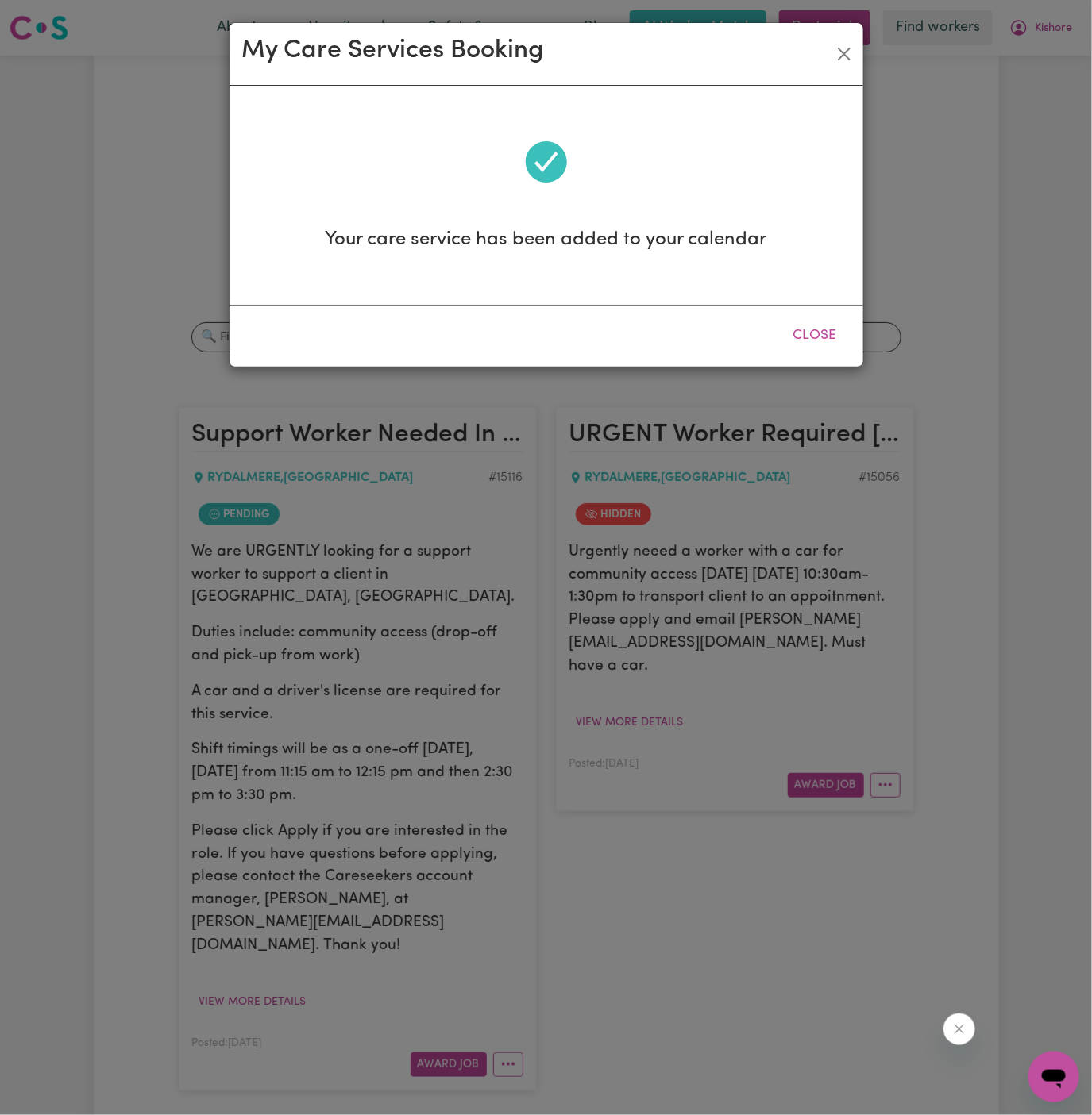
scroll to position [0, 0]
click at [824, 346] on button "Close" at bounding box center [815, 335] width 71 height 35
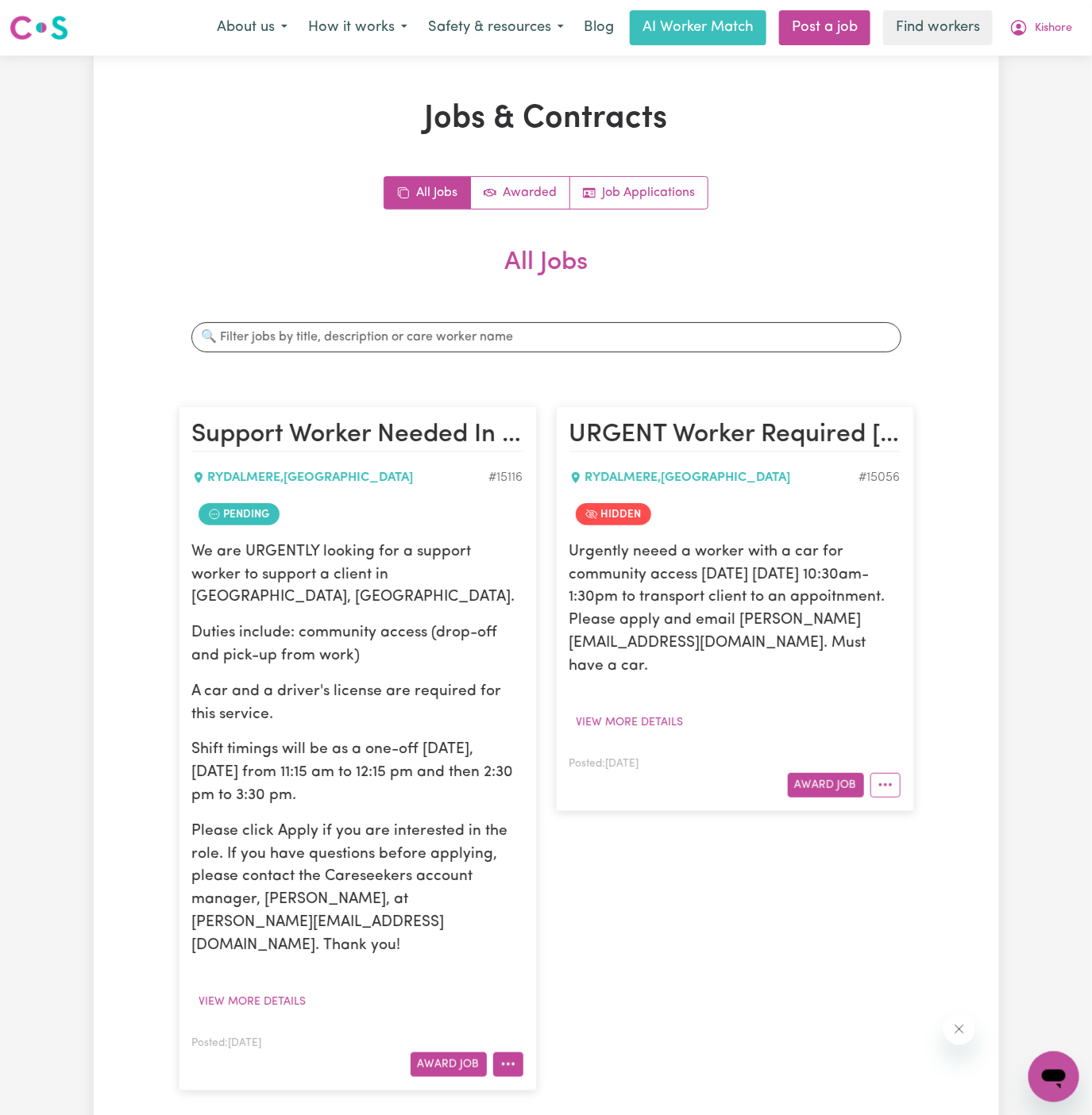
click at [511, 1056] on icon "More options" at bounding box center [508, 1064] width 16 height 16
click at [590, 854] on link "View/Edit Contract" at bounding box center [570, 869] width 154 height 32
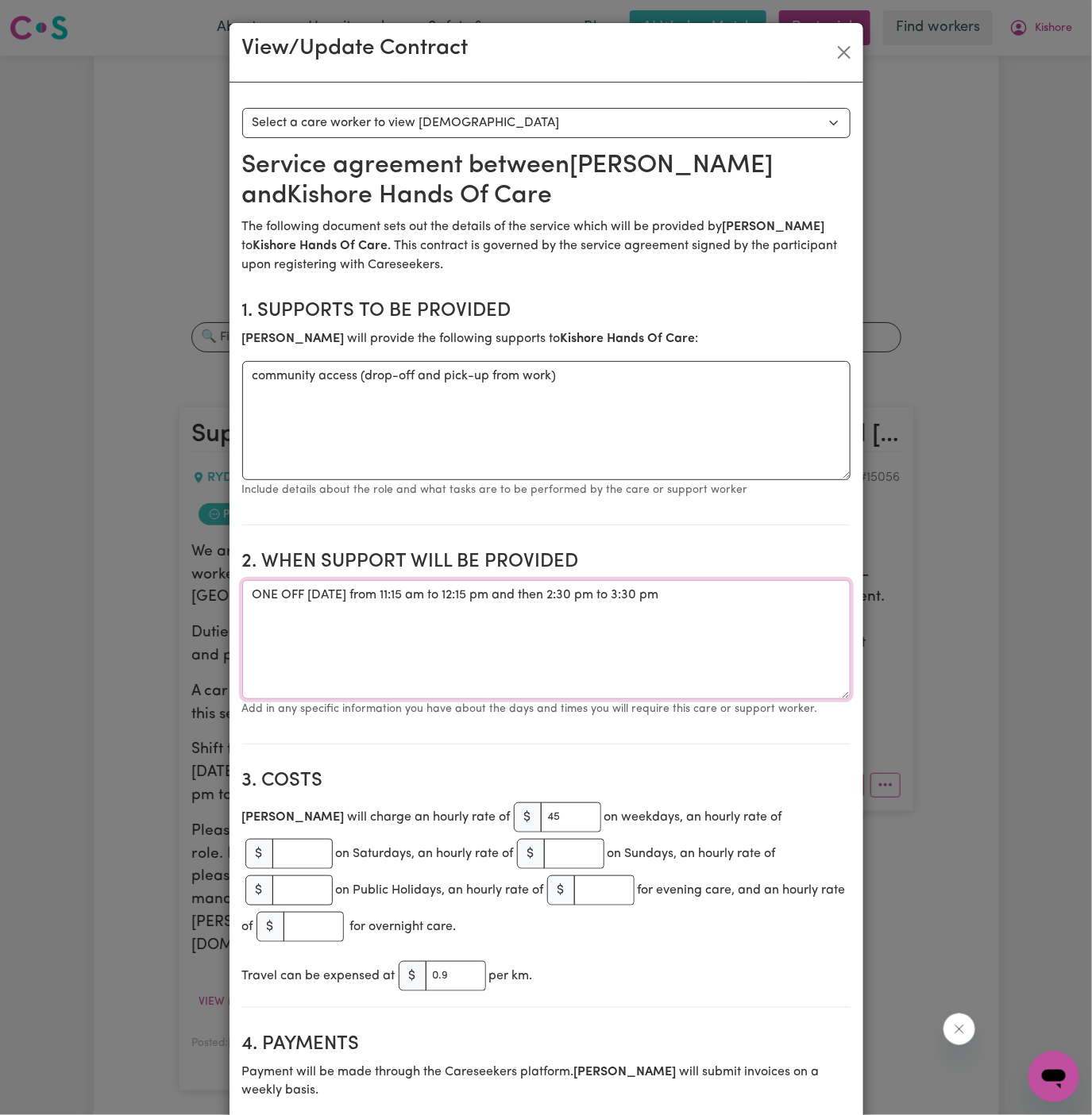
click at [357, 607] on textarea "ONE OFF Thursday 18 September 2025 from 11:15 am to 12:15 pm and then 2:30 pm t…" at bounding box center [546, 640] width 608 height 119
drag, startPoint x: 309, startPoint y: 594, endPoint x: 804, endPoint y: 606, distance: 495.1
click at [804, 606] on textarea "ONE OFF Thursday 18 September 2025 from 11:15 am to 12:15 pm and then 2:30 pm t…" at bounding box center [546, 640] width 608 height 119
click at [361, 597] on textarea "ONE OFF Thursday 18 September 2025 from 11:15 am to 12:15 pm and then 2:30 pm t…" at bounding box center [546, 640] width 608 height 119
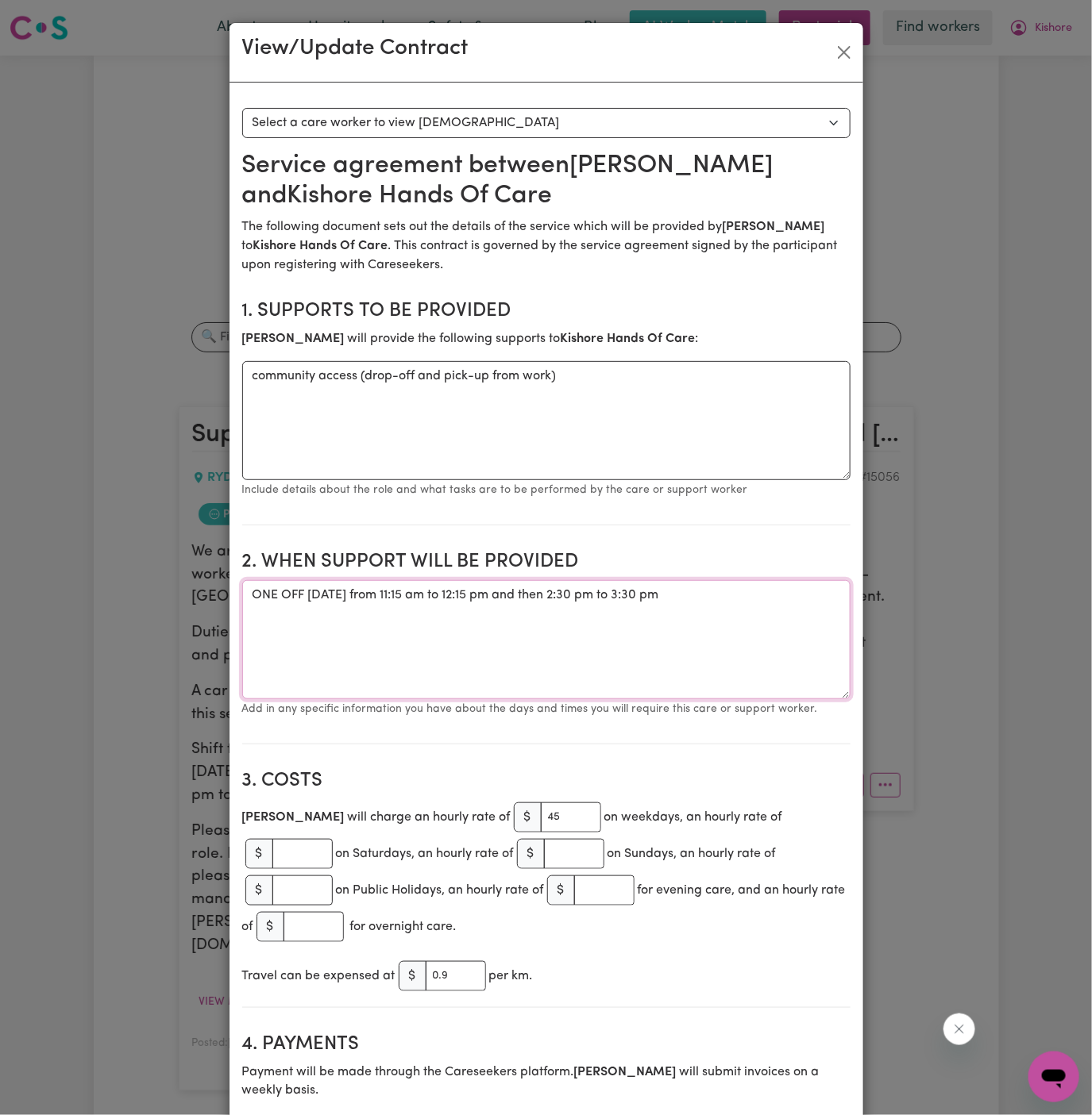
click at [361, 597] on textarea "ONE OFF Thursday 18 September 2025 from 11:15 am to 12:15 pm and then 2:30 pm t…" at bounding box center [546, 640] width 608 height 119
click at [837, 44] on button "Close" at bounding box center [844, 52] width 25 height 25
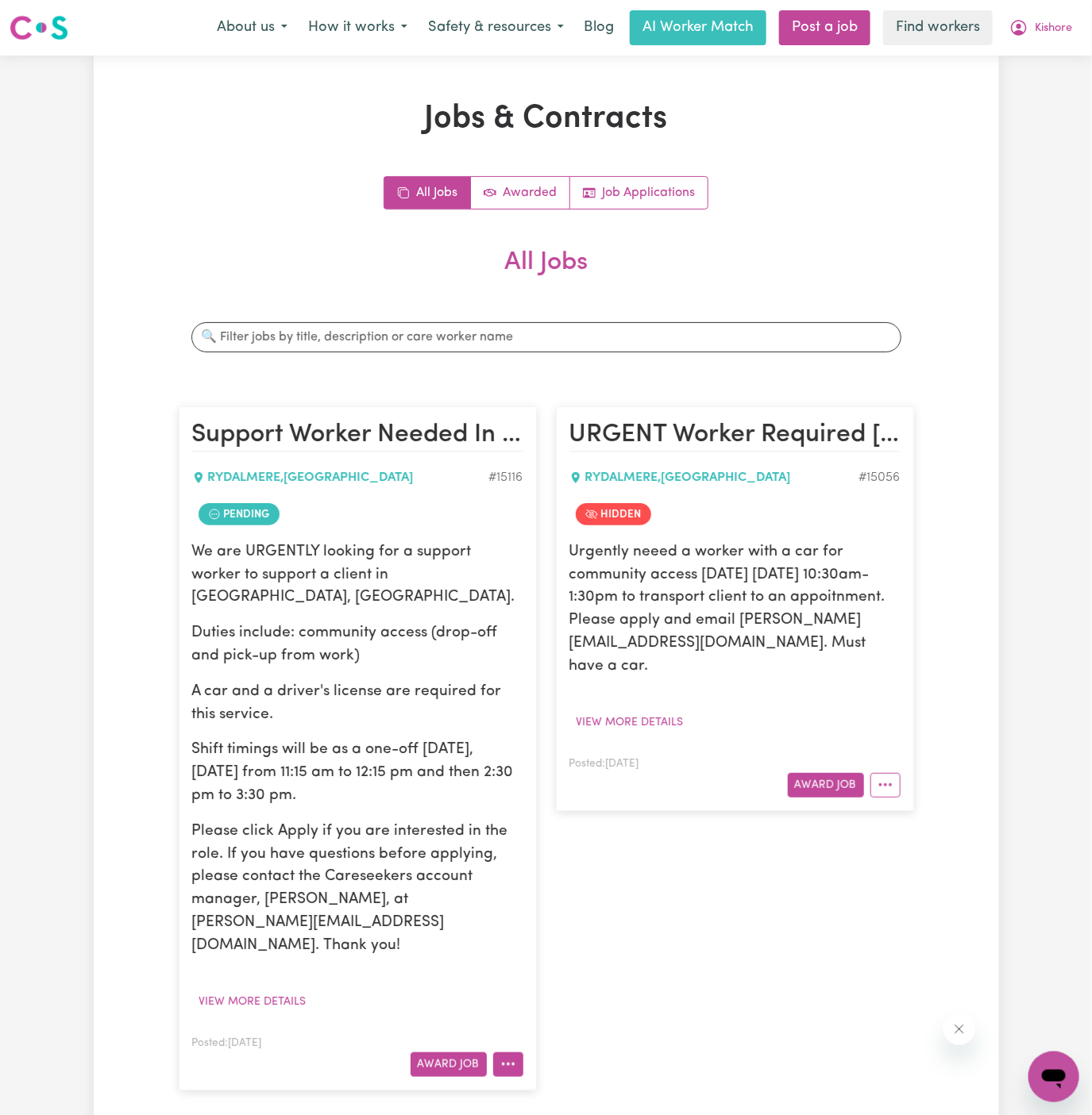
click at [514, 1053] on button "More options" at bounding box center [507, 1065] width 30 height 25
click at [561, 917] on link "Hide Job" at bounding box center [570, 933] width 154 height 32
click at [1049, 31] on span "Kishore" at bounding box center [1053, 29] width 37 height 17
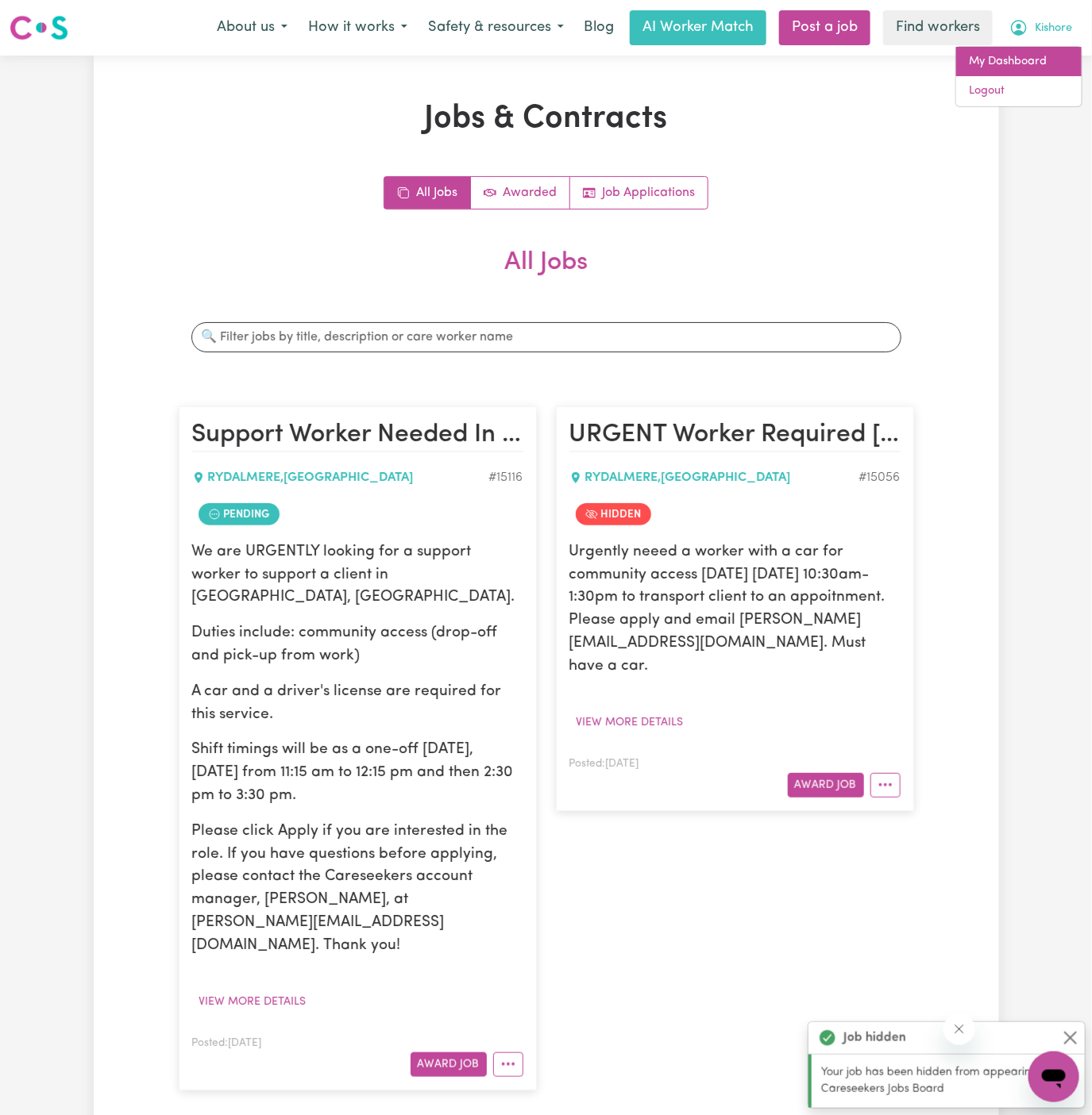
click at [1049, 62] on link "My Dashboard" at bounding box center [1018, 61] width 126 height 30
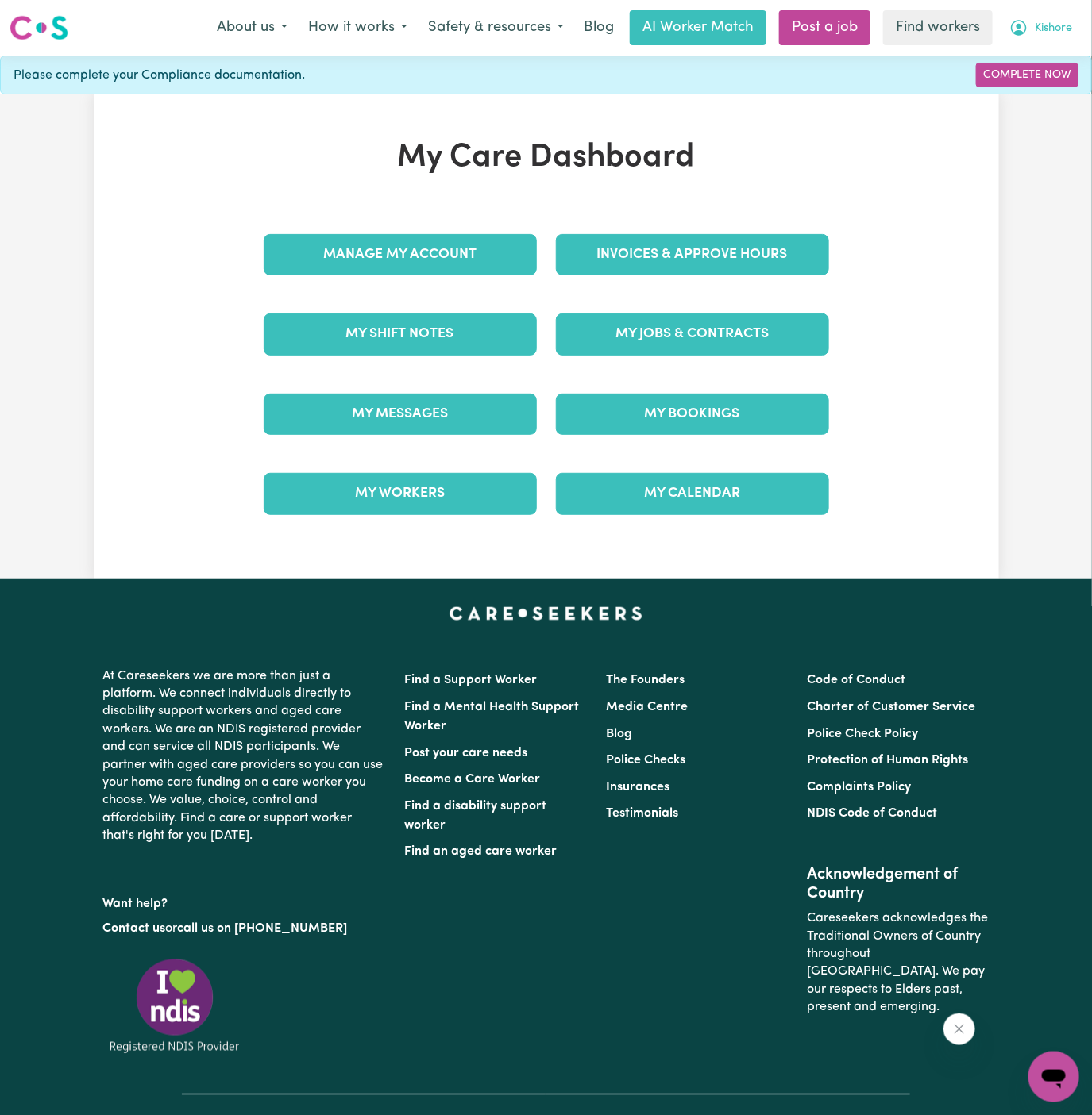
click at [1056, 15] on button "Kishore" at bounding box center [1040, 28] width 84 height 34
click at [1050, 79] on link "Logout" at bounding box center [1018, 90] width 126 height 30
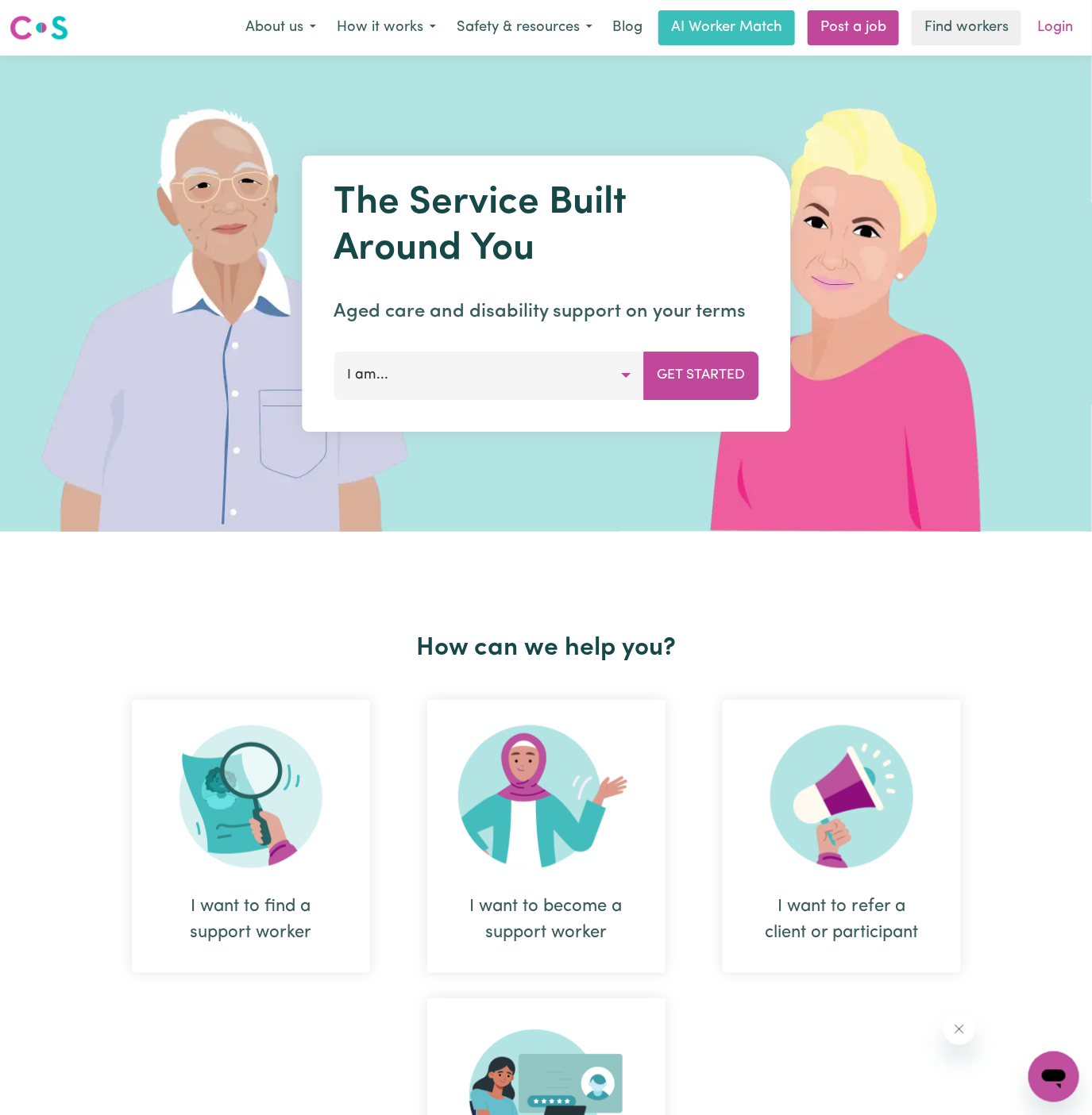
click at [1063, 35] on link "Login" at bounding box center [1055, 28] width 55 height 35
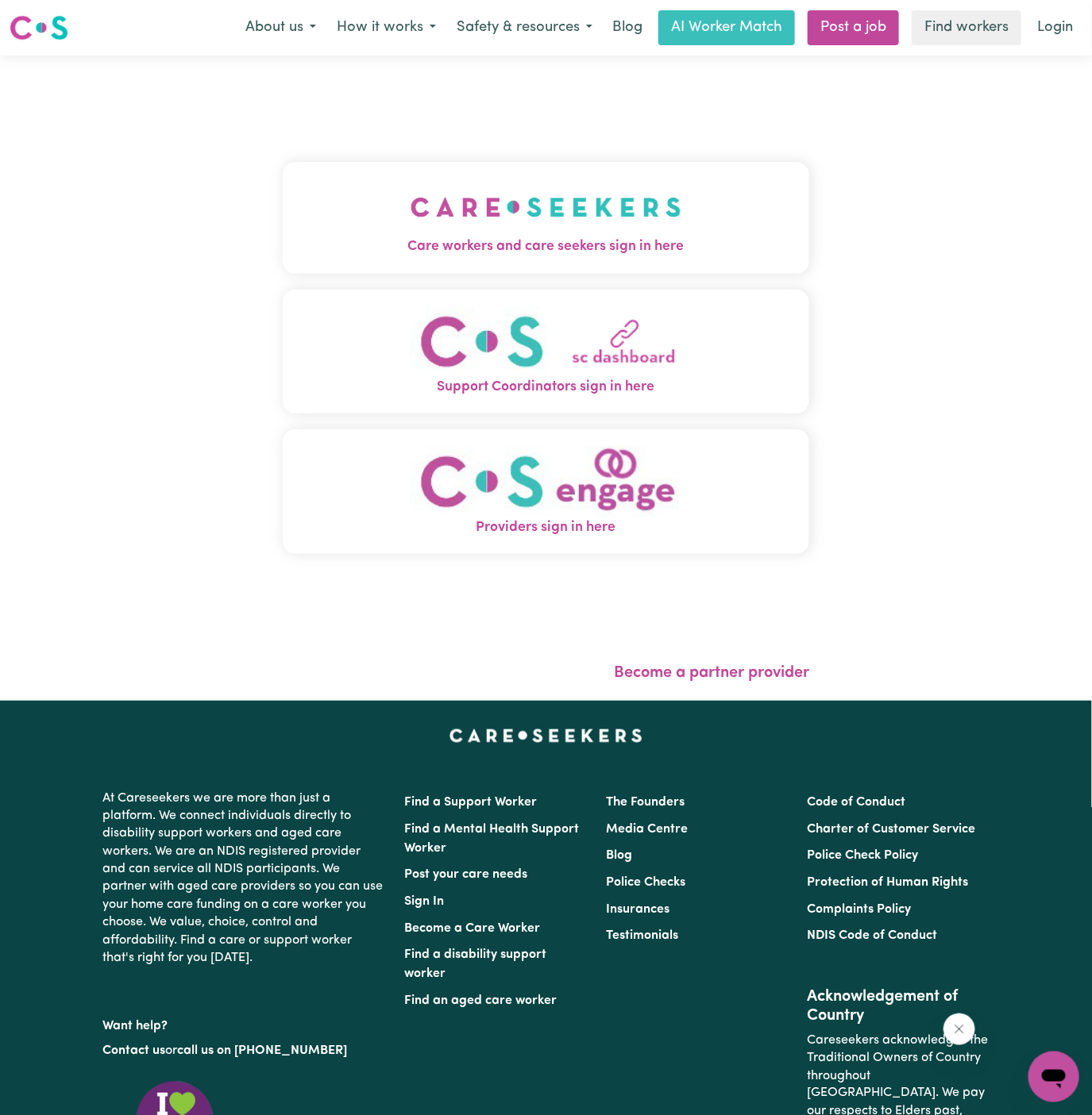
click at [428, 257] on span "Care workers and care seekers sign in here" at bounding box center [546, 246] width 527 height 20
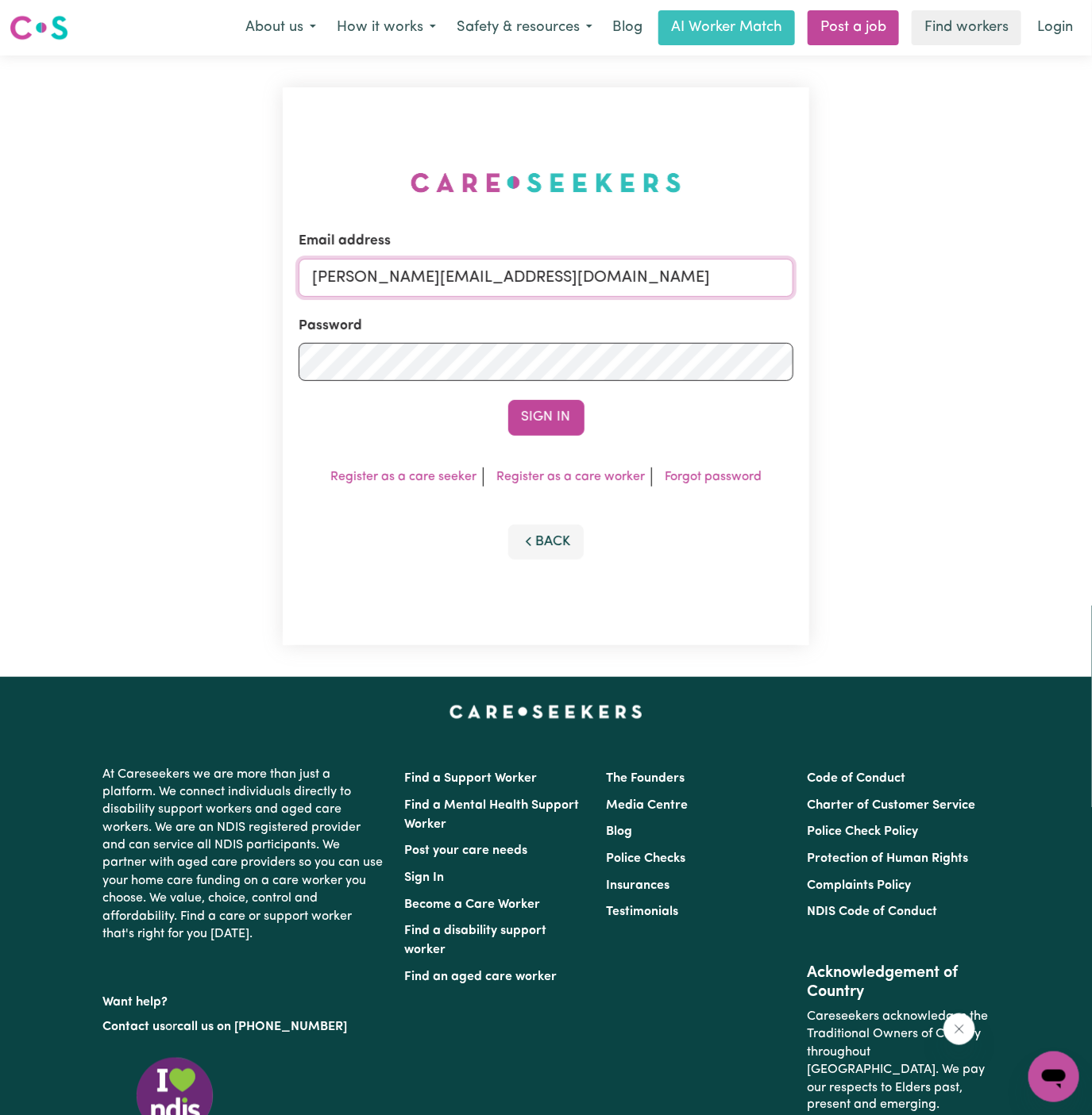
click at [556, 270] on input "dyan@careseekers.com.au" at bounding box center [546, 278] width 496 height 38
drag, startPoint x: 390, startPoint y: 278, endPoint x: 777, endPoint y: 284, distance: 387.0
click at [777, 284] on input "superuser~JoanStIvesKNC@careseekers.com.au" at bounding box center [546, 278] width 496 height 38
type input "superuser~JankiPalVC@careseekers.com.au"
click at [543, 435] on button "Sign In" at bounding box center [546, 418] width 76 height 35
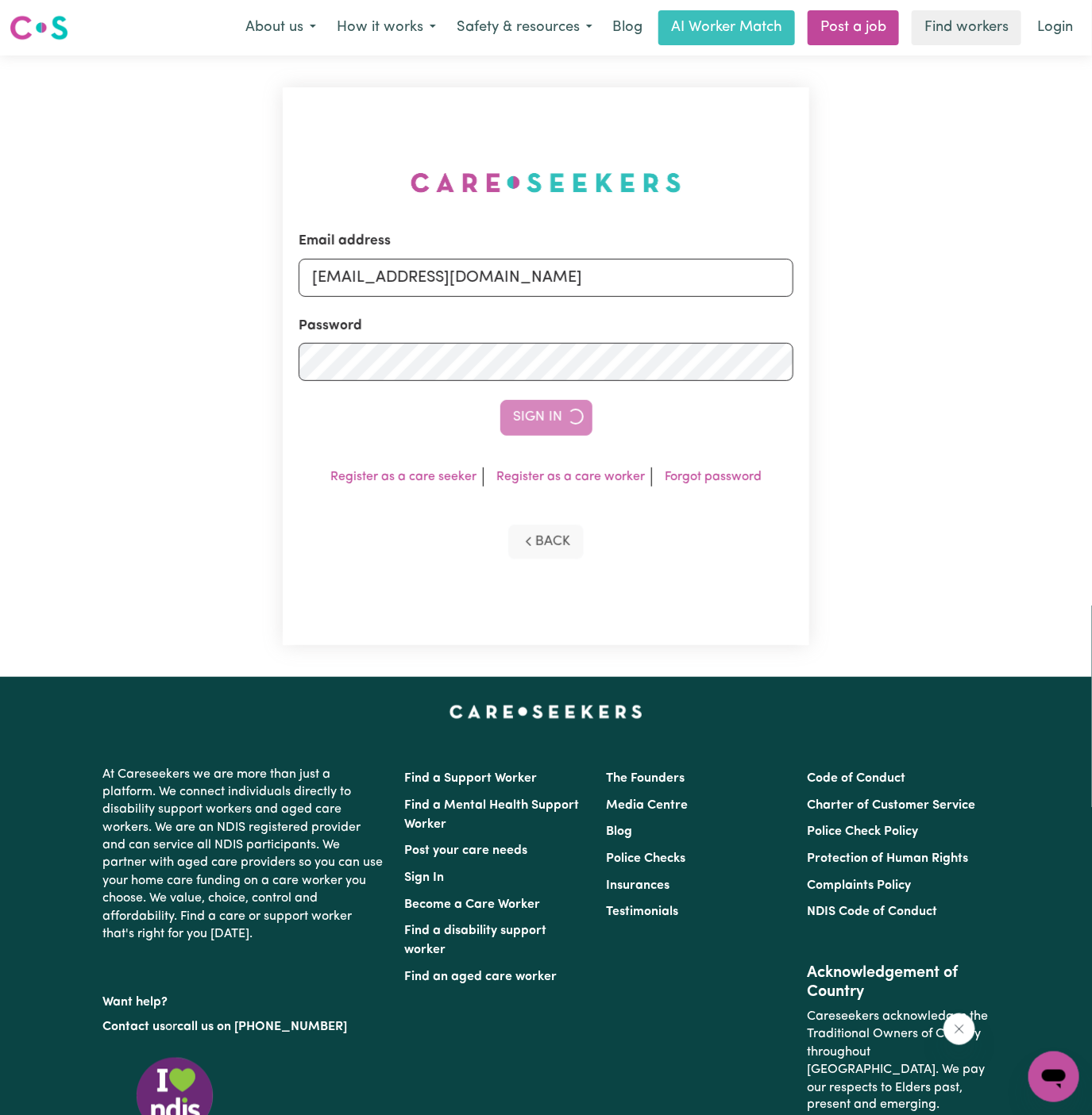
click at [557, 413] on div "Sign In" at bounding box center [546, 418] width 496 height 35
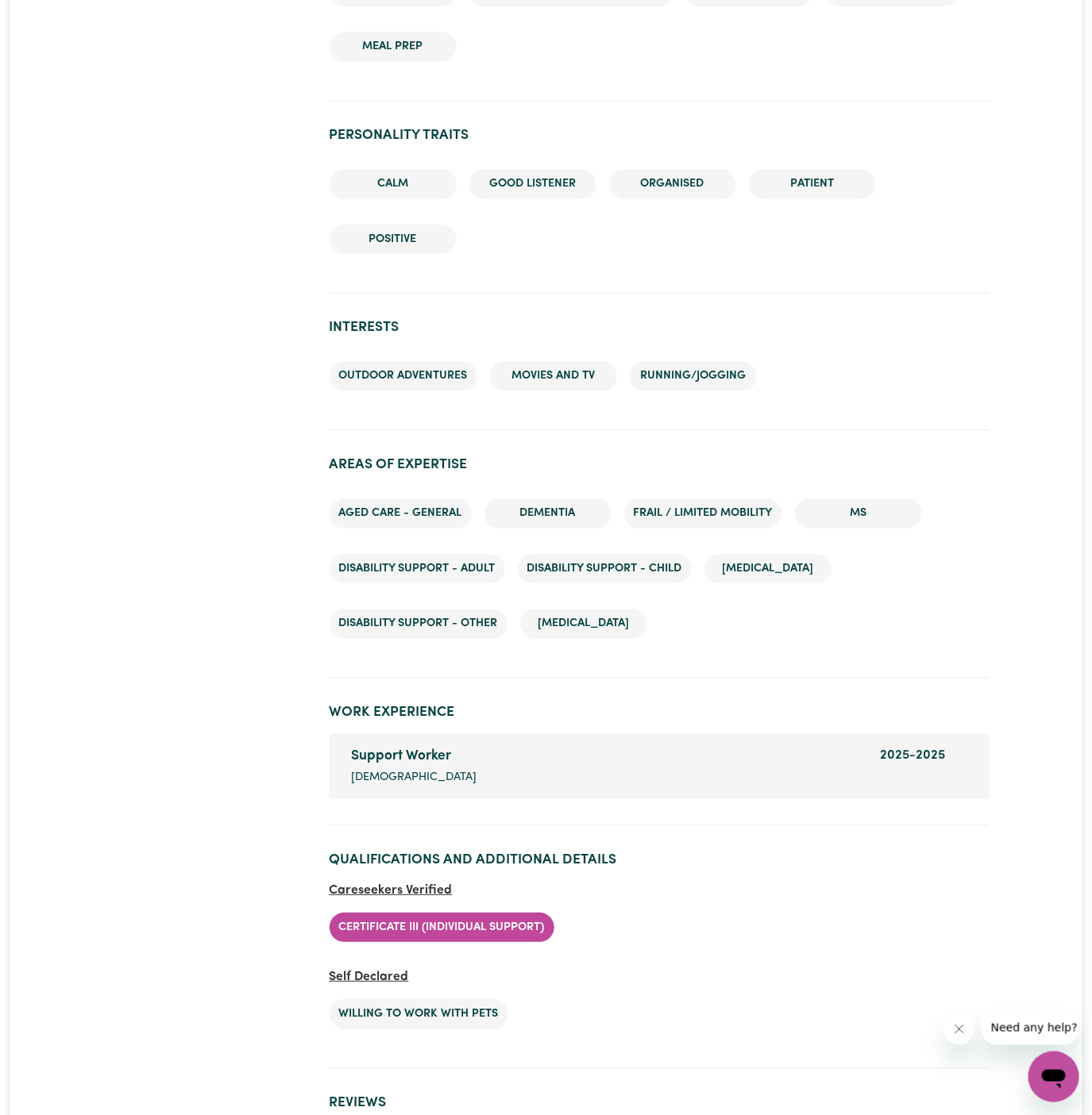
scroll to position [1733, 0]
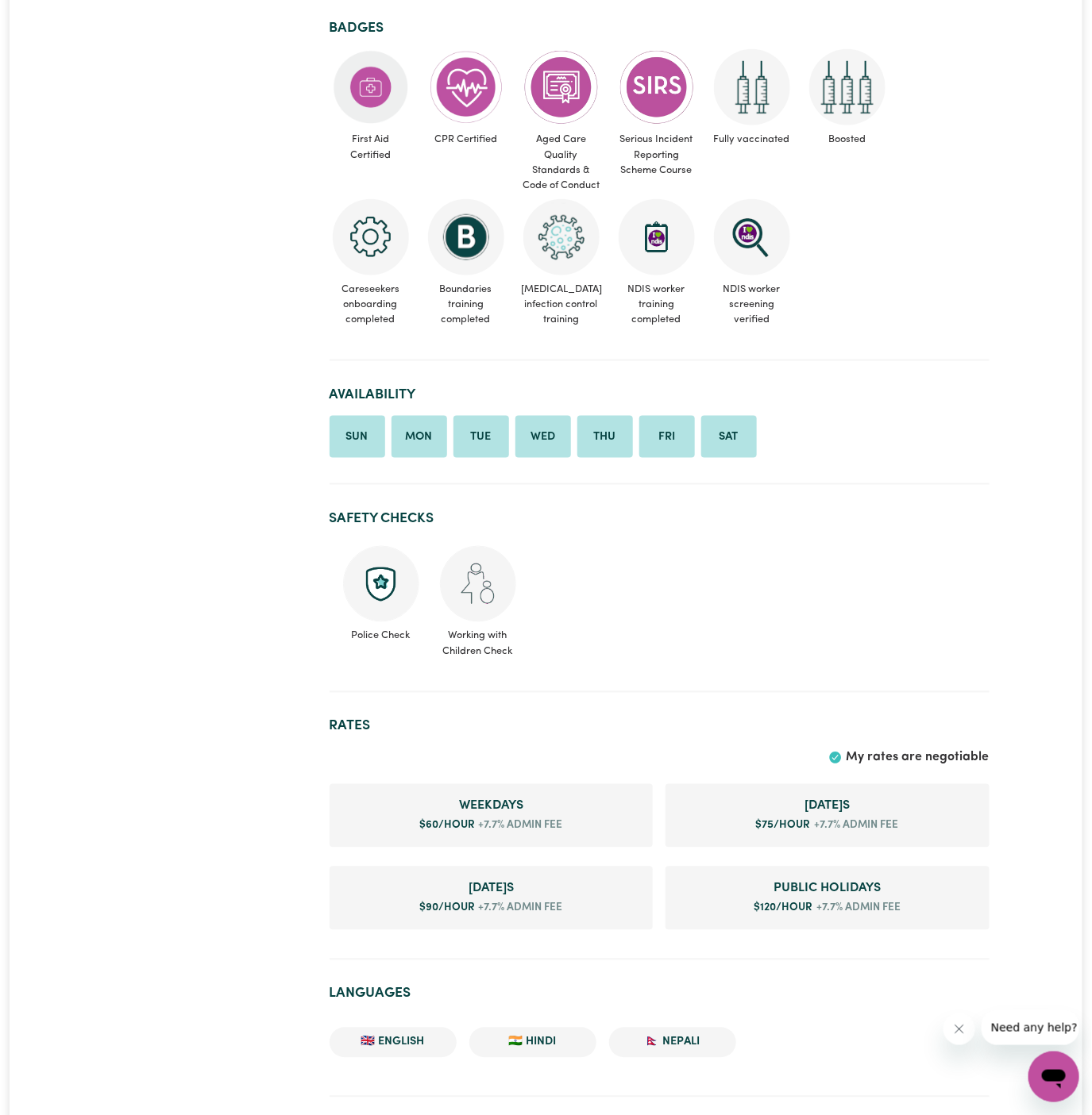
scroll to position [529, 0]
